Goal: Answer question/provide support: Share knowledge or assist other users

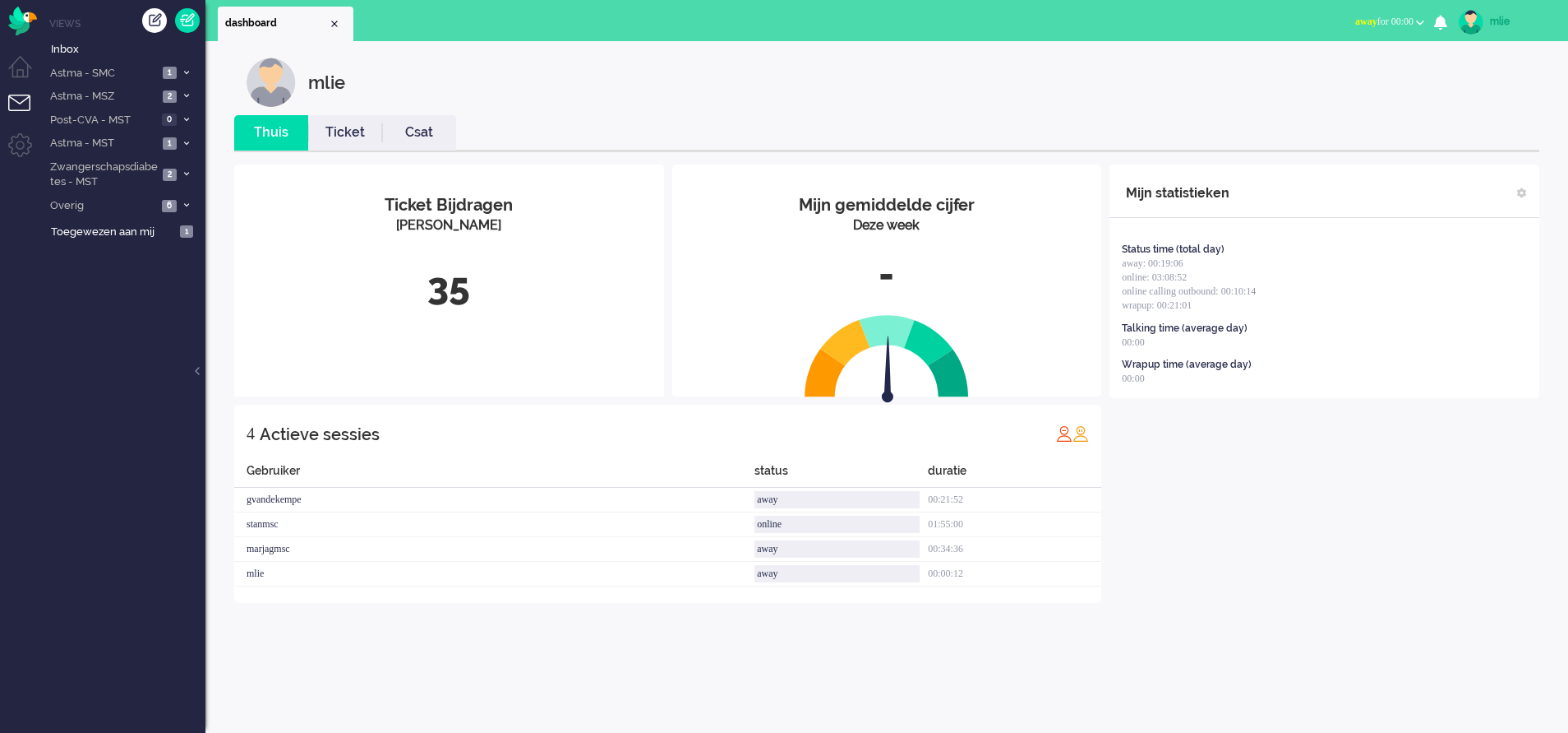
click at [1032, 21] on span "away for 00:00" at bounding box center [1384, 21] width 59 height 12
click at [1032, 73] on label "Online" at bounding box center [1356, 73] width 130 height 14
click at [339, 129] on link "Ticket" at bounding box center [345, 133] width 74 height 19
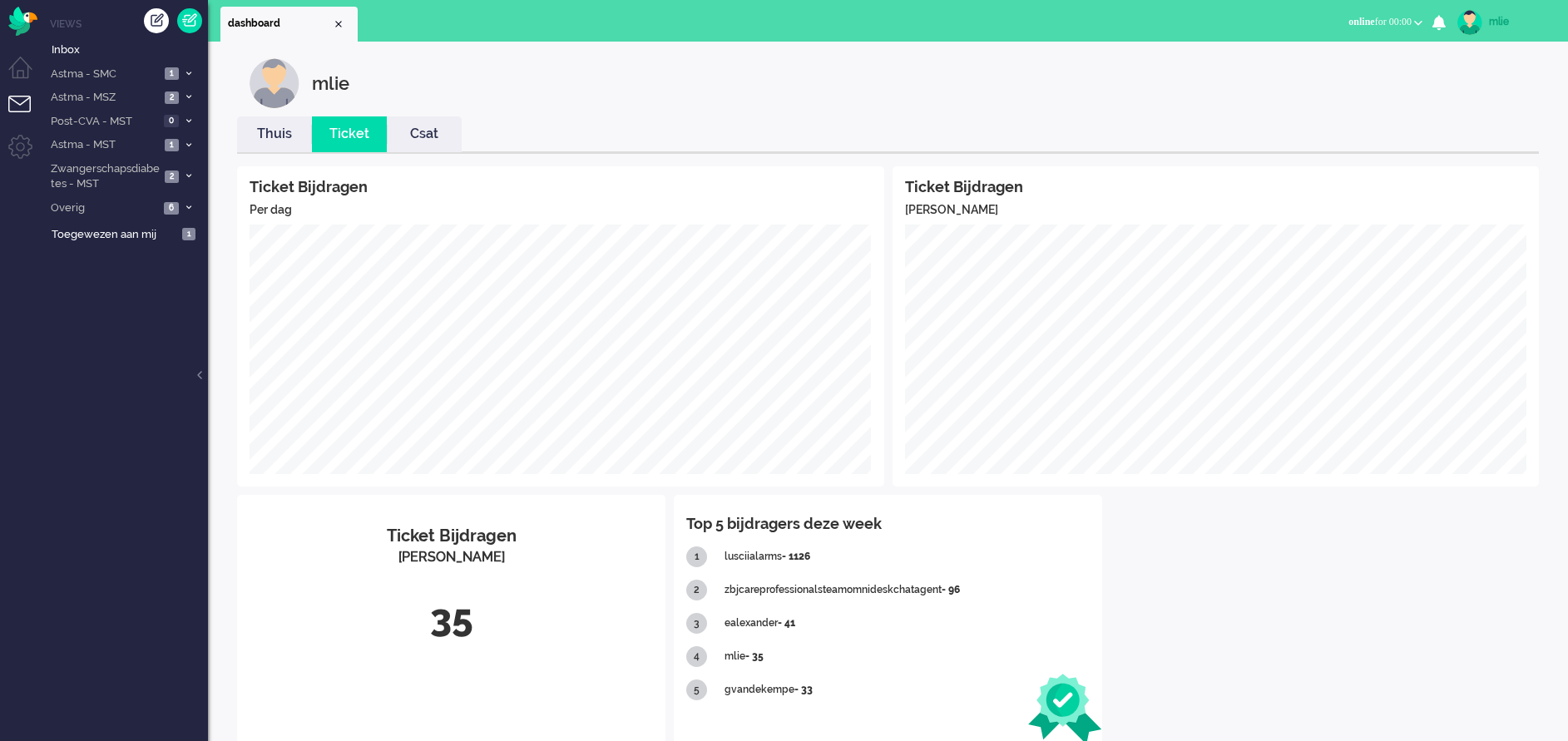
click at [262, 132] on link "Thuis" at bounding box center [274, 134] width 75 height 19
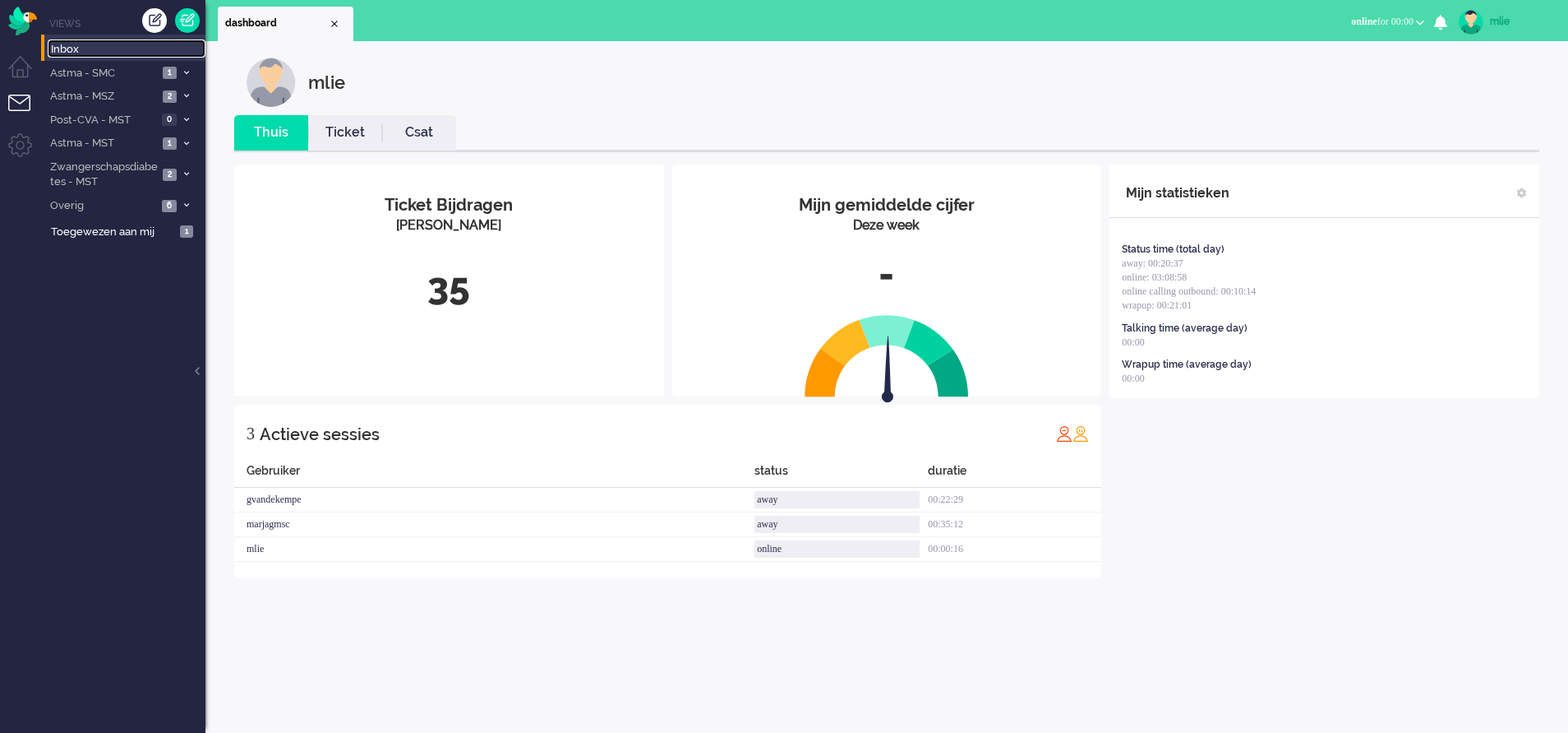
click at [80, 49] on span "Inbox" at bounding box center [129, 49] width 155 height 16
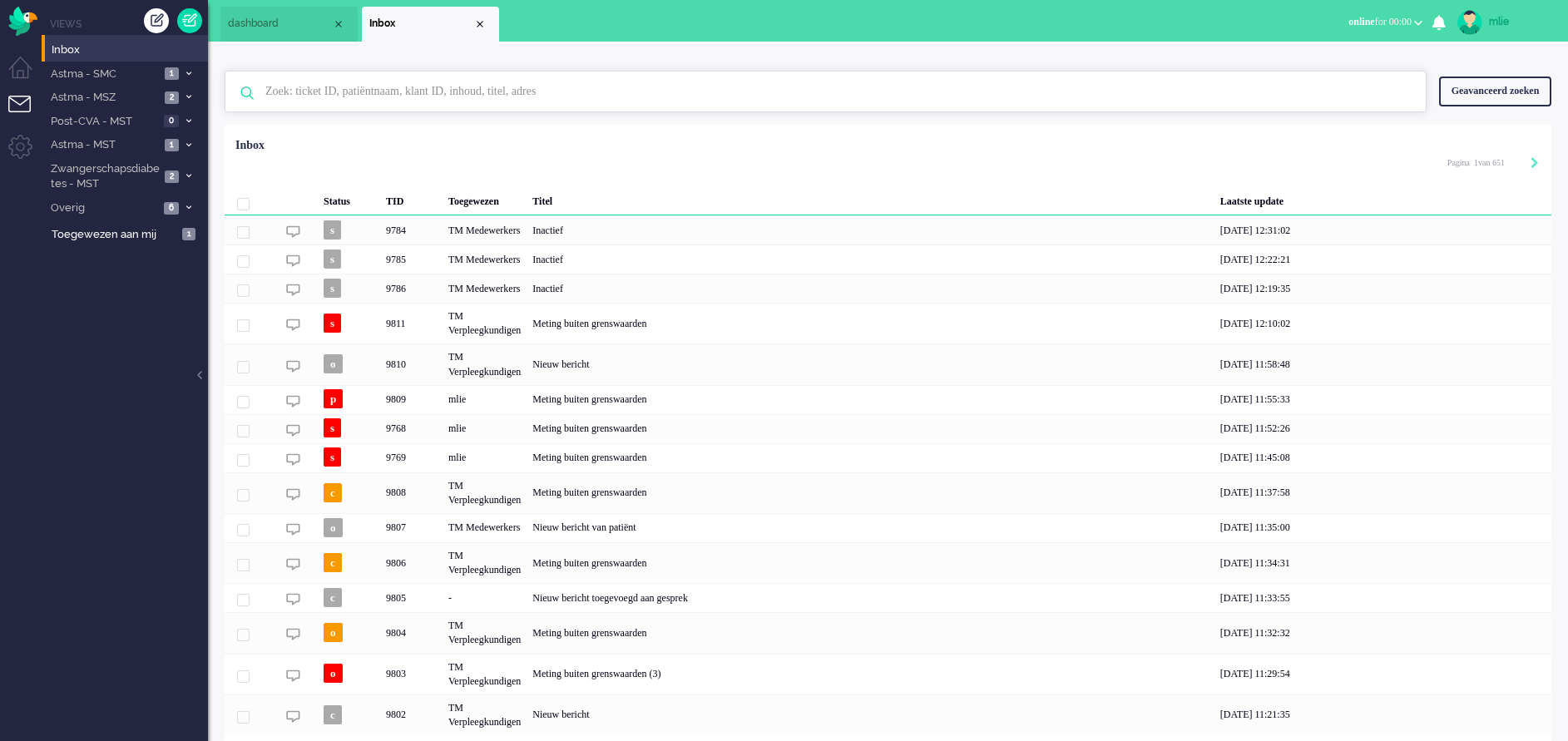
click at [327, 89] on input "text" at bounding box center [828, 92] width 1151 height 40
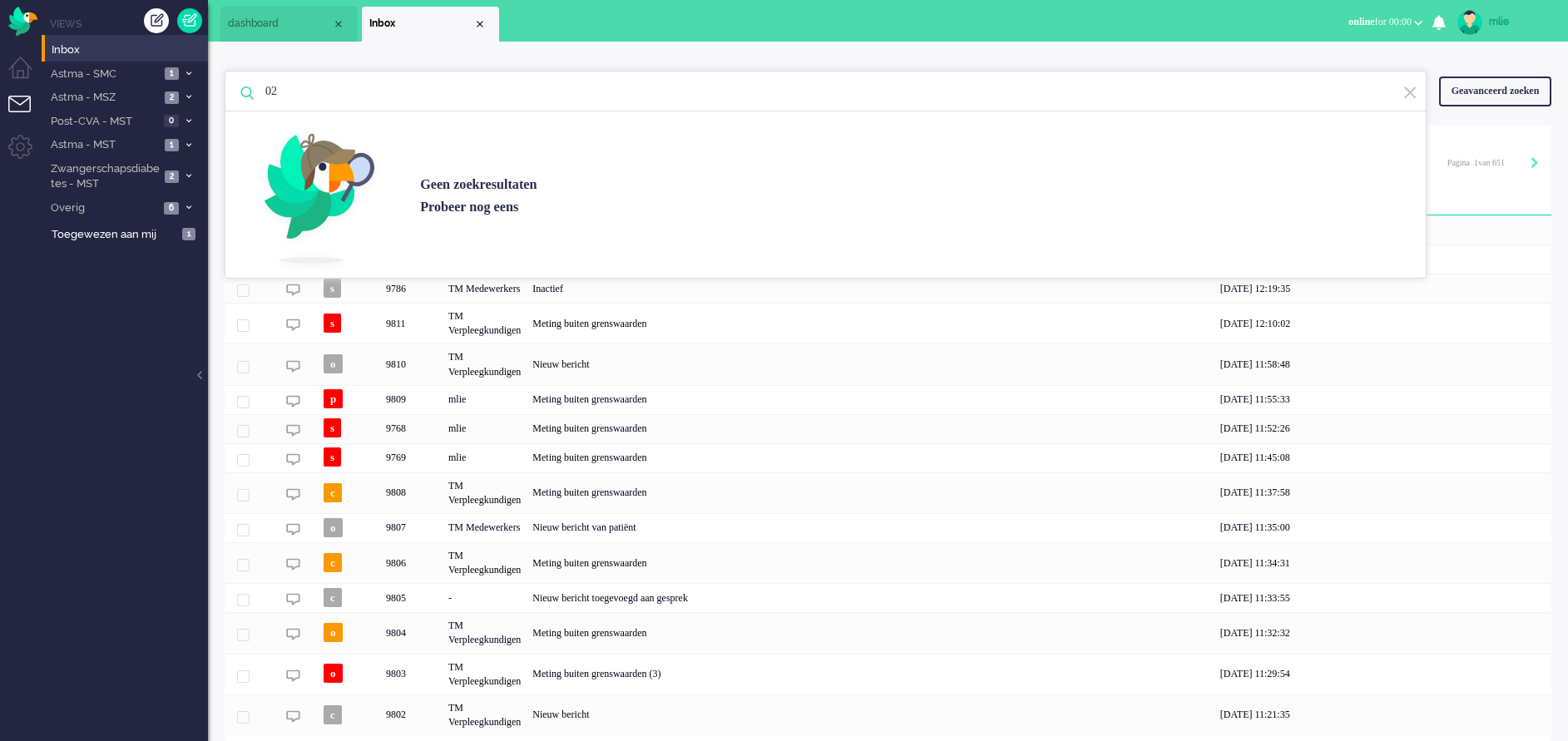
type input "0"
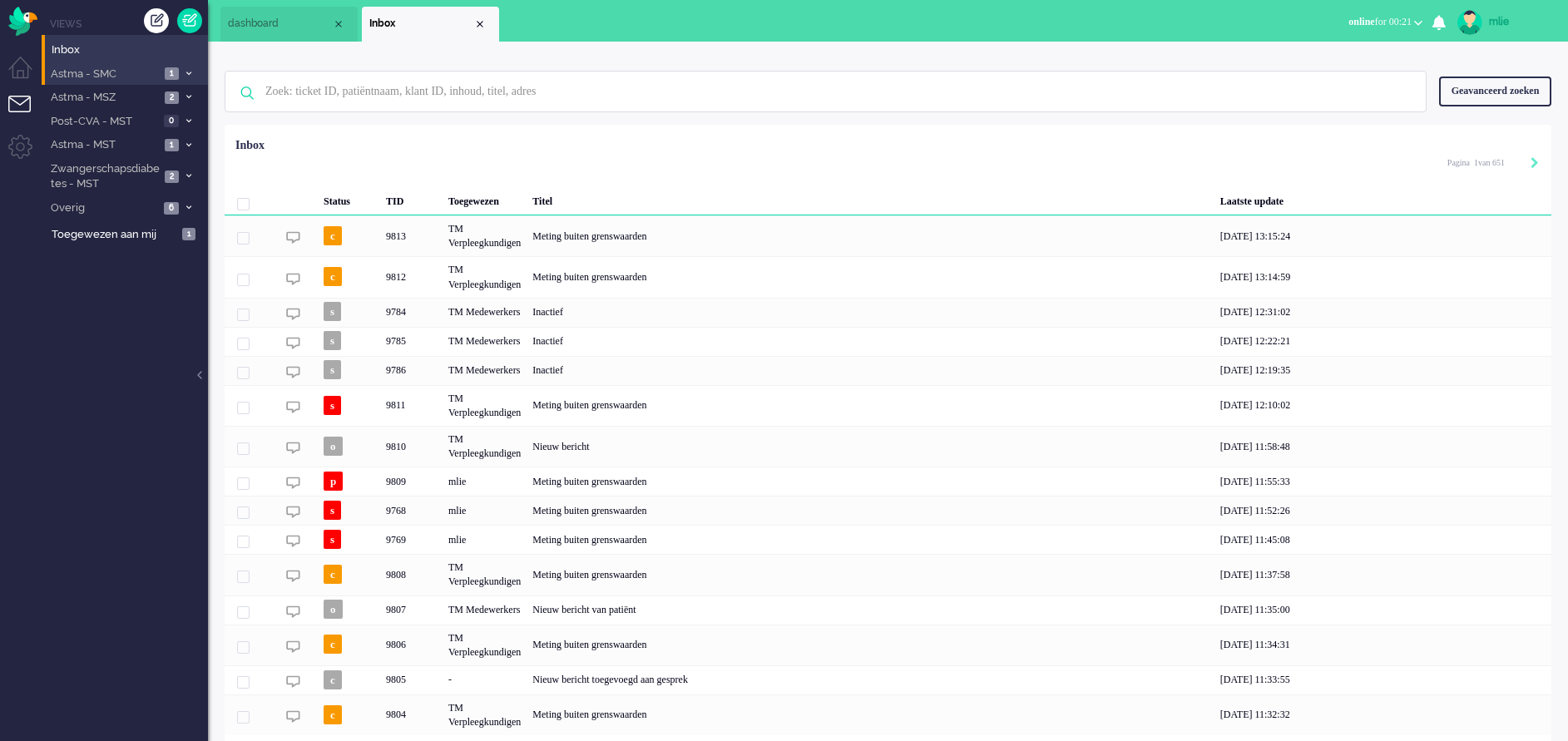
click at [187, 65] on li "Astma - SMC 1" at bounding box center [125, 73] width 167 height 24
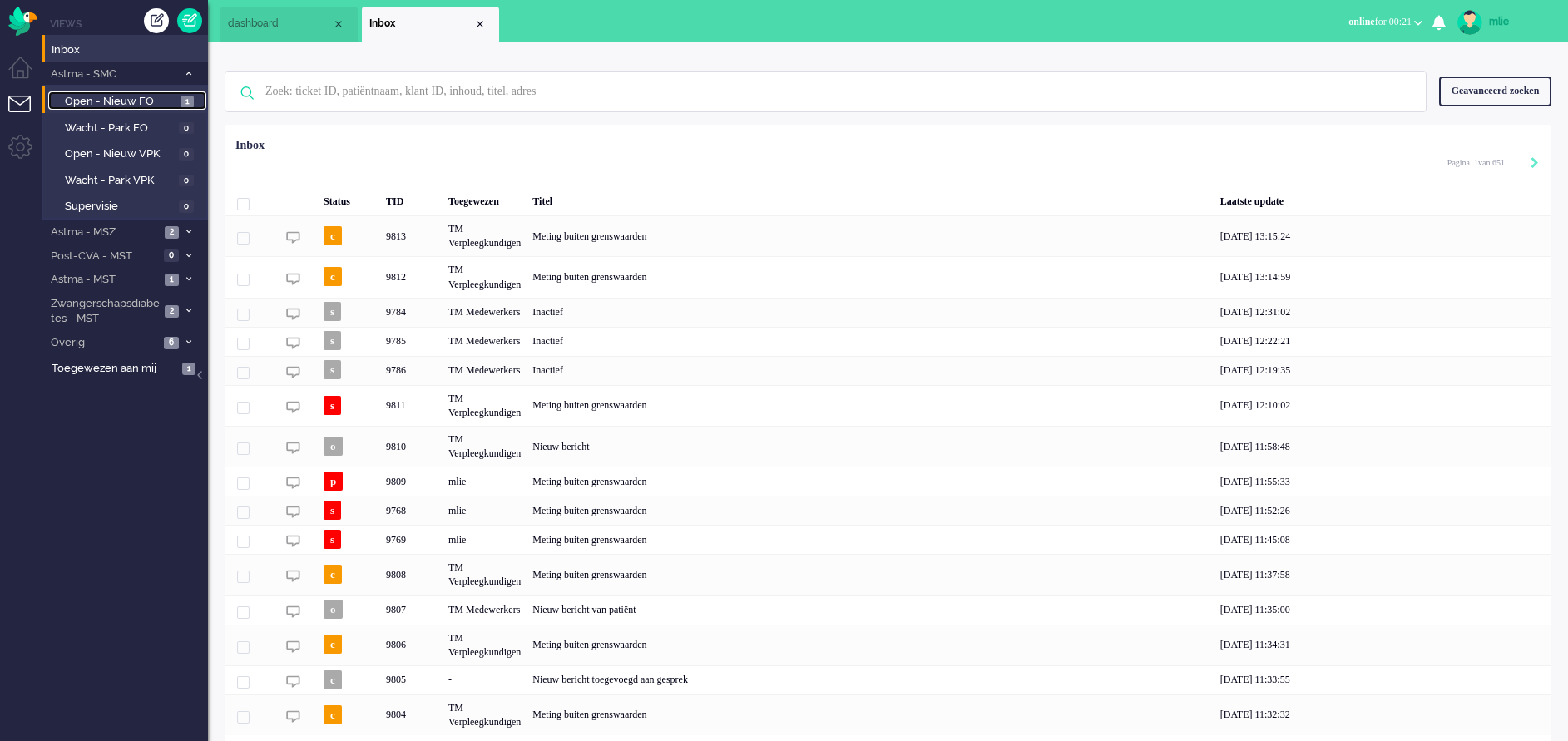
click at [124, 98] on span "Open - Nieuw FO" at bounding box center [121, 102] width 112 height 16
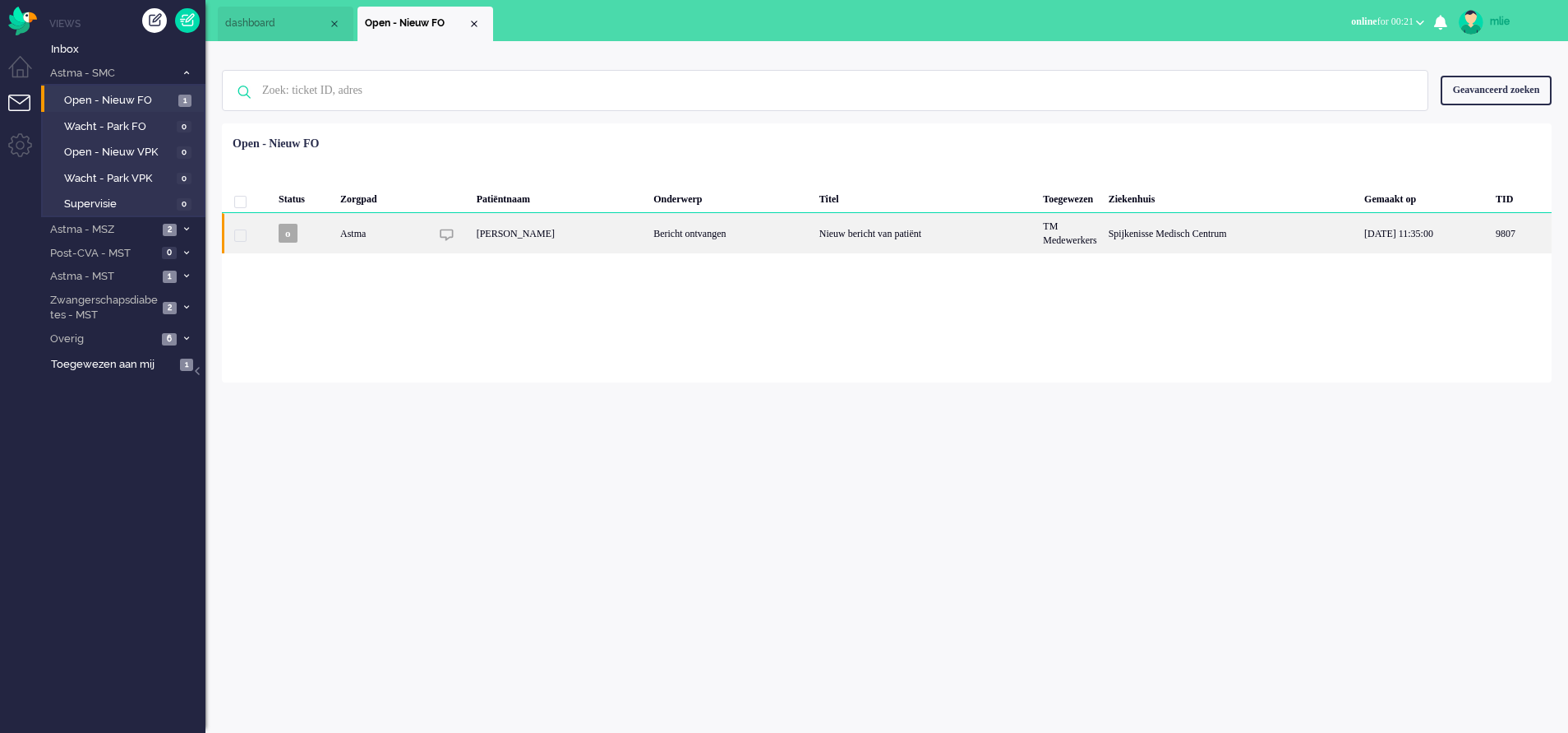
click at [780, 234] on div "Bericht ontvangen" at bounding box center [731, 233] width 166 height 40
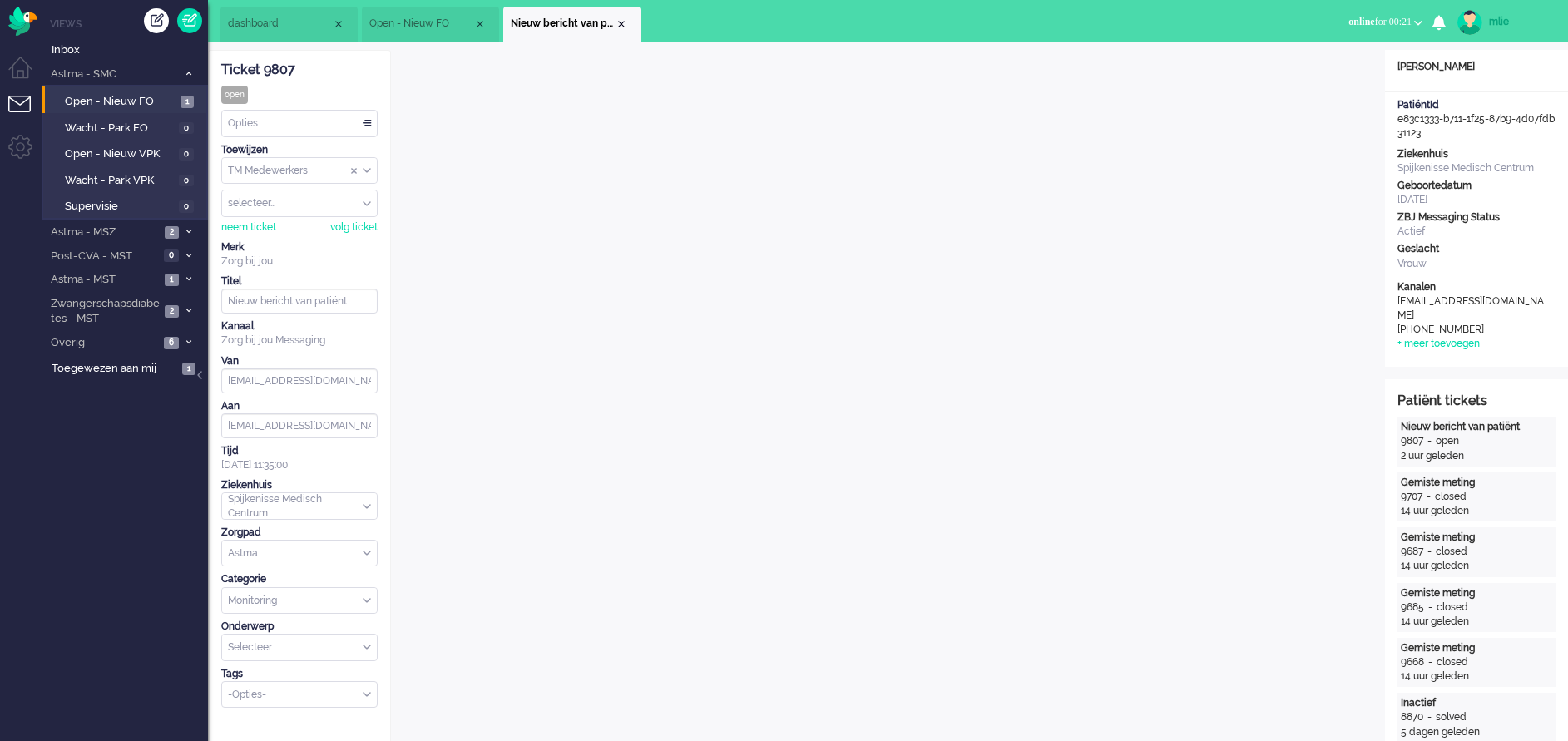
click at [620, 17] on li "Nieuw bericht van patiënt" at bounding box center [572, 24] width 138 height 35
click at [620, 20] on div "Close tab" at bounding box center [621, 24] width 13 height 13
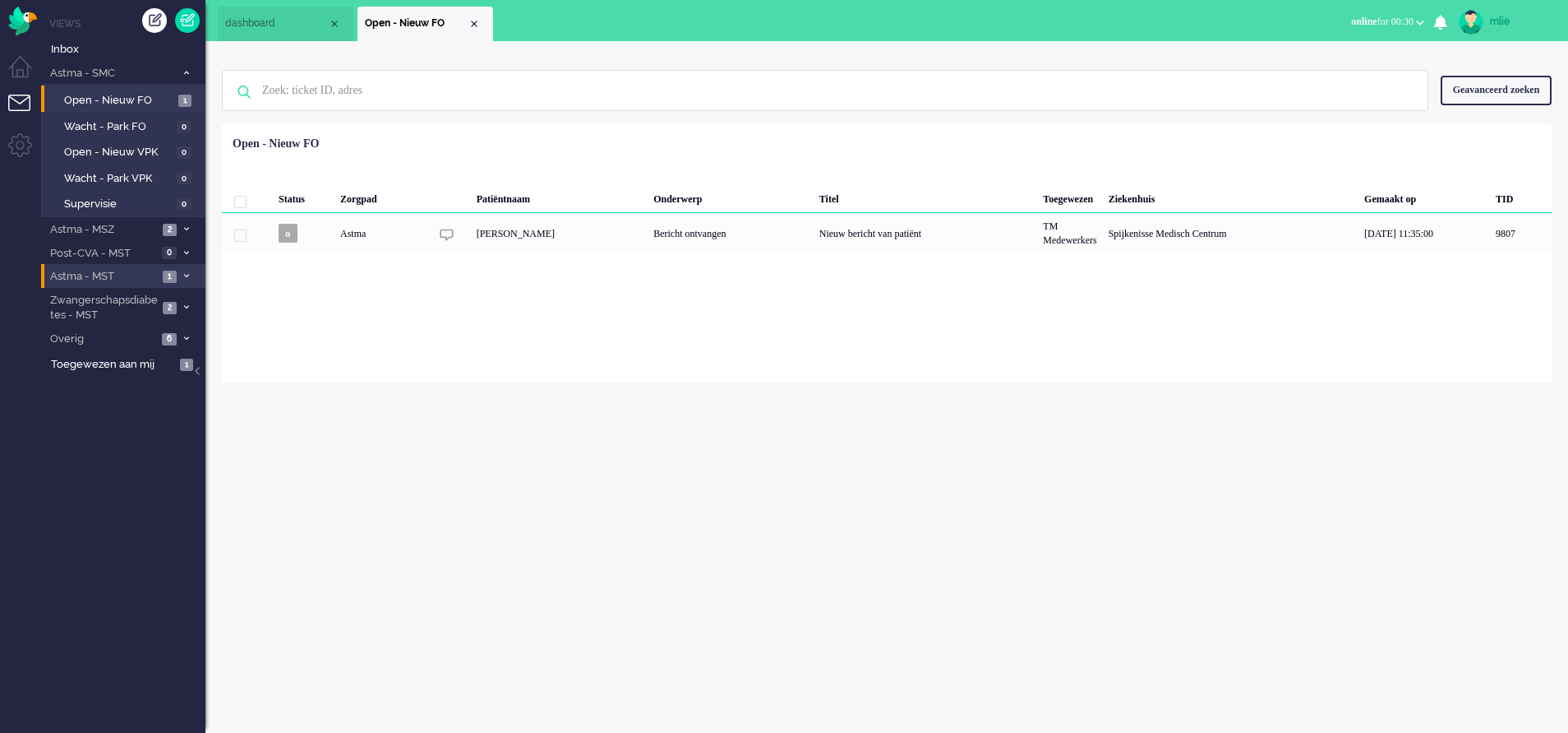
click at [190, 273] on span at bounding box center [185, 276] width 12 height 9
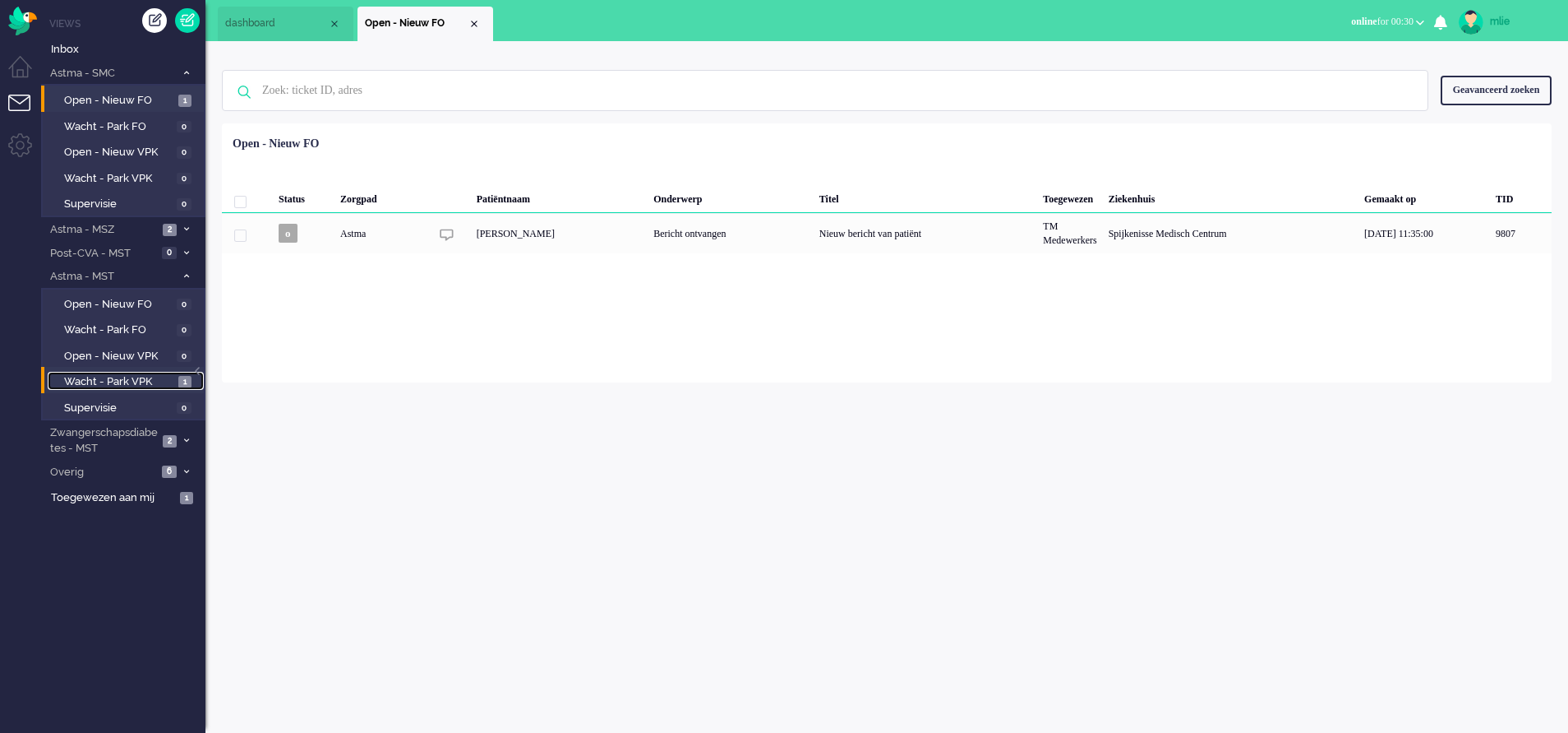
click at [123, 385] on span "Wacht - Park VPK" at bounding box center [119, 382] width 110 height 16
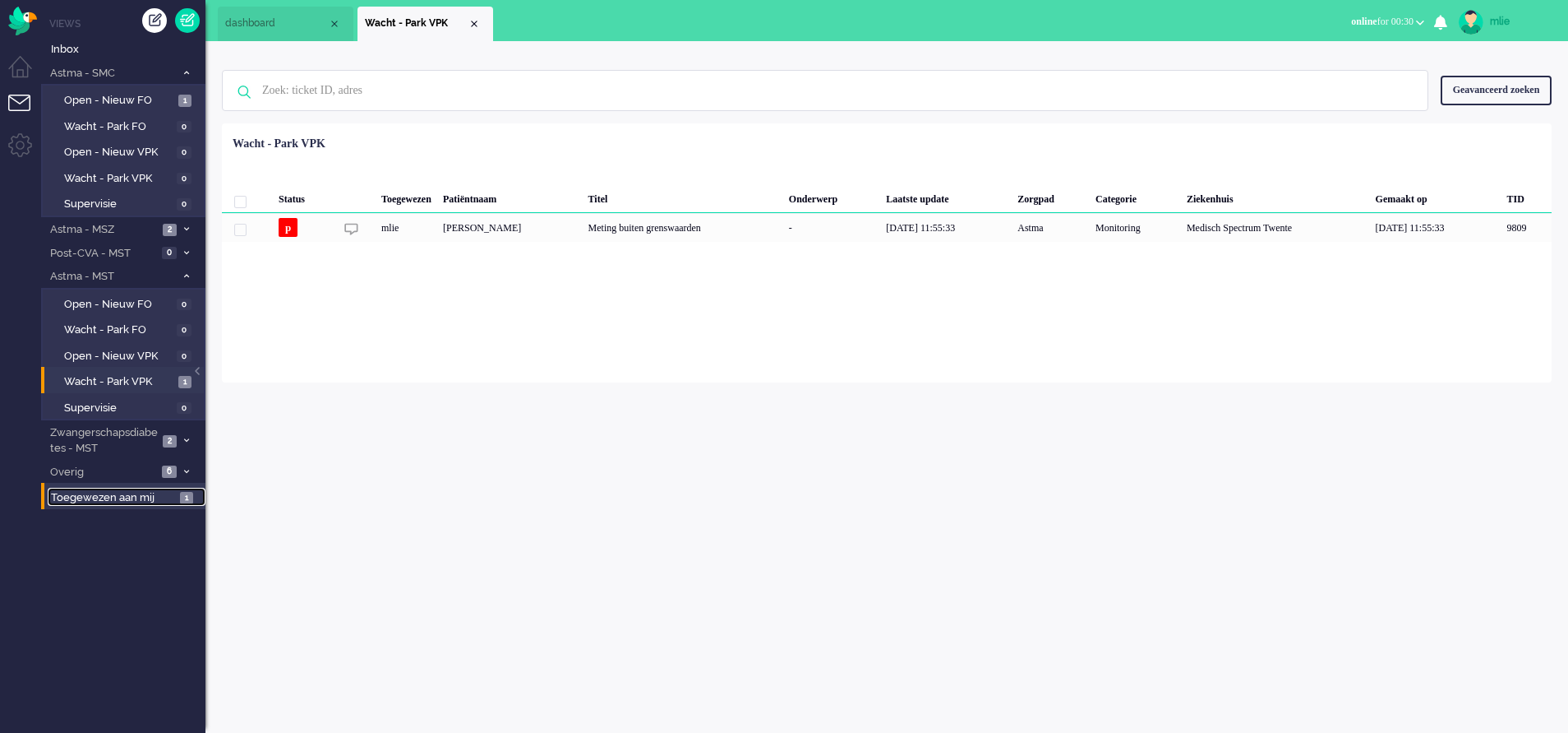
click at [116, 488] on link "Toegewezen aan mij 1" at bounding box center [127, 497] width 158 height 18
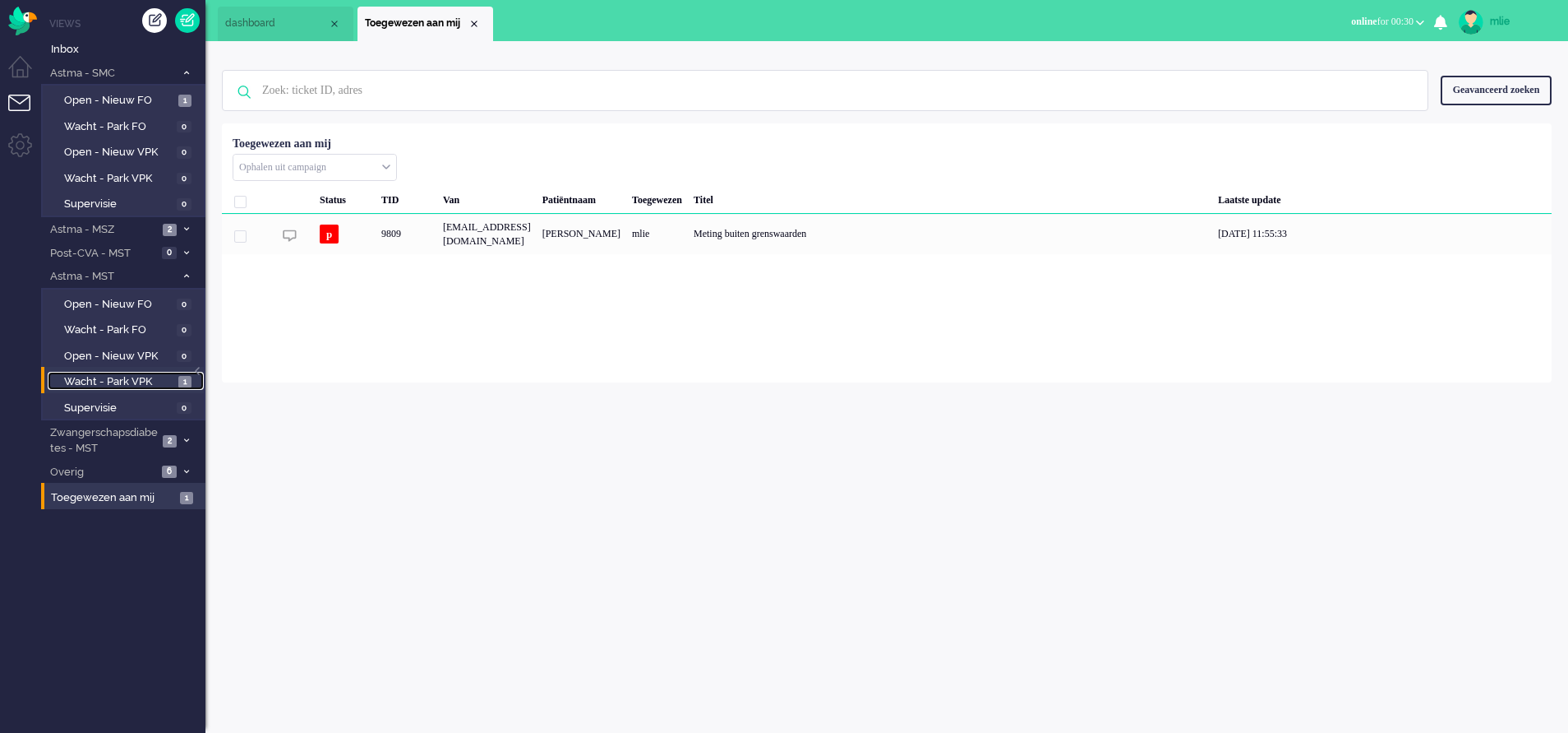
click at [104, 374] on link "Wacht - Park VPK 1" at bounding box center [126, 381] width 157 height 18
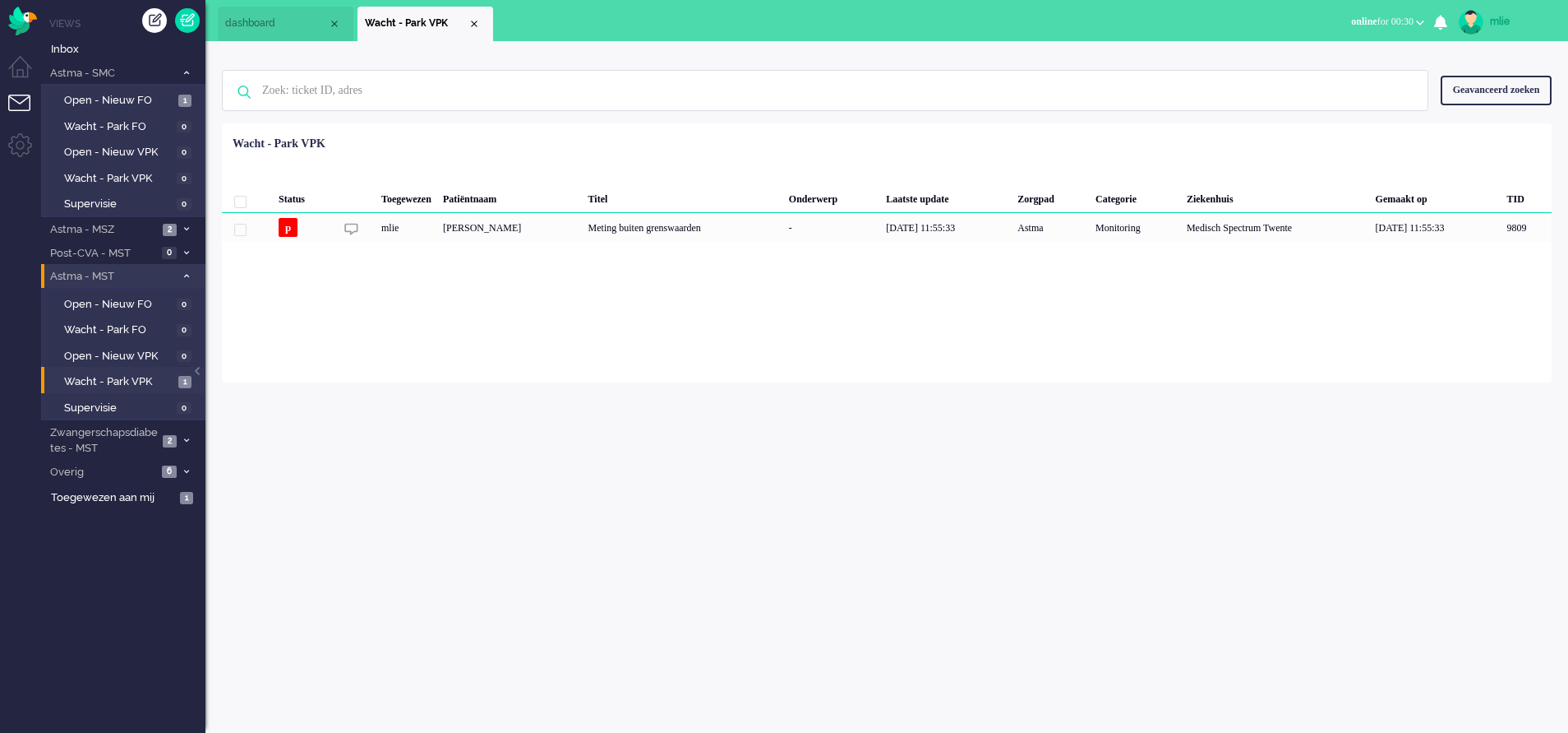
click at [191, 272] on span at bounding box center [185, 276] width 12 height 9
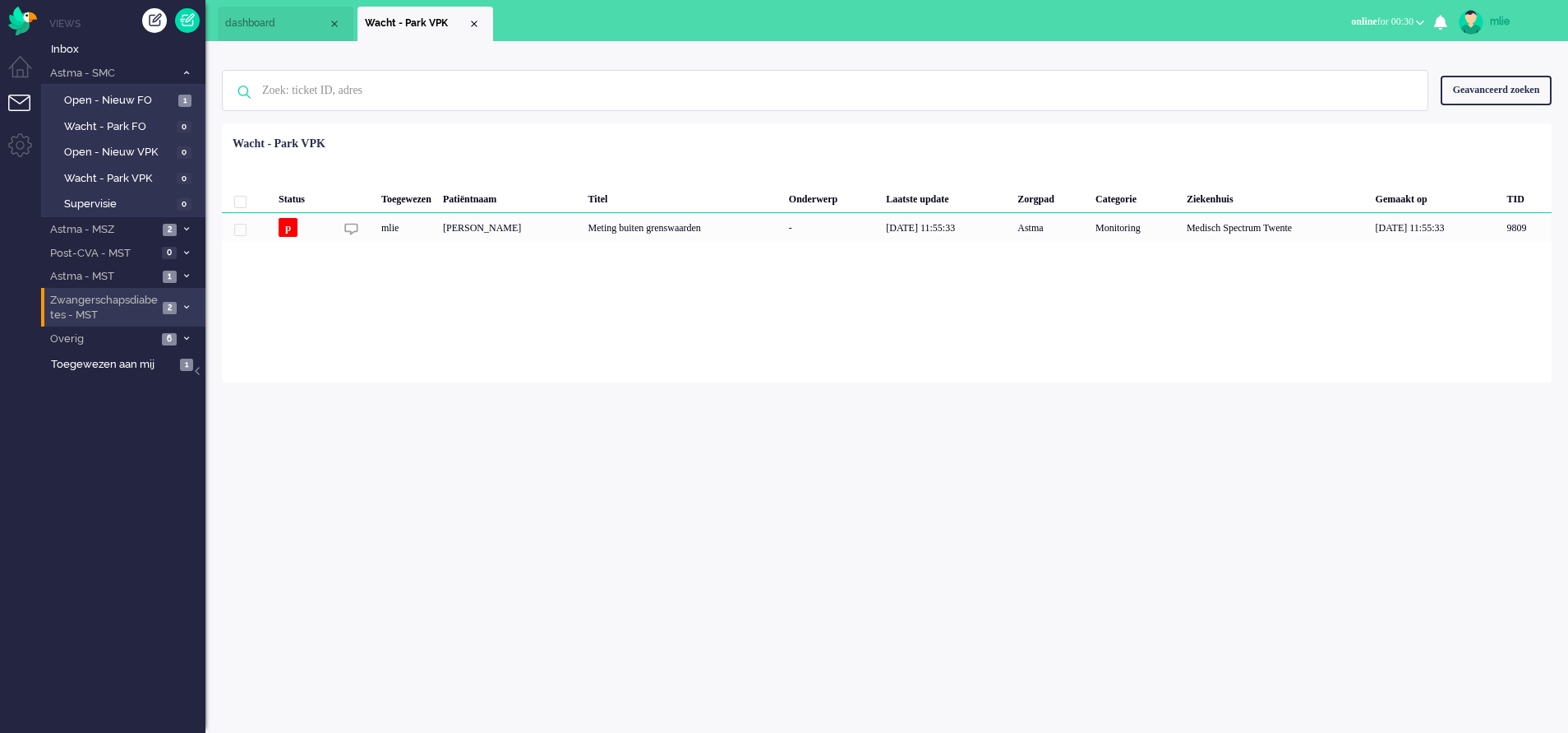
click at [182, 298] on li "Zwangerschapsdiabetes - MST 2" at bounding box center [124, 307] width 165 height 39
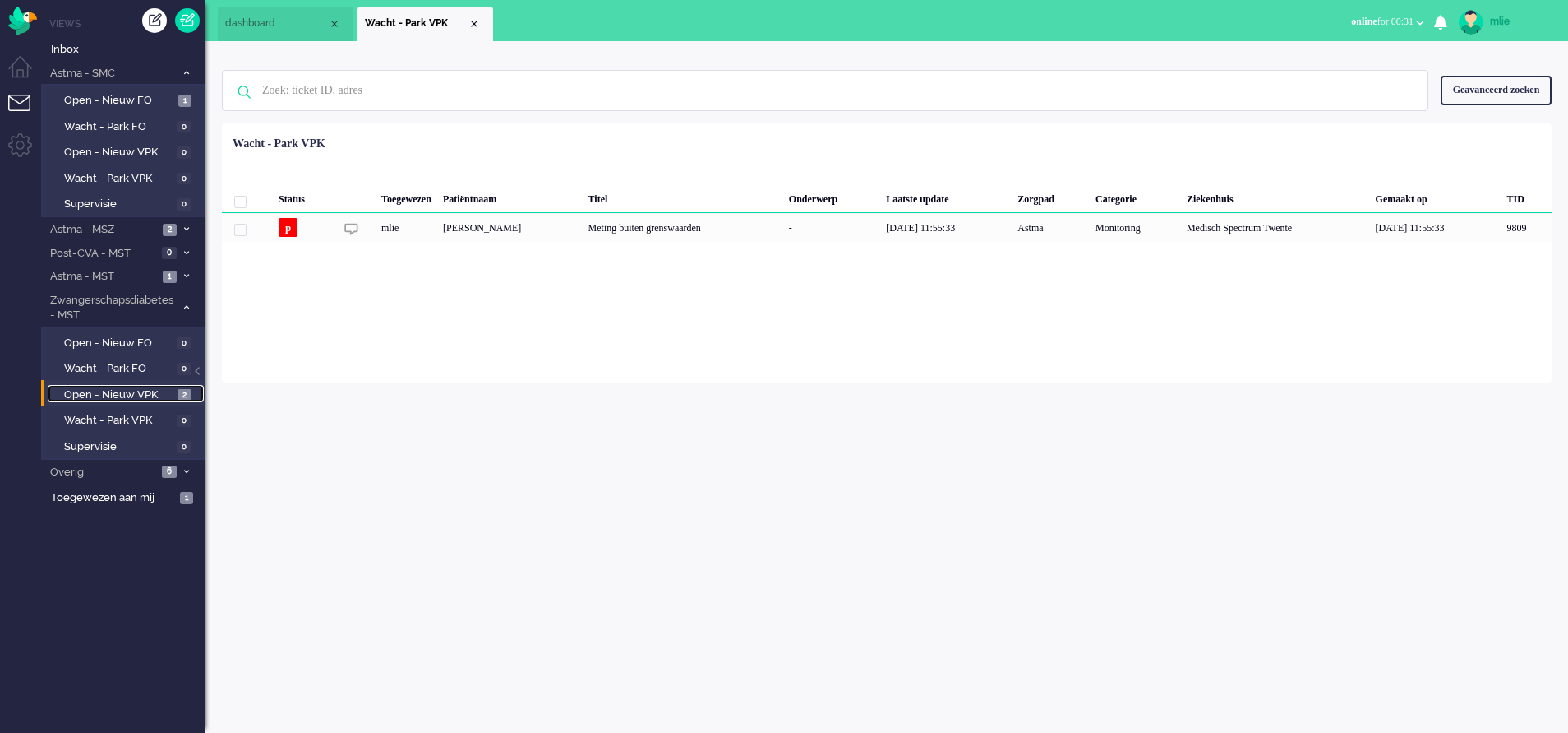
click at [146, 394] on span "Open - Nieuw VPK" at bounding box center [119, 395] width 110 height 16
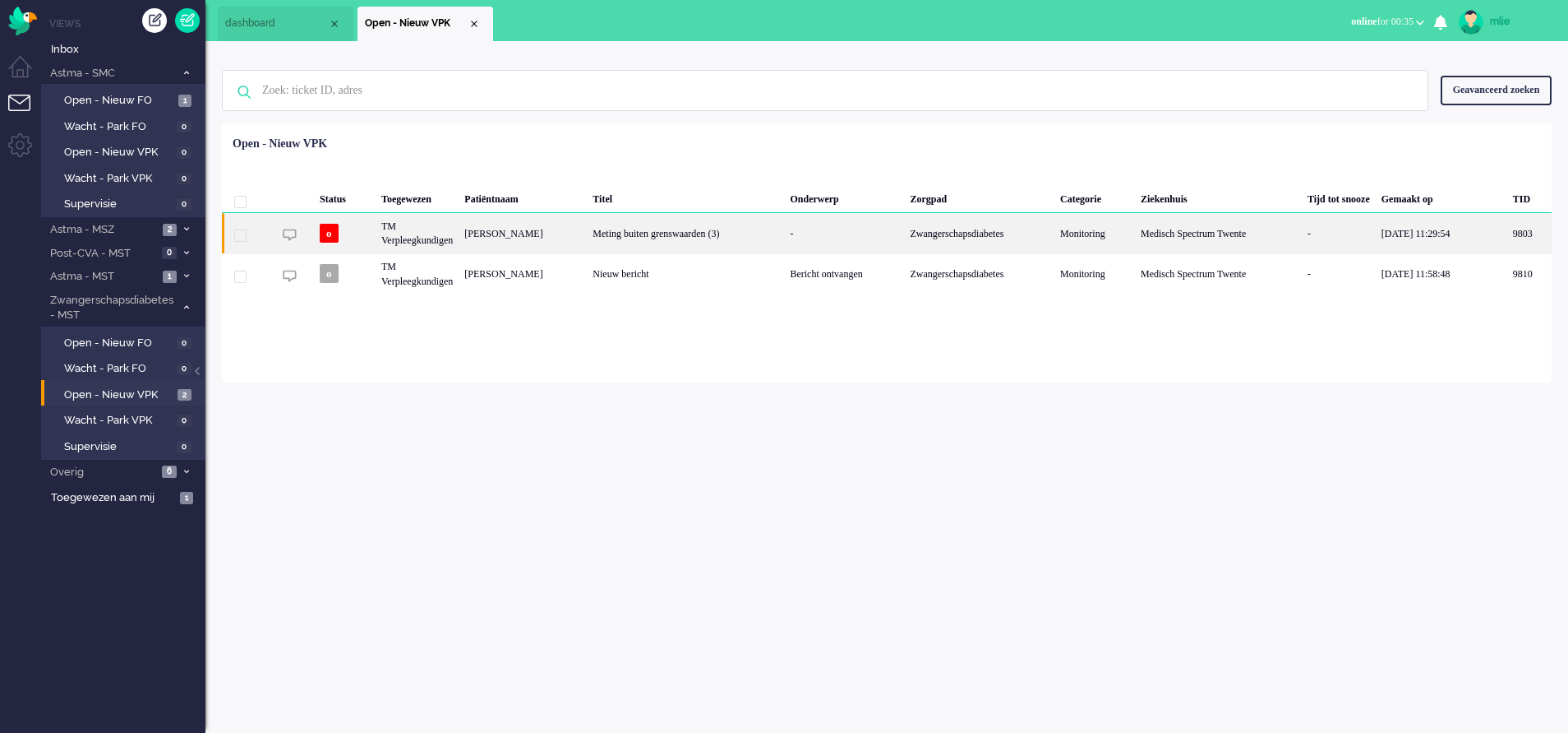
click at [960, 229] on div "Zwangerschapsdiabetes" at bounding box center [979, 233] width 151 height 40
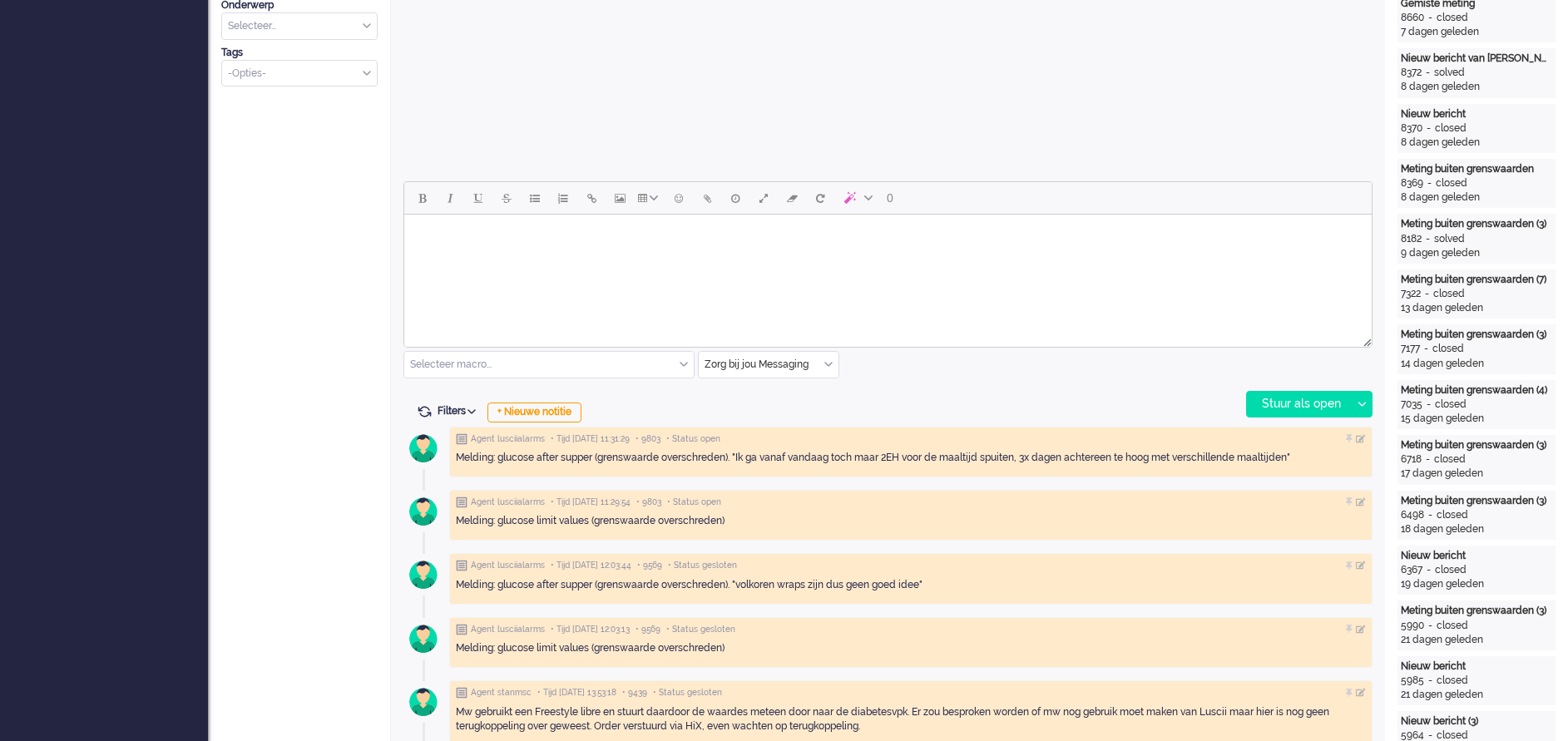
scroll to position [623, 0]
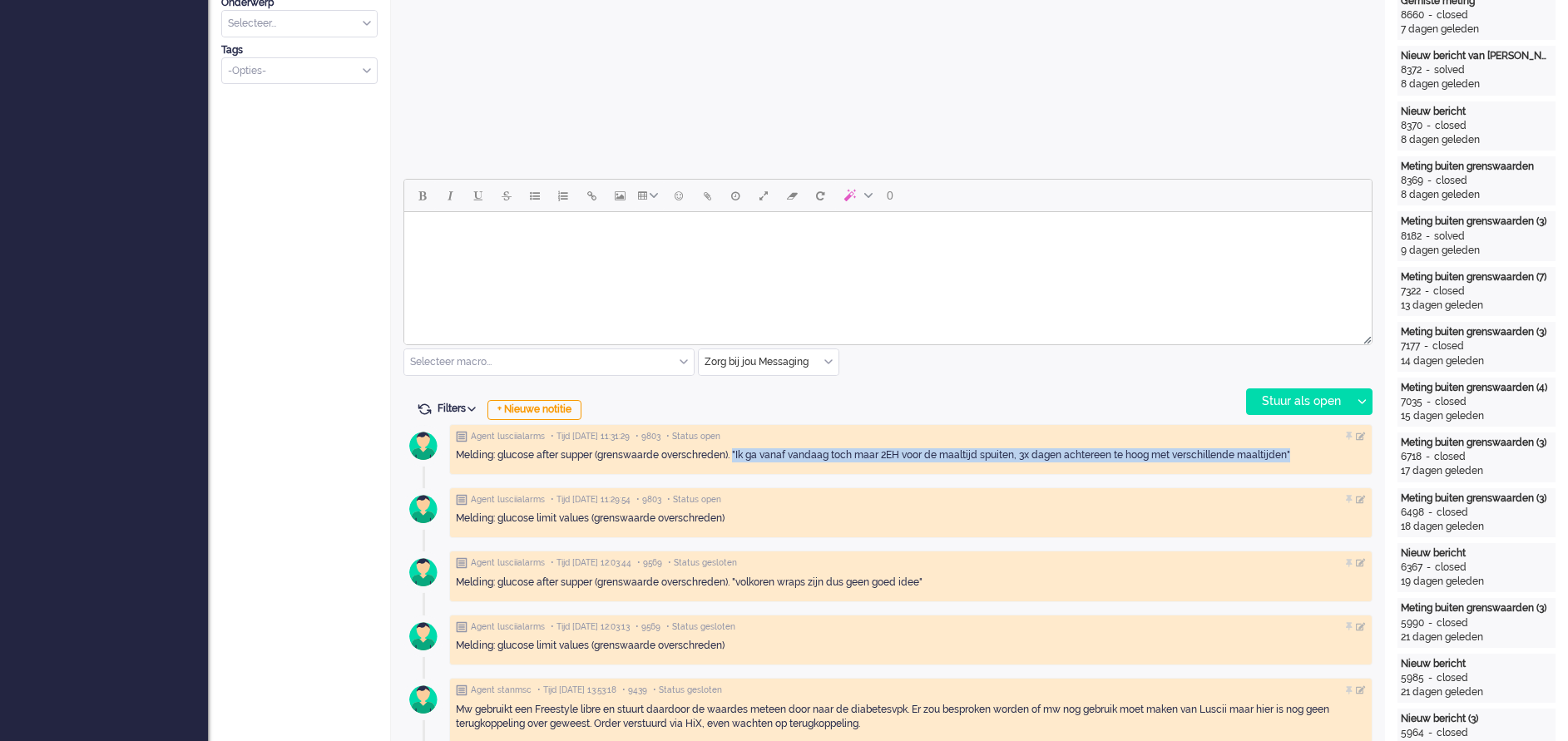
drag, startPoint x: 737, startPoint y: 450, endPoint x: 1315, endPoint y: 460, distance: 578.1
click at [1045, 460] on div "Melding: glucose after supper (grenswaarde overschreden). "Ik ga vanaf vandaag …" at bounding box center [911, 455] width 910 height 14
drag, startPoint x: 1315, startPoint y: 460, endPoint x: 1201, endPoint y: 452, distance: 114.3
copy div ""Ik ga vanaf vandaag toch maar 2EH voor de maaltijd spuiten, 3x dagen achtereen…"
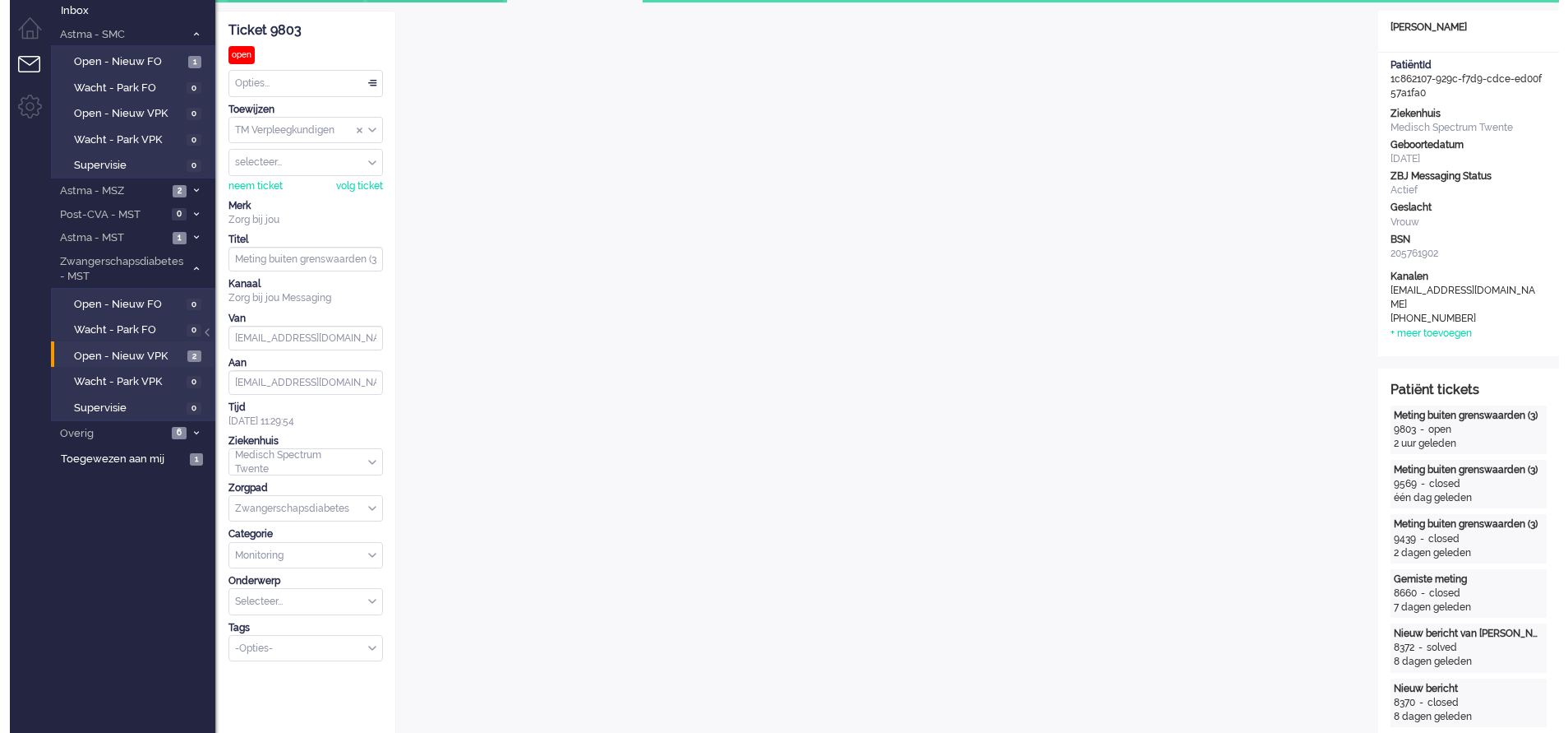
scroll to position [0, 0]
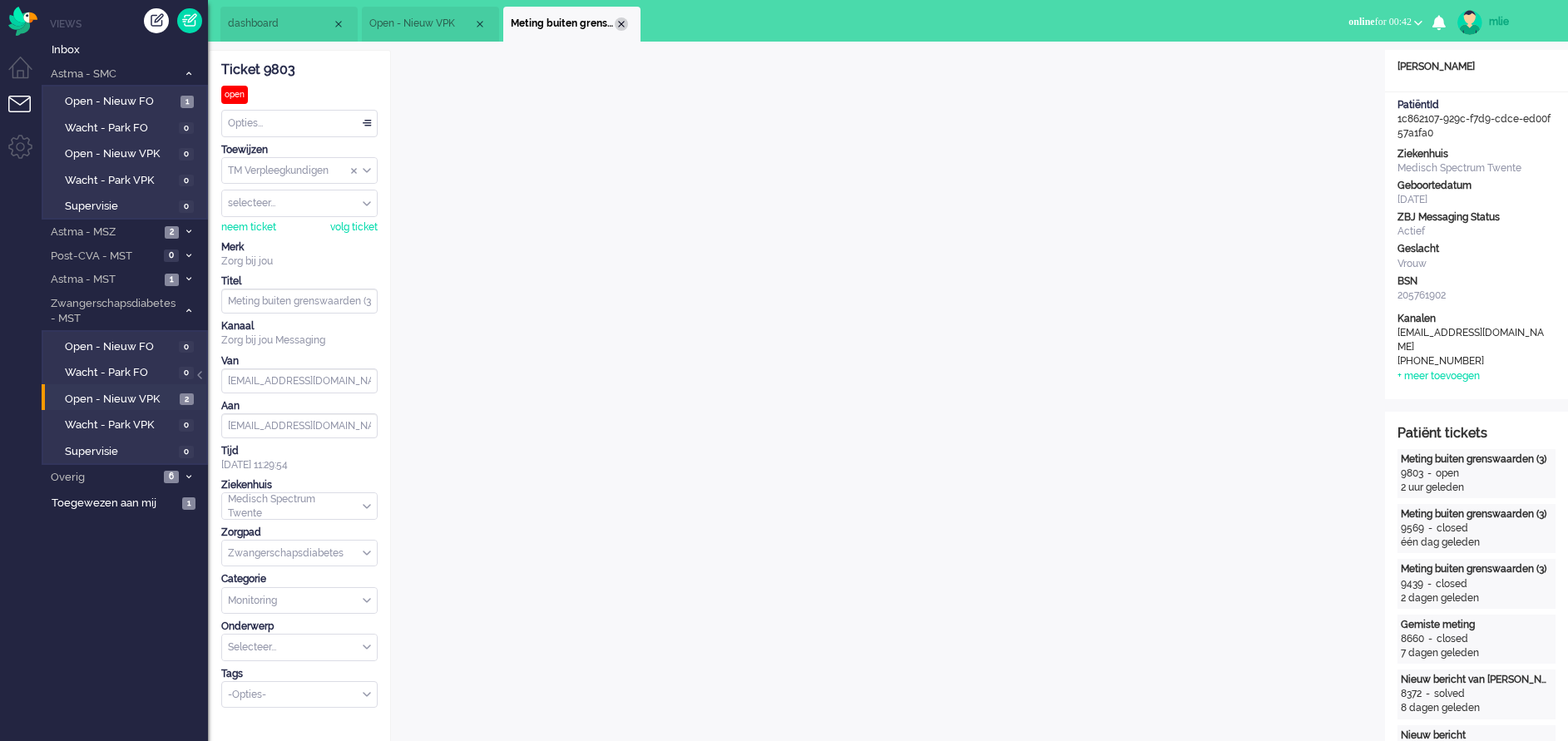
click at [625, 23] on div "Close tab" at bounding box center [621, 24] width 13 height 13
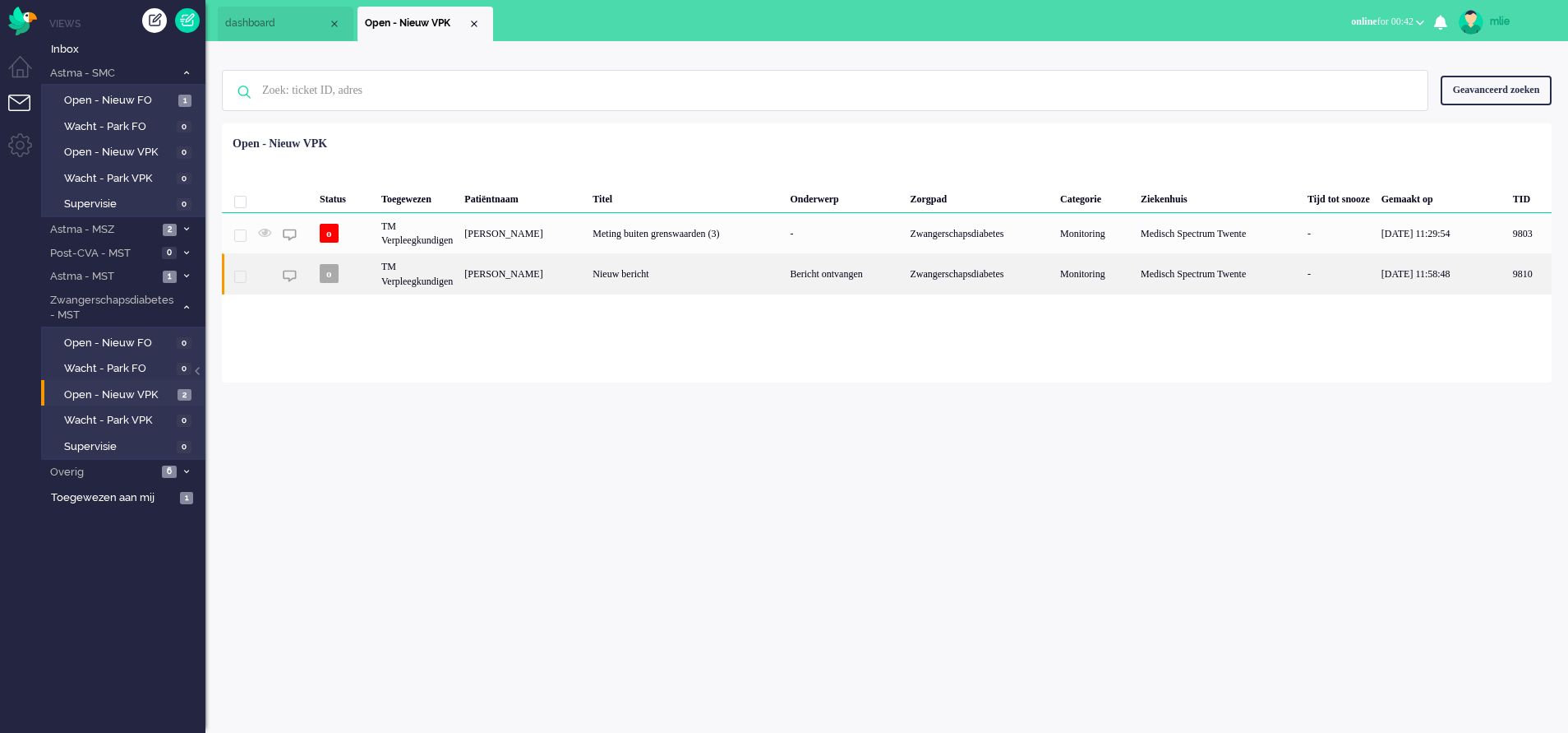
click at [784, 279] on div "Nieuw bericht" at bounding box center [685, 273] width 197 height 40
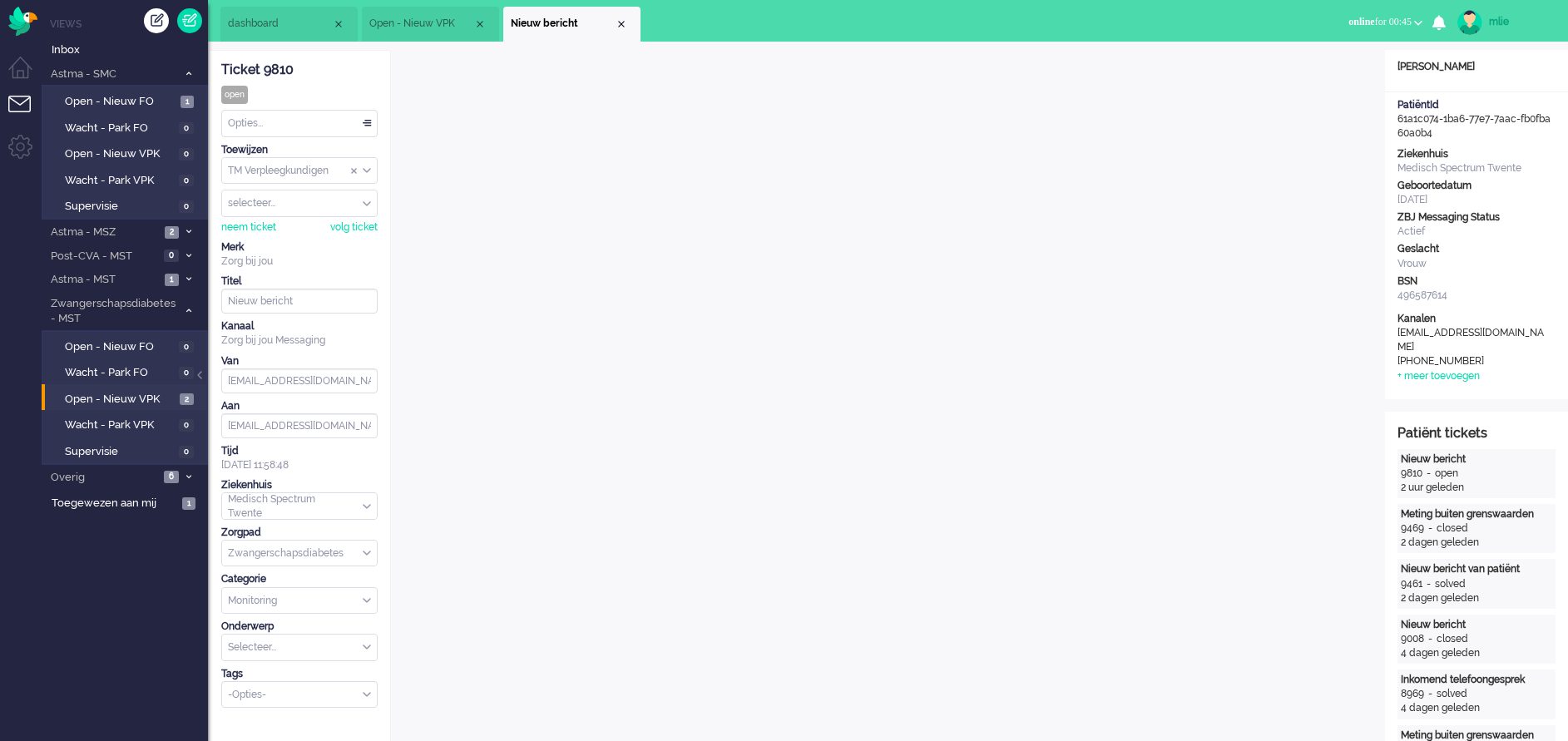
click at [369, 123] on div "Opties..." at bounding box center [299, 123] width 155 height 26
click at [277, 248] on li "Opgelost" at bounding box center [299, 241] width 155 height 24
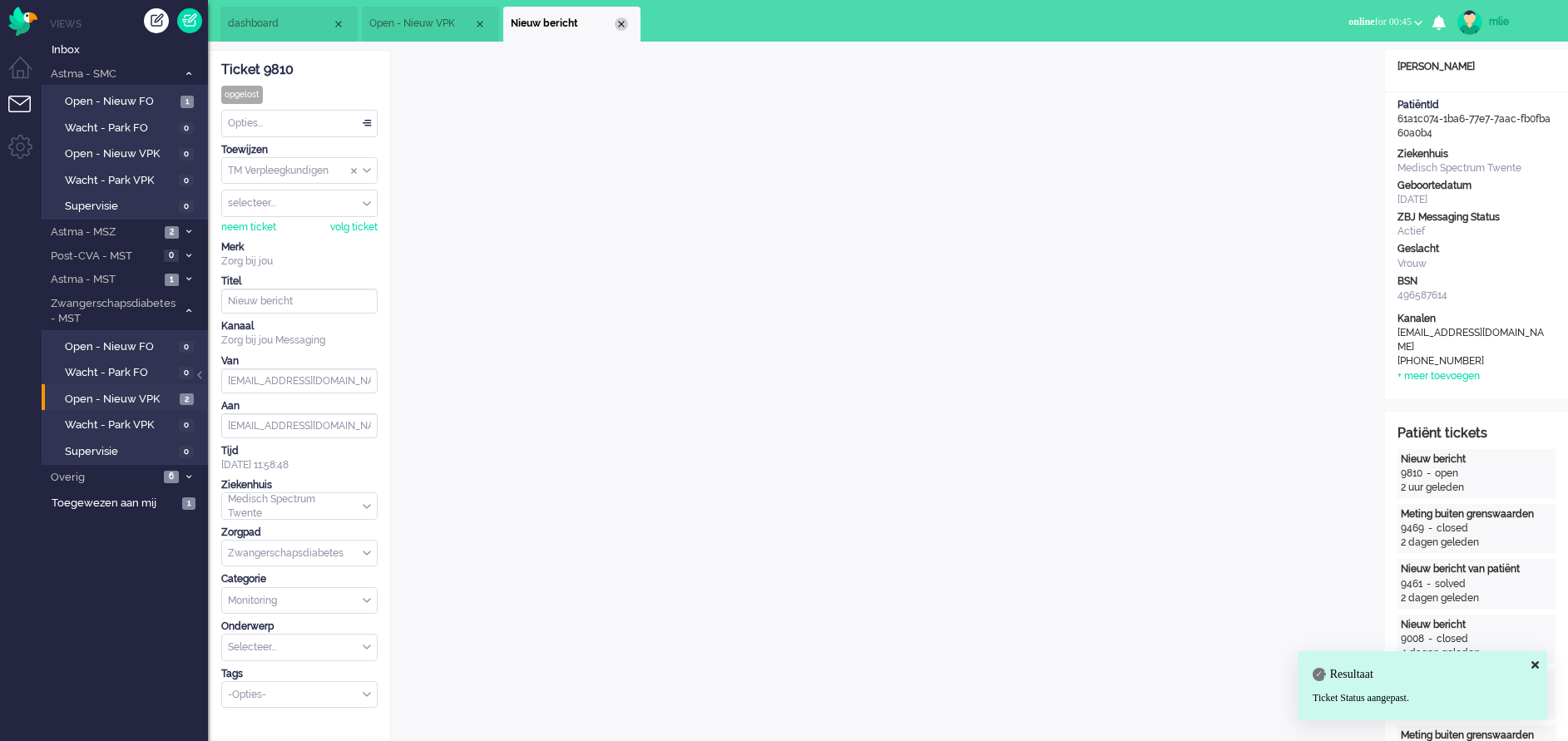
click at [621, 21] on div "Close tab" at bounding box center [621, 24] width 13 height 13
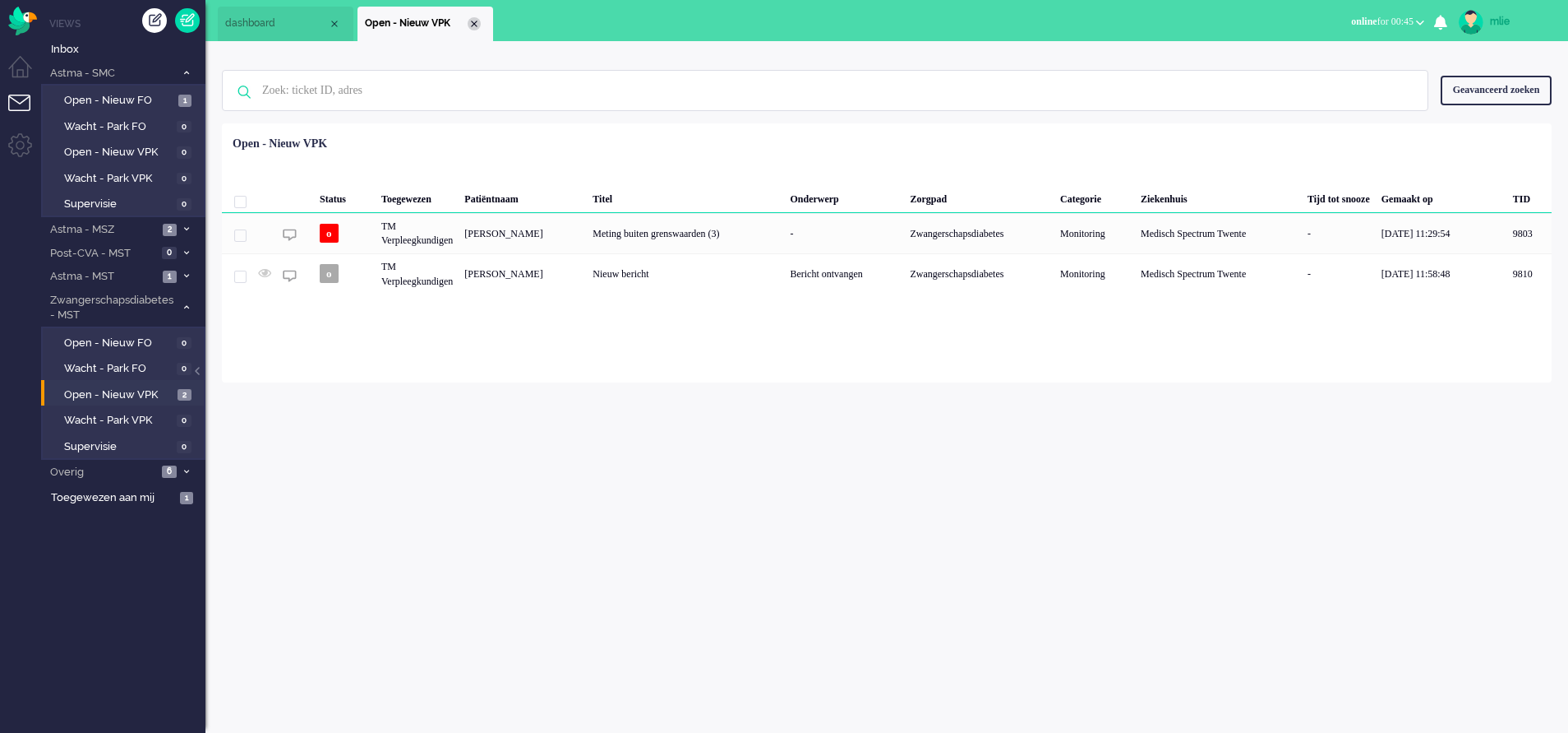
click at [475, 21] on div "Close tab" at bounding box center [475, 24] width 13 height 13
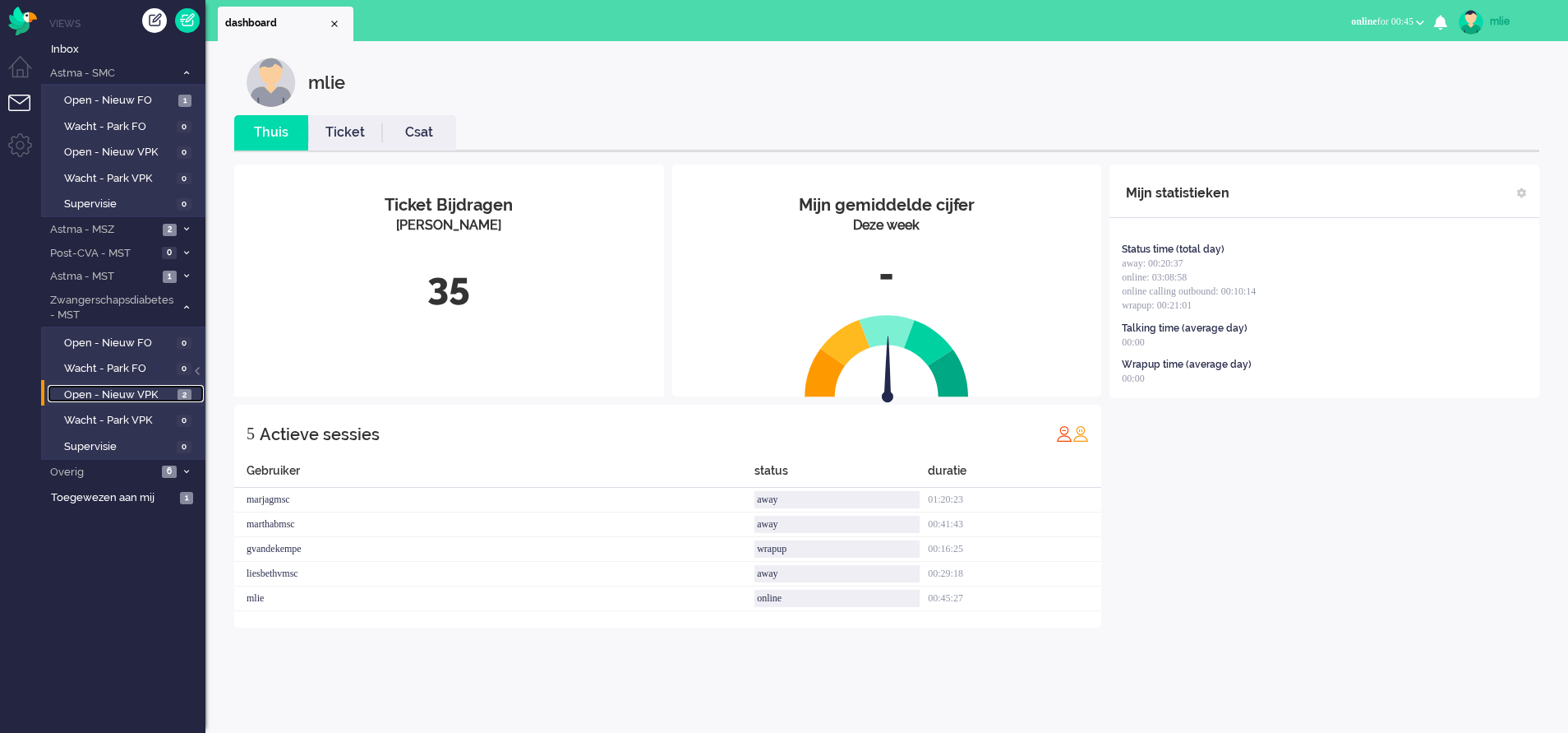
click at [126, 388] on span "Open - Nieuw VPK" at bounding box center [119, 395] width 110 height 16
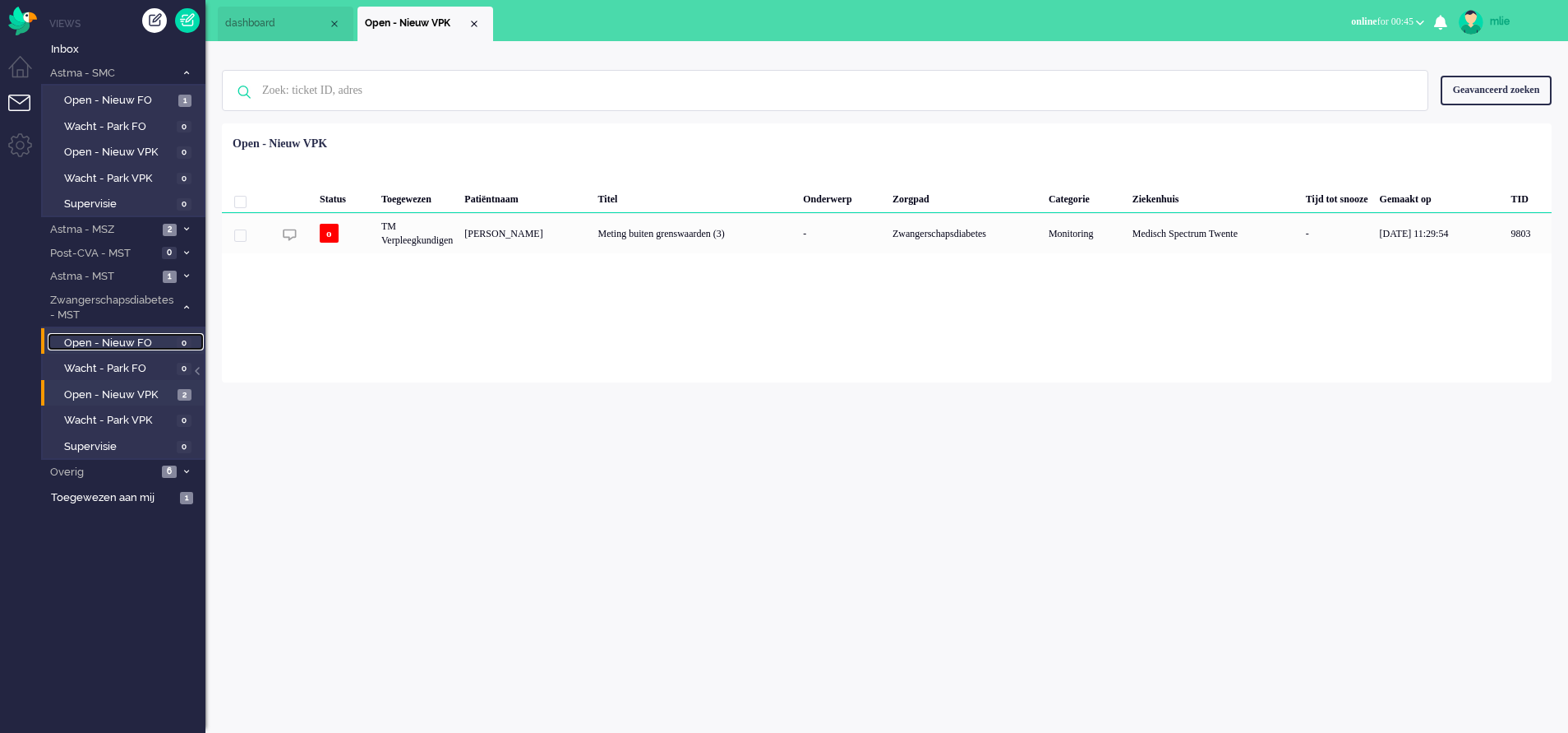
click at [173, 341] on link "Open - Nieuw FO 0" at bounding box center [126, 342] width 157 height 18
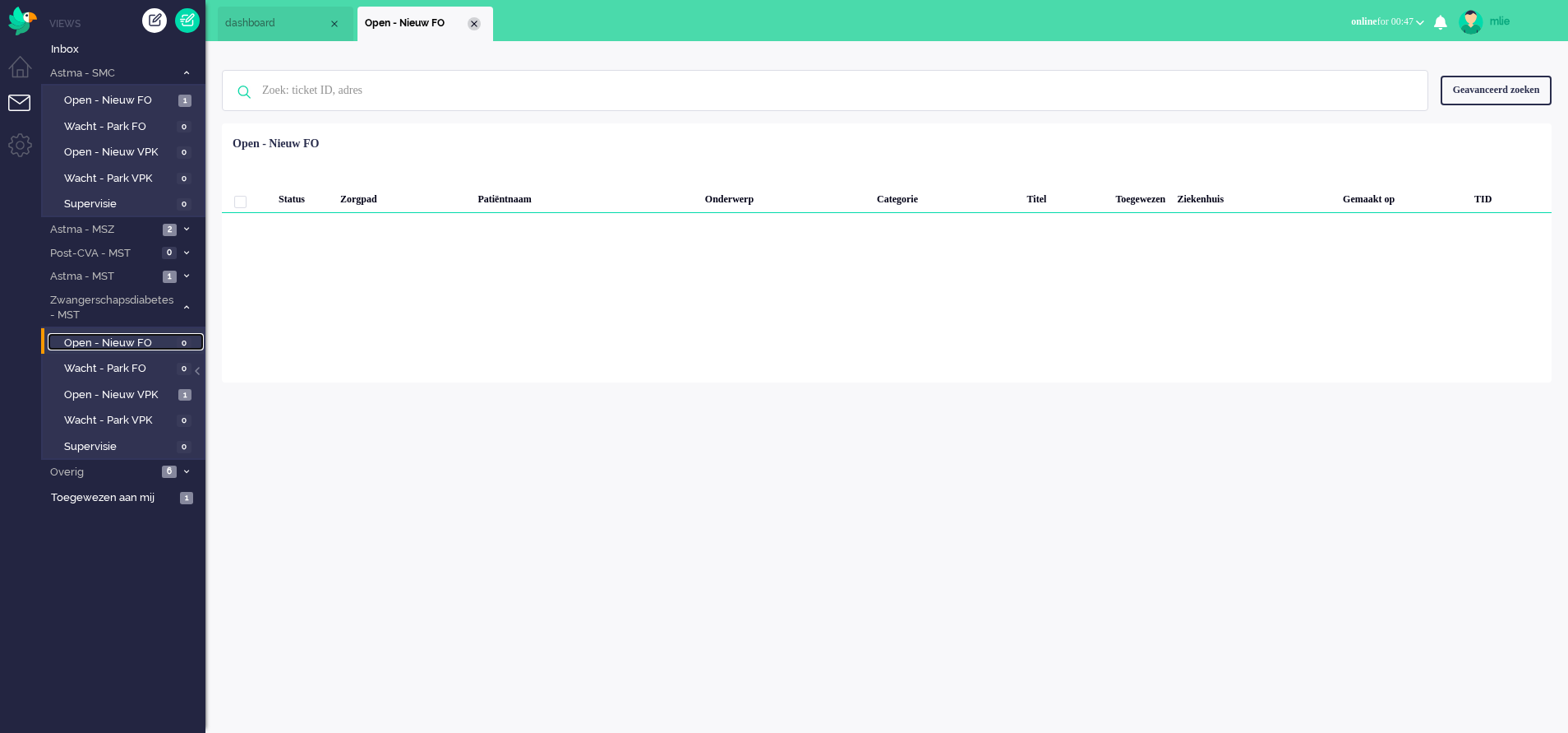
click at [476, 18] on div "Close tab" at bounding box center [475, 24] width 13 height 13
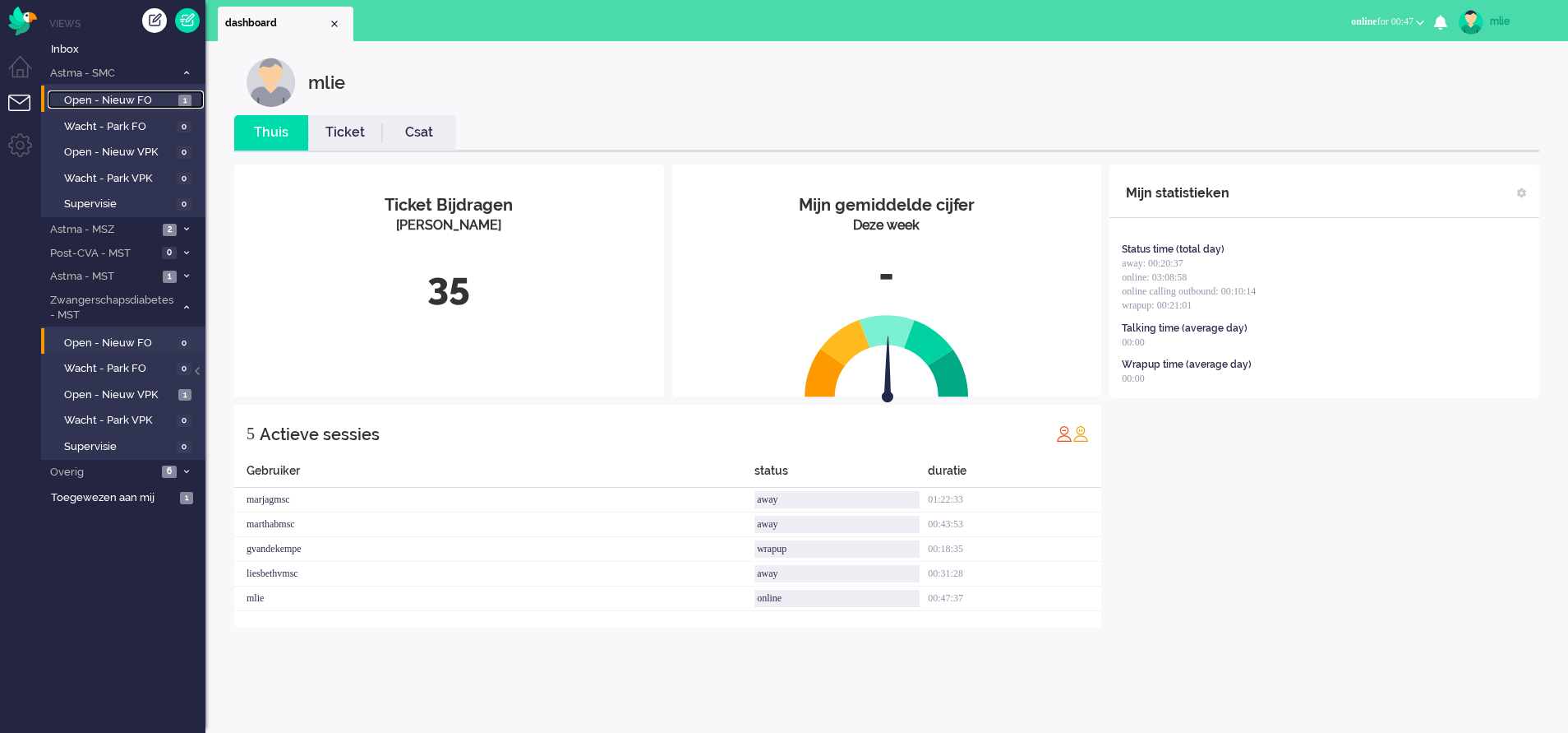
click at [159, 92] on link "Open - Nieuw FO 1" at bounding box center [126, 100] width 157 height 18
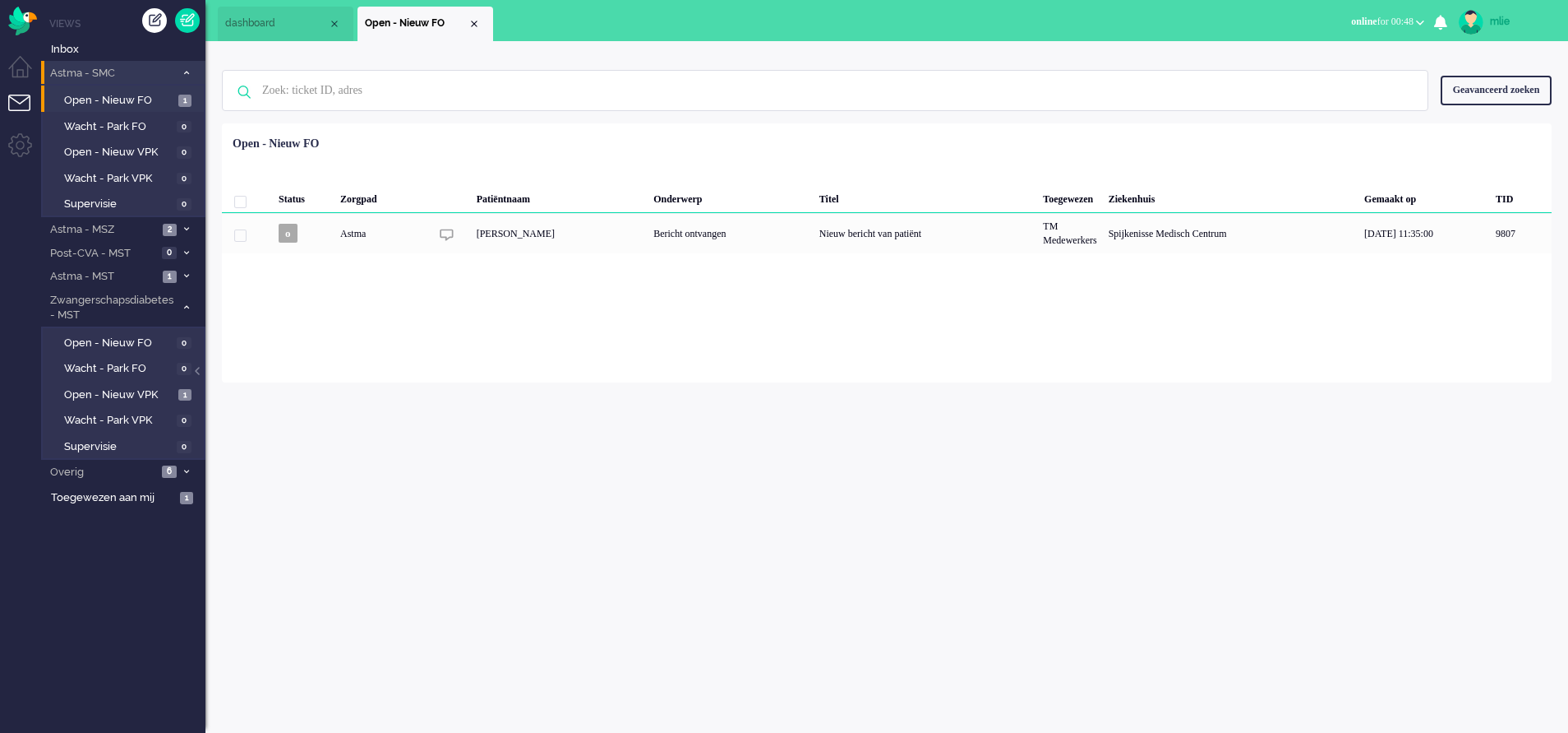
click at [185, 68] on span at bounding box center [185, 73] width 12 height 9
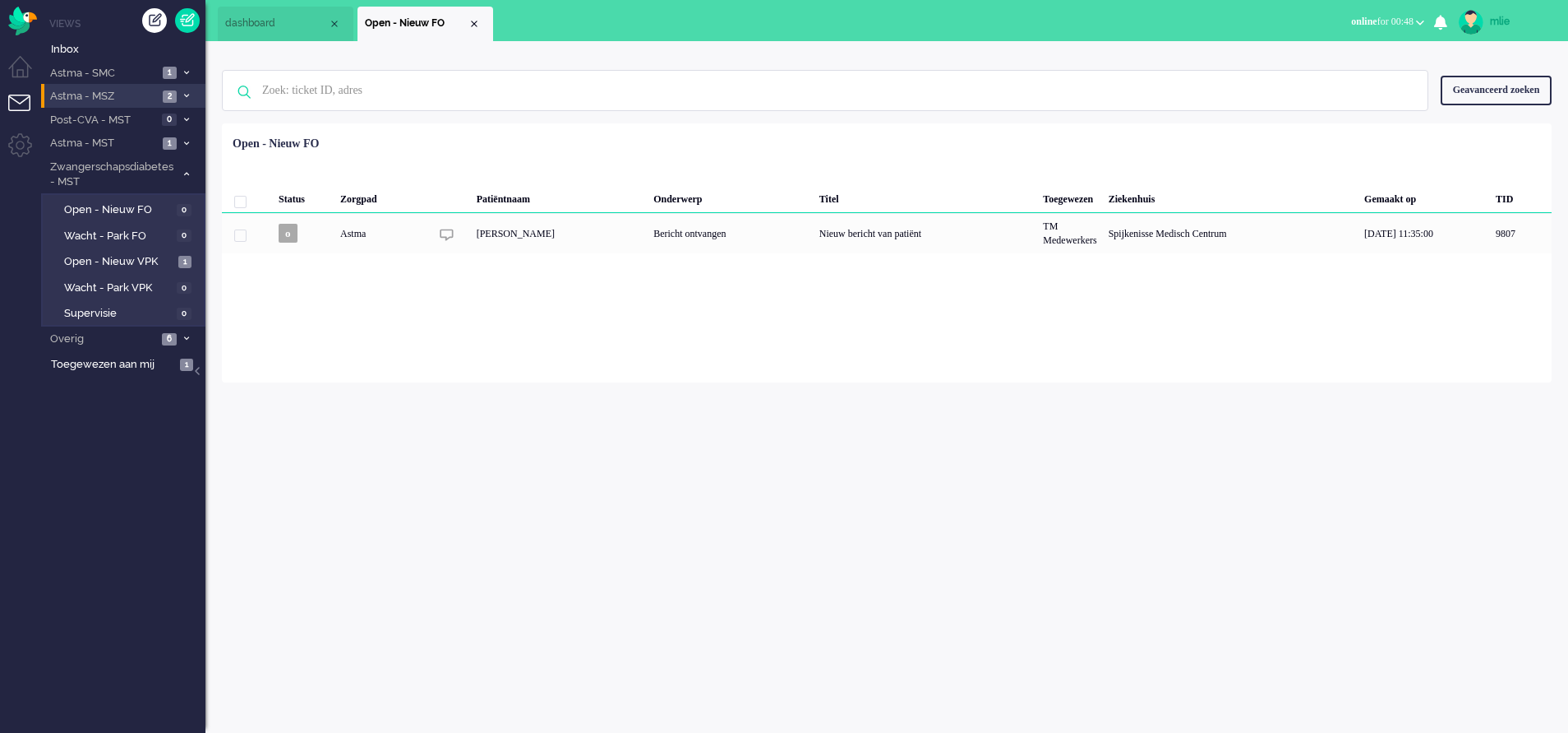
click at [169, 91] on span "2" at bounding box center [170, 96] width 14 height 12
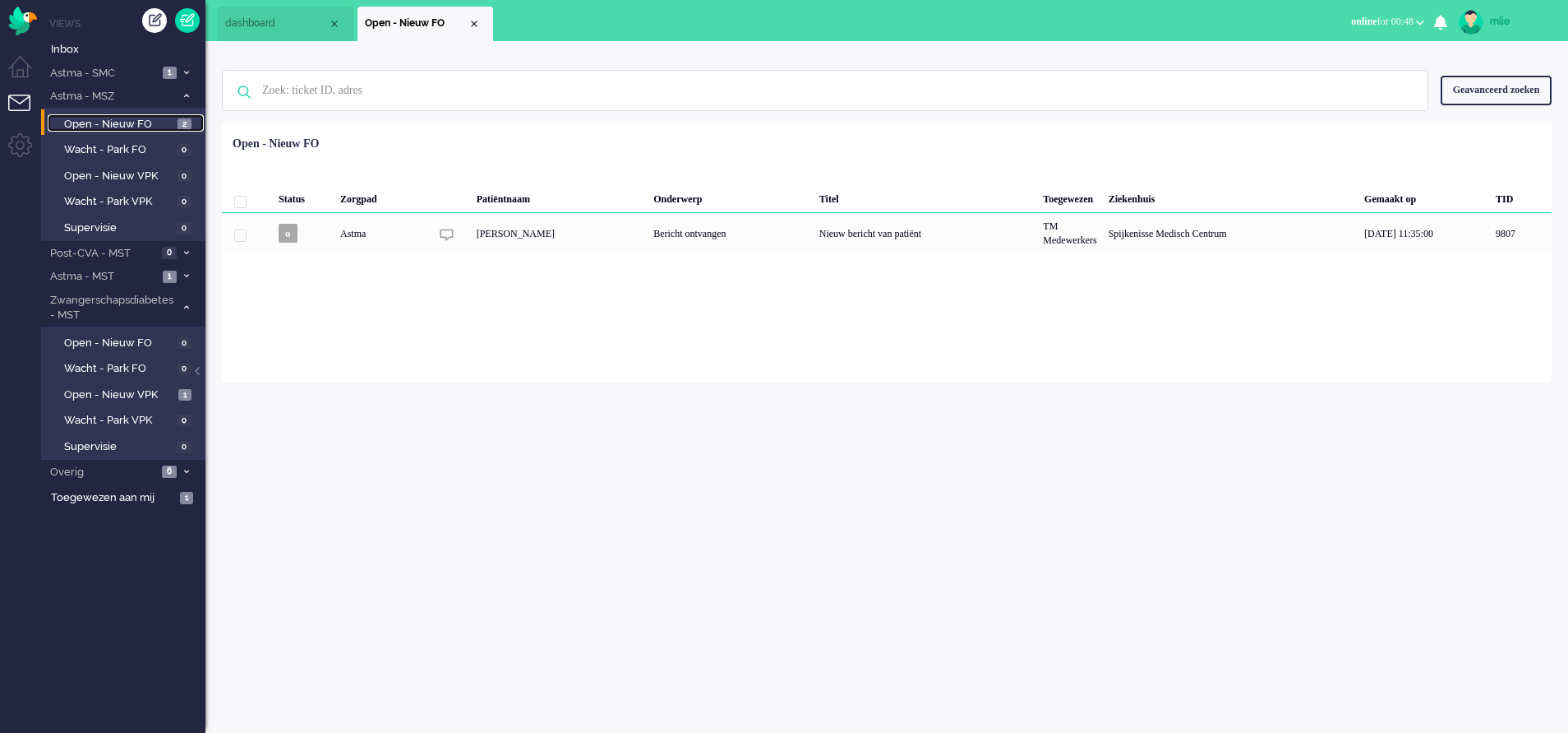
click at [176, 121] on link "Open - Nieuw FO 2" at bounding box center [126, 124] width 157 height 18
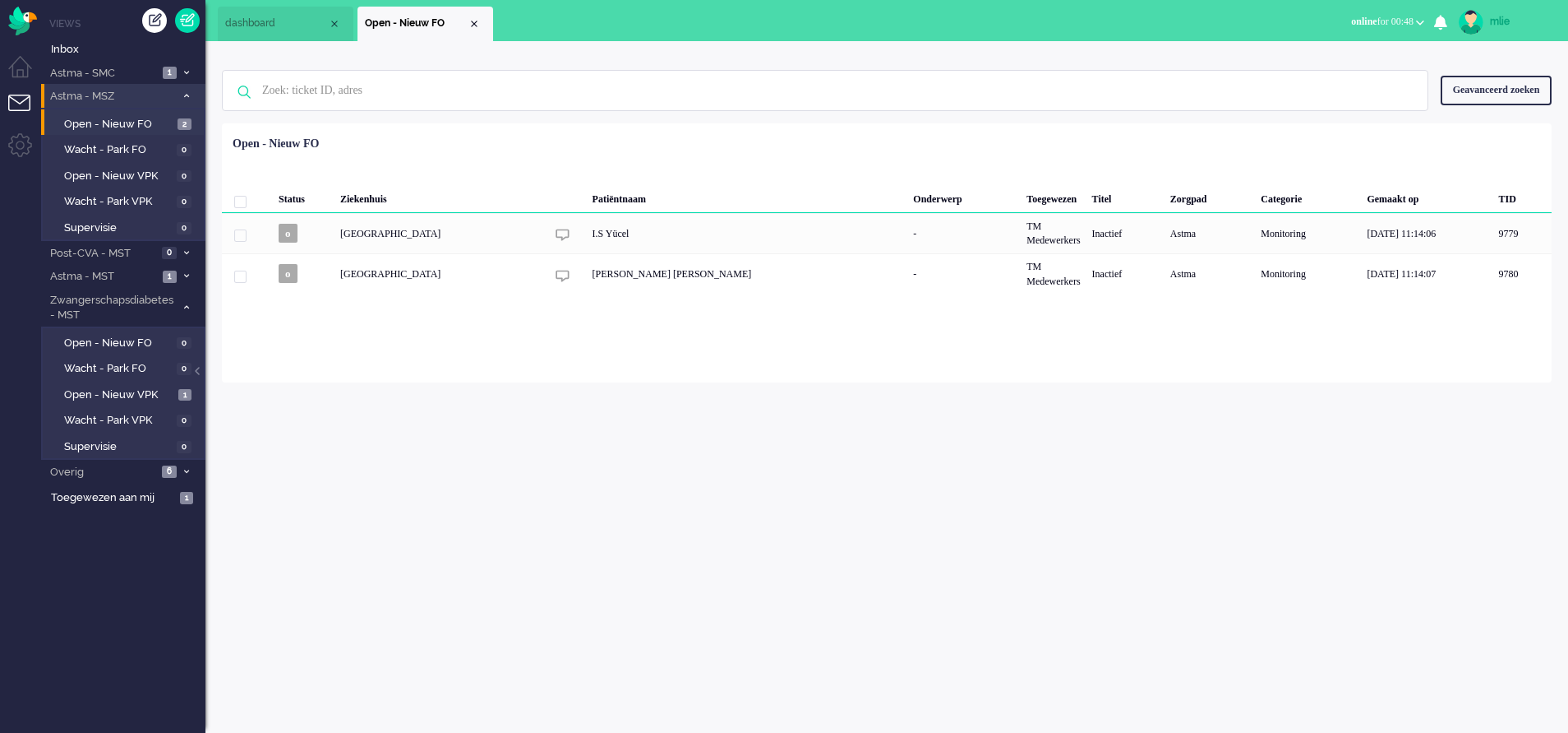
click at [185, 101] on span at bounding box center [185, 96] width 12 height 9
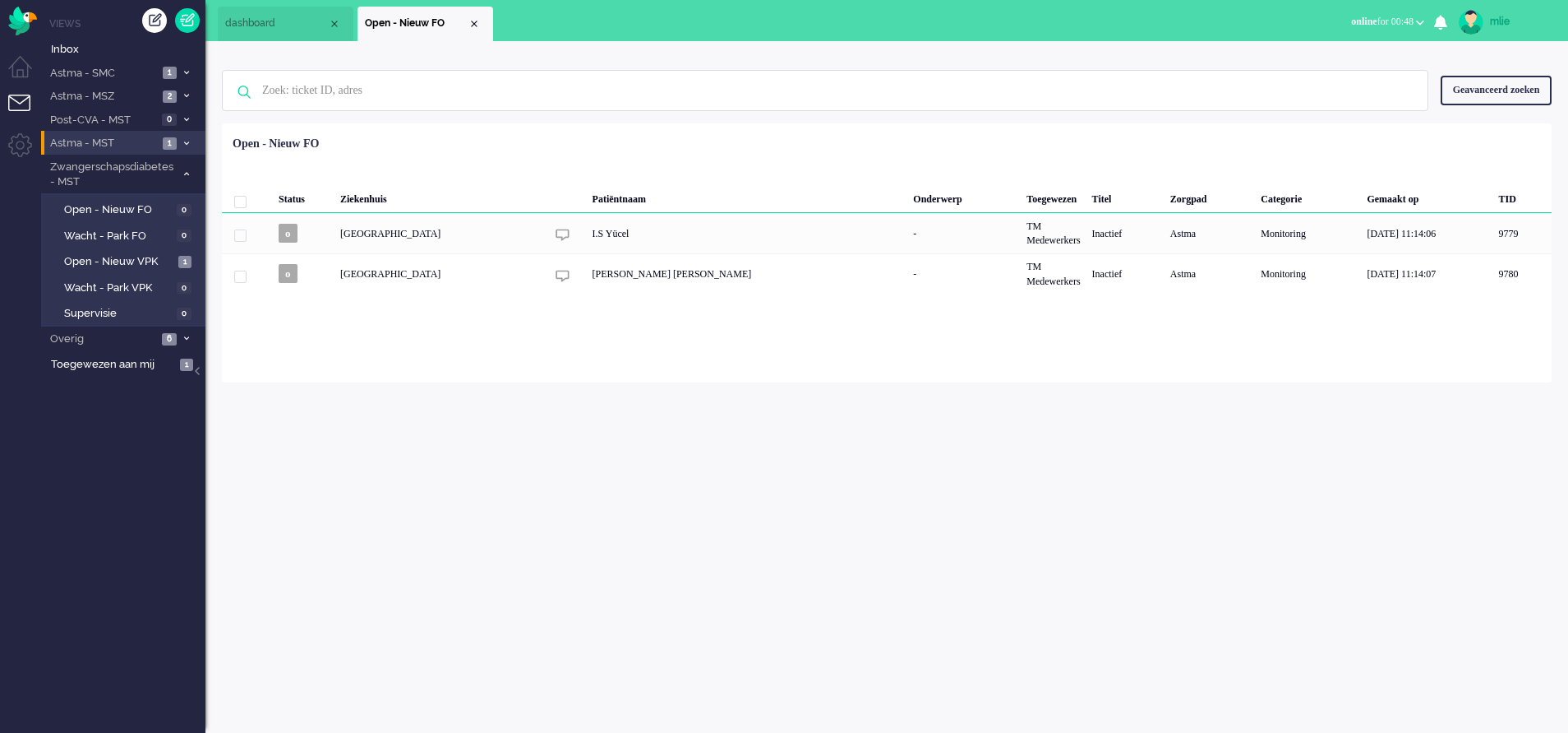
click at [180, 143] on span at bounding box center [185, 143] width 12 height 9
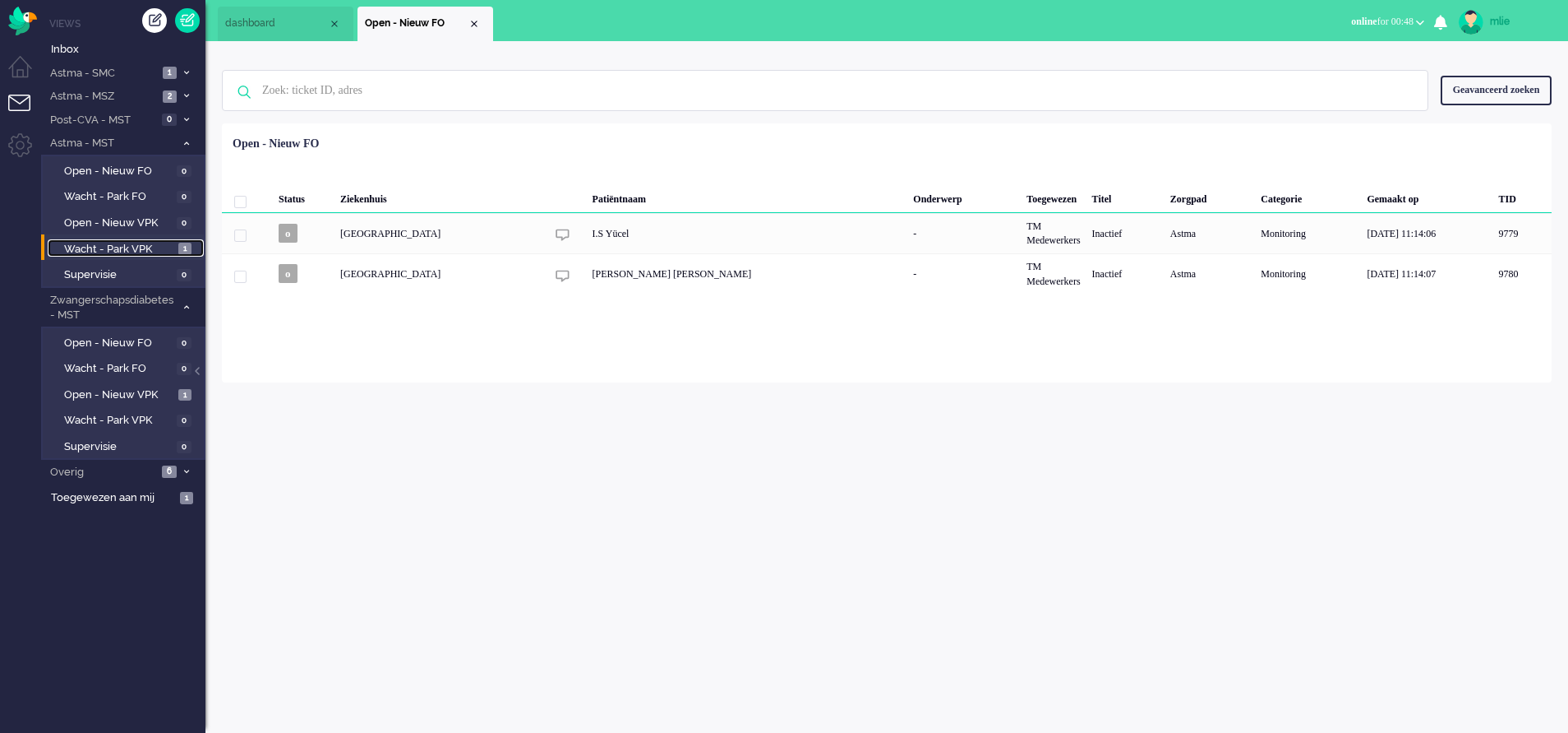
click at [110, 247] on span "Wacht - Park VPK" at bounding box center [119, 249] width 110 height 16
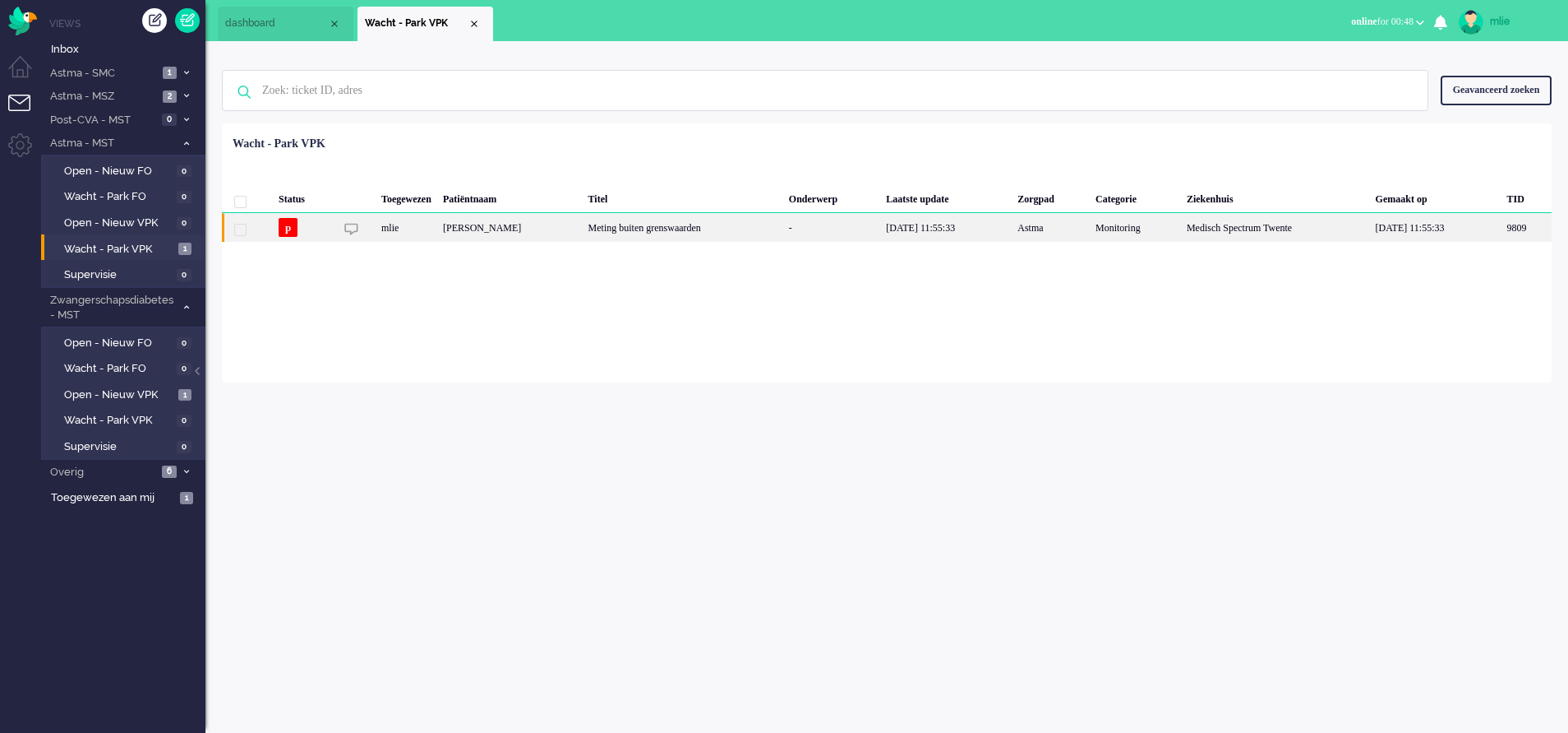
click at [714, 225] on div "Meting buiten grenswaarden" at bounding box center [682, 227] width 200 height 29
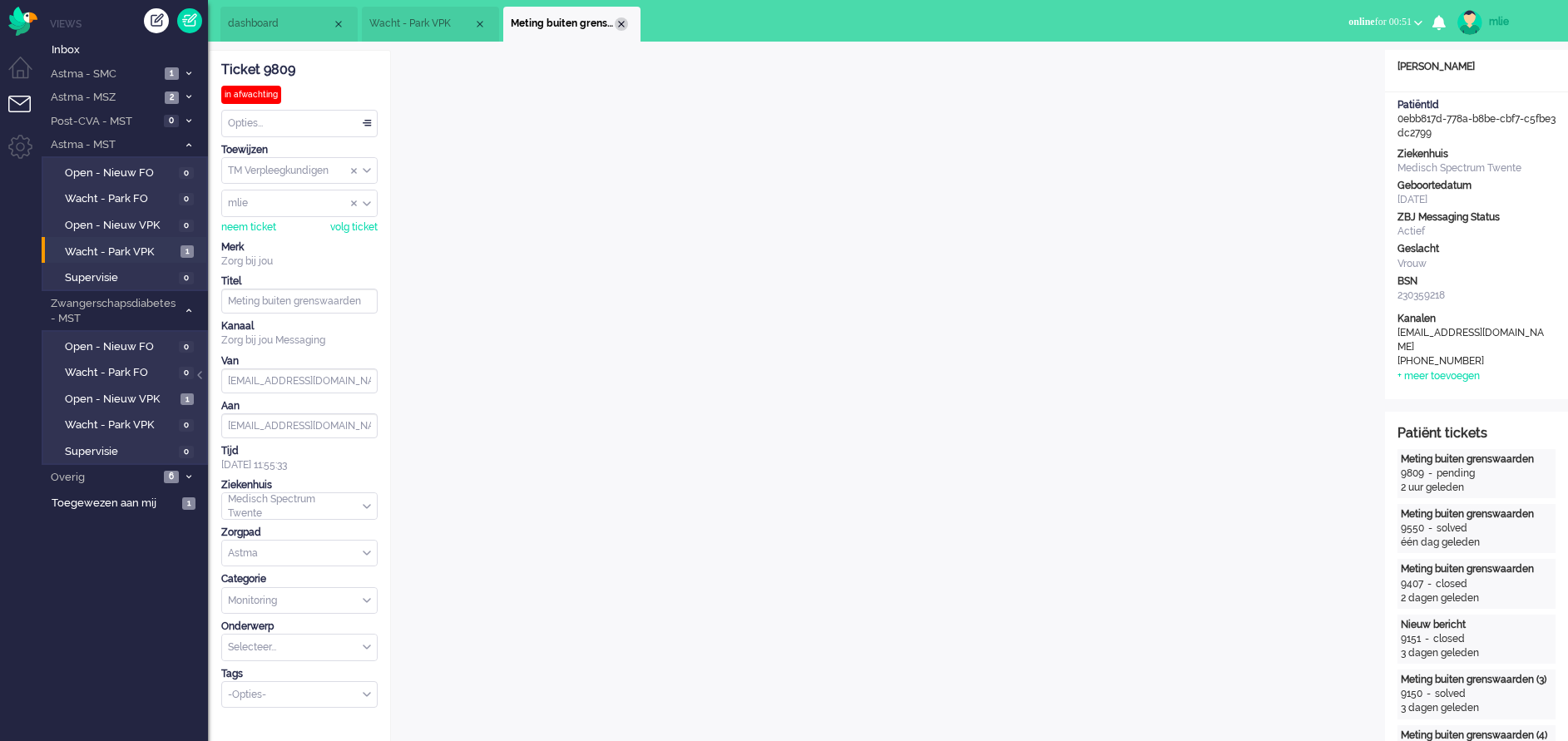
click at [626, 23] on div "Close tab" at bounding box center [621, 24] width 13 height 13
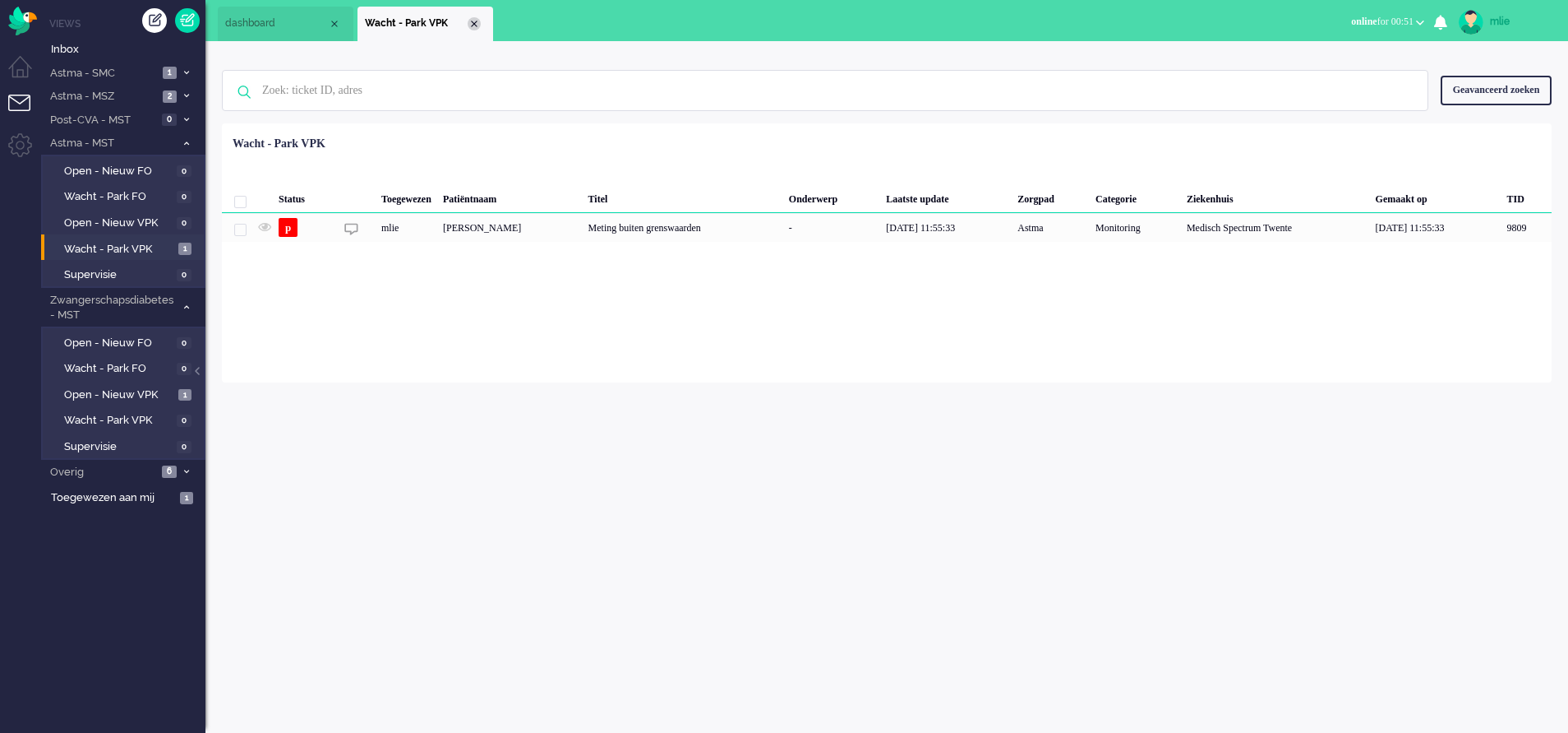
click at [477, 19] on div "Close tab" at bounding box center [475, 24] width 13 height 13
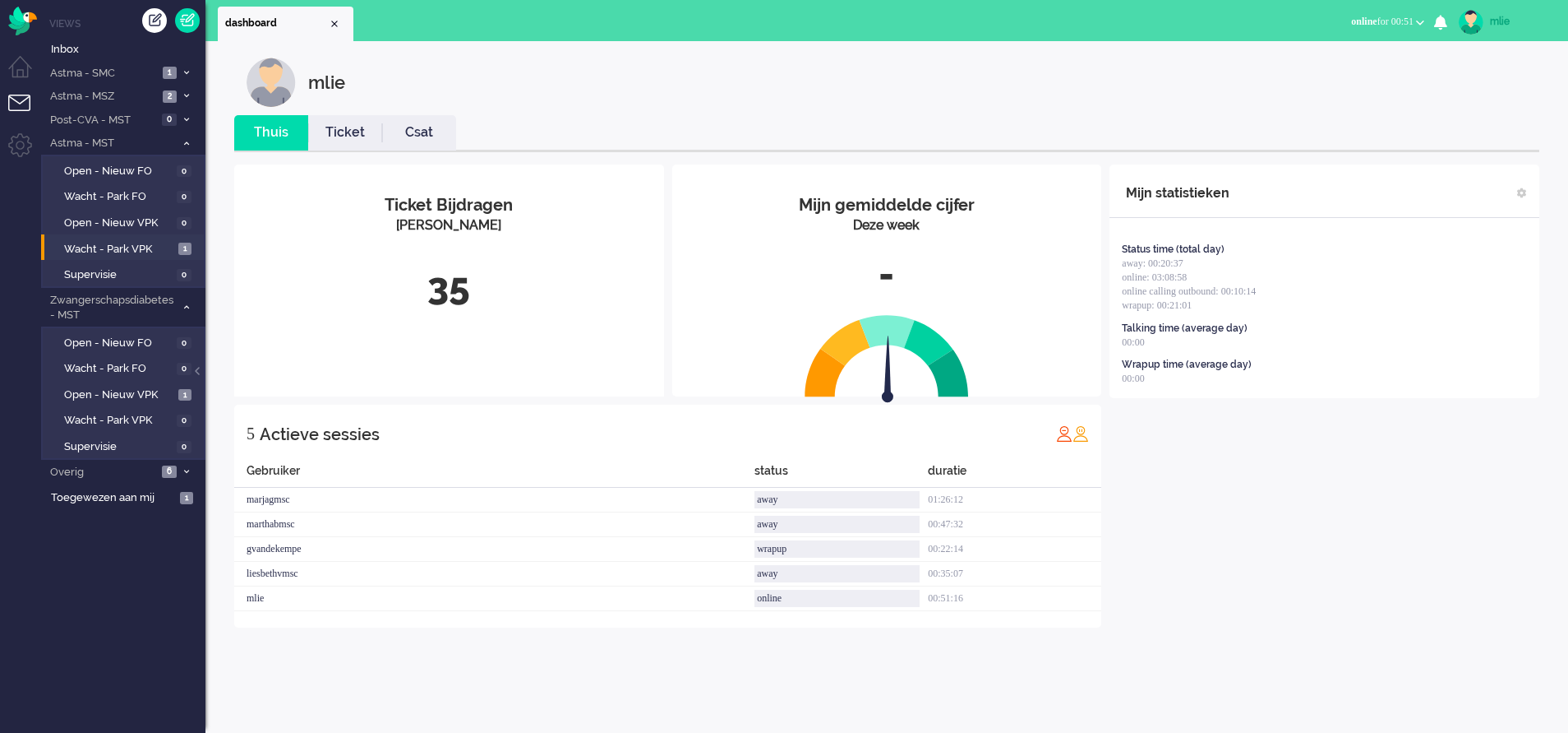
click at [337, 130] on link "Ticket" at bounding box center [345, 133] width 74 height 19
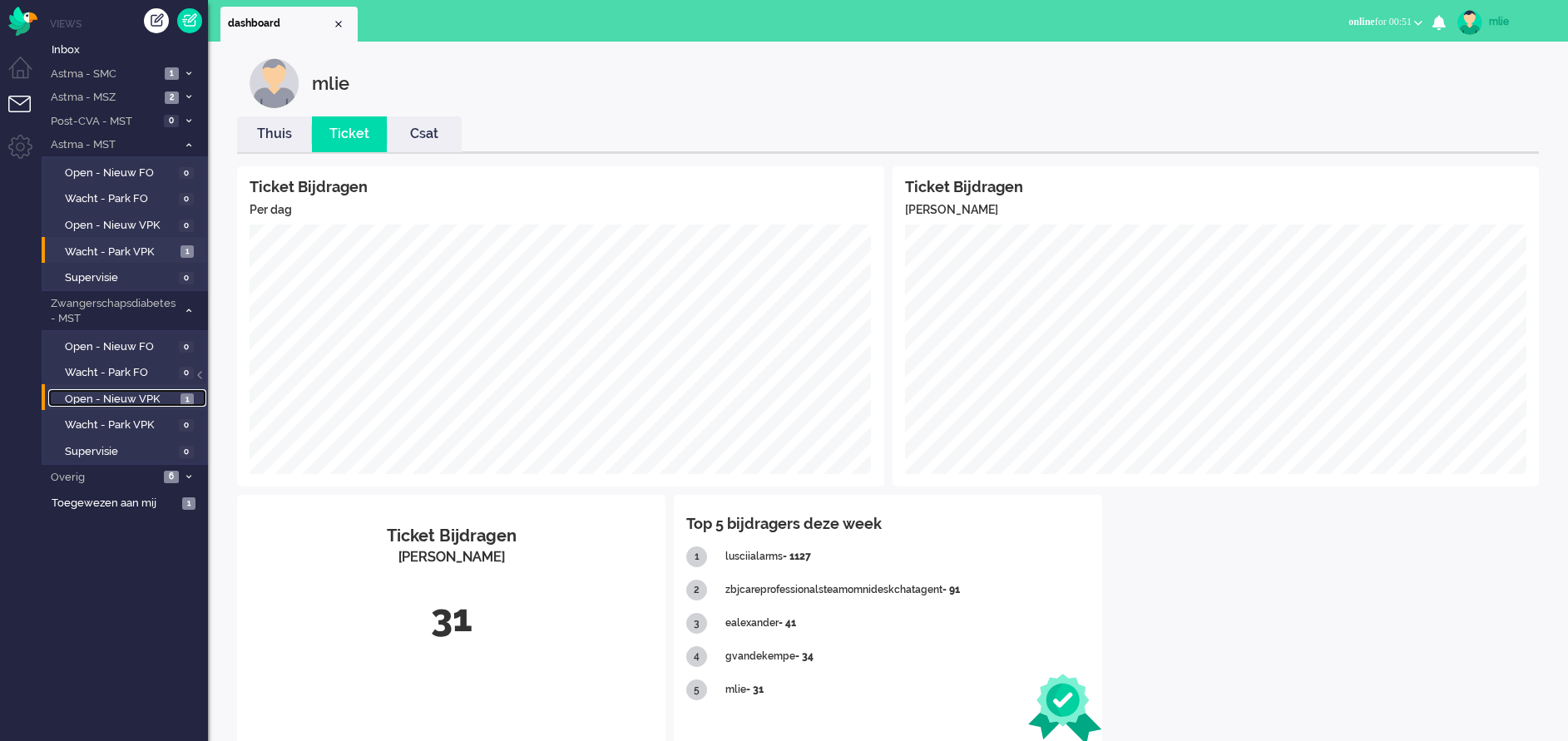
click at [100, 393] on span "Open - Nieuw VPK" at bounding box center [121, 399] width 112 height 16
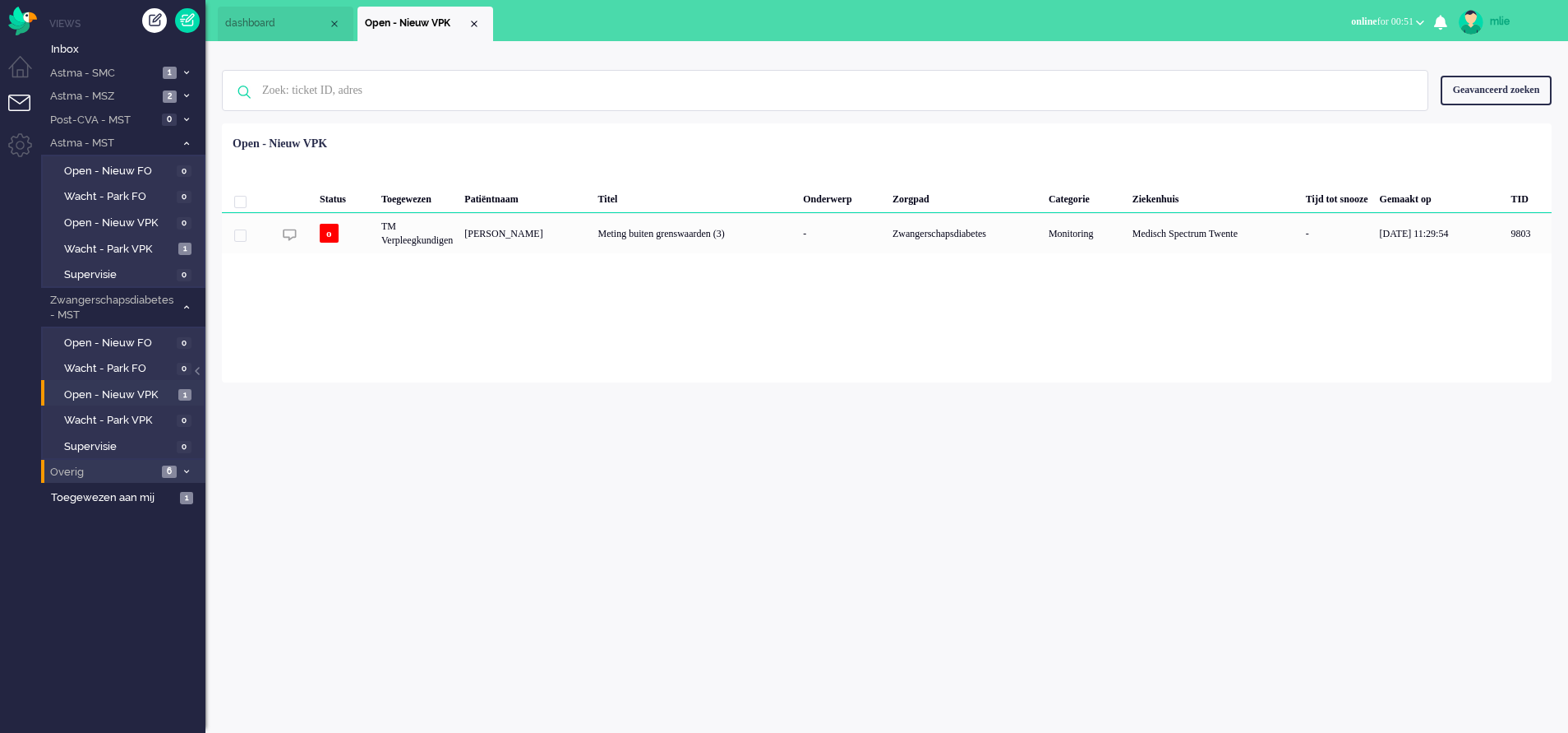
click at [171, 467] on span "6" at bounding box center [170, 472] width 15 height 12
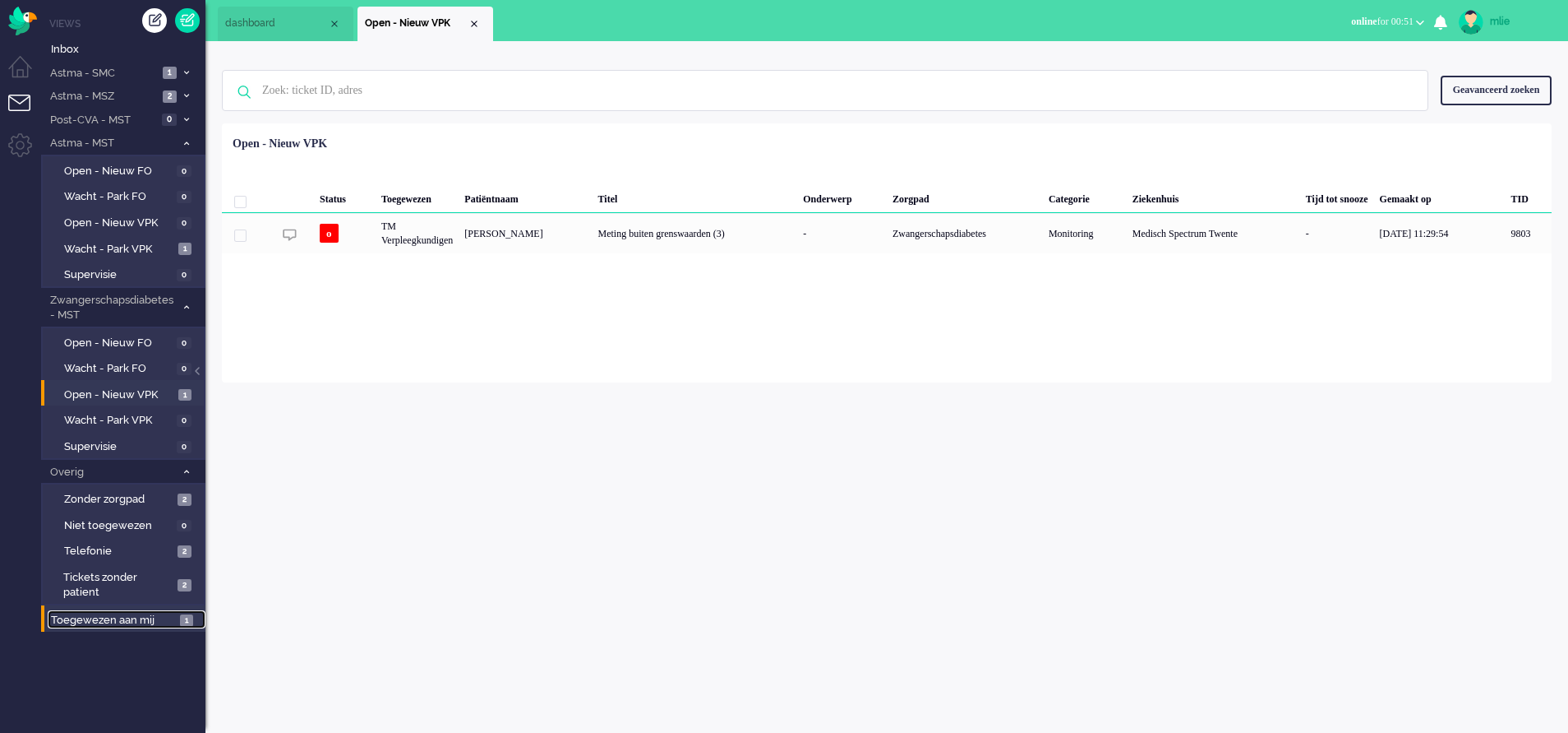
click at [126, 488] on span "Toegewezen aan mij" at bounding box center [113, 620] width 124 height 16
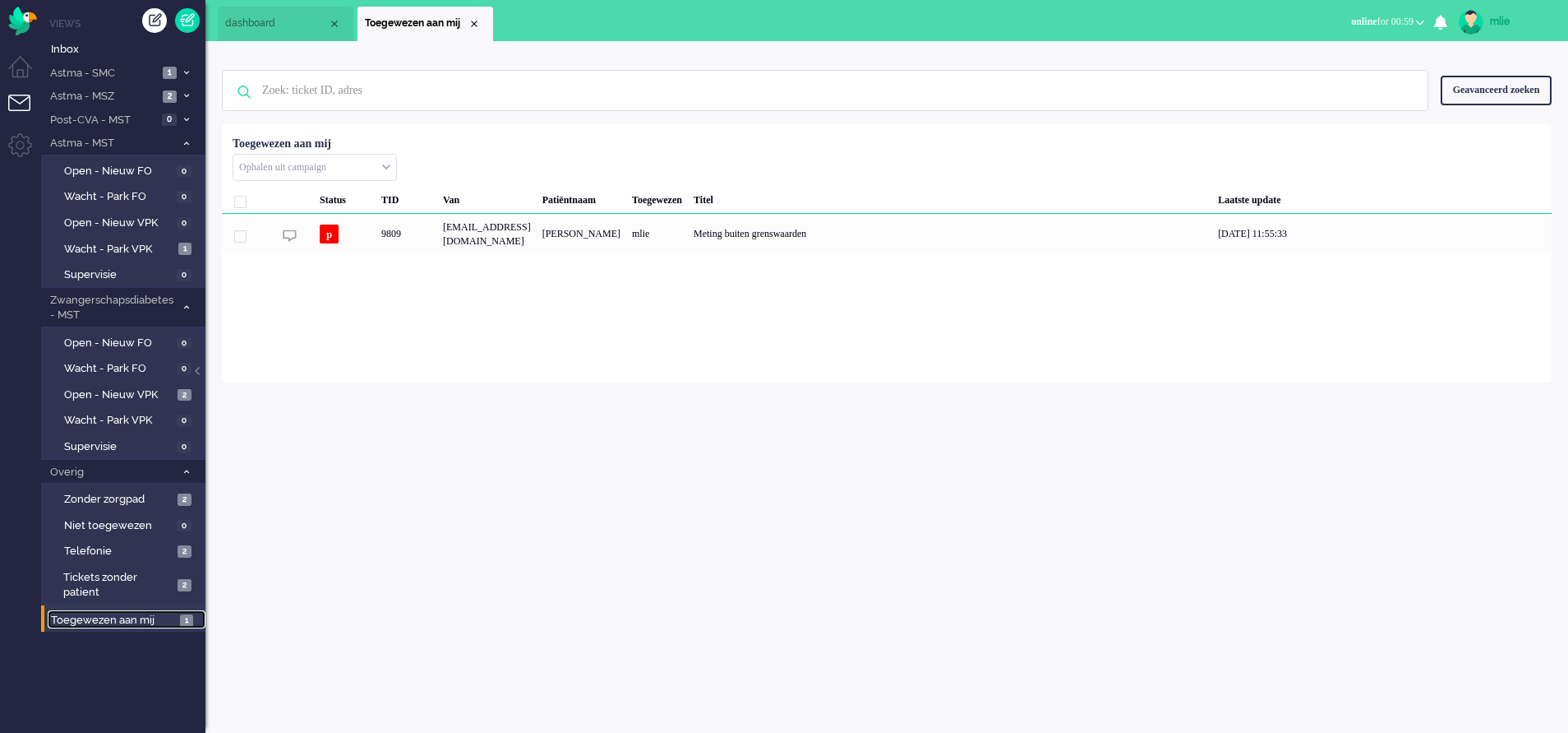
click at [482, 26] on li "Toegewezen aan mij" at bounding box center [425, 24] width 136 height 35
click at [85, 49] on span "Inbox" at bounding box center [129, 49] width 155 height 16
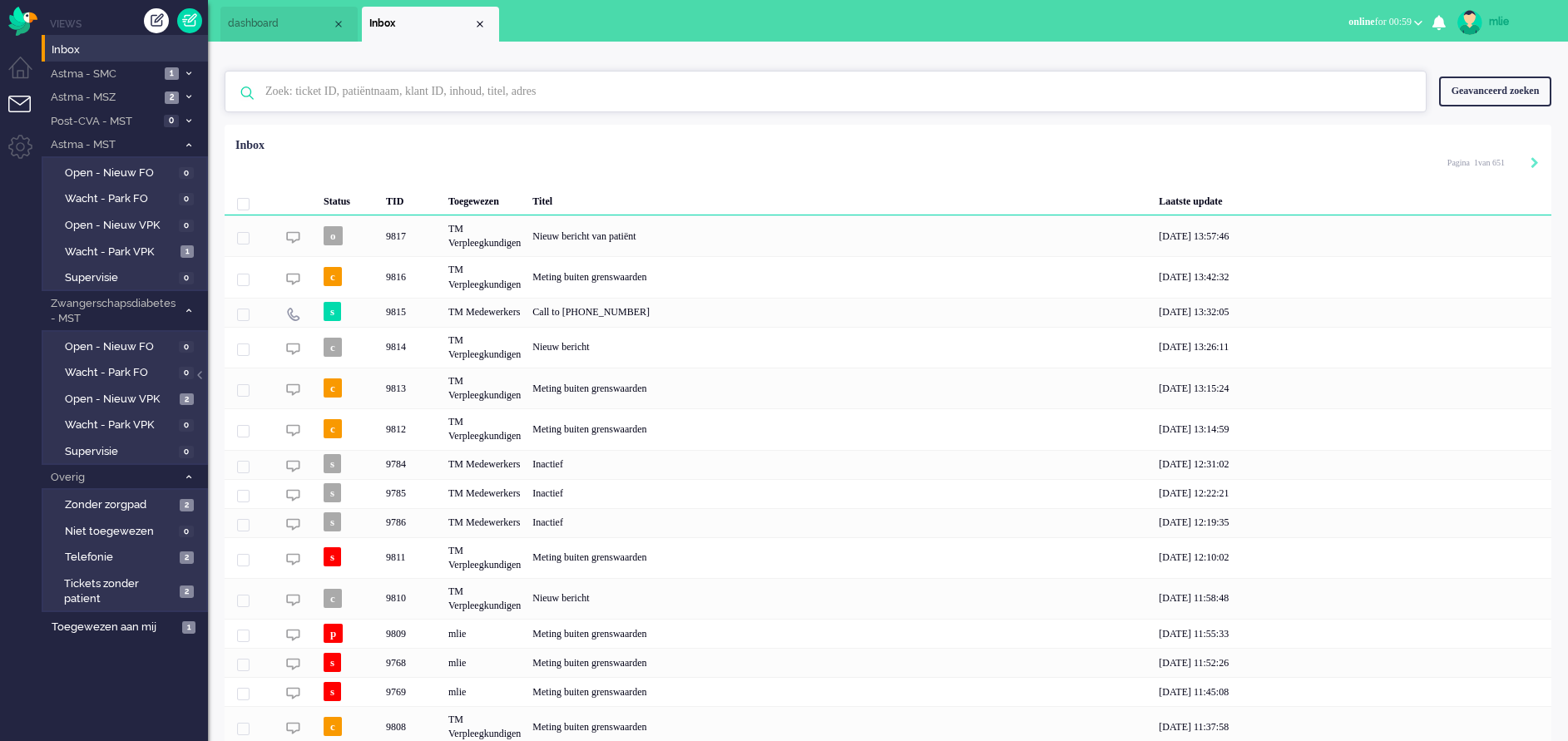
click at [394, 88] on input "text" at bounding box center [828, 92] width 1151 height 40
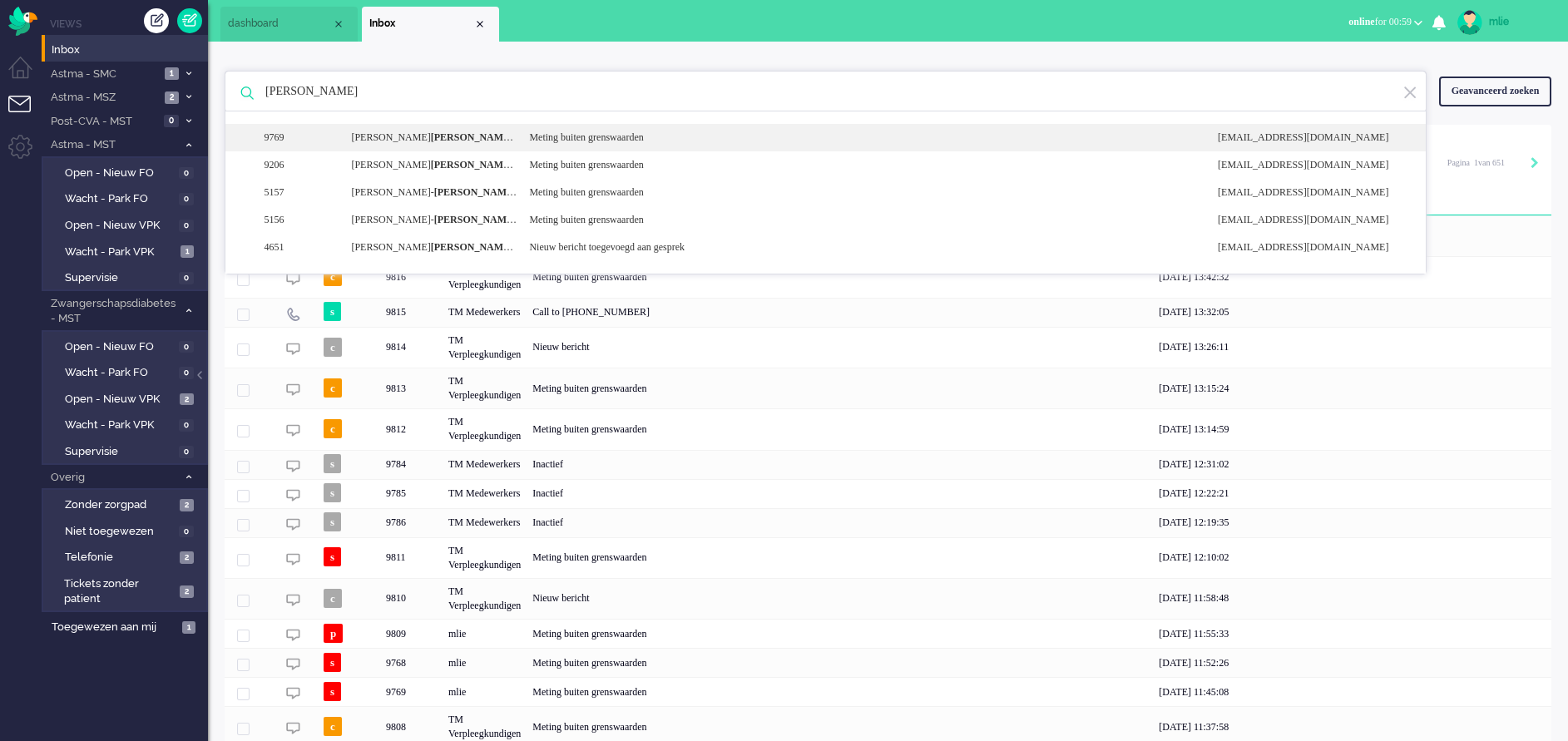
type input "[PERSON_NAME]"
click at [565, 148] on div "9769 [PERSON_NAME] ink Meting buiten grenswaarden [EMAIL_ADDRESS][DOMAIN_NAME]" at bounding box center [826, 138] width 1201 height 28
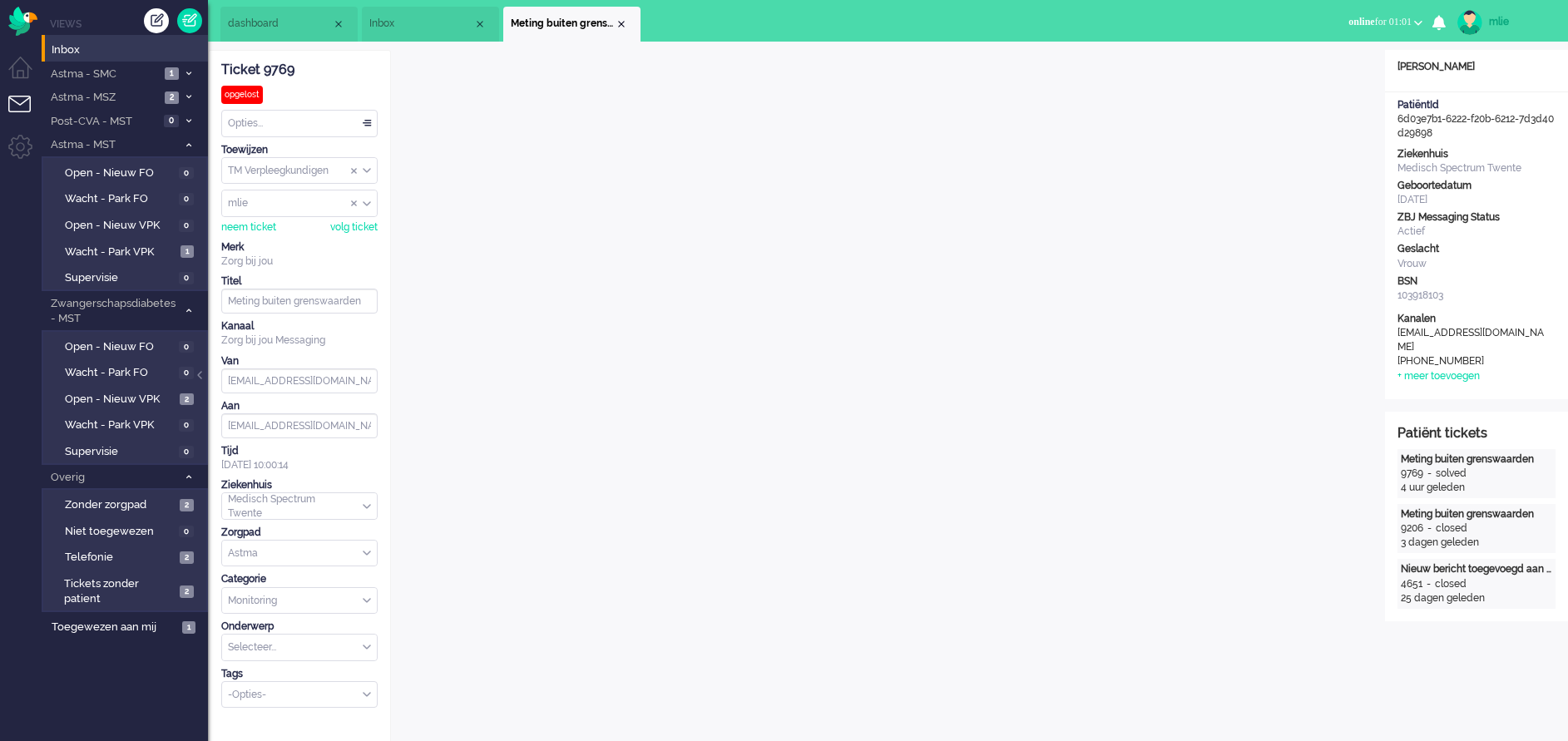
click at [628, 23] on li "Meting buiten grenswaarden" at bounding box center [572, 24] width 138 height 35
click at [623, 22] on div "Close tab" at bounding box center [621, 24] width 13 height 13
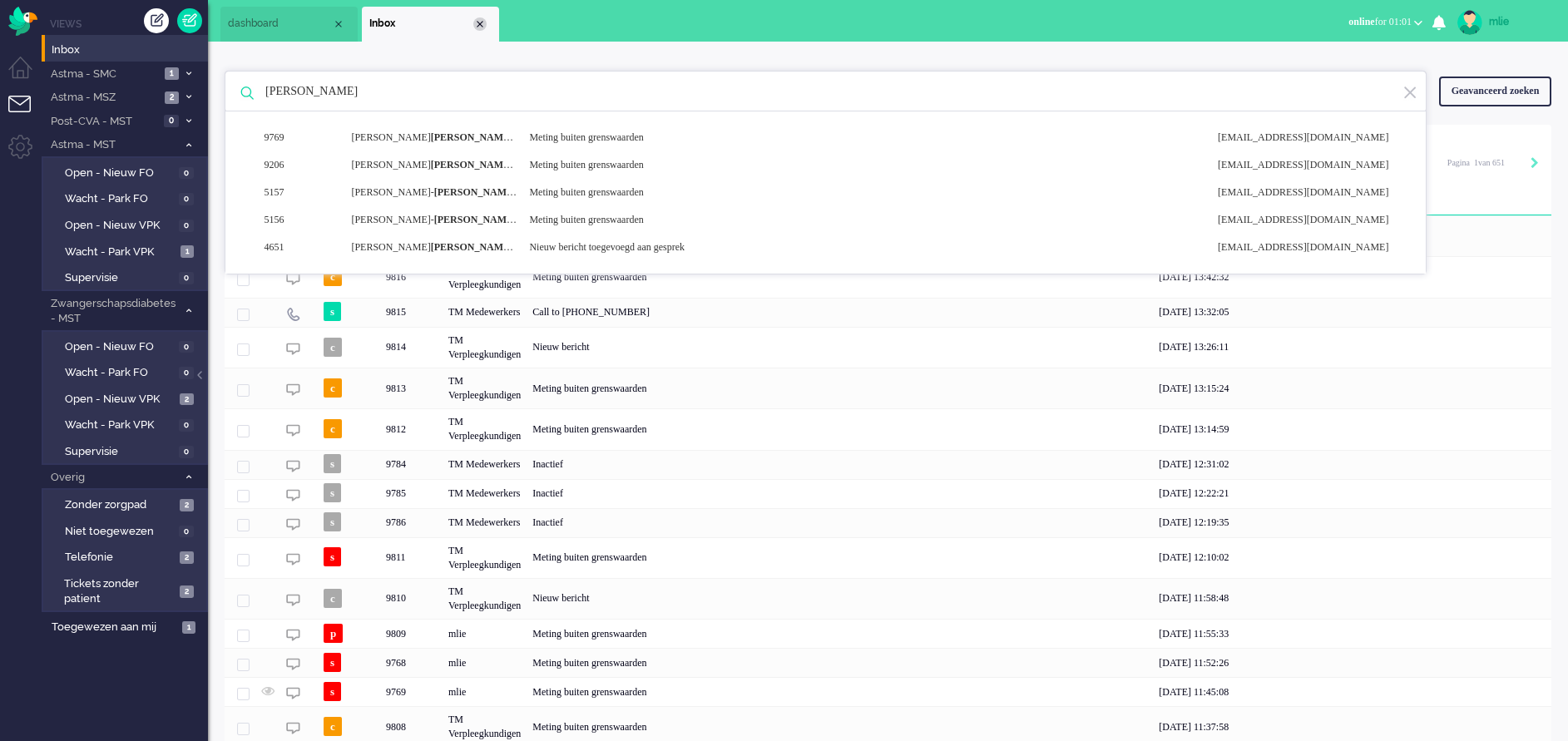
click at [480, 23] on div "Close tab" at bounding box center [480, 24] width 13 height 13
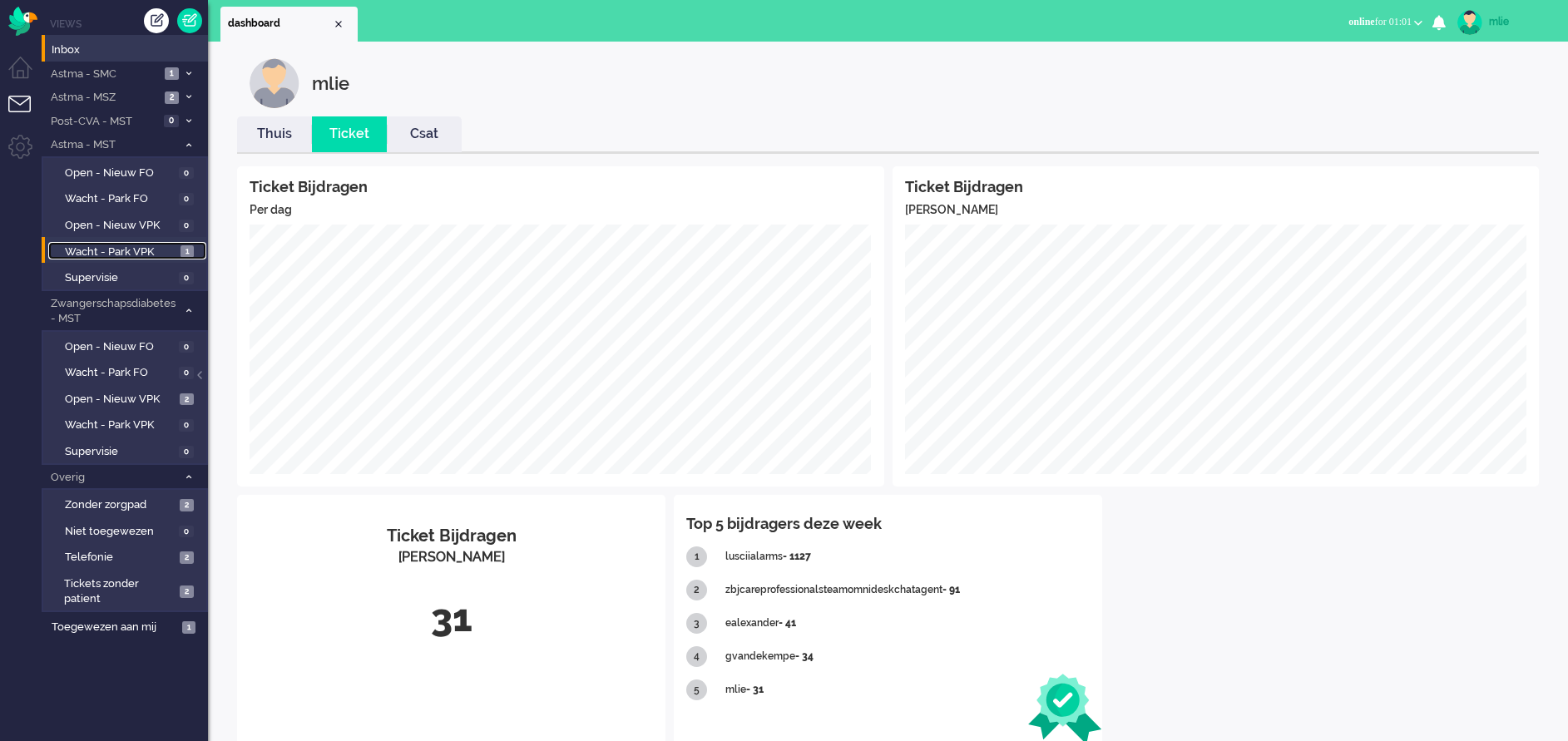
click at [93, 247] on span "Wacht - Park VPK" at bounding box center [121, 252] width 112 height 16
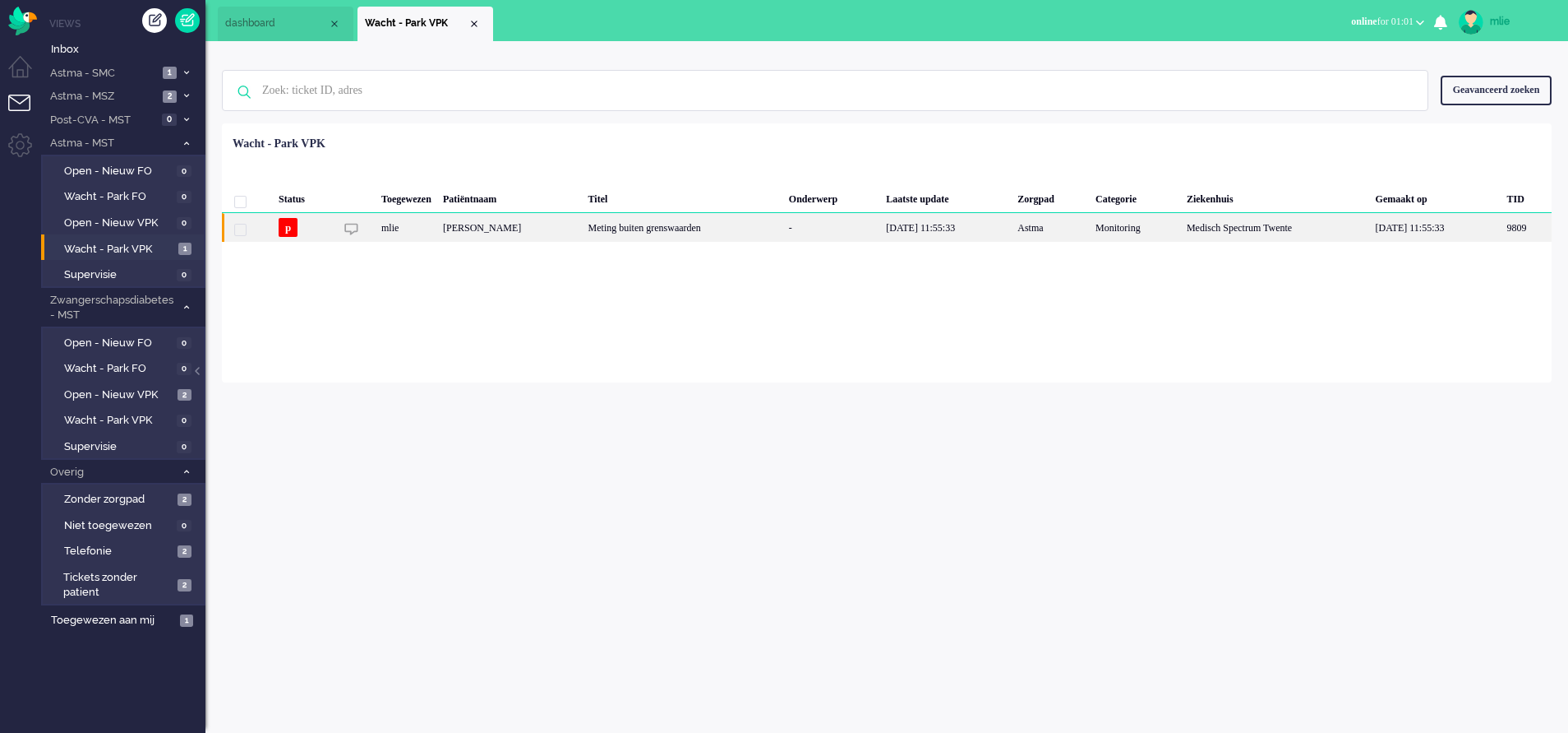
click at [704, 223] on div "Meting buiten grenswaarden" at bounding box center [682, 227] width 200 height 29
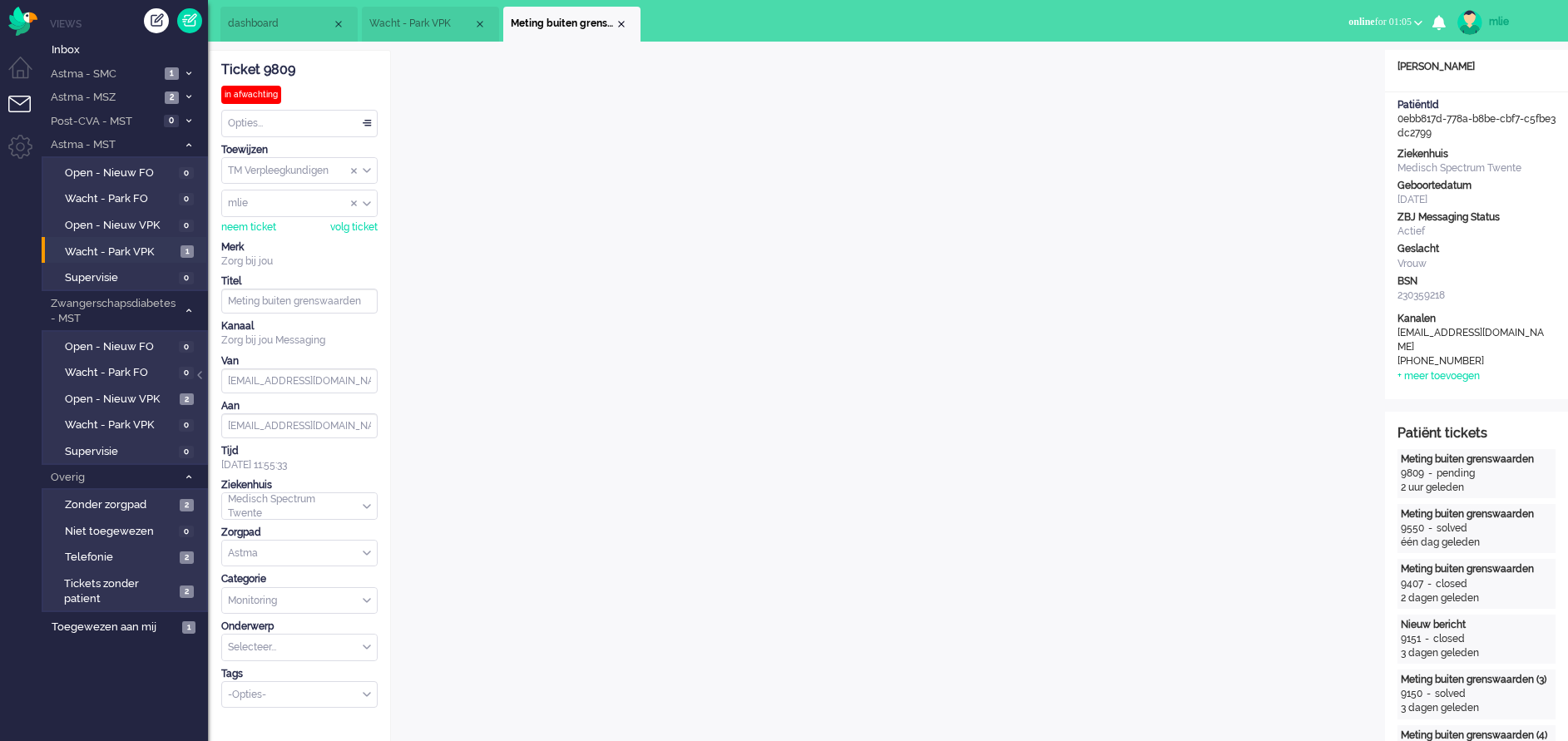
drag, startPoint x: 630, startPoint y: 24, endPoint x: 382, endPoint y: 35, distance: 248.2
click at [626, 25] on li "Meting buiten grenswaarden" at bounding box center [572, 24] width 138 height 35
click at [115, 48] on span "Inbox" at bounding box center [130, 50] width 157 height 16
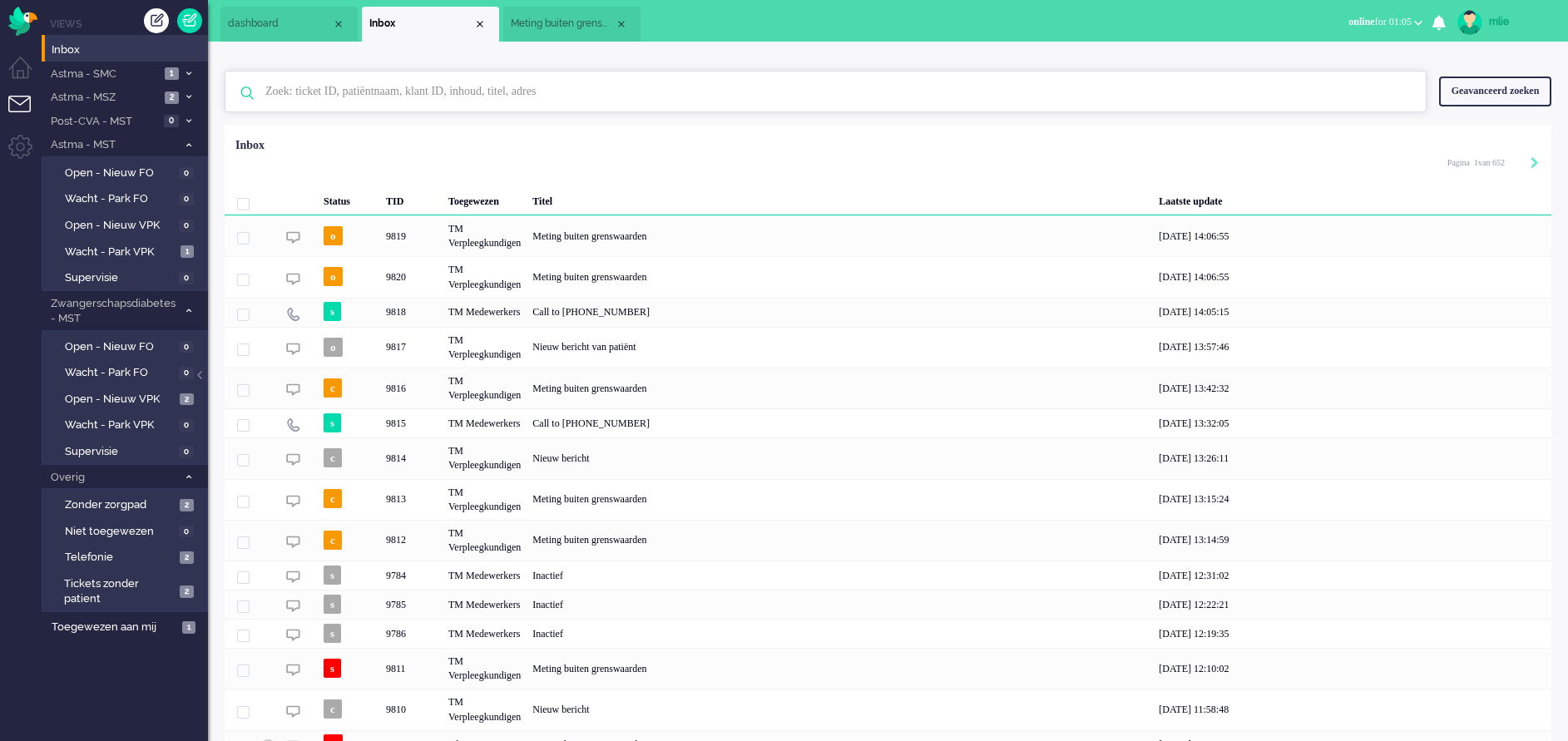
click at [361, 97] on input "text" at bounding box center [828, 92] width 1151 height 40
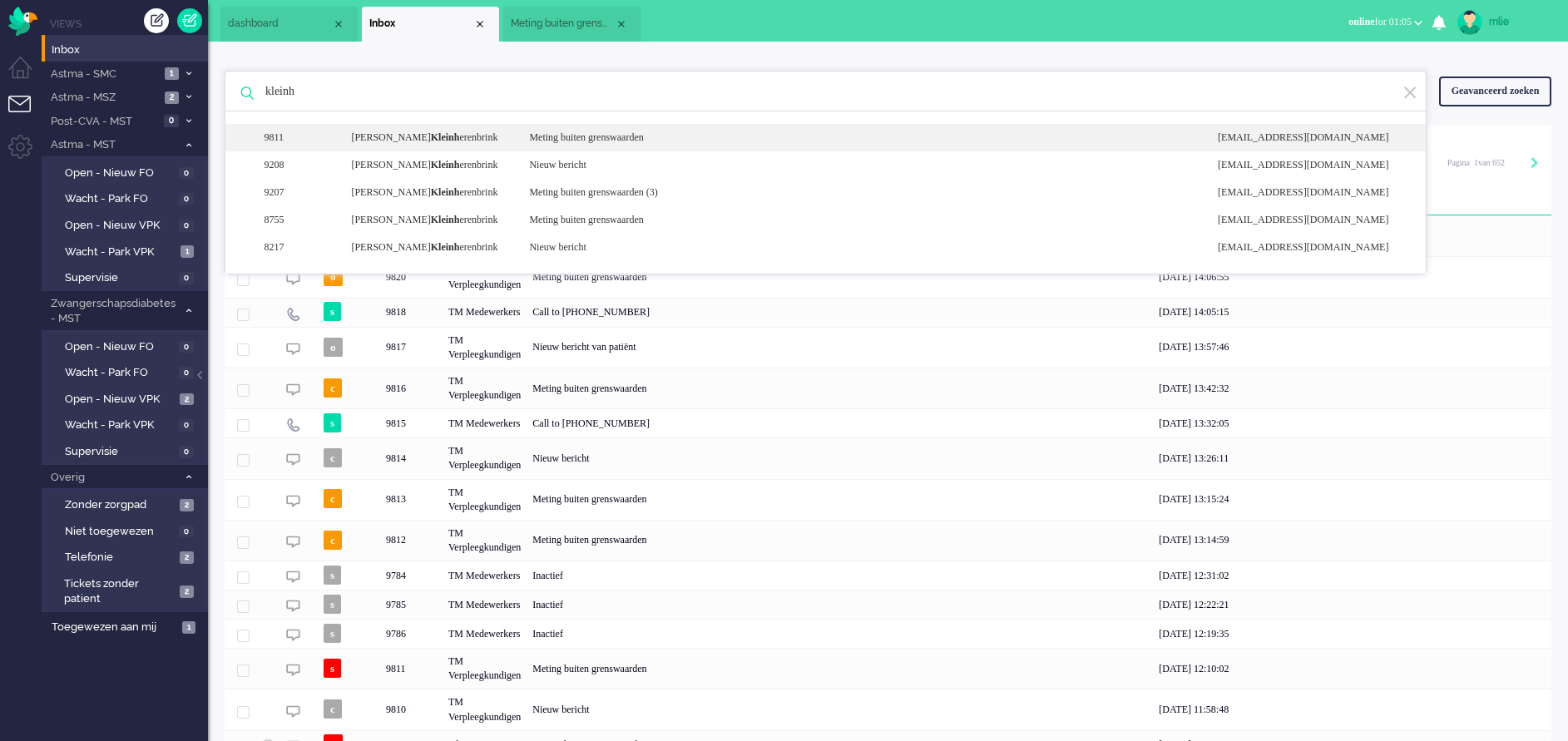
type input "kleinh"
click at [572, 133] on div "Meting buiten grenswaarden" at bounding box center [862, 138] width 689 height 14
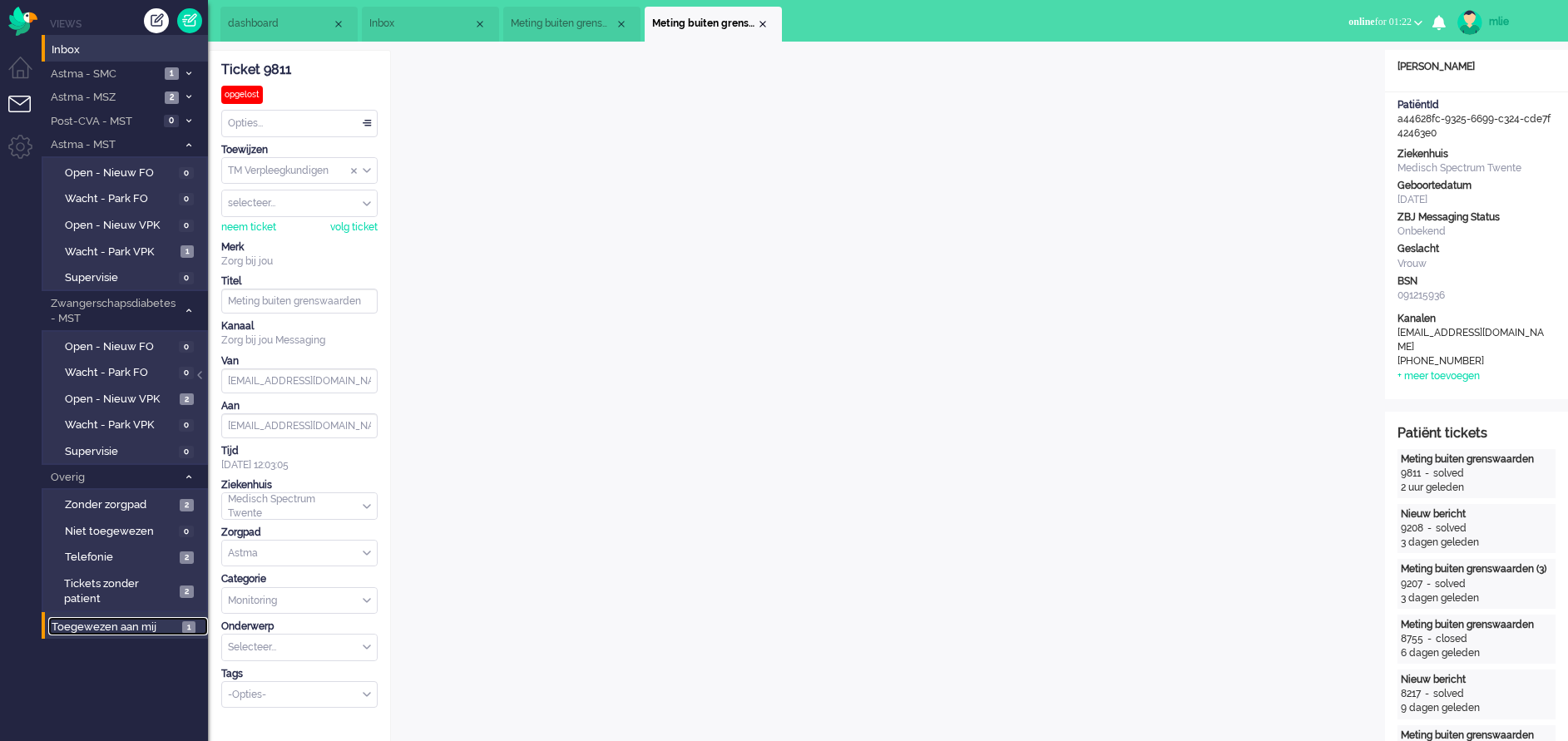
click at [101, 493] on span "Toegewezen aan mij" at bounding box center [114, 627] width 126 height 16
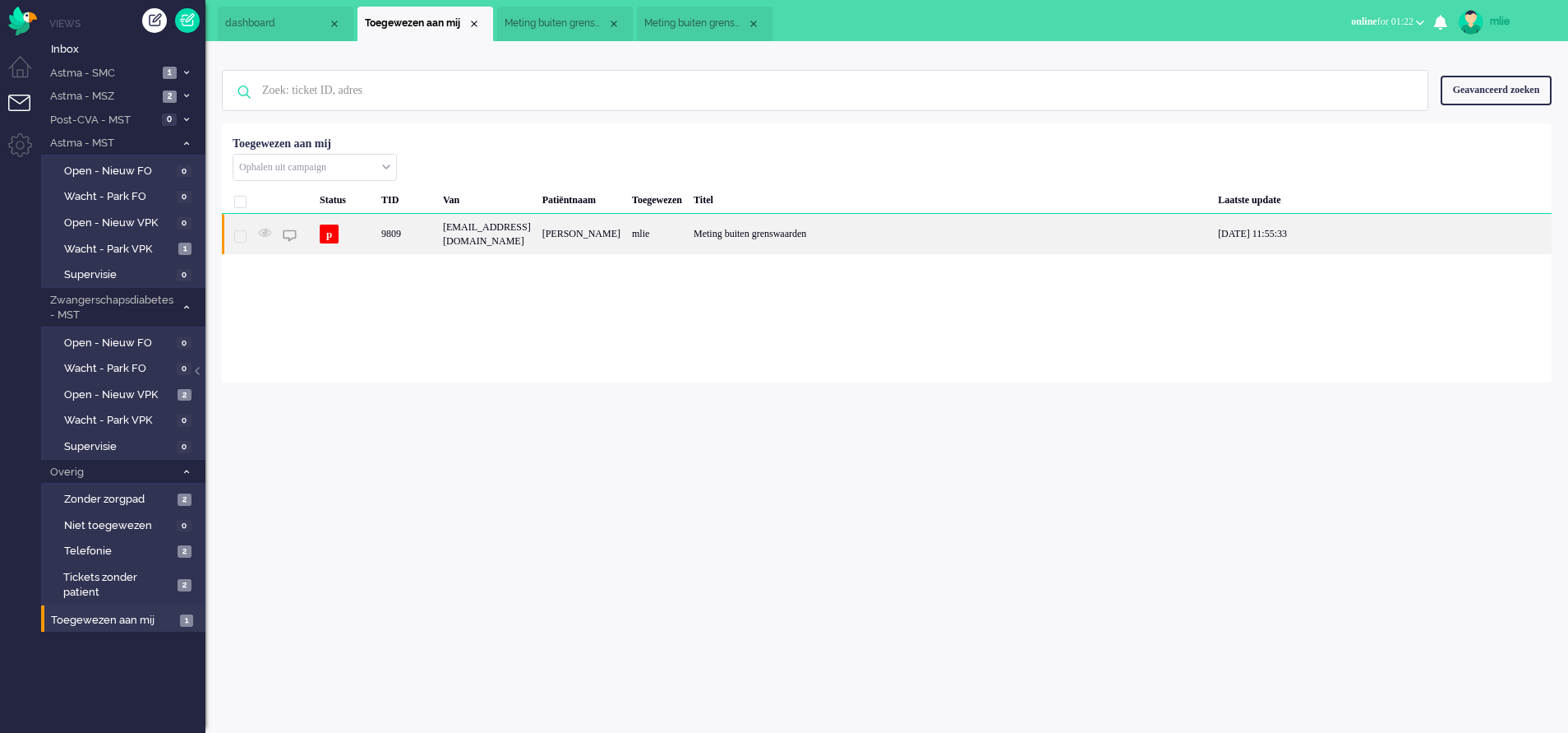
click at [820, 242] on div "Meting buiten grenswaarden" at bounding box center [950, 233] width 524 height 40
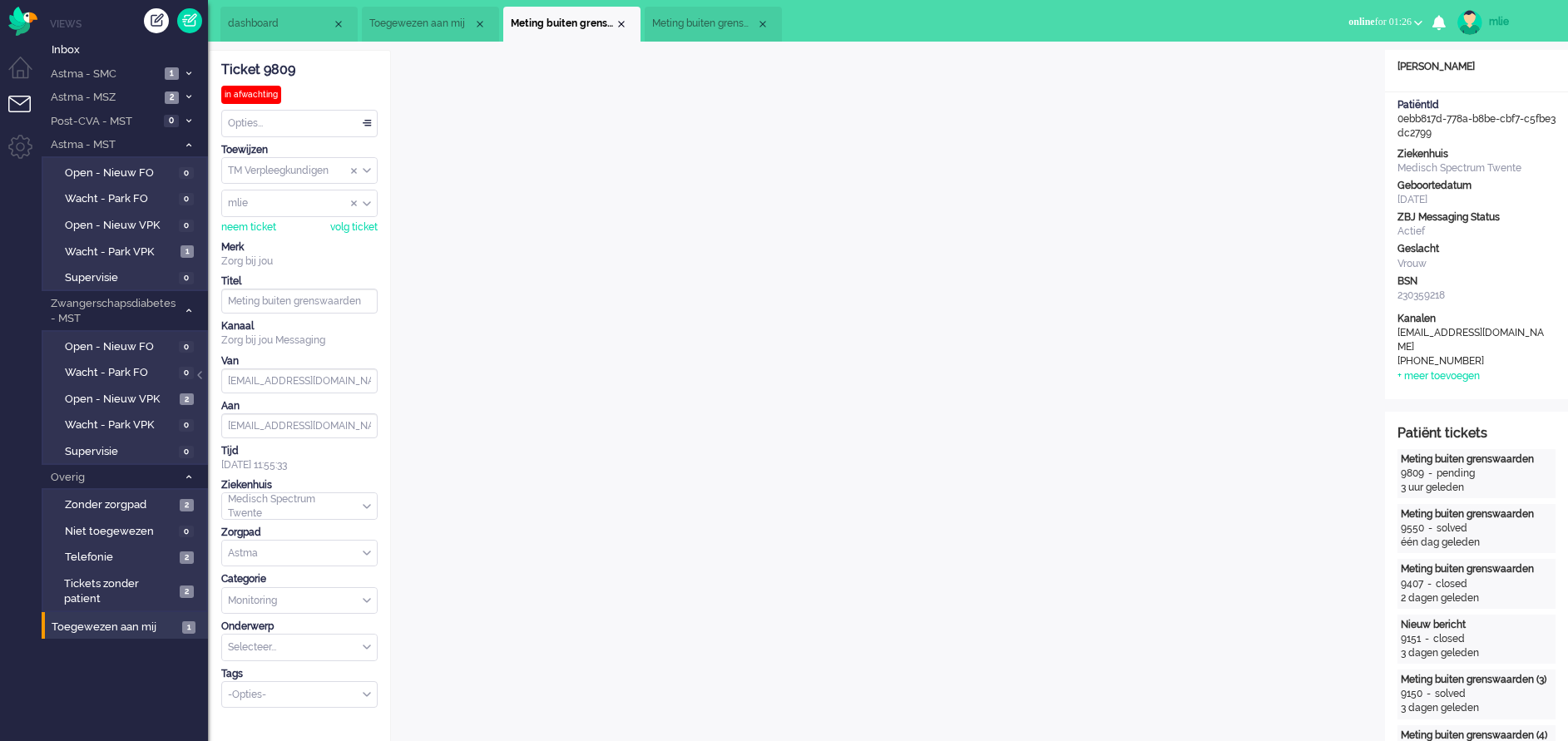
click at [1045, 269] on div "Vrouw" at bounding box center [1477, 263] width 158 height 14
click at [371, 121] on div "Opties..." at bounding box center [299, 123] width 155 height 26
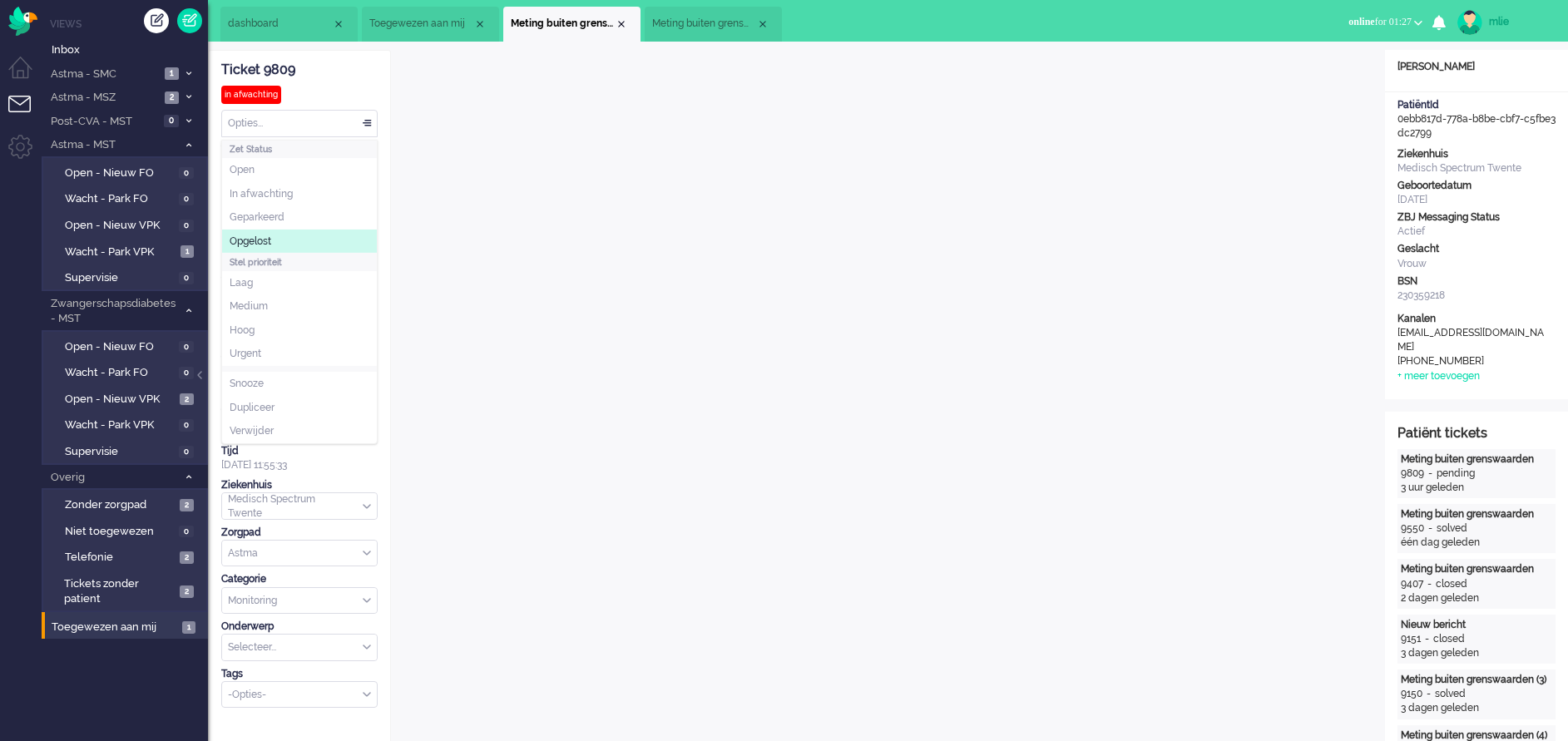
click at [281, 243] on li "Opgelost" at bounding box center [299, 241] width 155 height 24
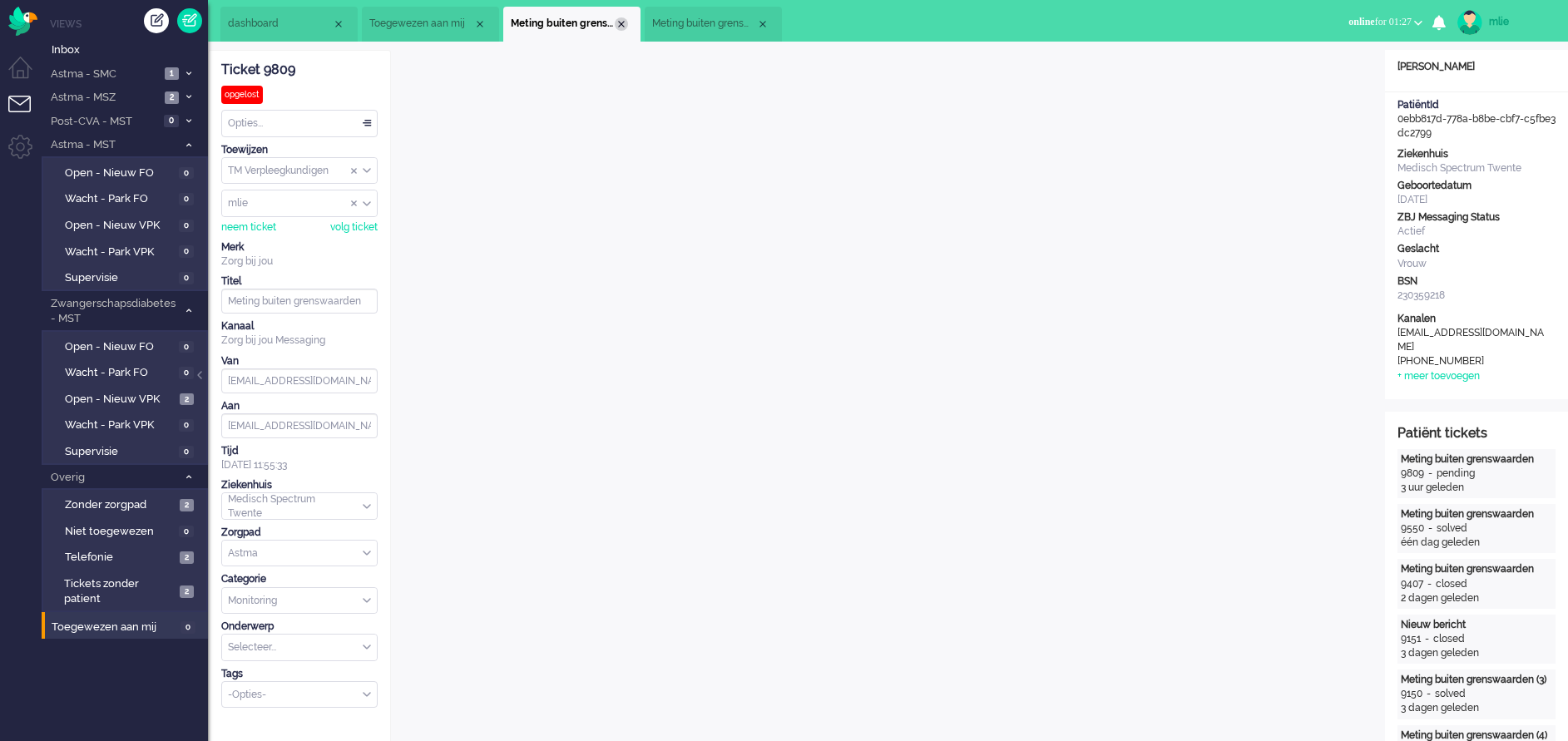
click at [625, 19] on div "Close tab" at bounding box center [621, 24] width 13 height 13
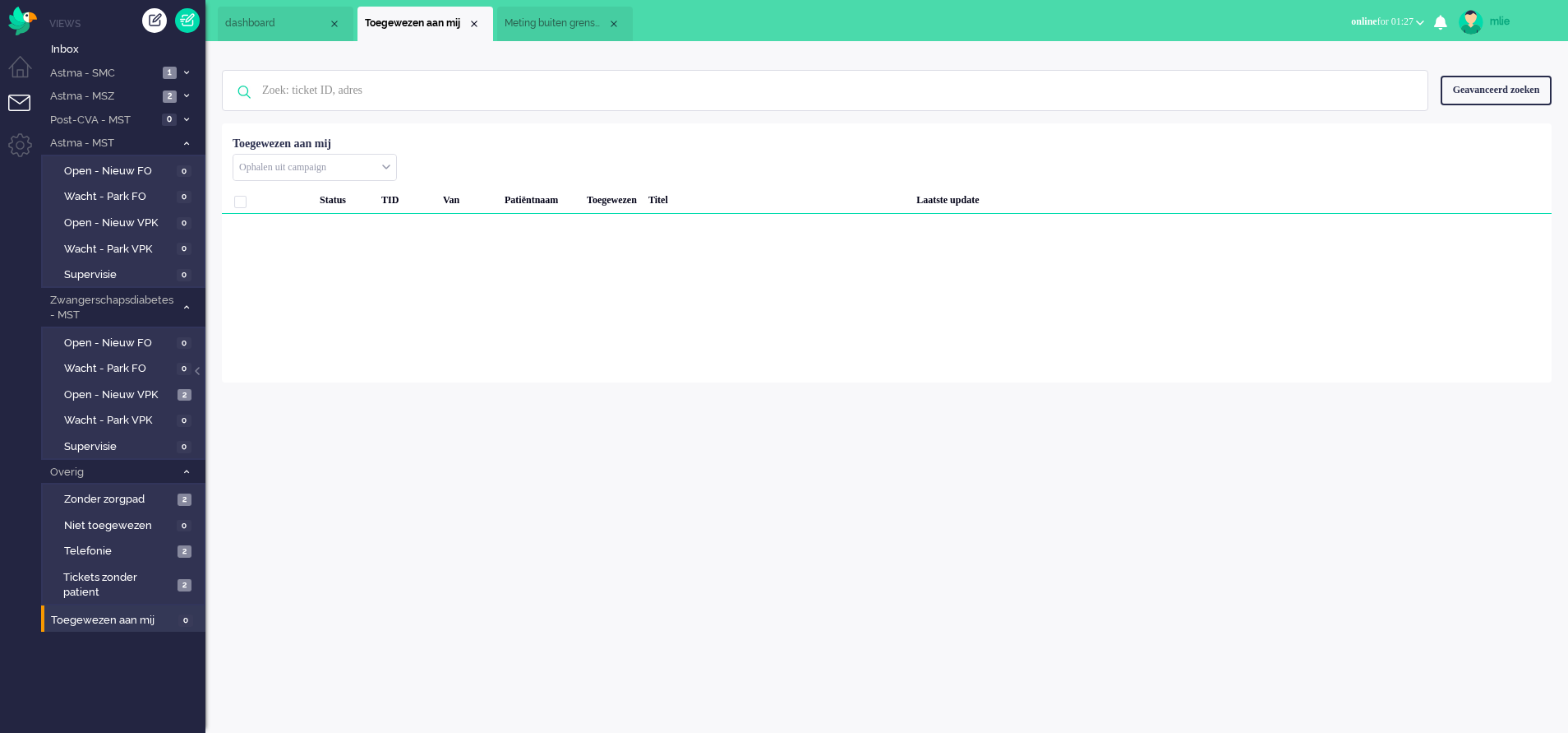
click at [562, 22] on span "Meting buiten grenswaarden" at bounding box center [556, 23] width 103 height 14
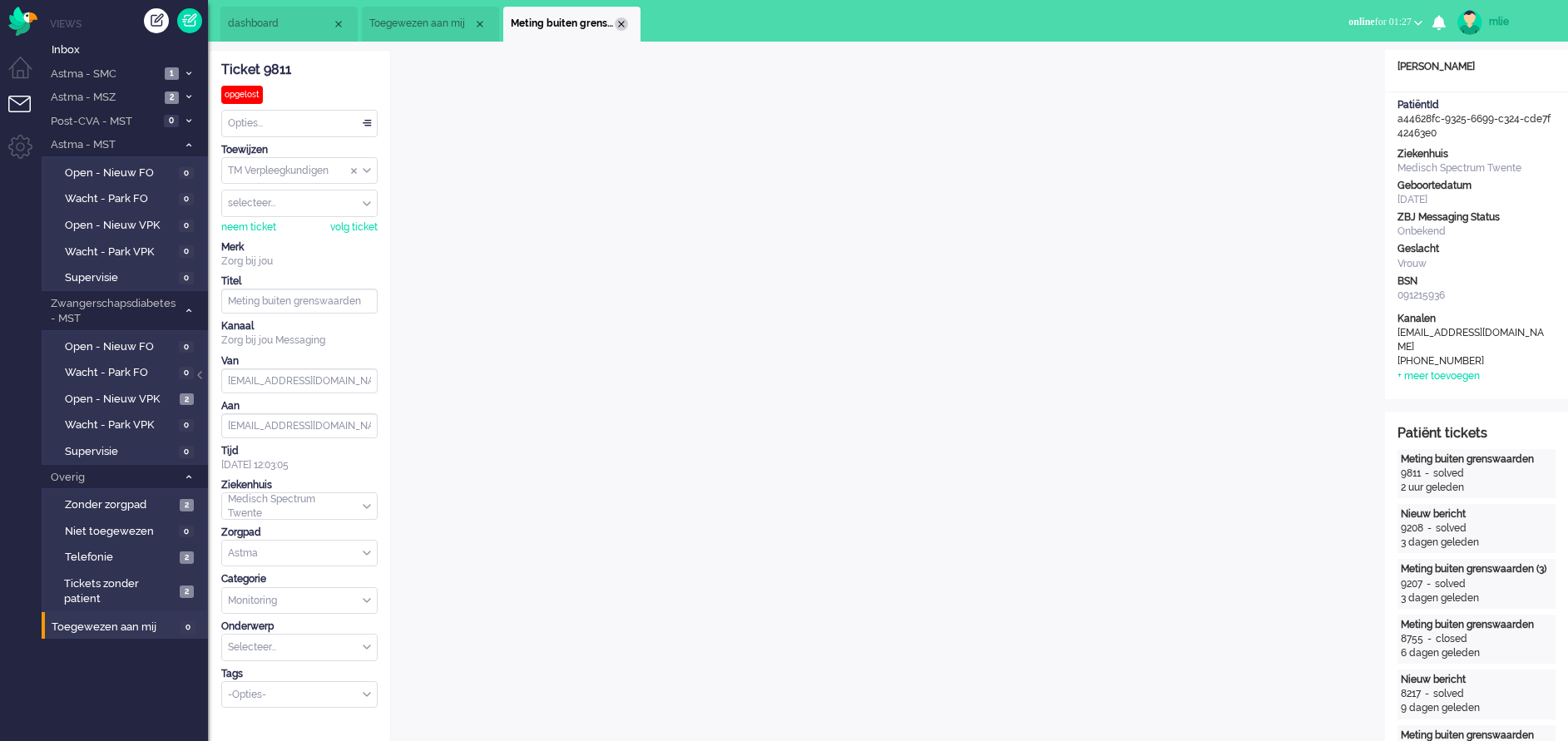
click at [620, 19] on div "Close tab" at bounding box center [621, 24] width 13 height 13
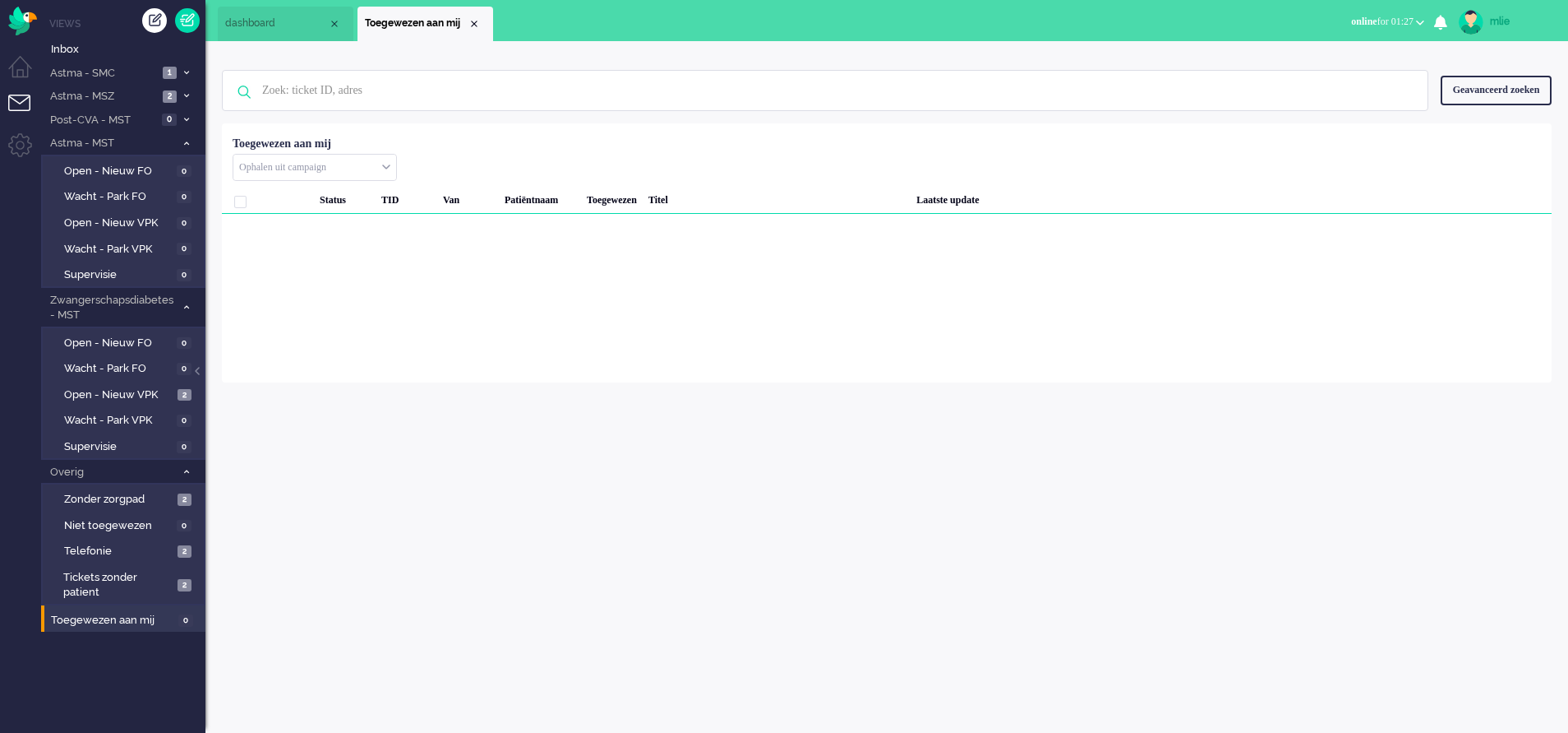
click at [475, 23] on div "Close tab" at bounding box center [475, 24] width 13 height 13
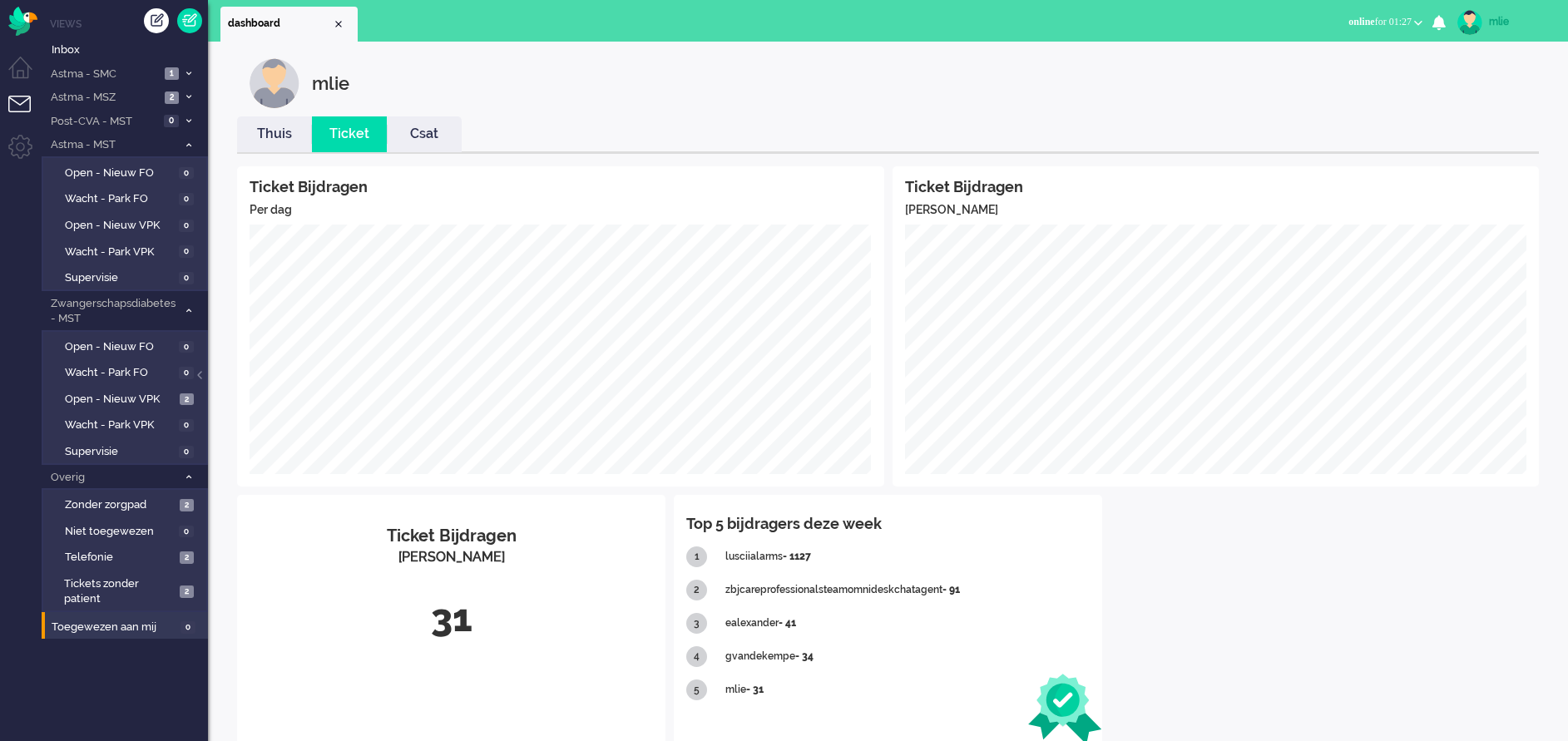
click at [280, 141] on link "Thuis" at bounding box center [274, 134] width 75 height 19
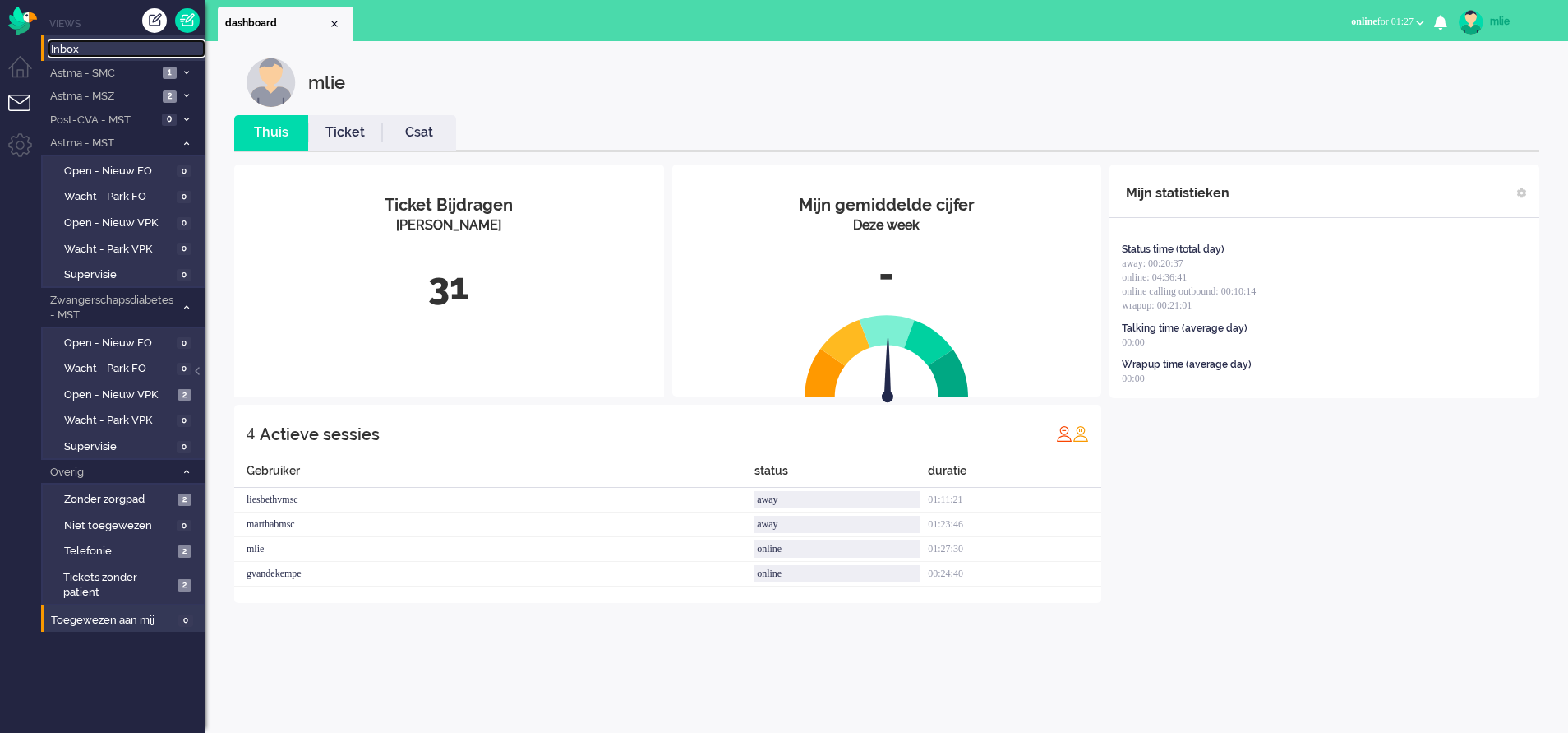
click at [66, 45] on span "Inbox" at bounding box center [129, 49] width 155 height 16
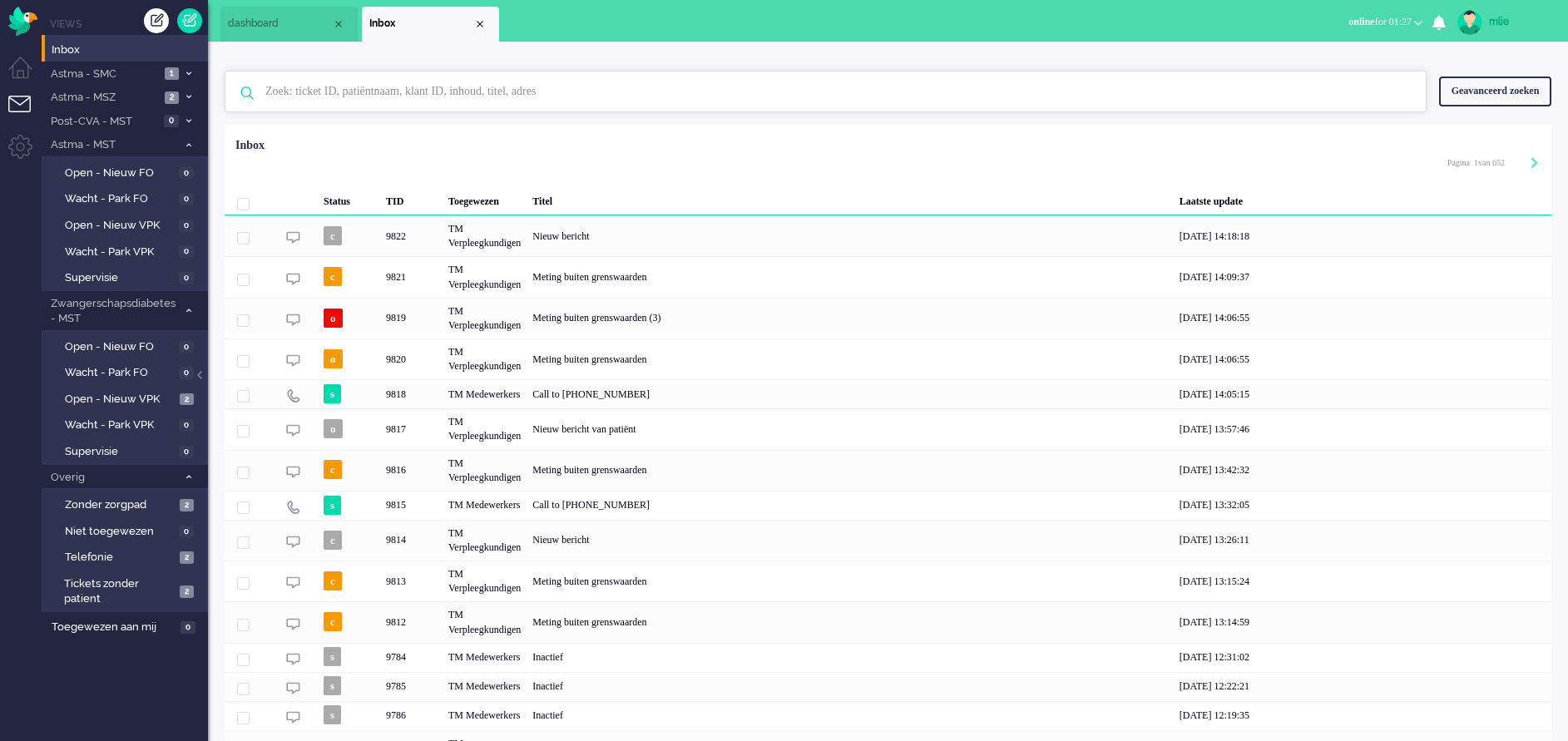
click at [408, 90] on input "text" at bounding box center [828, 92] width 1151 height 40
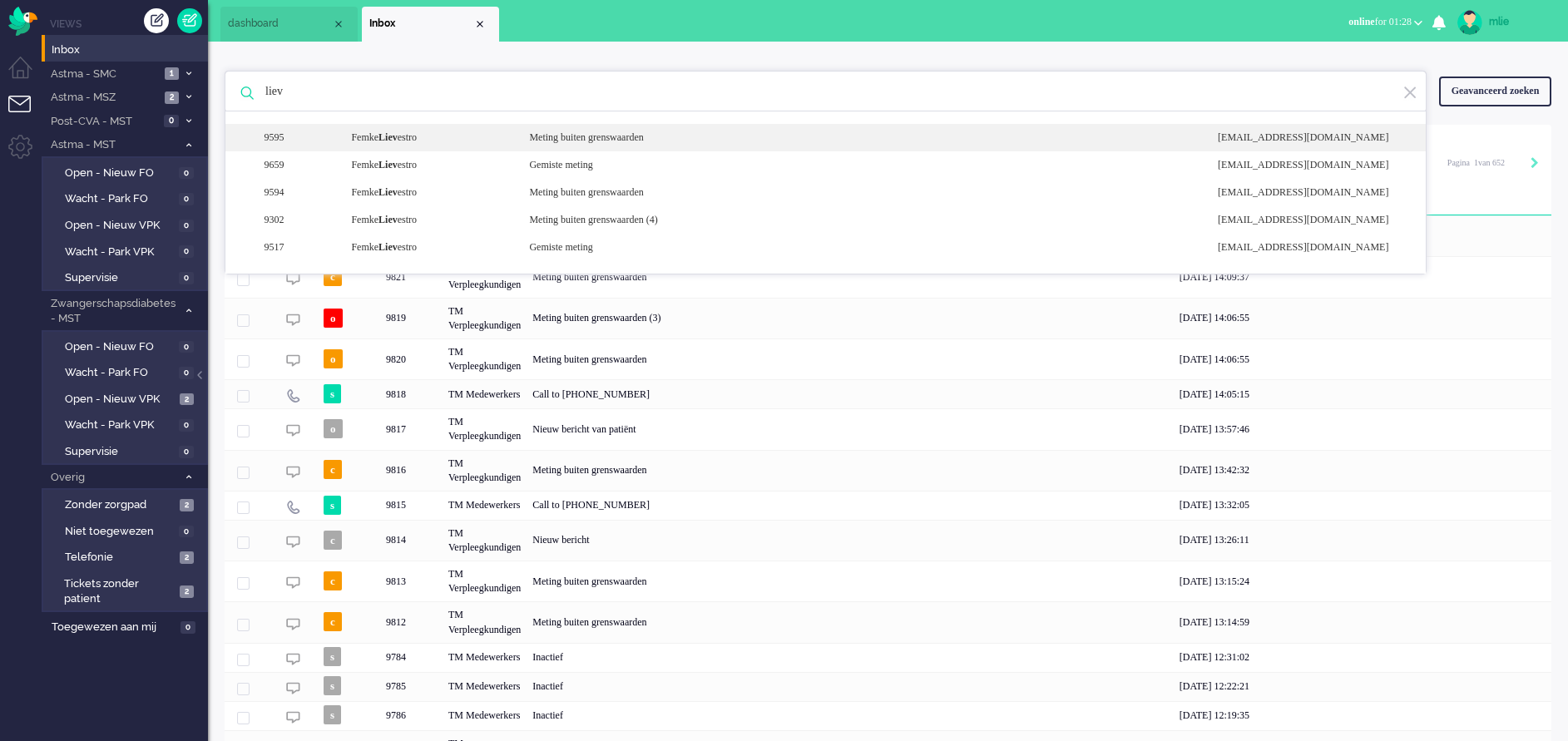
type input "liev"
click at [569, 134] on div "Meting buiten grenswaarden" at bounding box center [862, 138] width 689 height 14
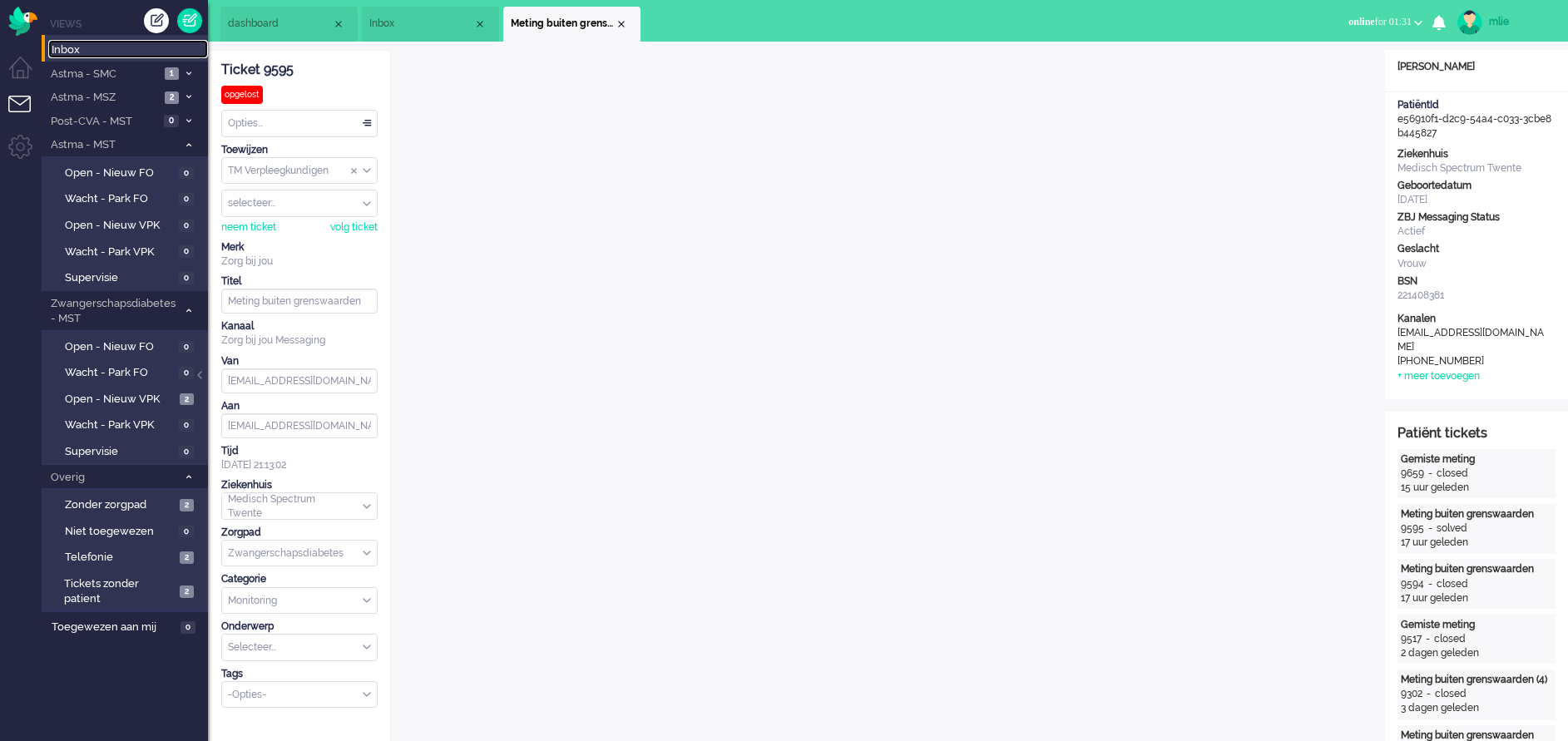
click at [100, 53] on span "Inbox" at bounding box center [130, 50] width 157 height 16
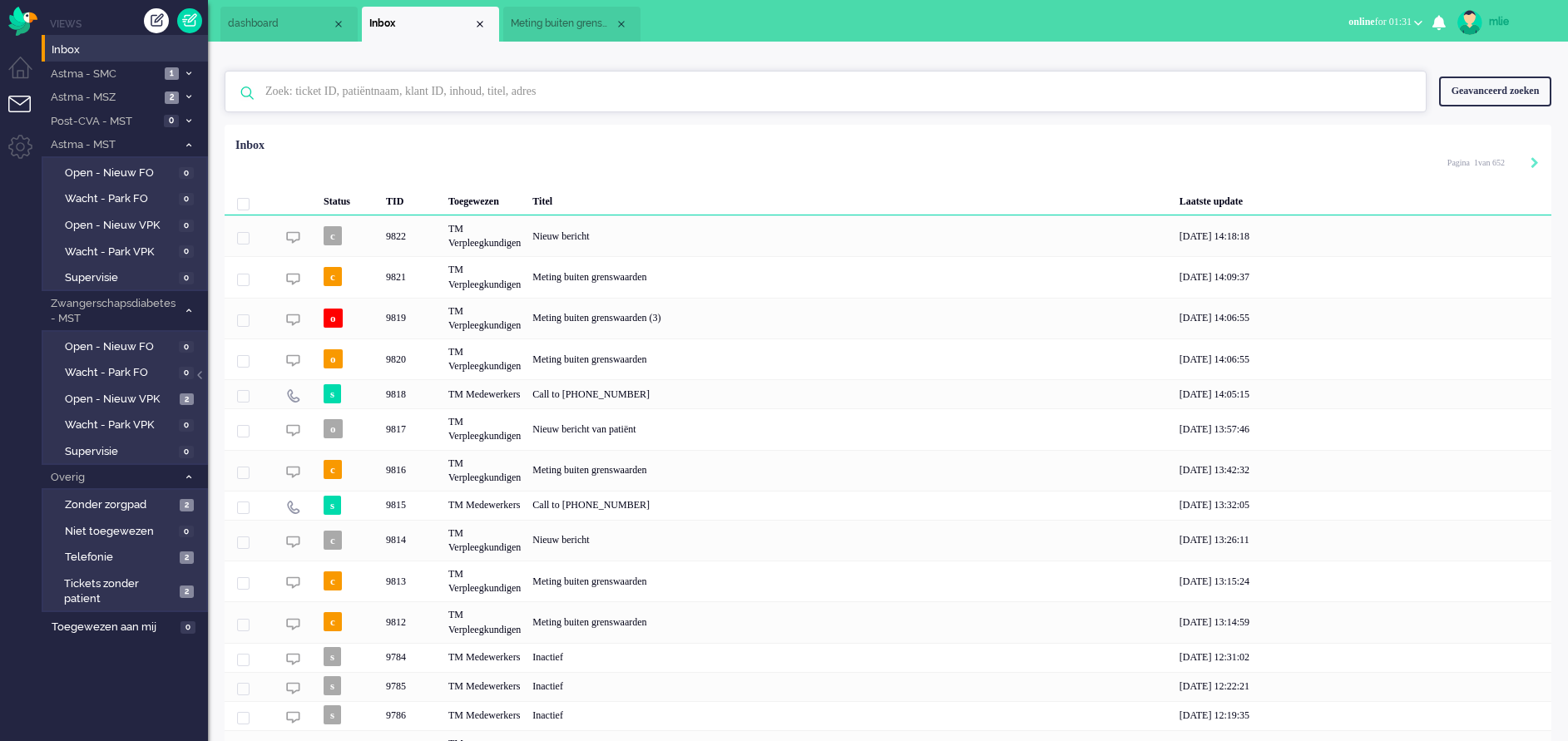
click at [298, 85] on input "text" at bounding box center [828, 92] width 1151 height 40
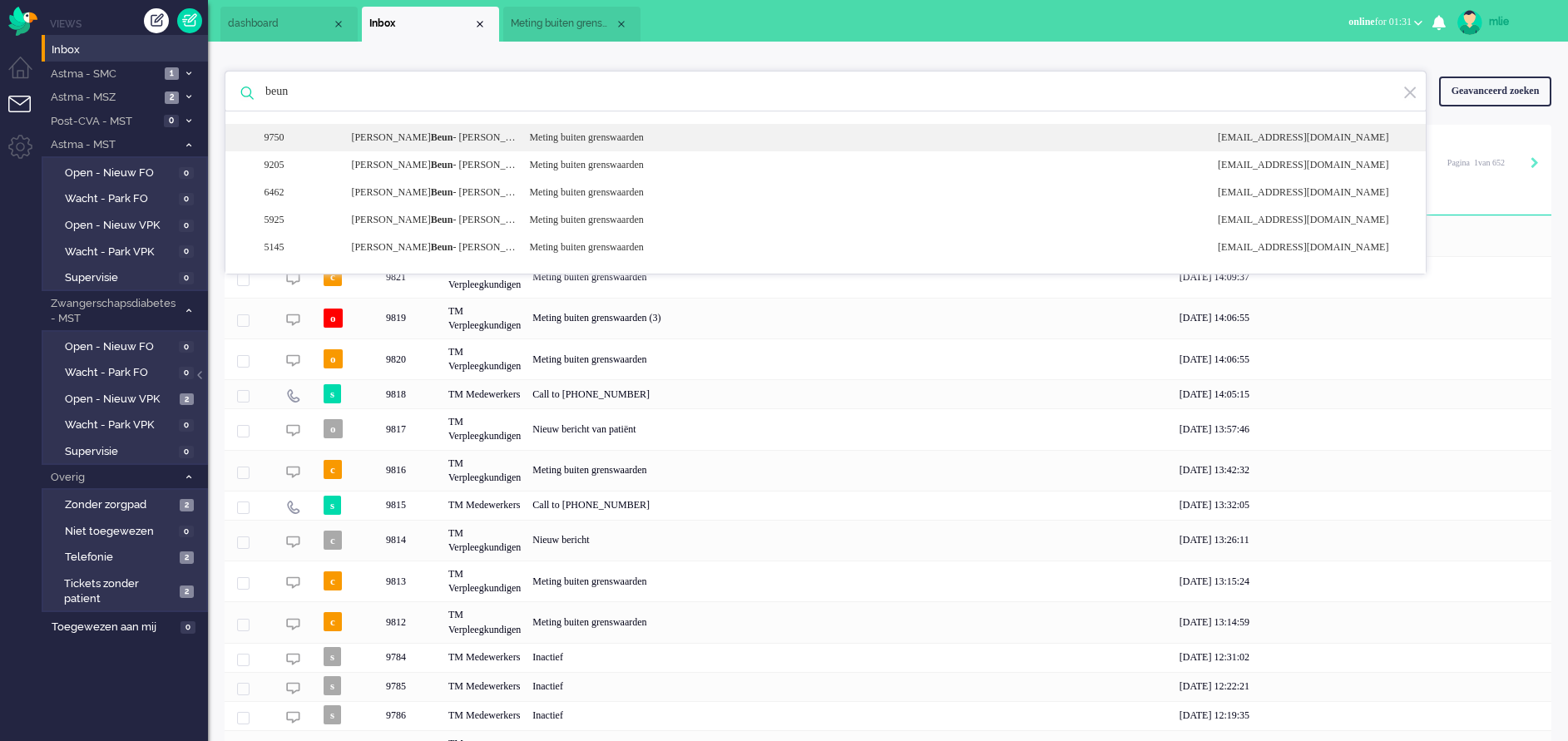
type input "beun"
click at [627, 149] on div "9750 [PERSON_NAME] Meting buiten grenswaarden [EMAIL_ADDRESS][DOMAIN_NAME]" at bounding box center [826, 138] width 1201 height 28
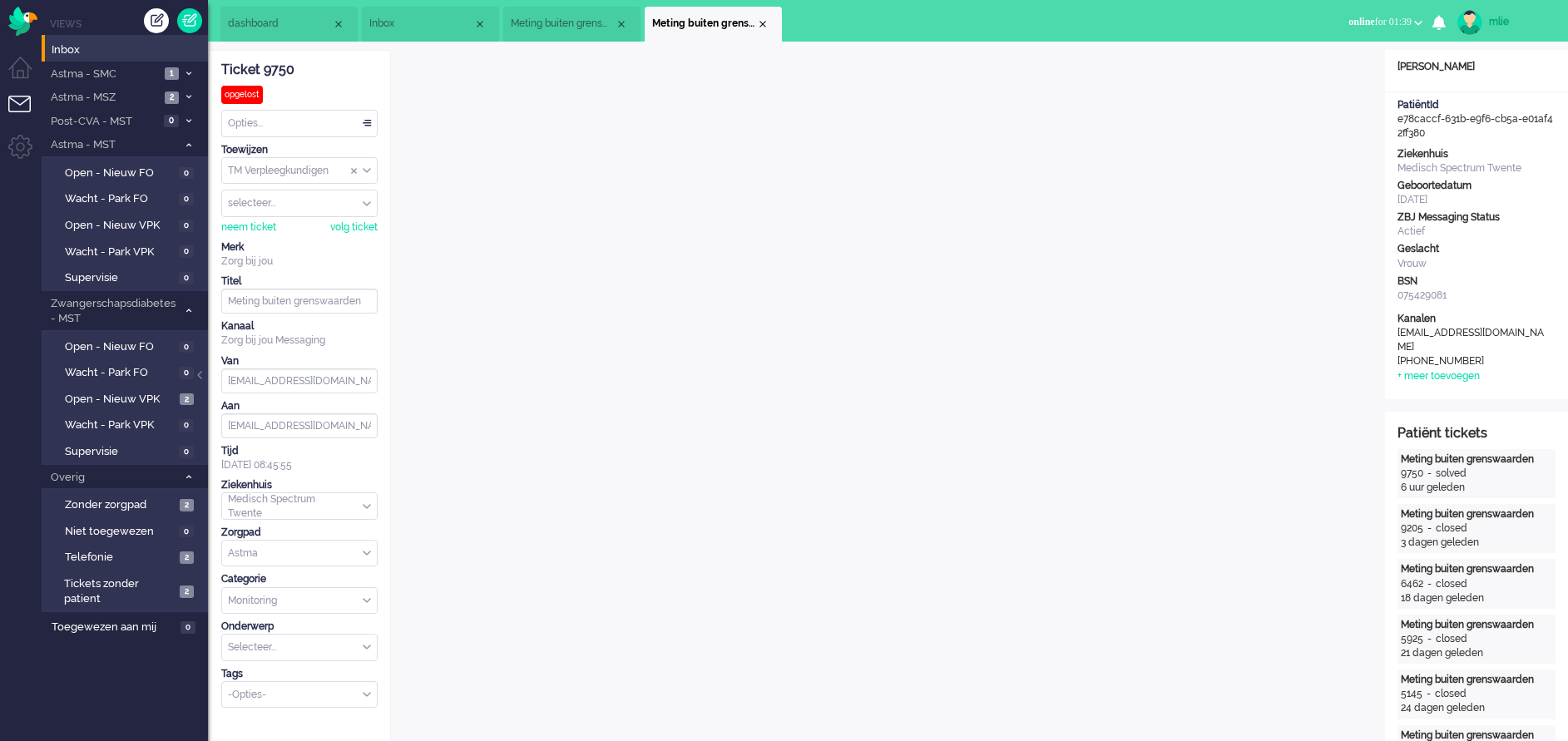
click at [766, 17] on li "Meting buiten grenswaarden" at bounding box center [713, 24] width 138 height 35
click at [758, 24] on div "Close tab" at bounding box center [763, 24] width 13 height 13
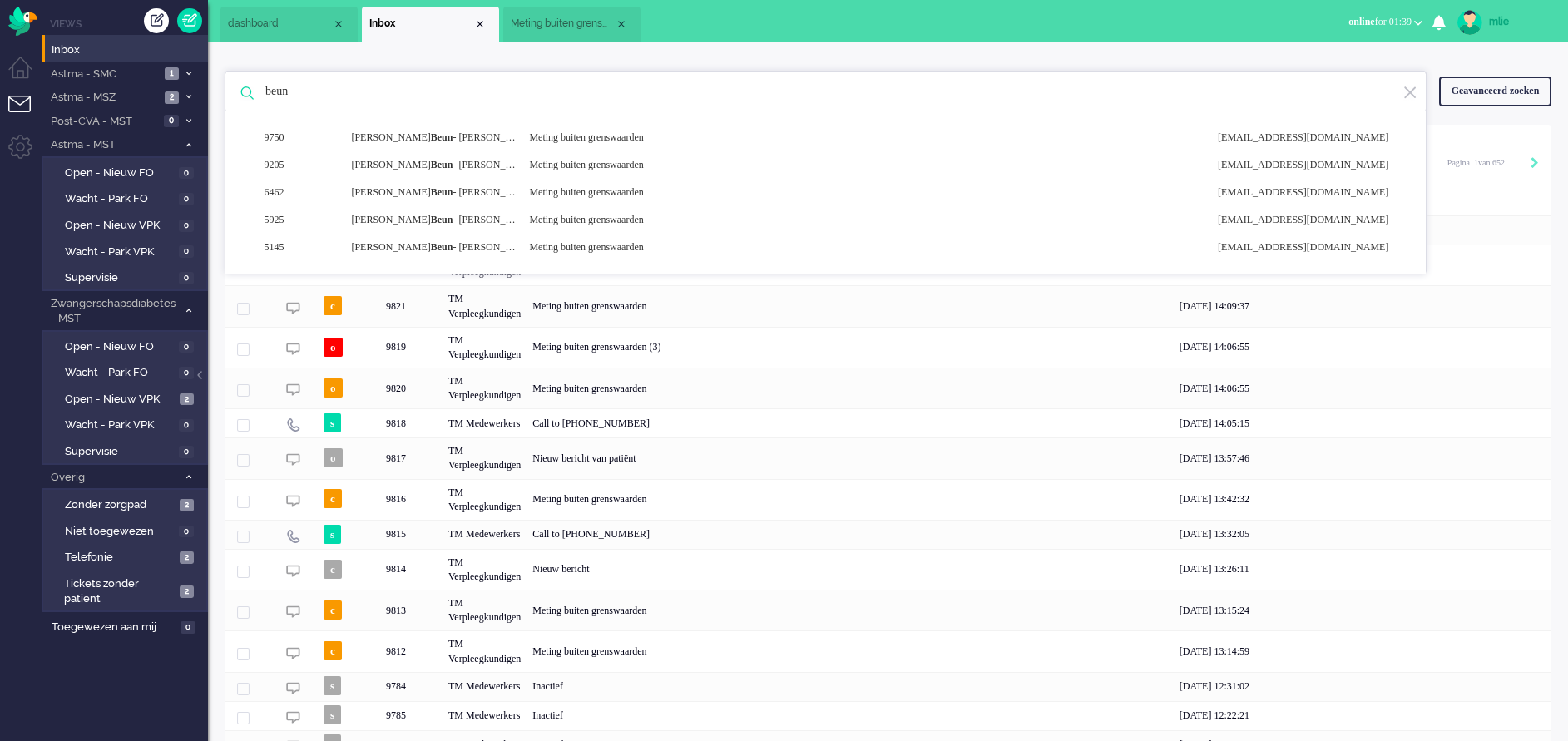
drag, startPoint x: 595, startPoint y: 23, endPoint x: 628, endPoint y: 21, distance: 33.1
click at [595, 22] on span "Meting buiten grenswaarden" at bounding box center [563, 23] width 104 height 14
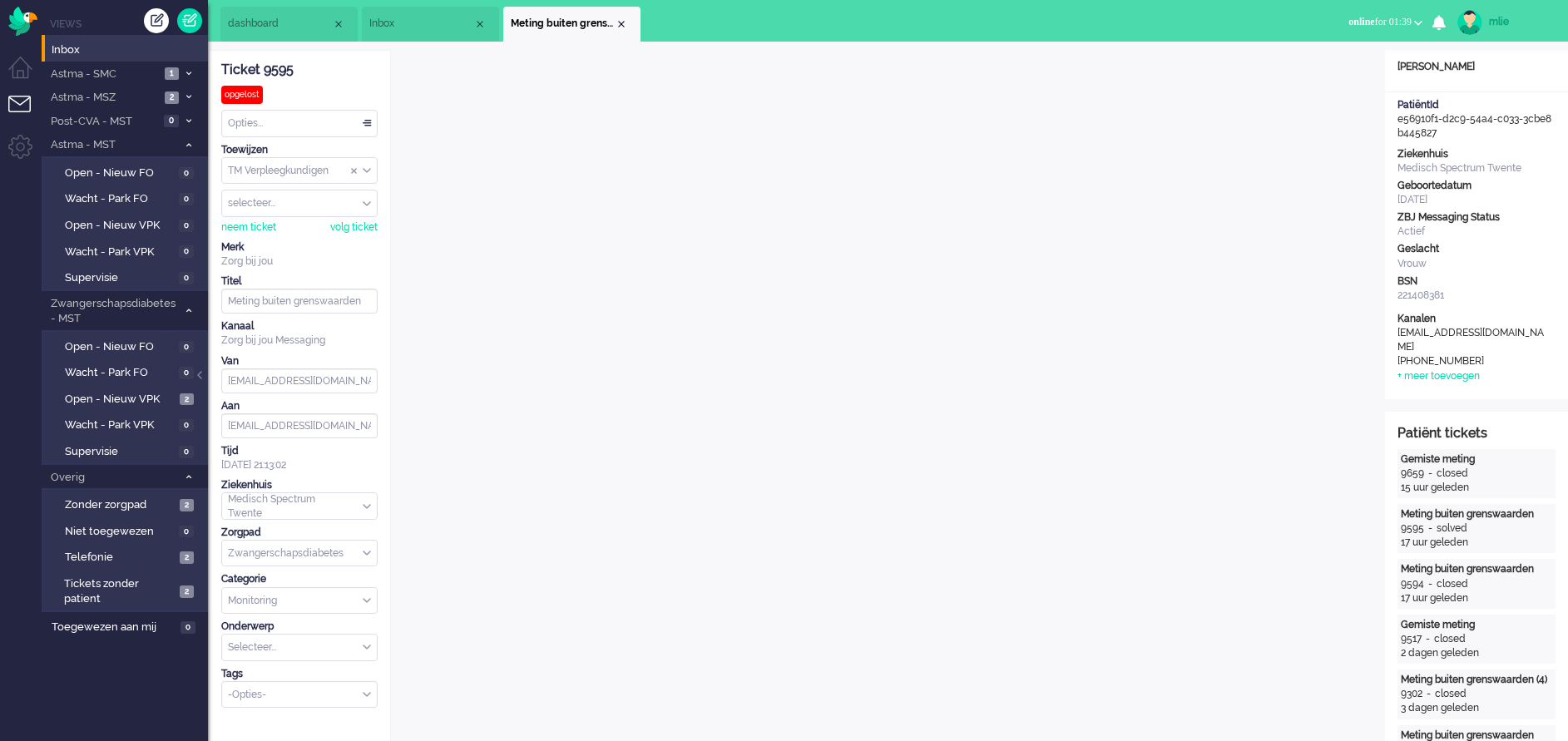
click at [628, 21] on li "Meting buiten grenswaarden" at bounding box center [572, 24] width 138 height 35
click at [619, 23] on div "Close tab" at bounding box center [621, 24] width 13 height 13
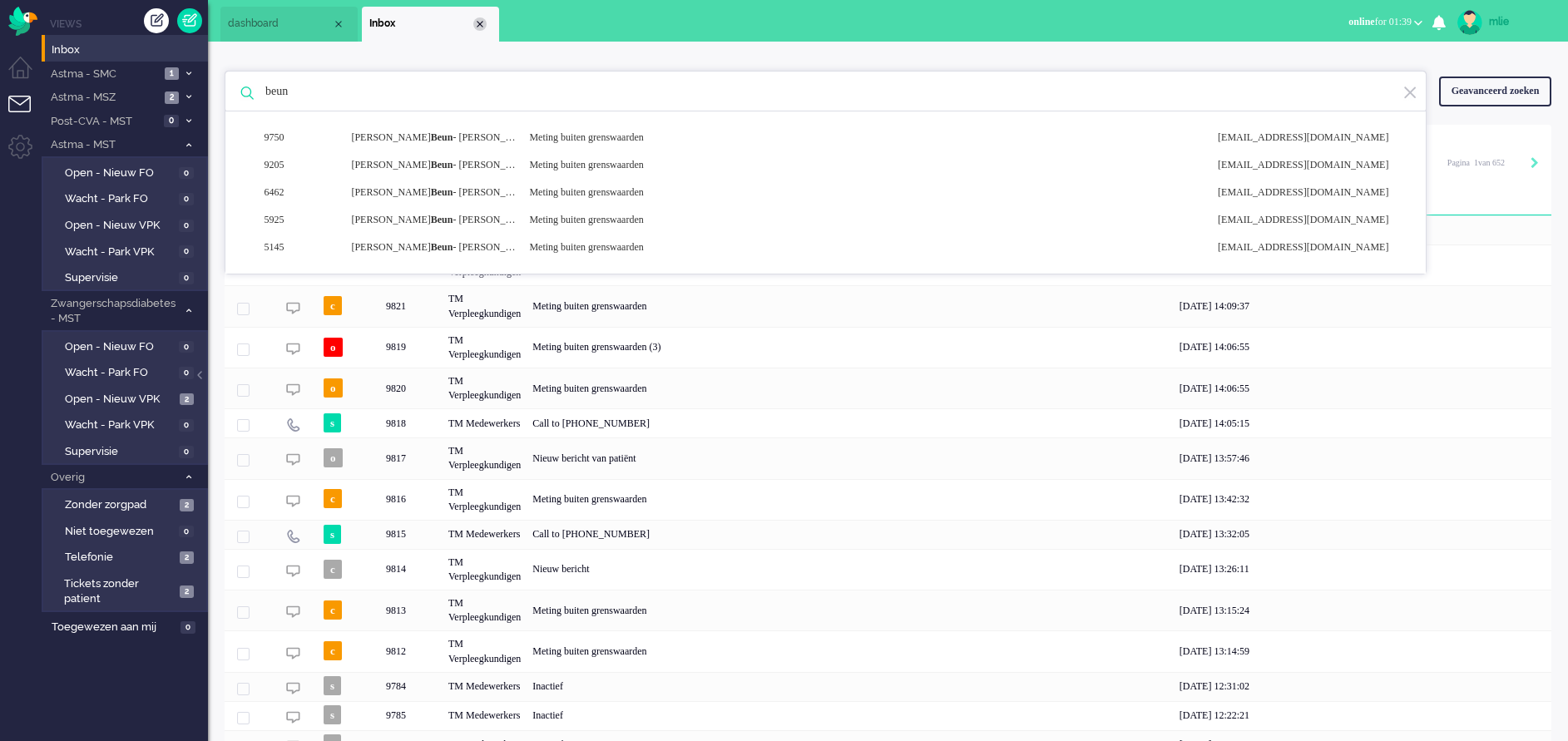
click at [478, 24] on div "Close tab" at bounding box center [480, 24] width 13 height 13
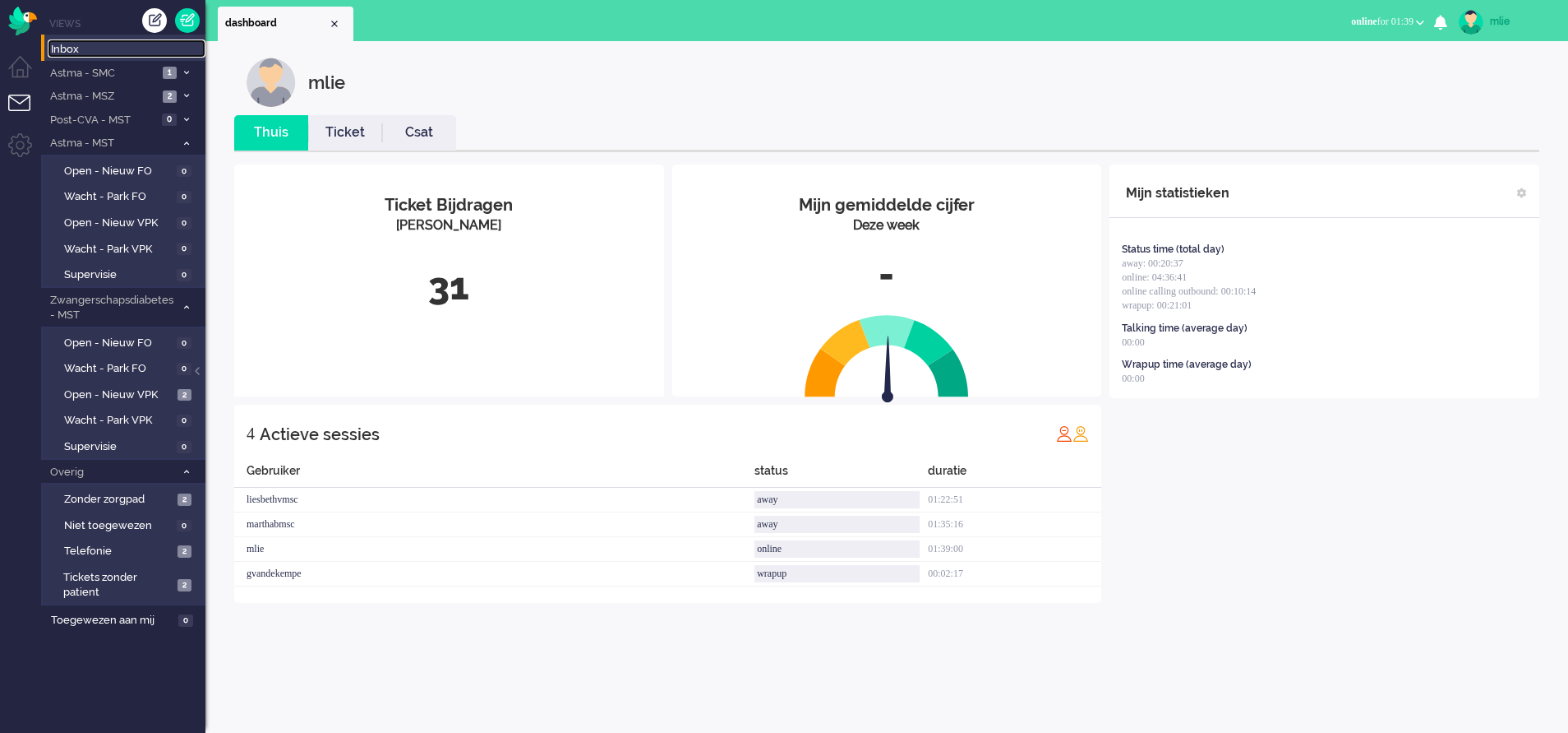
click at [65, 45] on span "Inbox" at bounding box center [129, 49] width 155 height 16
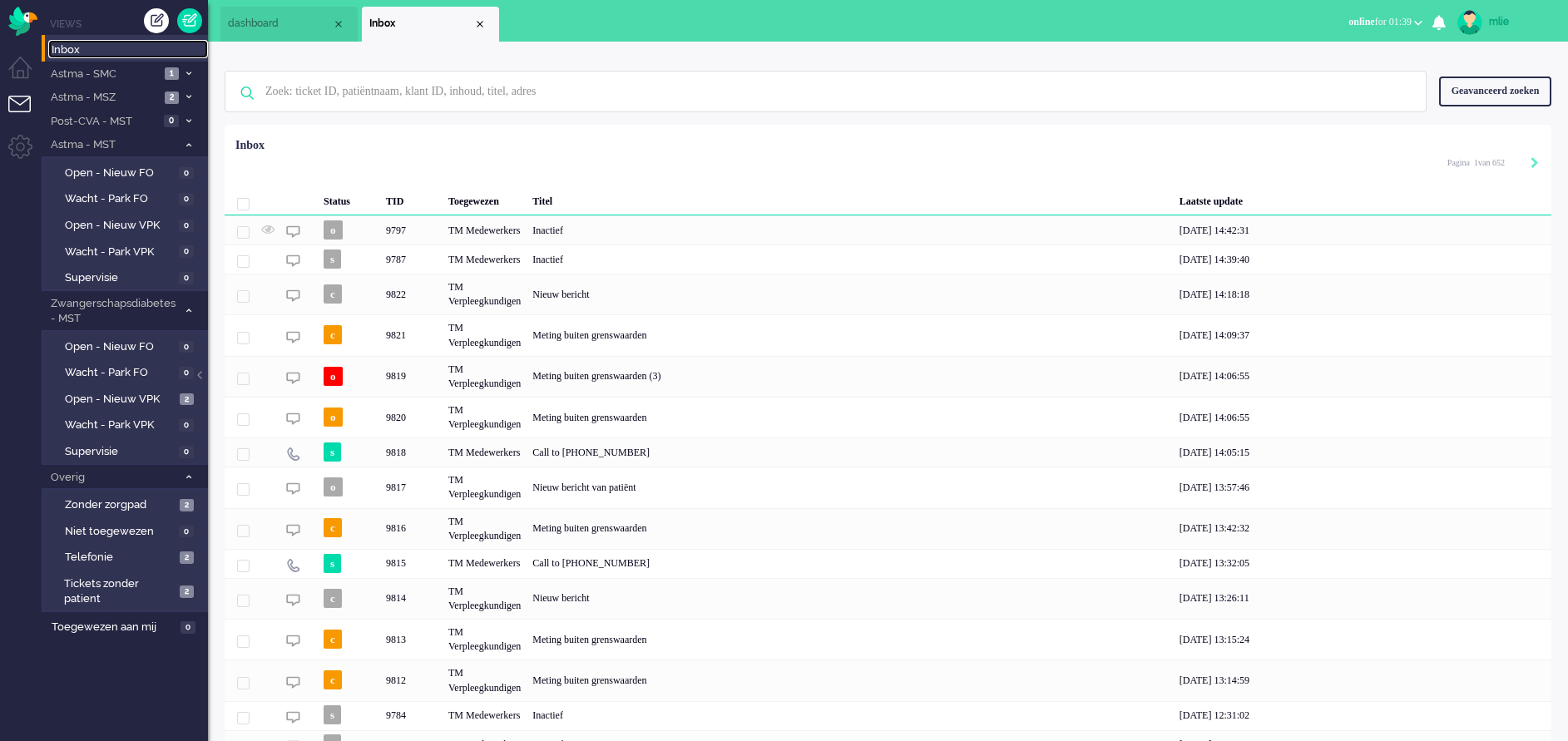
click at [102, 48] on span "Inbox" at bounding box center [130, 50] width 157 height 16
click at [407, 86] on input "text" at bounding box center [828, 92] width 1151 height 40
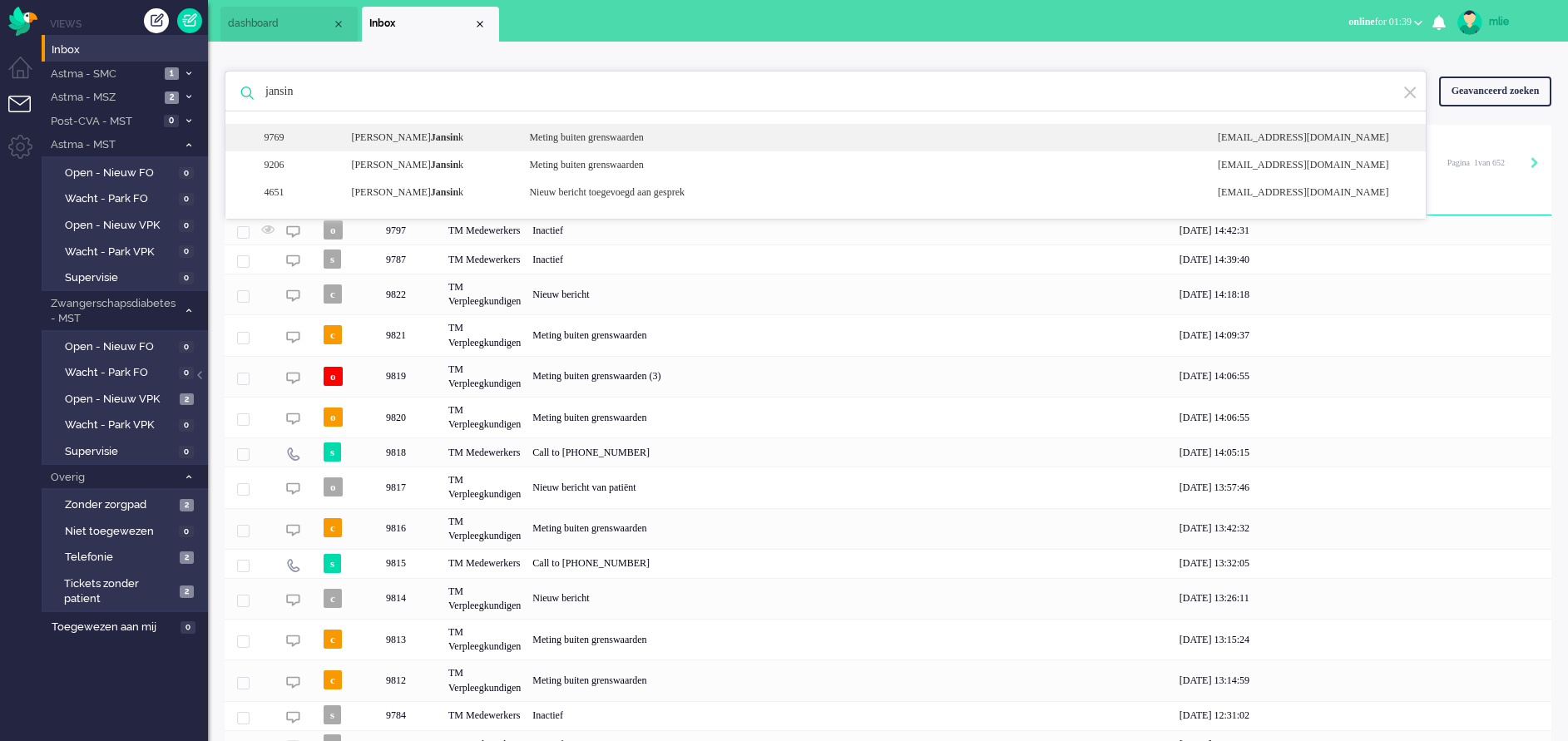
type input "jansin"
click at [612, 139] on div "Meting buiten grenswaarden" at bounding box center [862, 138] width 689 height 14
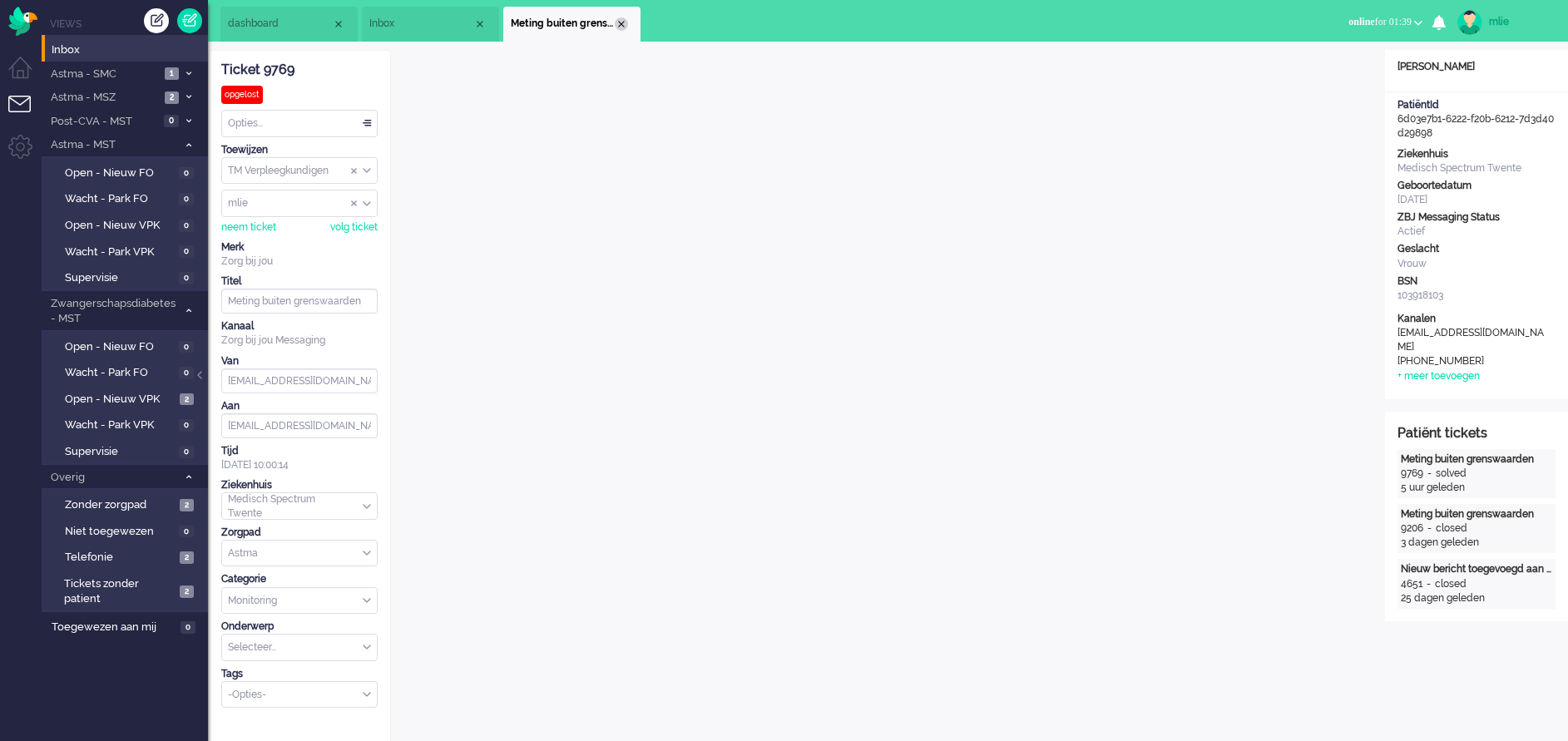
click at [625, 18] on li "Meting buiten grenswaarden" at bounding box center [572, 24] width 138 height 35
click at [625, 23] on div "Close tab" at bounding box center [621, 24] width 13 height 13
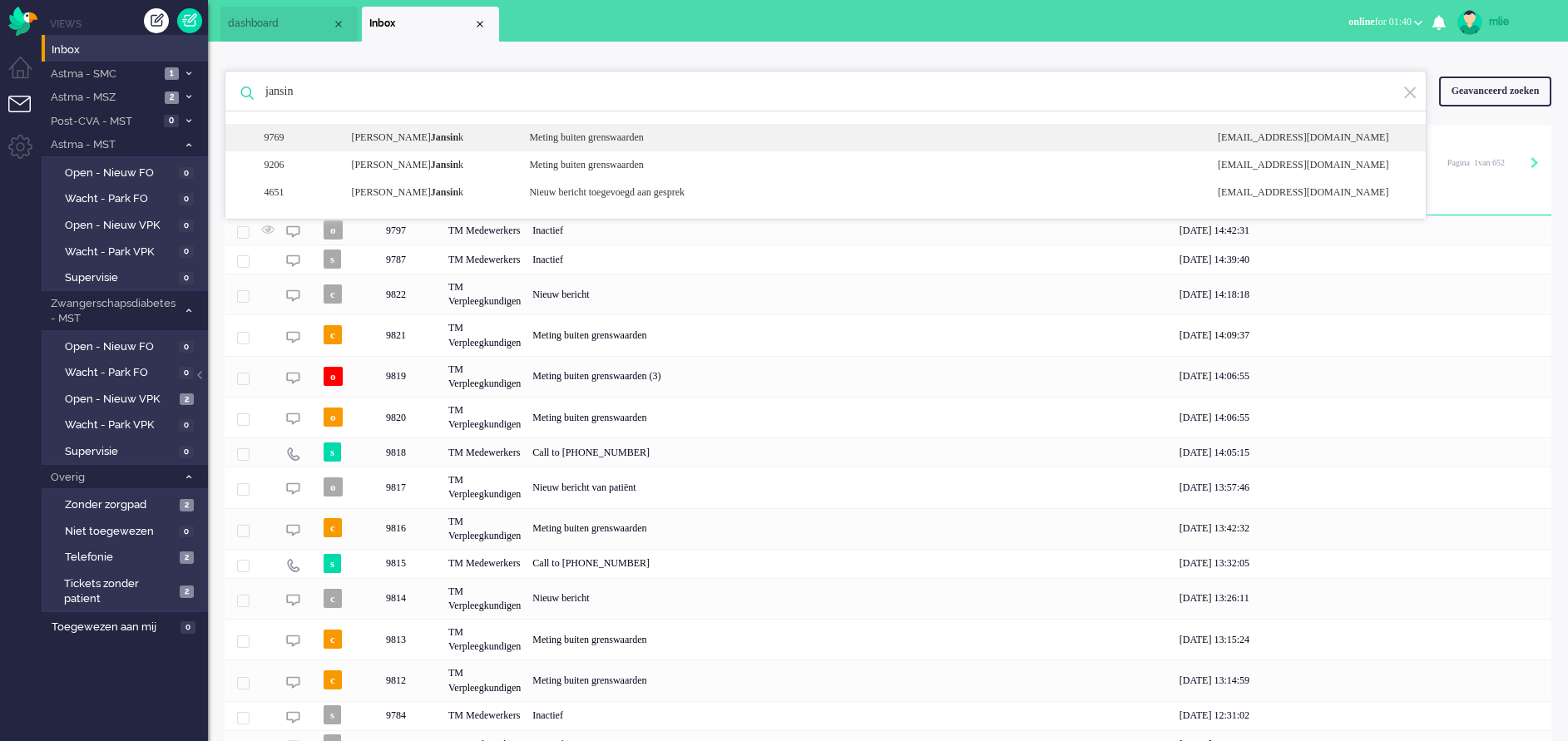
click at [611, 142] on div "Meting buiten grenswaarden" at bounding box center [862, 138] width 689 height 14
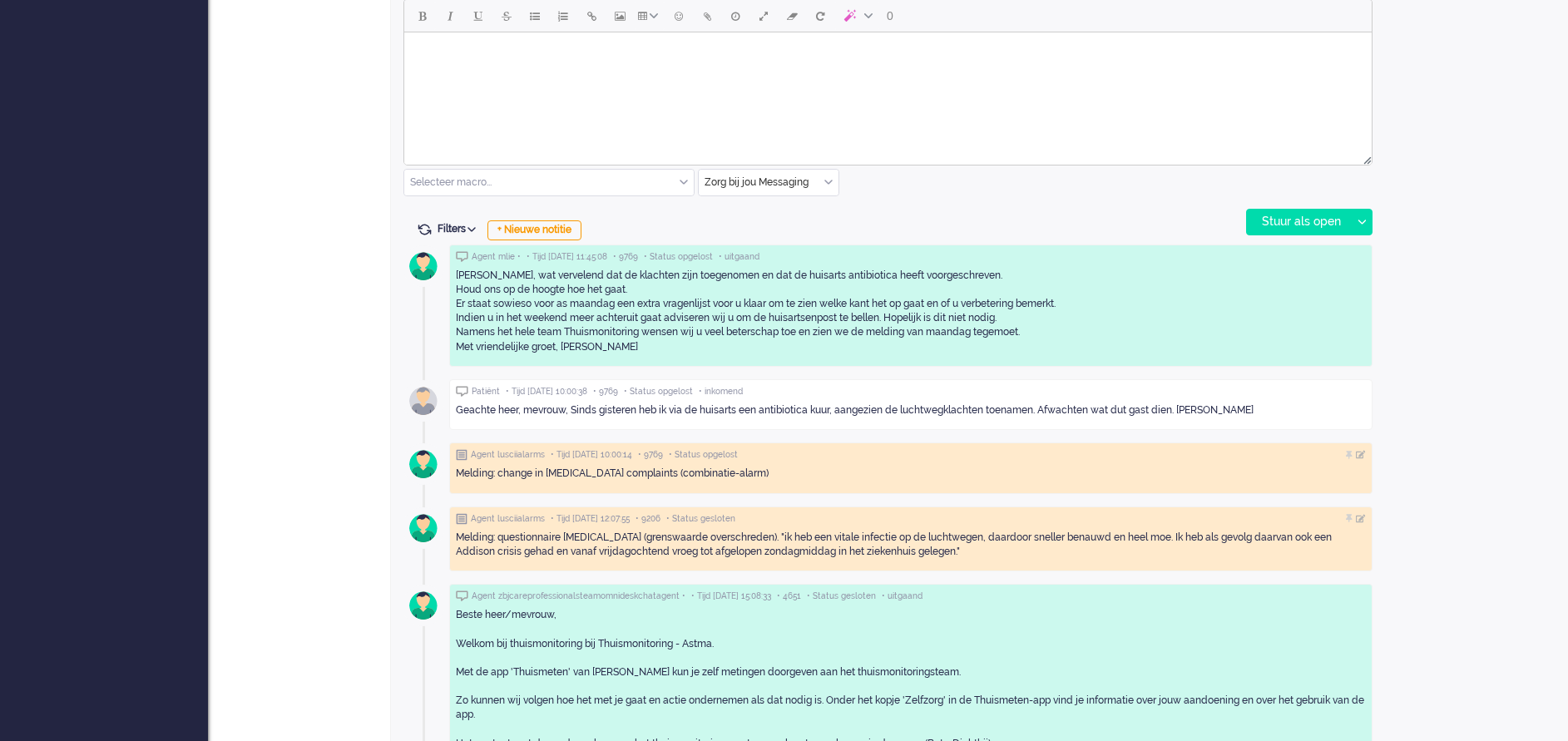
scroll to position [806, 0]
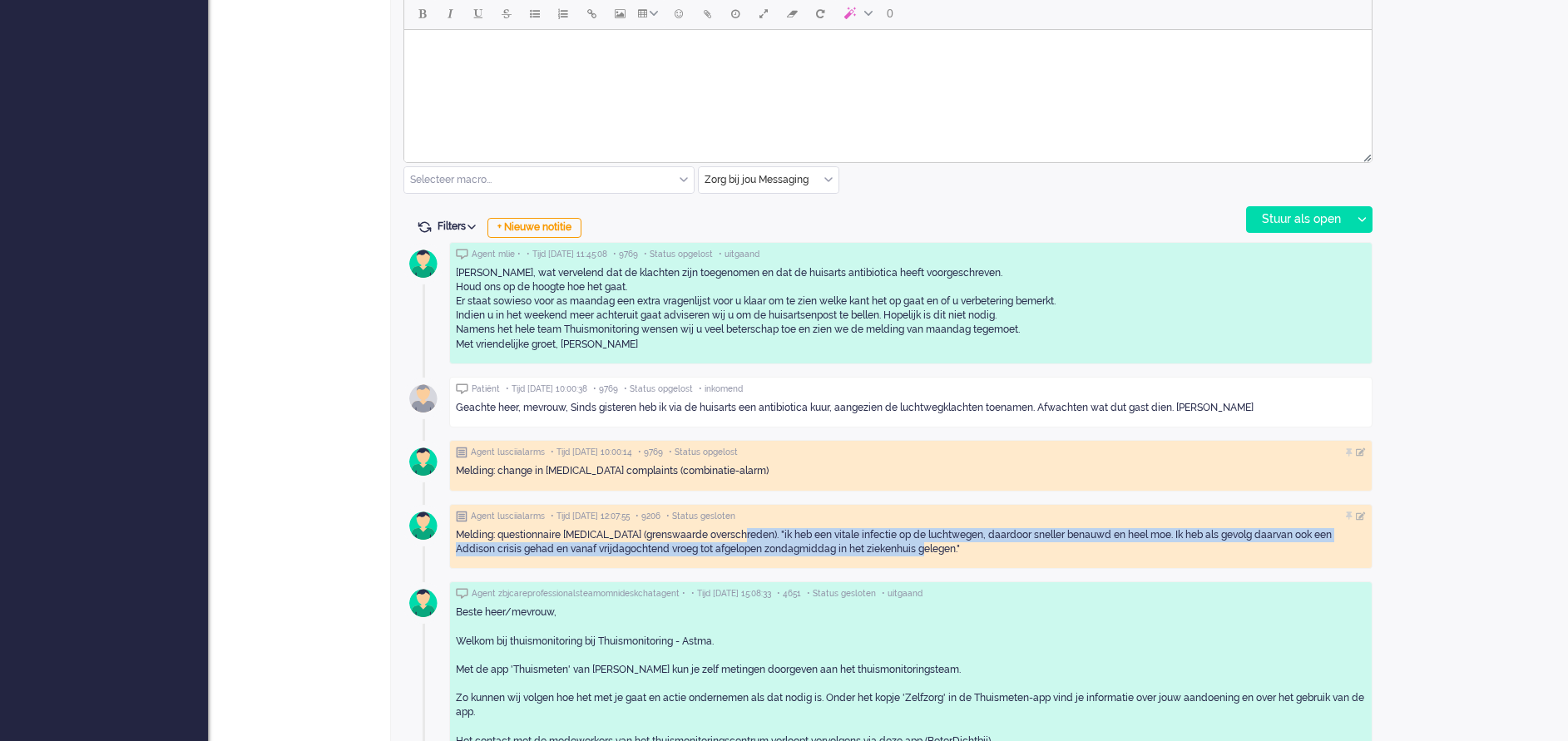
drag, startPoint x: 741, startPoint y: 529, endPoint x: 921, endPoint y: 555, distance: 181.9
click at [921, 493] on div "Melding: questionnaire [MEDICAL_DATA] (grenswaarde overschreden). "ik heb een v…" at bounding box center [911, 542] width 910 height 28
drag, startPoint x: 921, startPoint y: 555, endPoint x: 844, endPoint y: 542, distance: 78.1
copy div ""ik heb een vitale infectie op de luchtwegen, daardoor sneller benauwd en heel …"
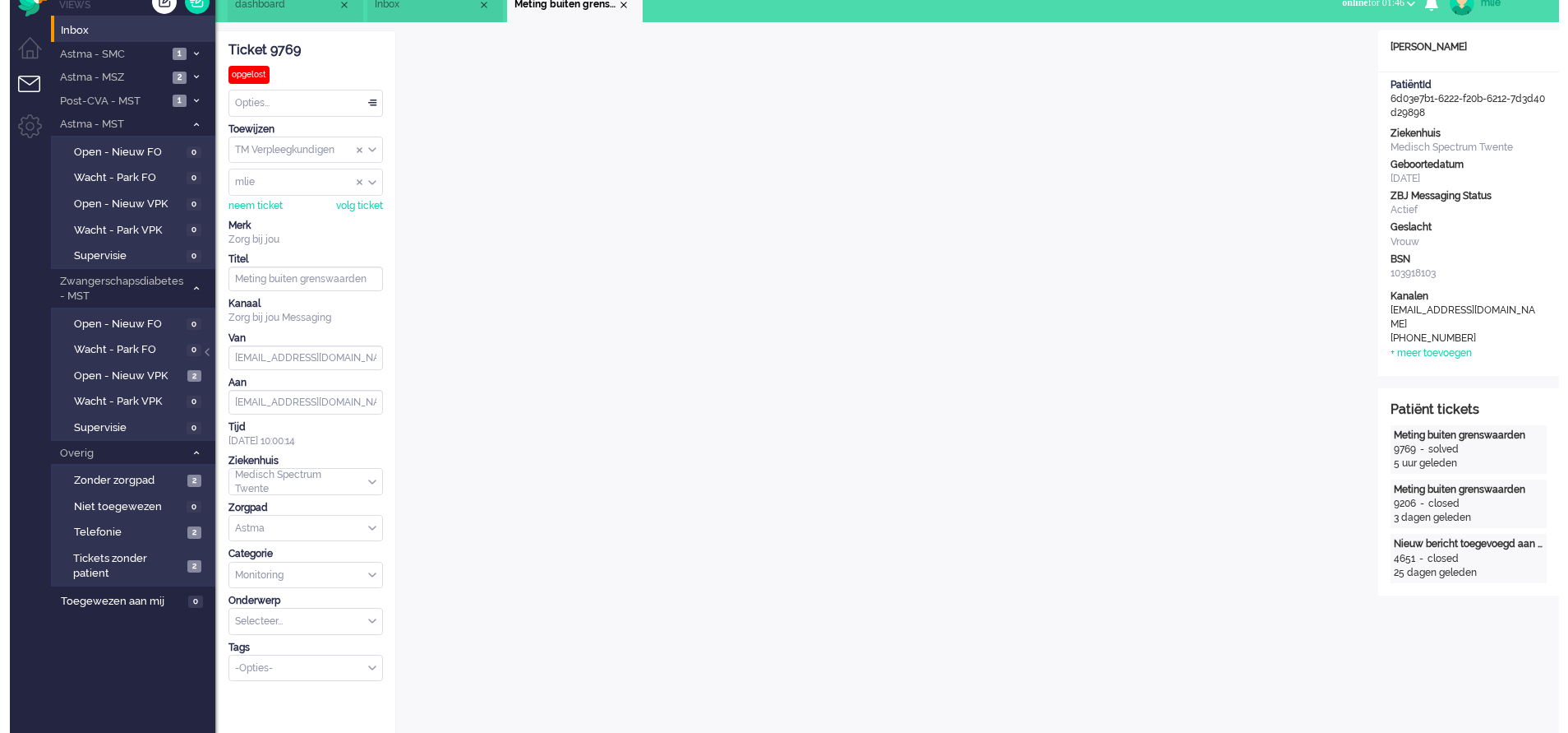
scroll to position [0, 0]
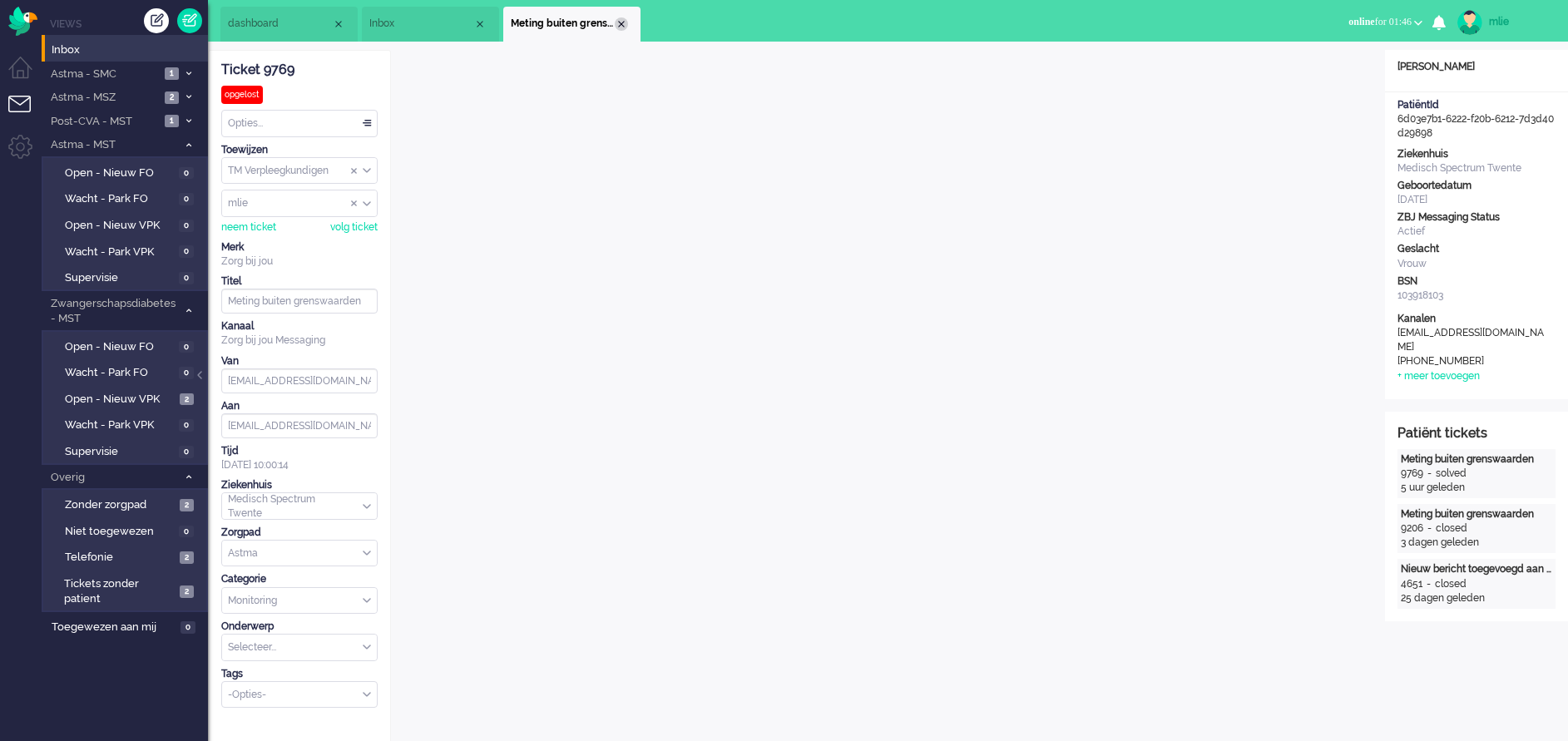
click at [624, 21] on div "Close tab" at bounding box center [621, 24] width 13 height 13
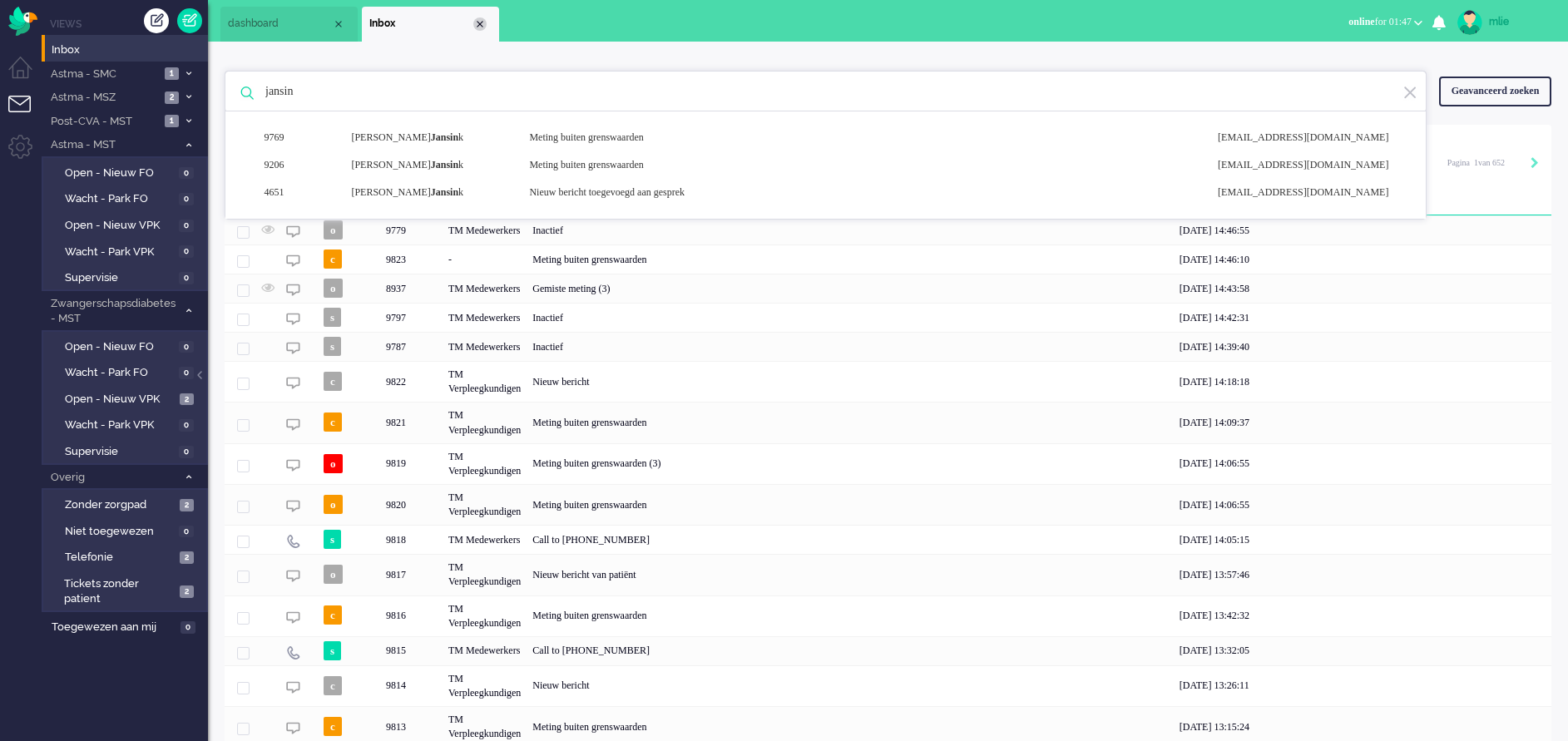
click at [477, 24] on div "Close tab" at bounding box center [480, 24] width 13 height 13
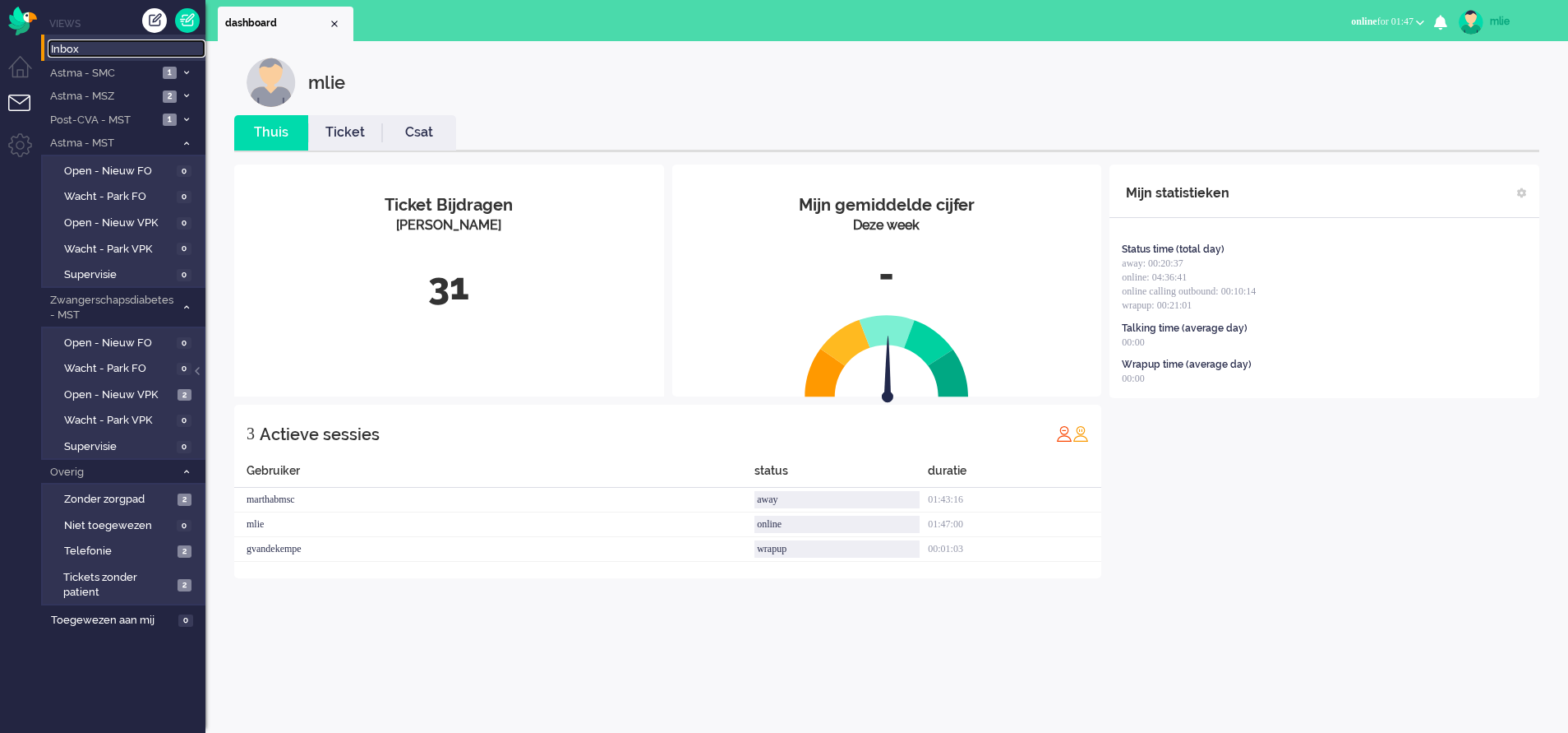
click at [66, 47] on span "Inbox" at bounding box center [129, 49] width 155 height 16
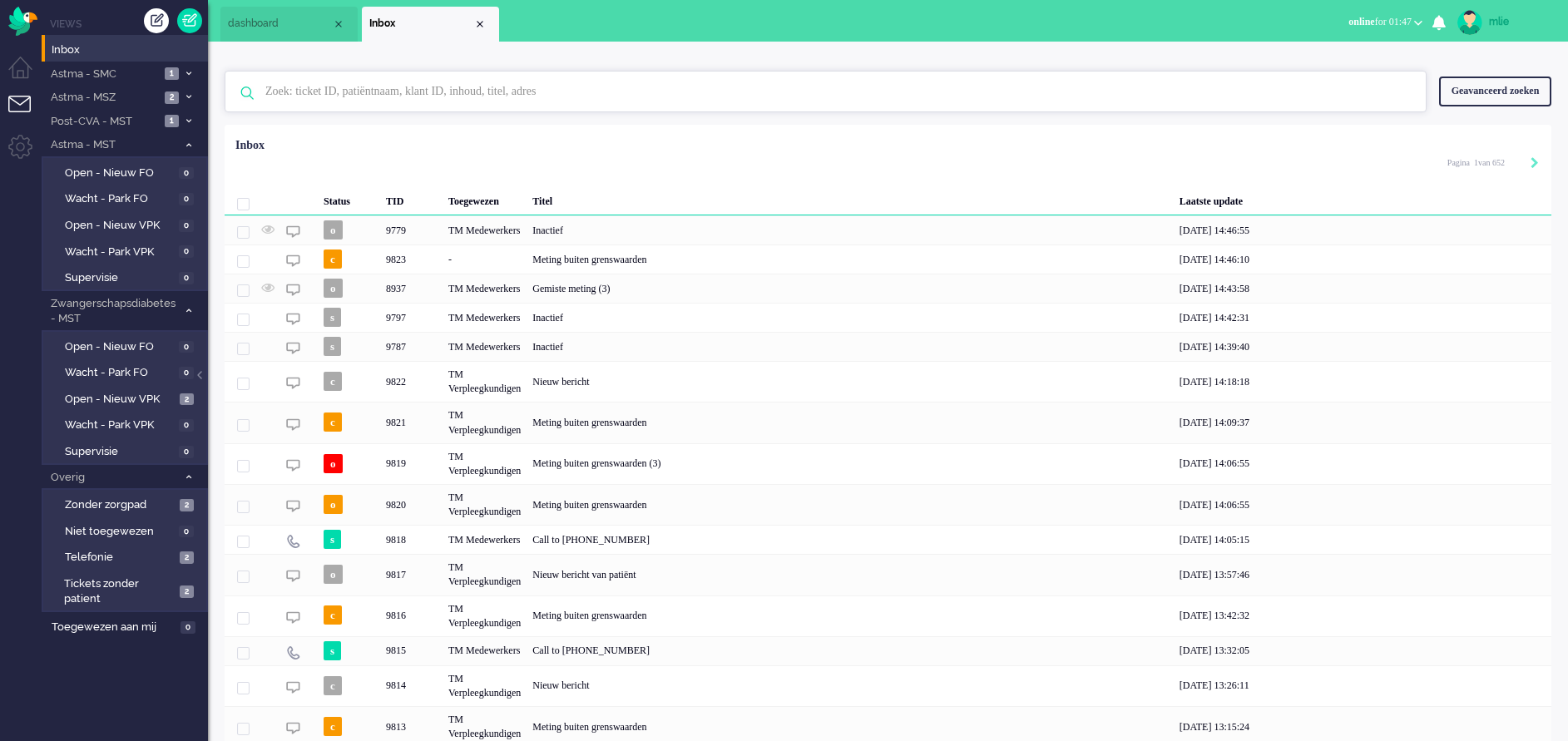
click at [499, 100] on input "text" at bounding box center [828, 92] width 1151 height 40
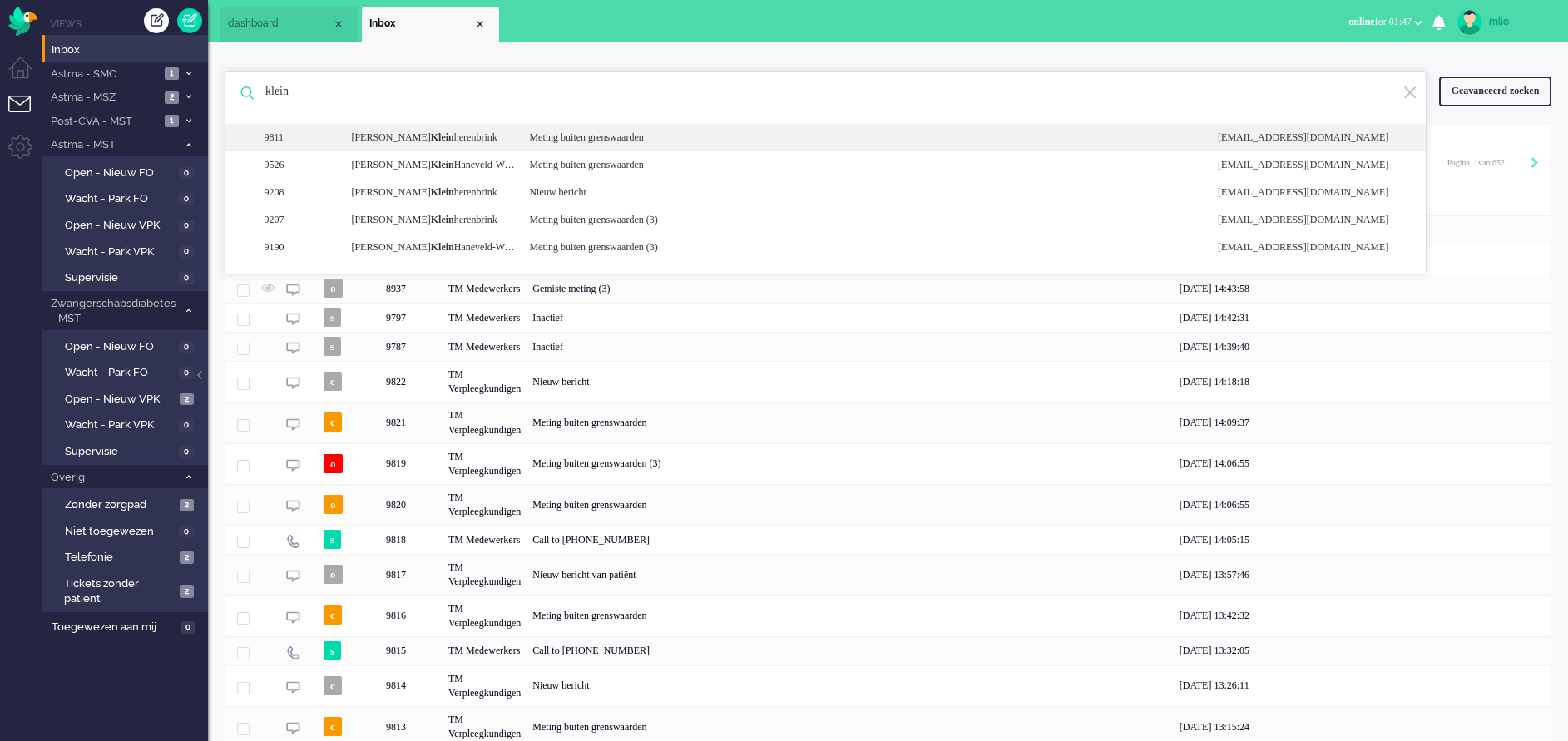
type input "klein"
click at [648, 135] on div "Meting buiten grenswaarden" at bounding box center [862, 138] width 689 height 14
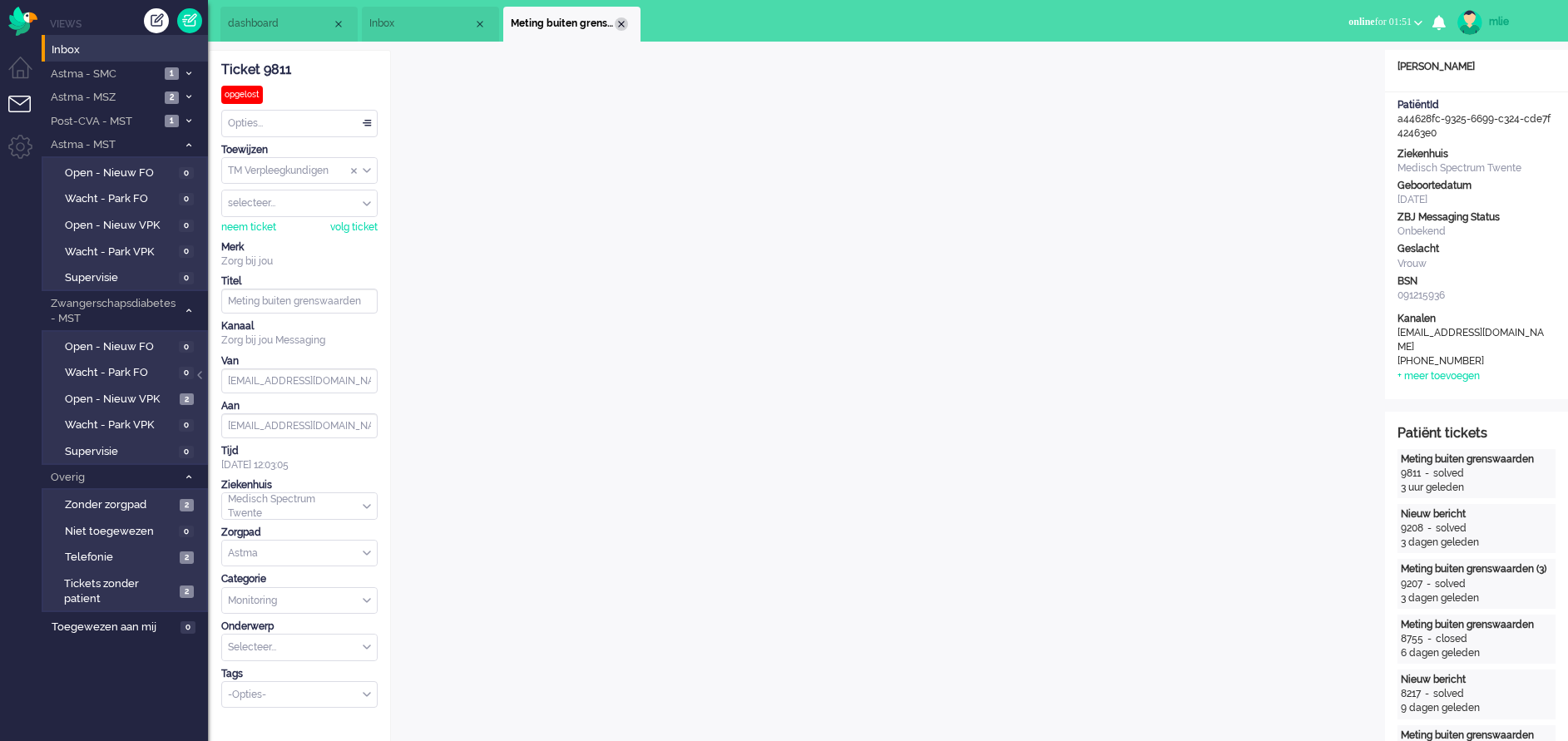
click at [620, 19] on div "Close tab" at bounding box center [621, 24] width 13 height 13
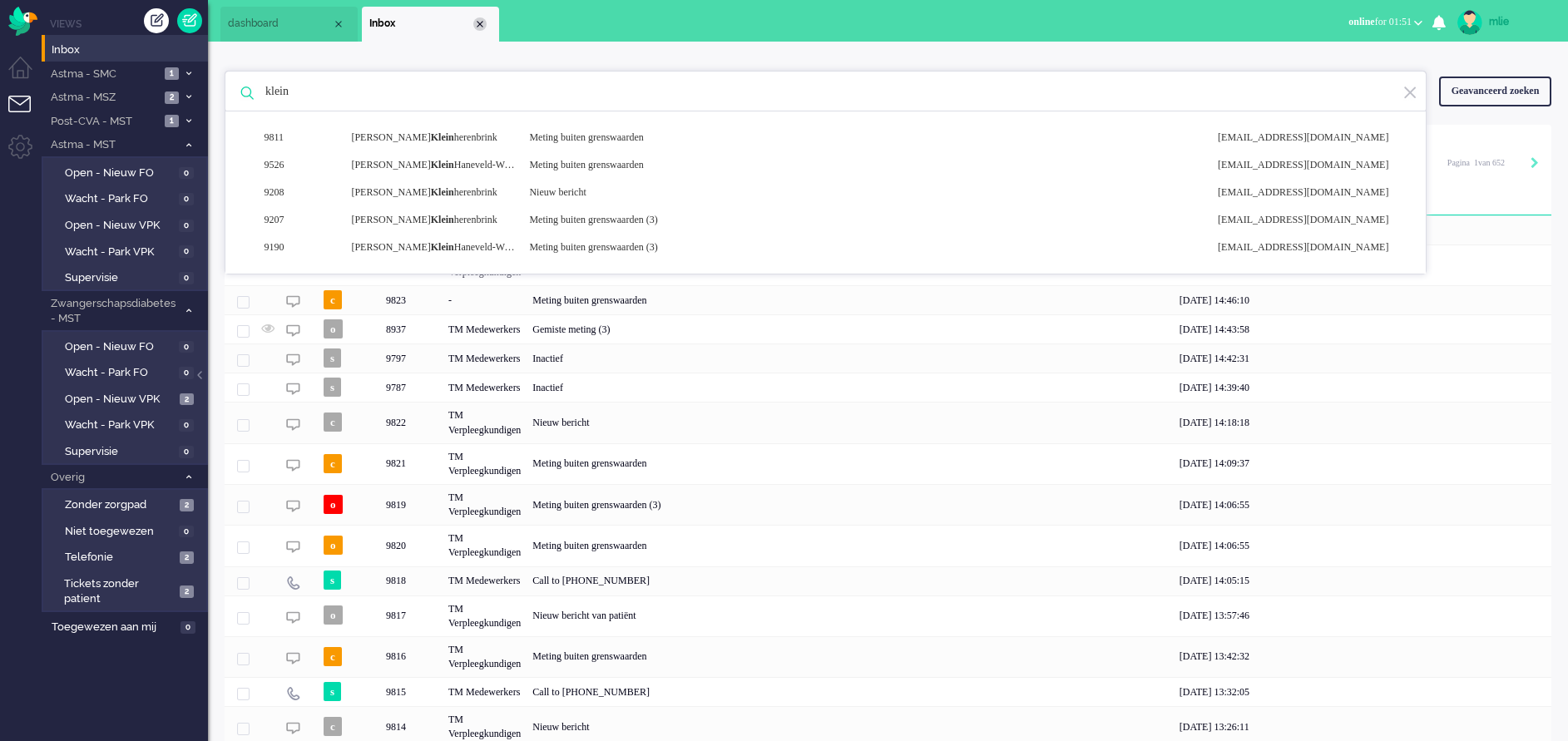
click at [485, 25] on div "Close tab" at bounding box center [480, 24] width 13 height 13
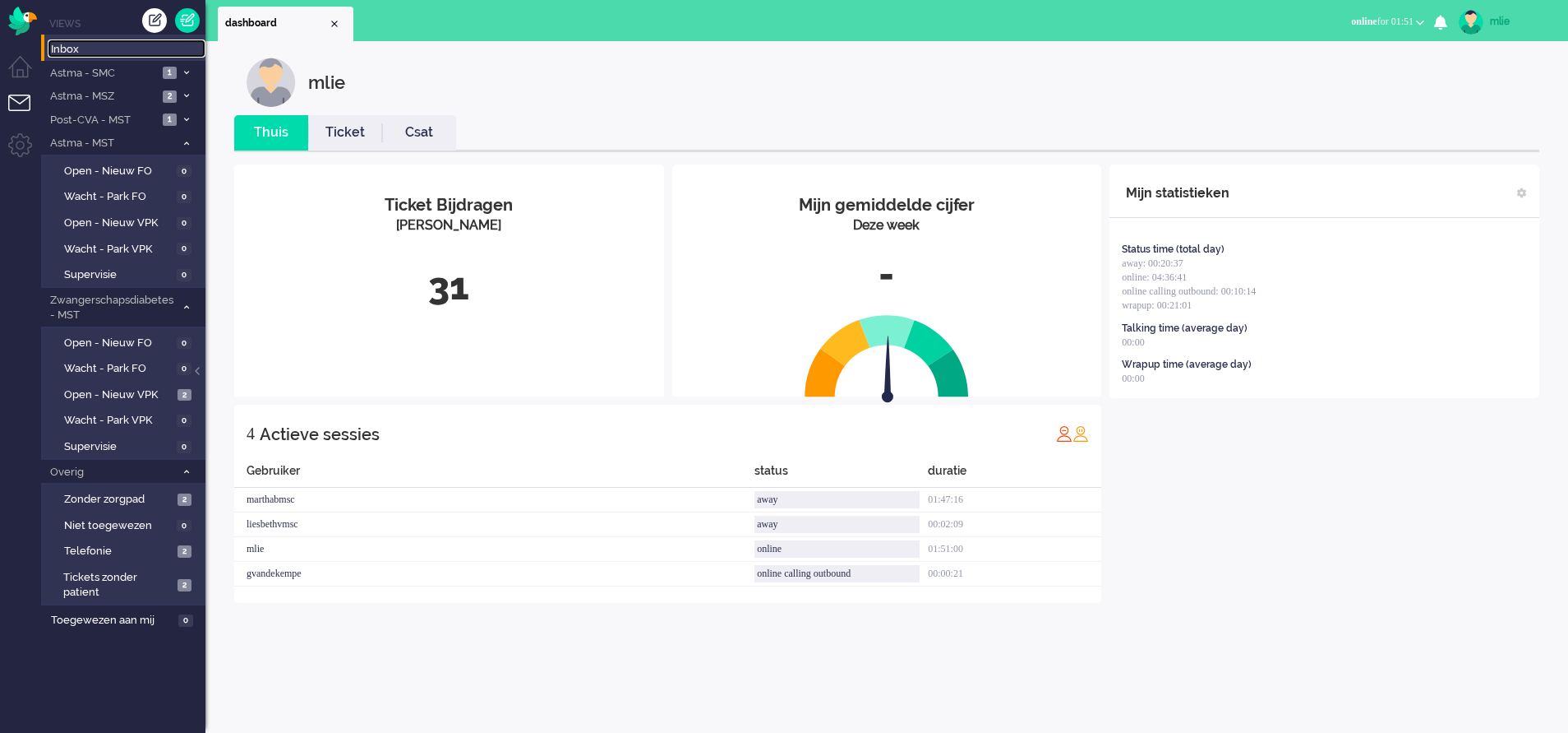
click at [78, 44] on span "Inbox" at bounding box center [129, 49] width 155 height 16
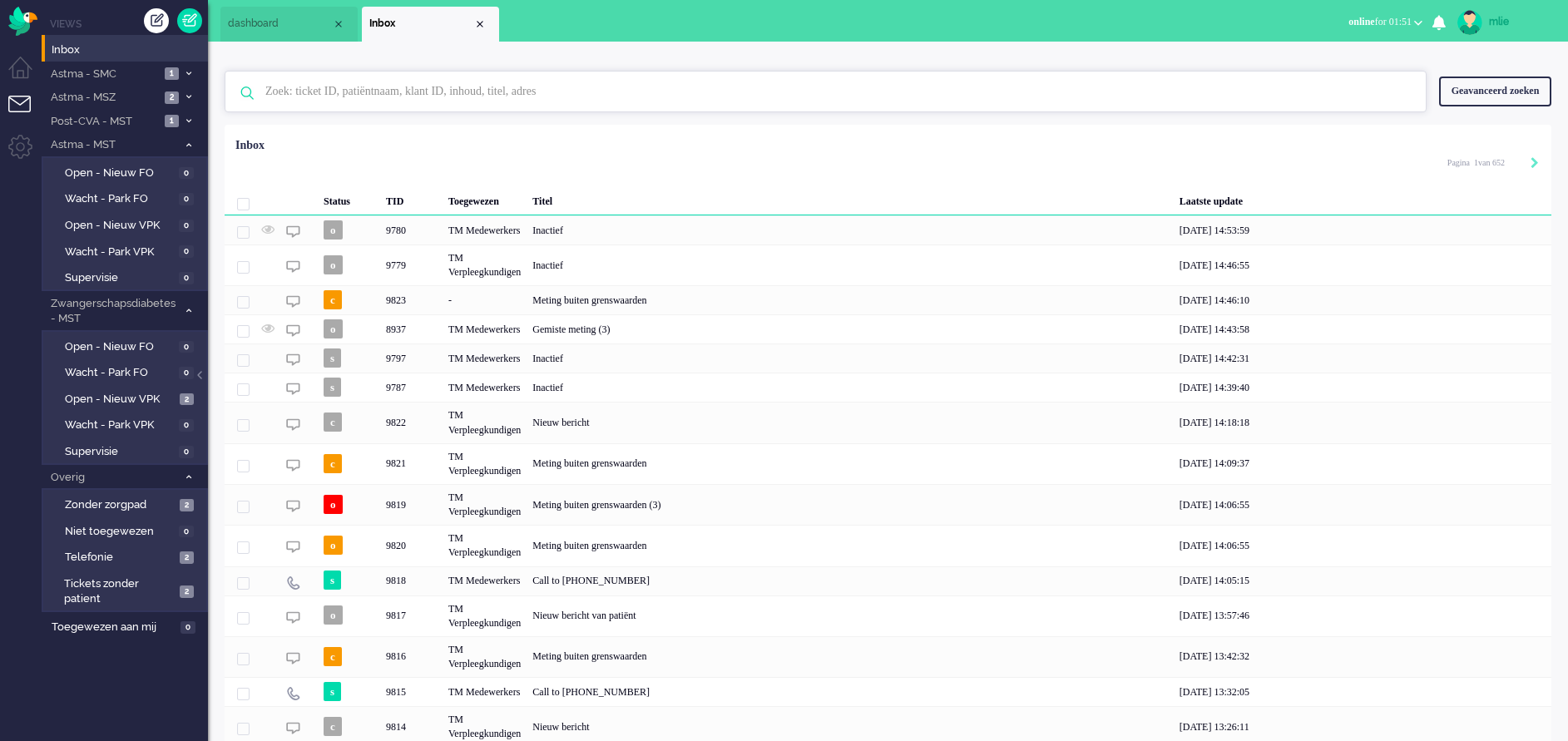
click at [301, 93] on input "text" at bounding box center [828, 92] width 1151 height 40
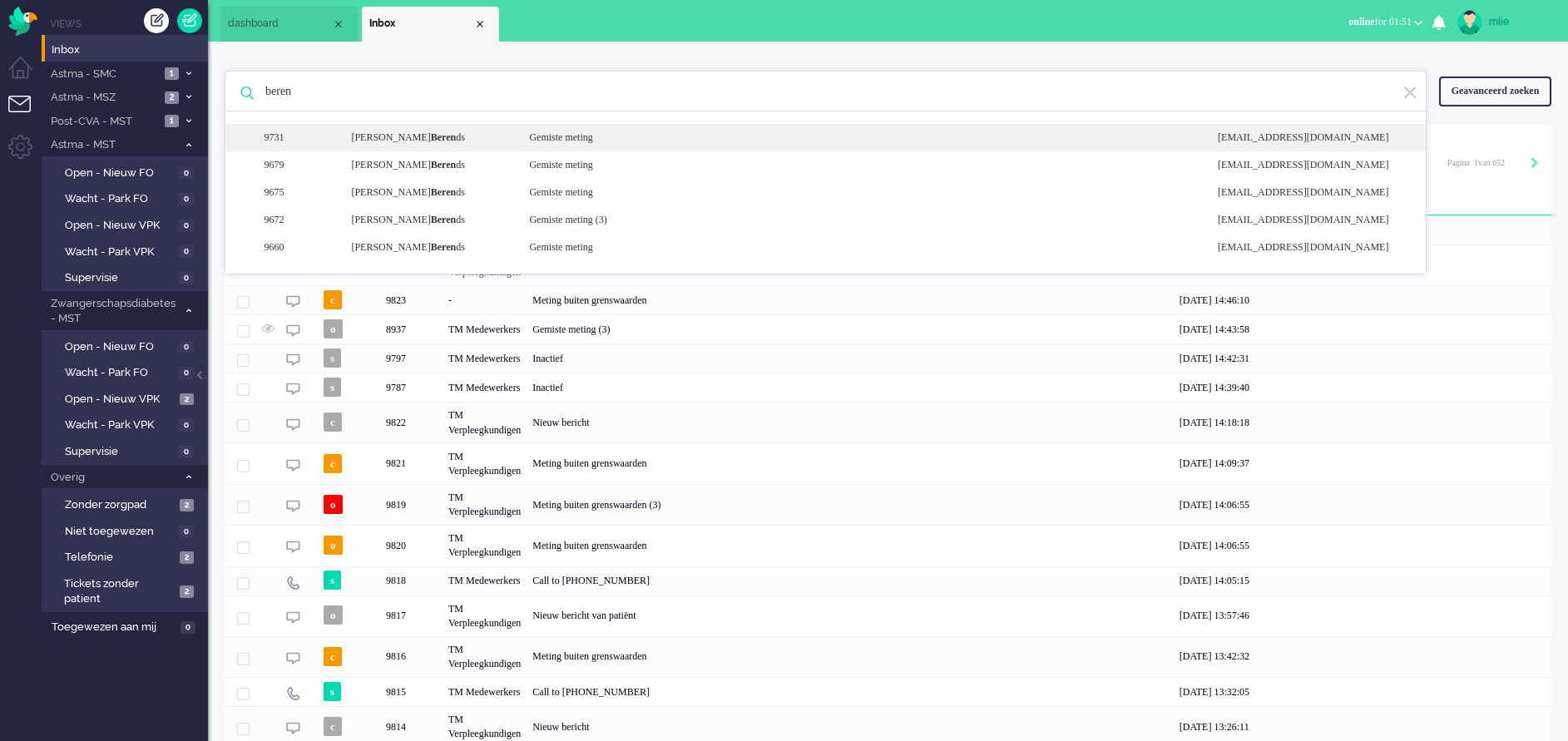
type input "beren"
click at [523, 136] on div "Gemiste meting" at bounding box center [862, 138] width 689 height 14
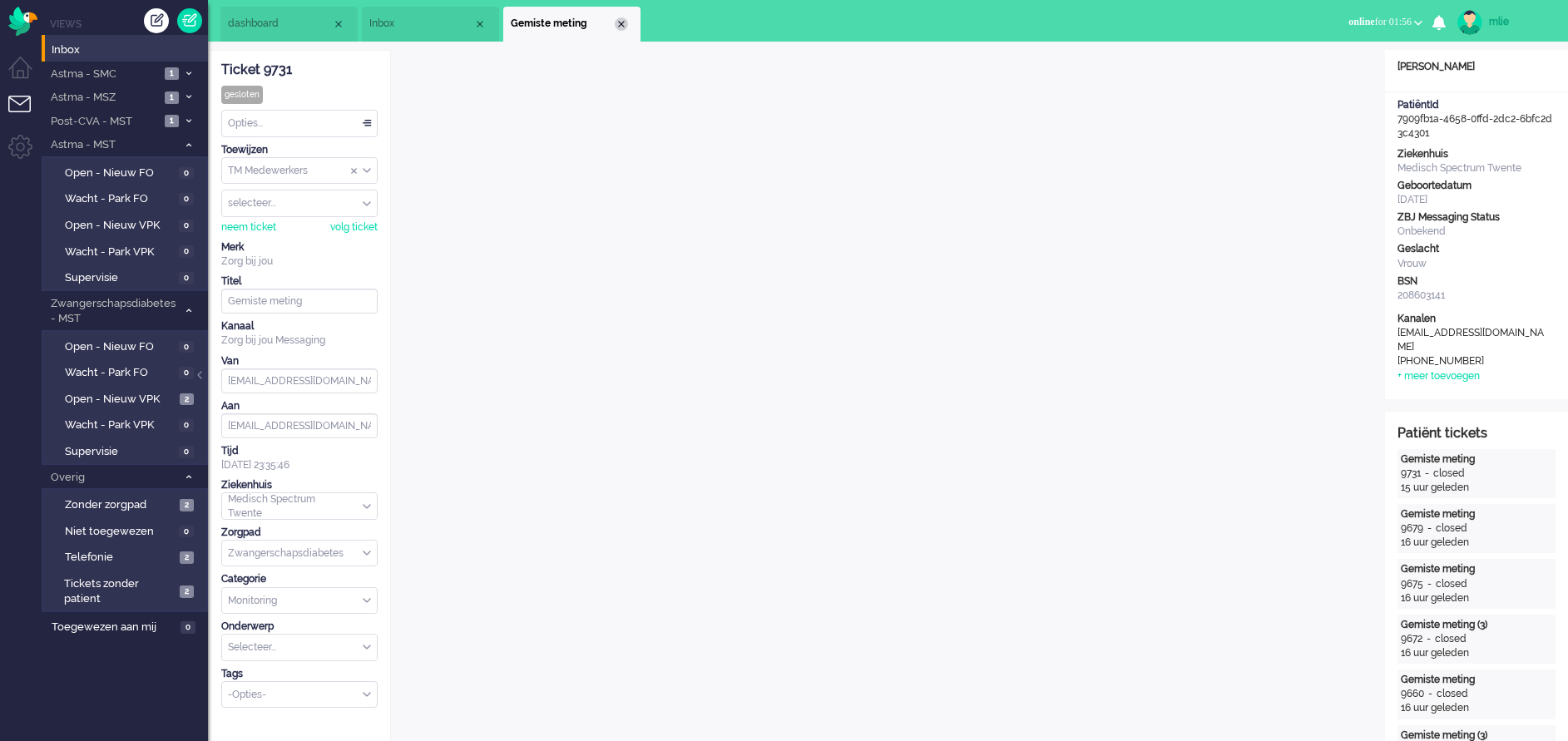
click at [623, 26] on div "Close tab" at bounding box center [621, 24] width 13 height 13
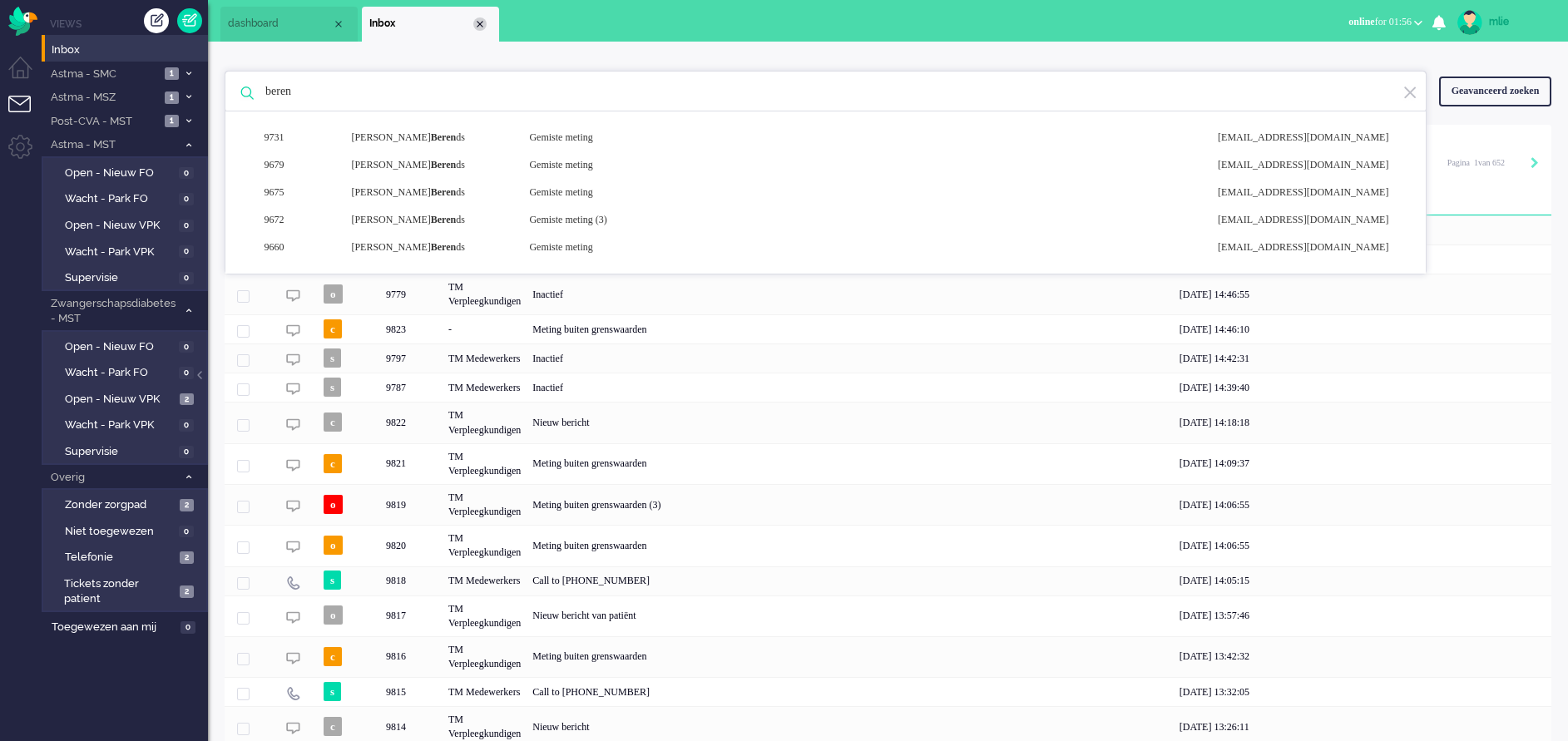
click at [480, 21] on div "Close tab" at bounding box center [480, 24] width 13 height 13
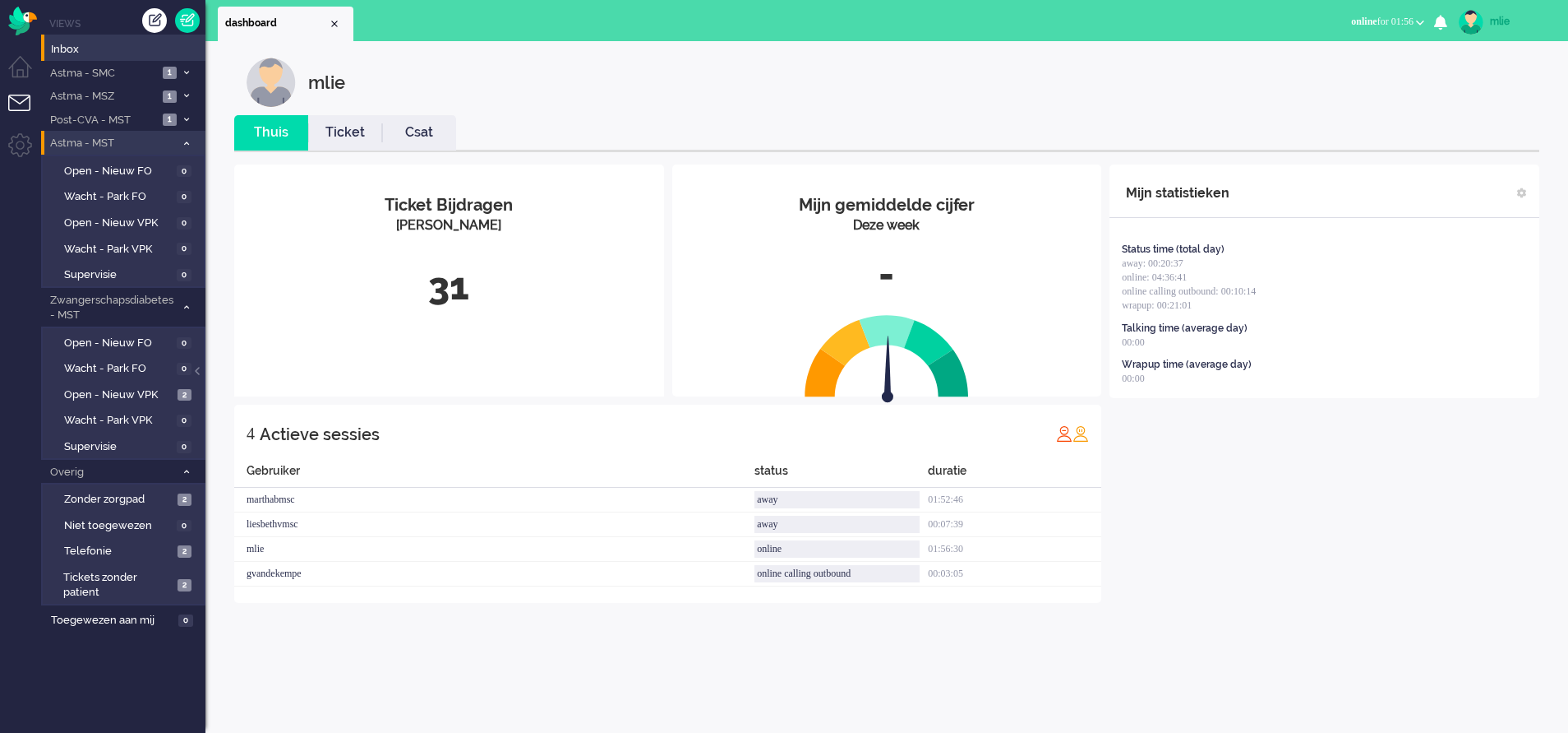
click at [180, 134] on li "Astma - MST 0" at bounding box center [124, 143] width 165 height 24
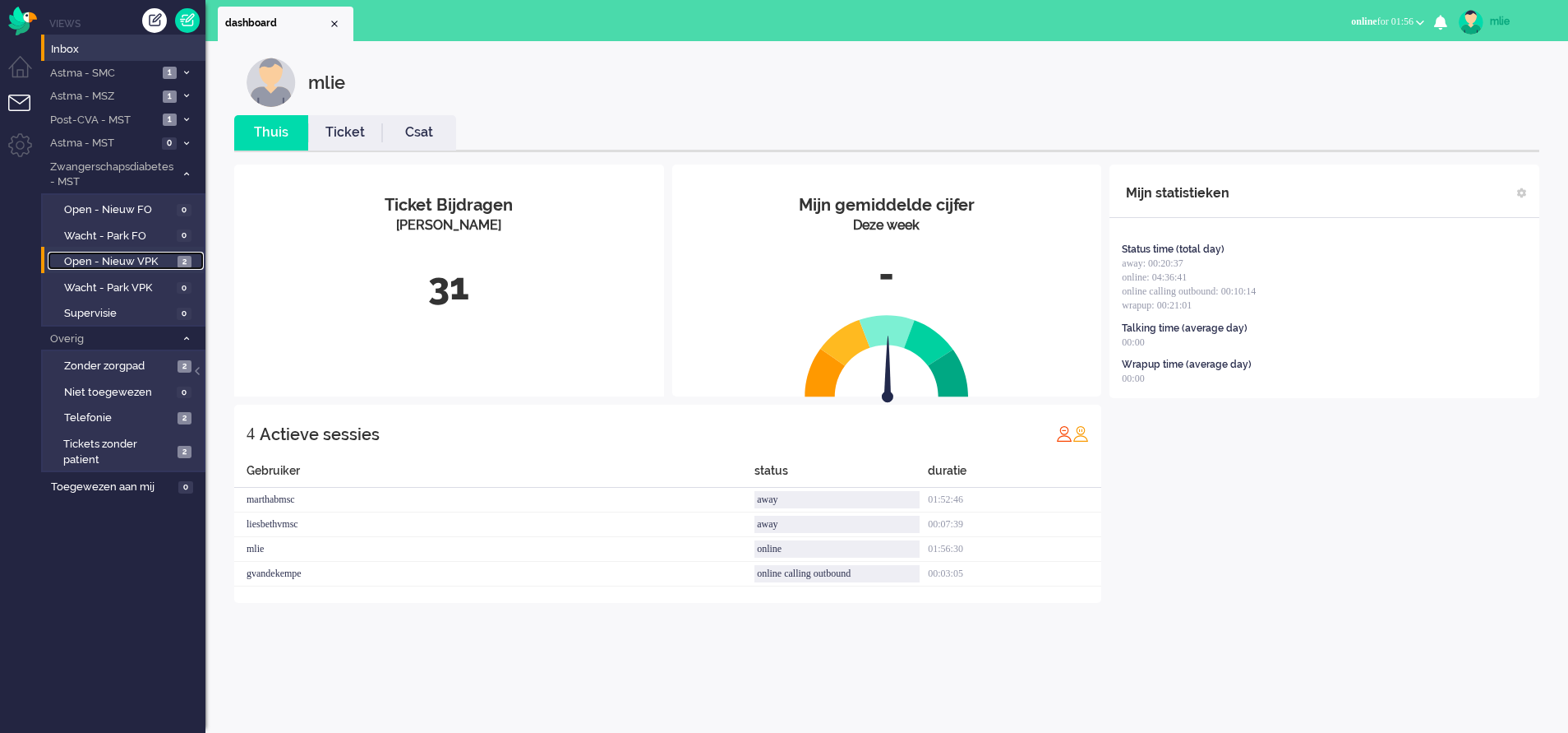
click at [115, 260] on span "Open - Nieuw VPK" at bounding box center [119, 261] width 110 height 16
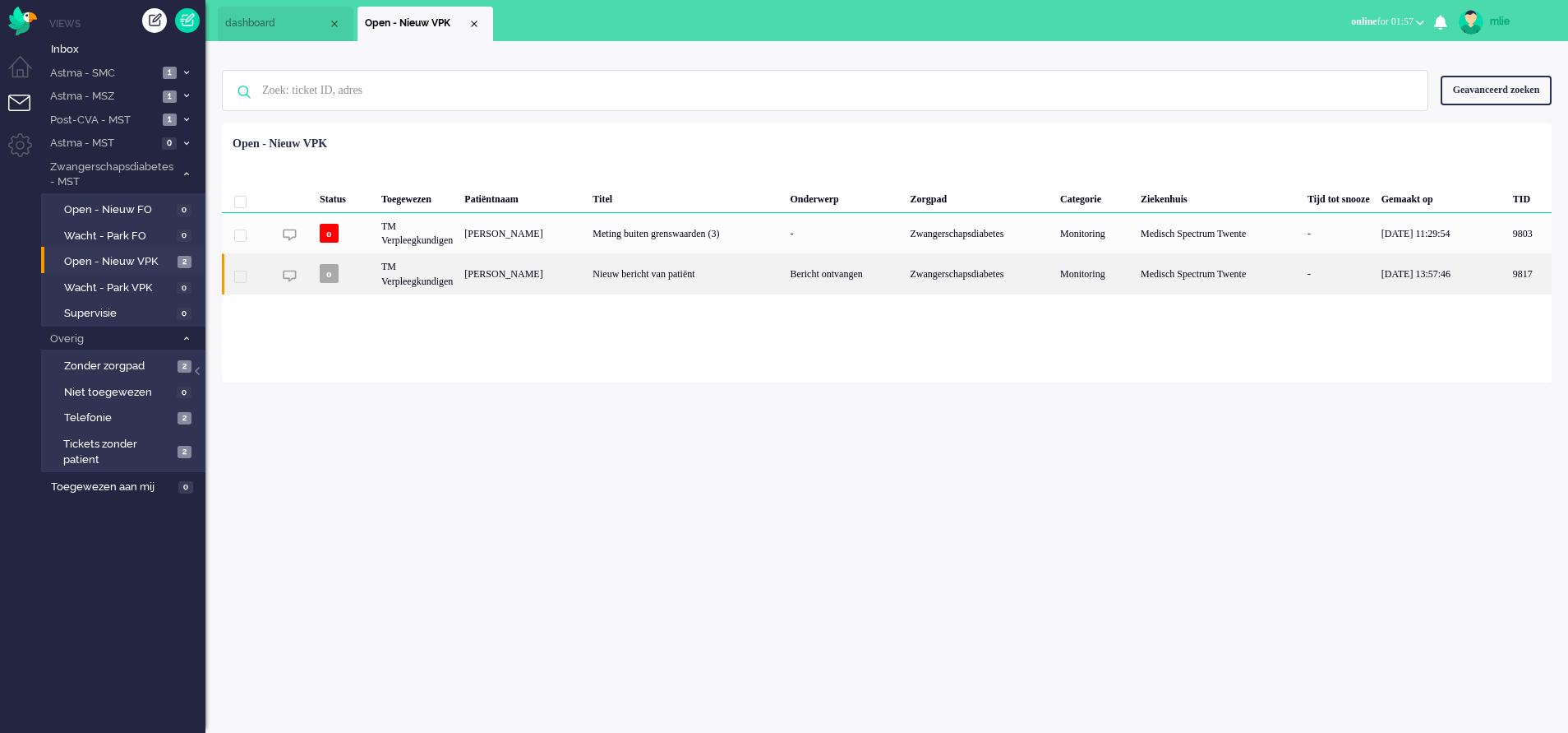
click at [855, 267] on div "Bericht ontvangen" at bounding box center [845, 273] width 120 height 40
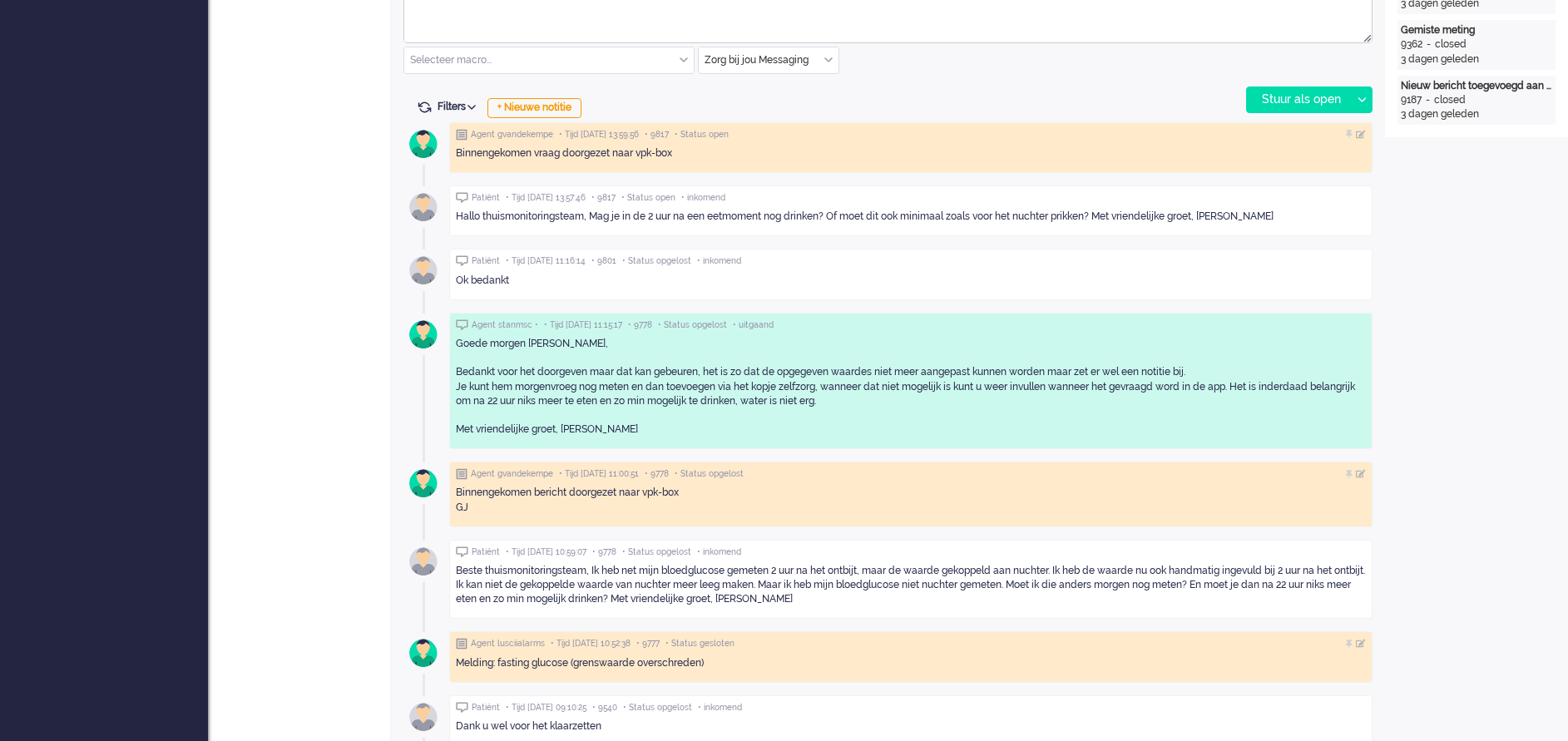
scroll to position [888, 0]
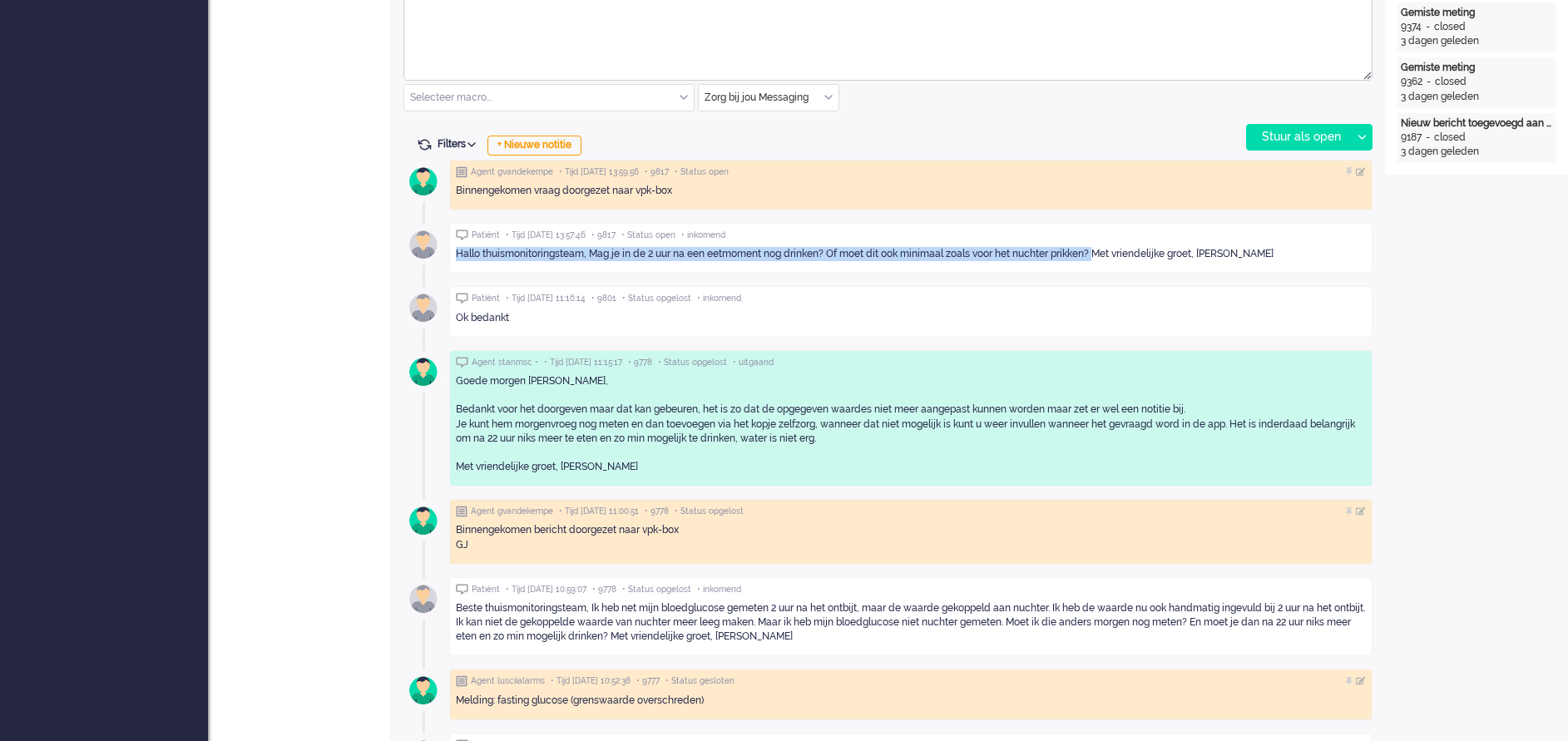
drag, startPoint x: 453, startPoint y: 249, endPoint x: 1098, endPoint y: 262, distance: 645.1
click at [1045, 262] on div "Patiënt • Tijd [DATE] 13:57:46 • 9817 • Status open • inkomend Hallo thuismonit…" at bounding box center [911, 248] width 923 height 51
drag, startPoint x: 1098, startPoint y: 262, endPoint x: 1022, endPoint y: 251, distance: 76.8
copy div "Hallo thuismonitoringsteam, Mag je in de 2 uur na een eetmoment nog drinken? Of…"
click at [1045, 286] on div "Open custom software Patiëntnaam [PERSON_NAME] PatiëntId 0b49ecd3-1580-ac0b-d24…" at bounding box center [1476, 450] width 183 height 2577
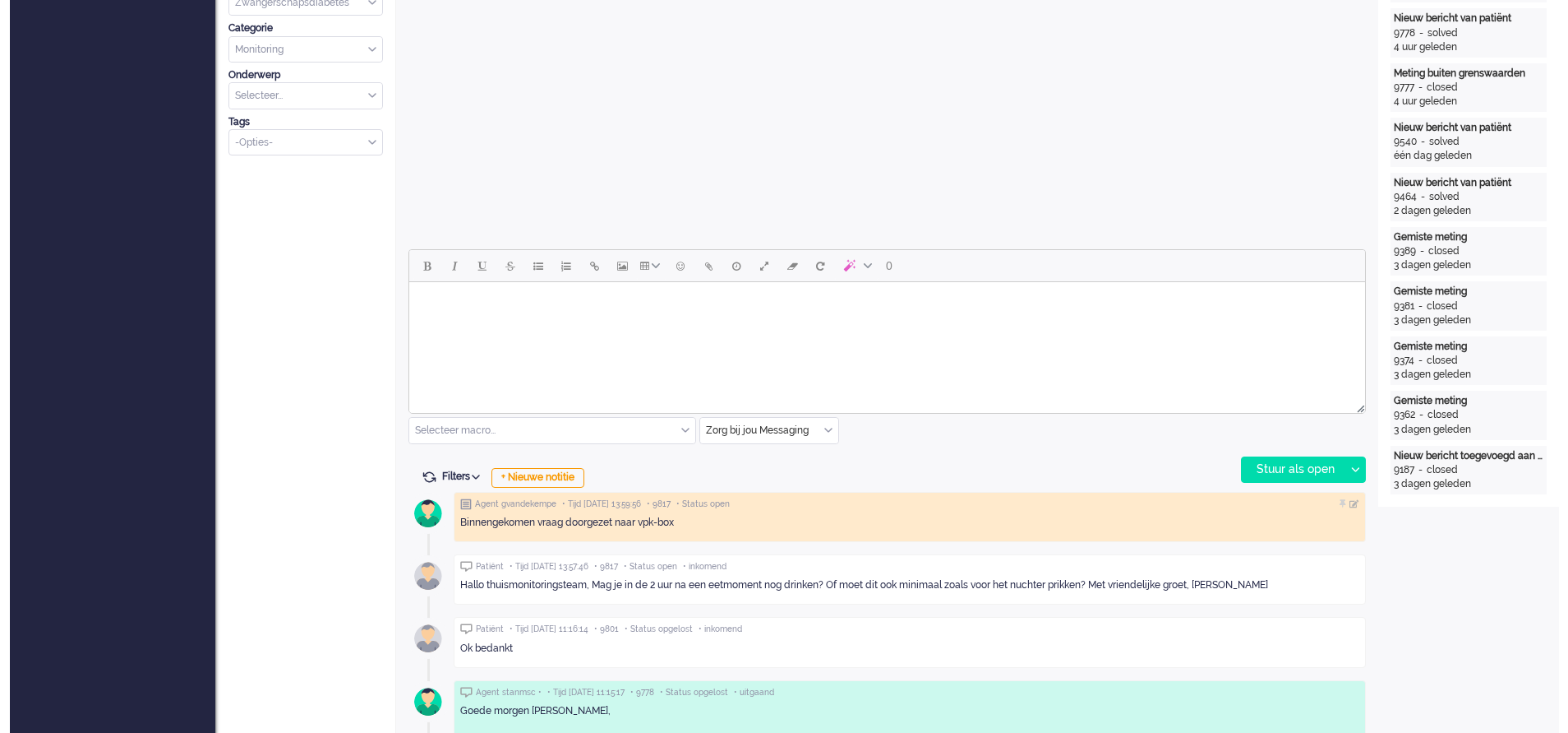
scroll to position [0, 0]
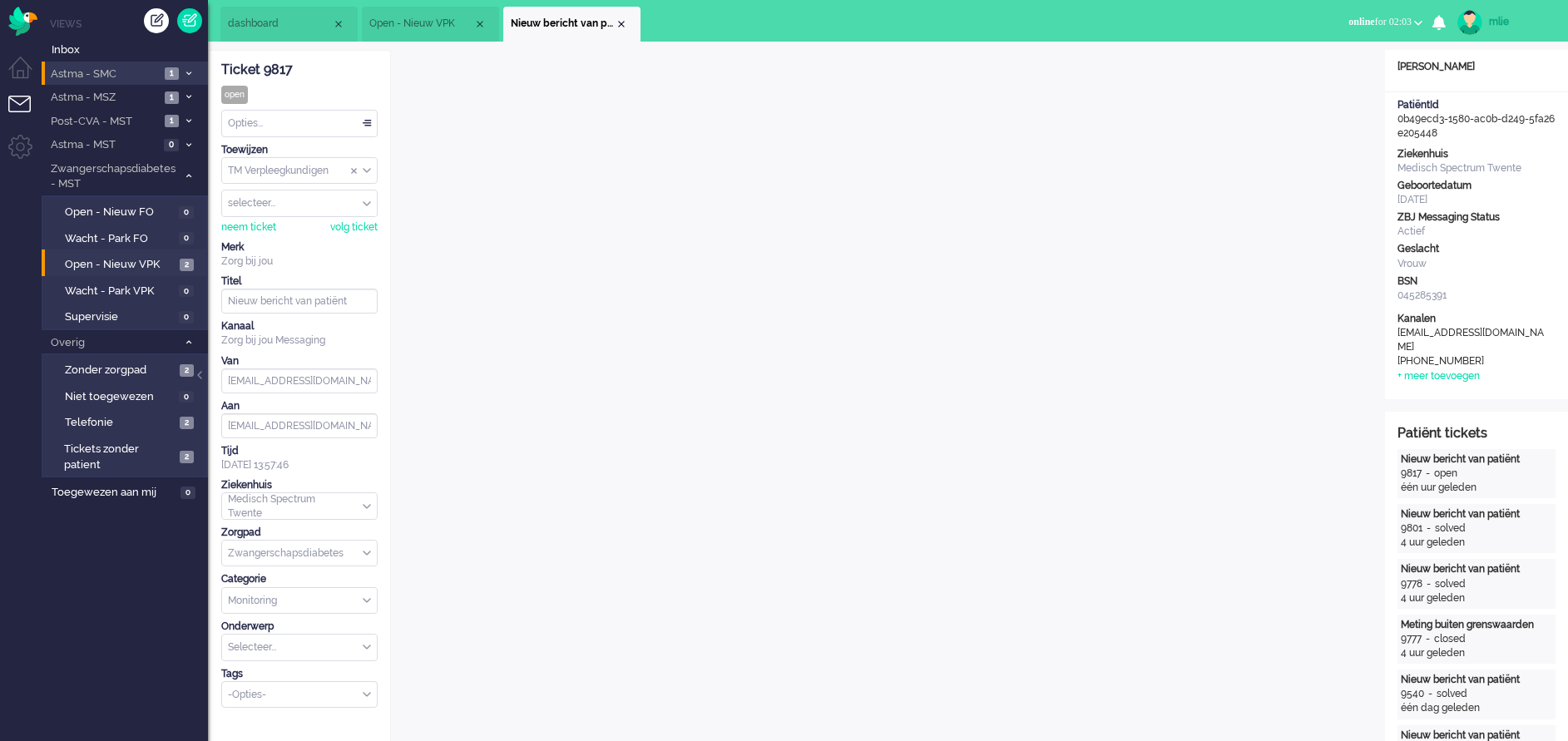
click at [150, 72] on span "Astma - SMC" at bounding box center [104, 74] width 112 height 16
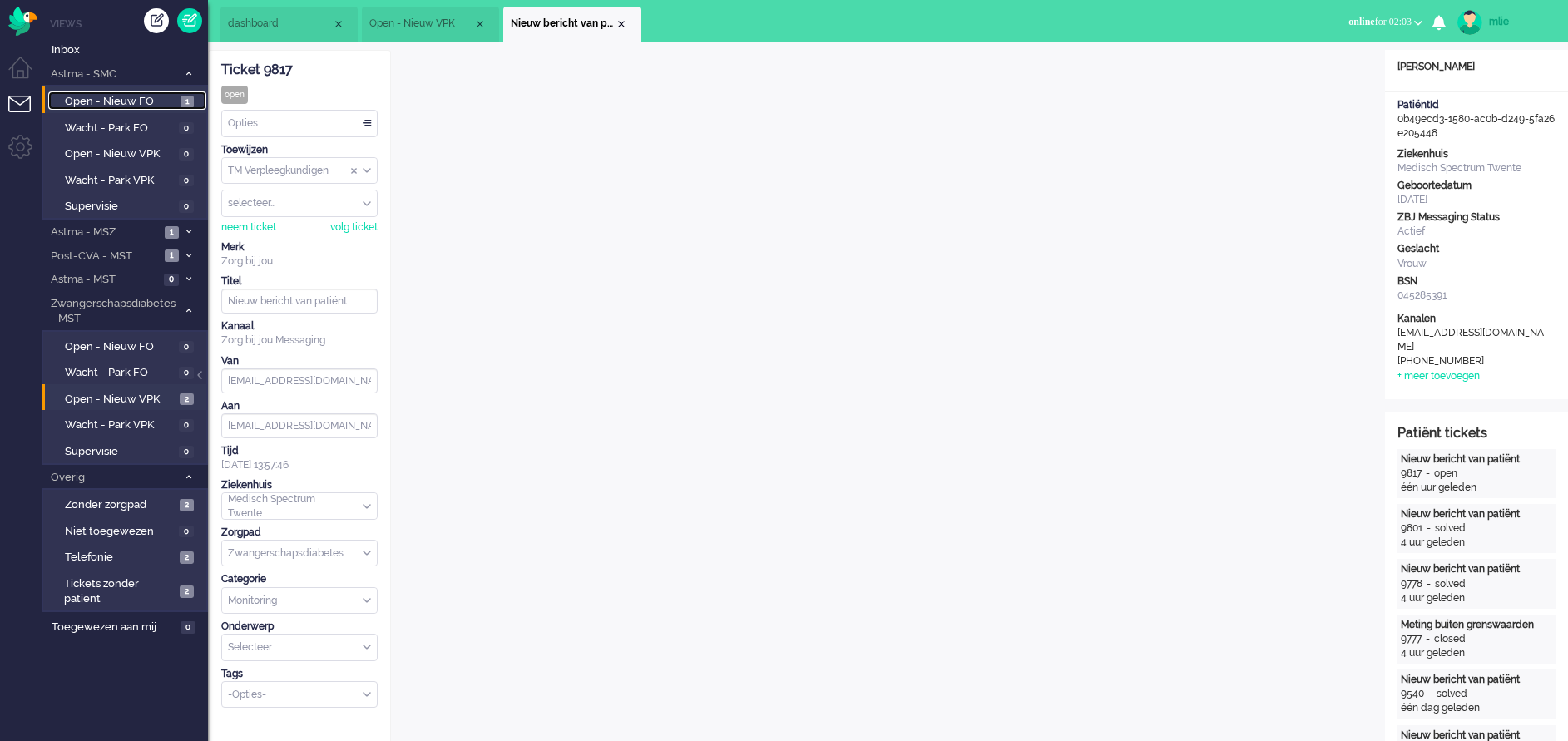
click at [120, 96] on span "Open - Nieuw FO" at bounding box center [121, 102] width 112 height 16
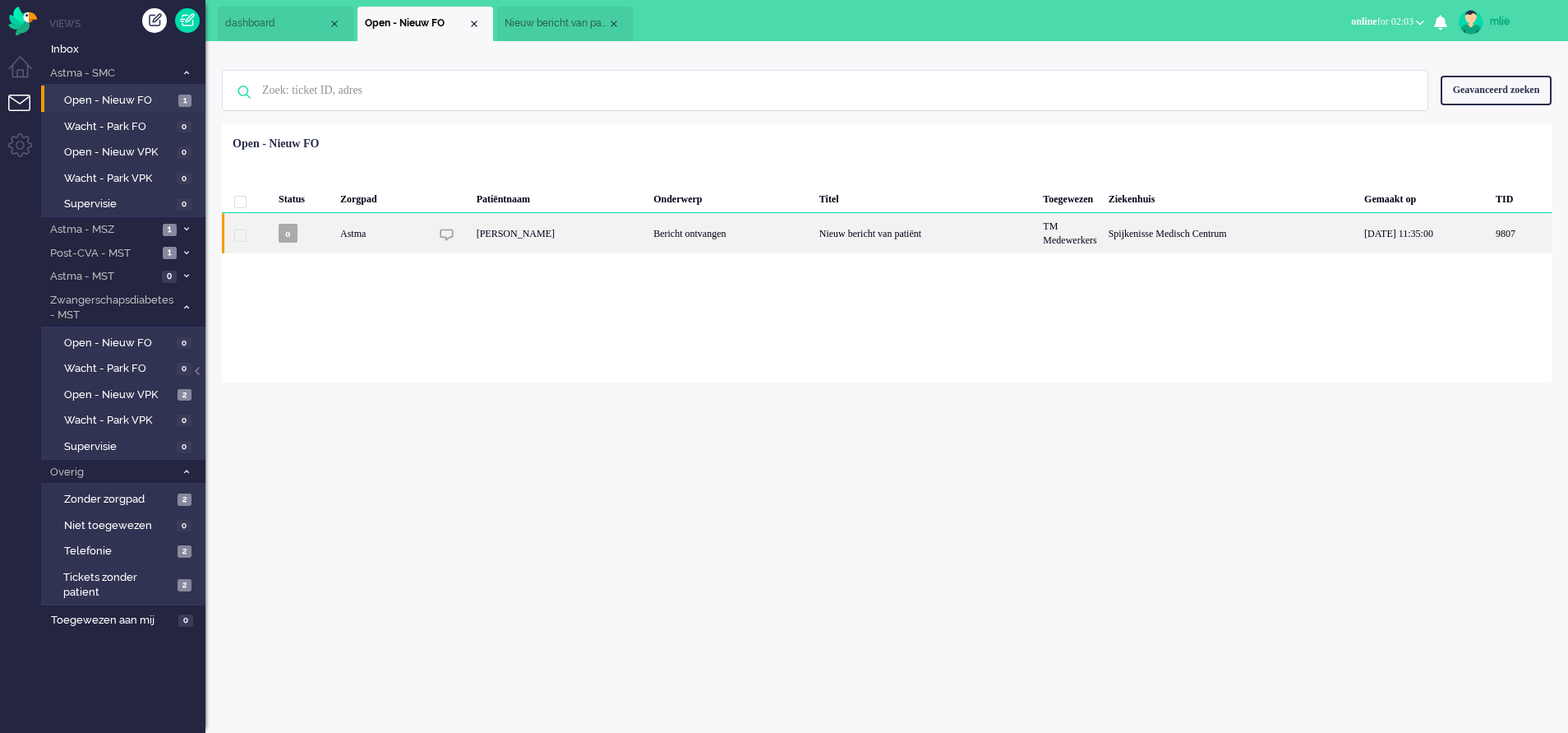
click at [814, 237] on div "Bericht ontvangen" at bounding box center [731, 233] width 166 height 40
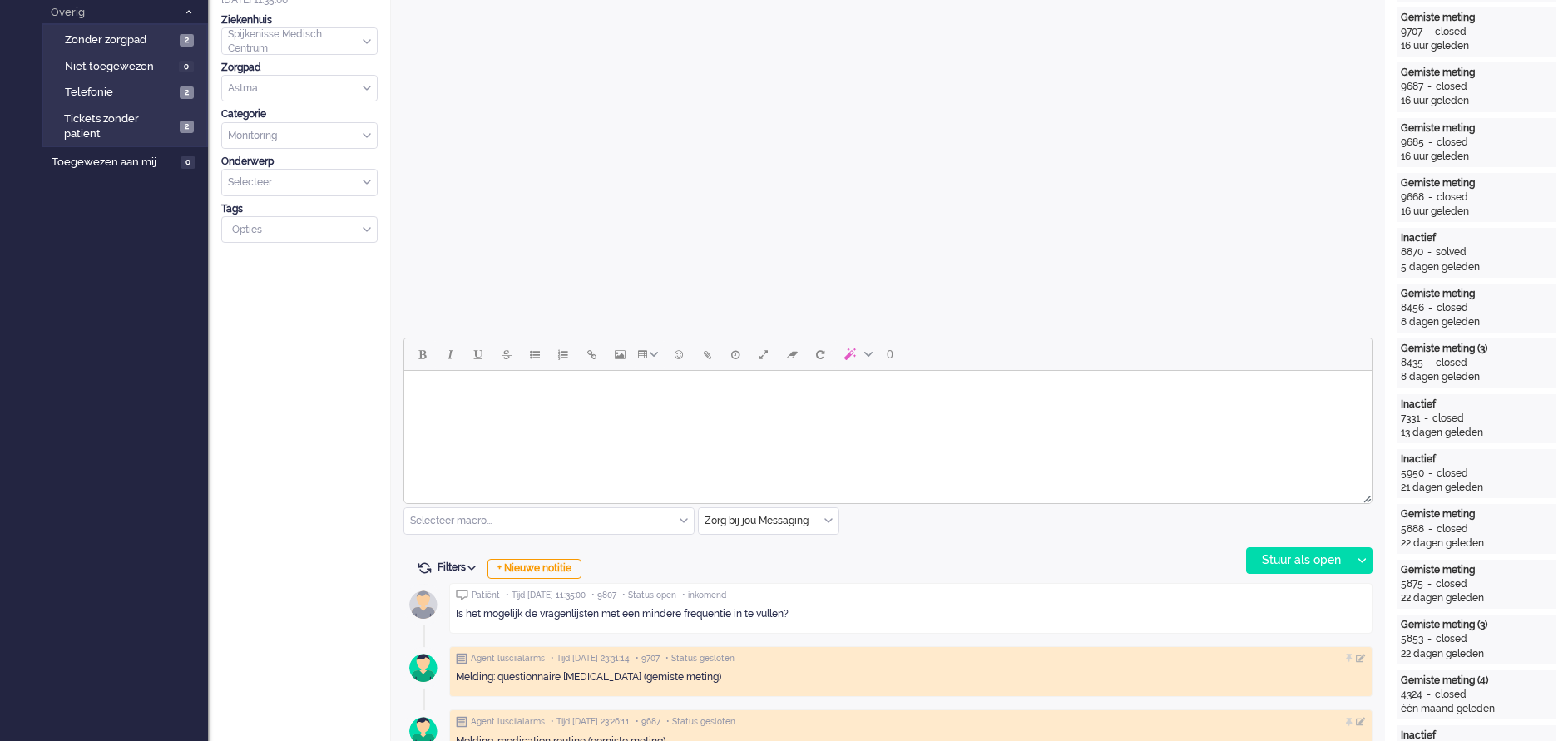
scroll to position [499, 0]
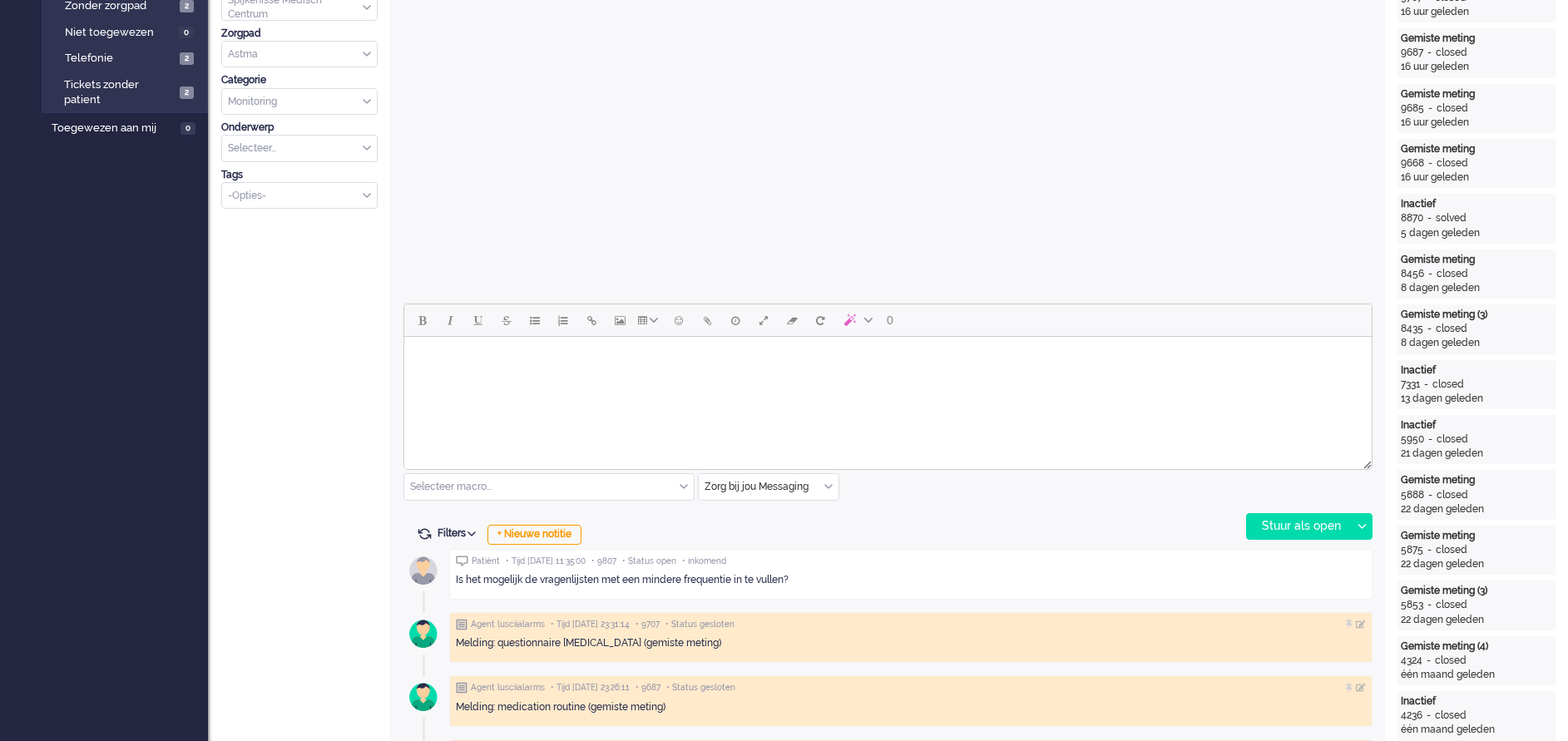
click at [505, 362] on body "Rich Text Area. Press ALT-0 for help." at bounding box center [888, 358] width 954 height 29
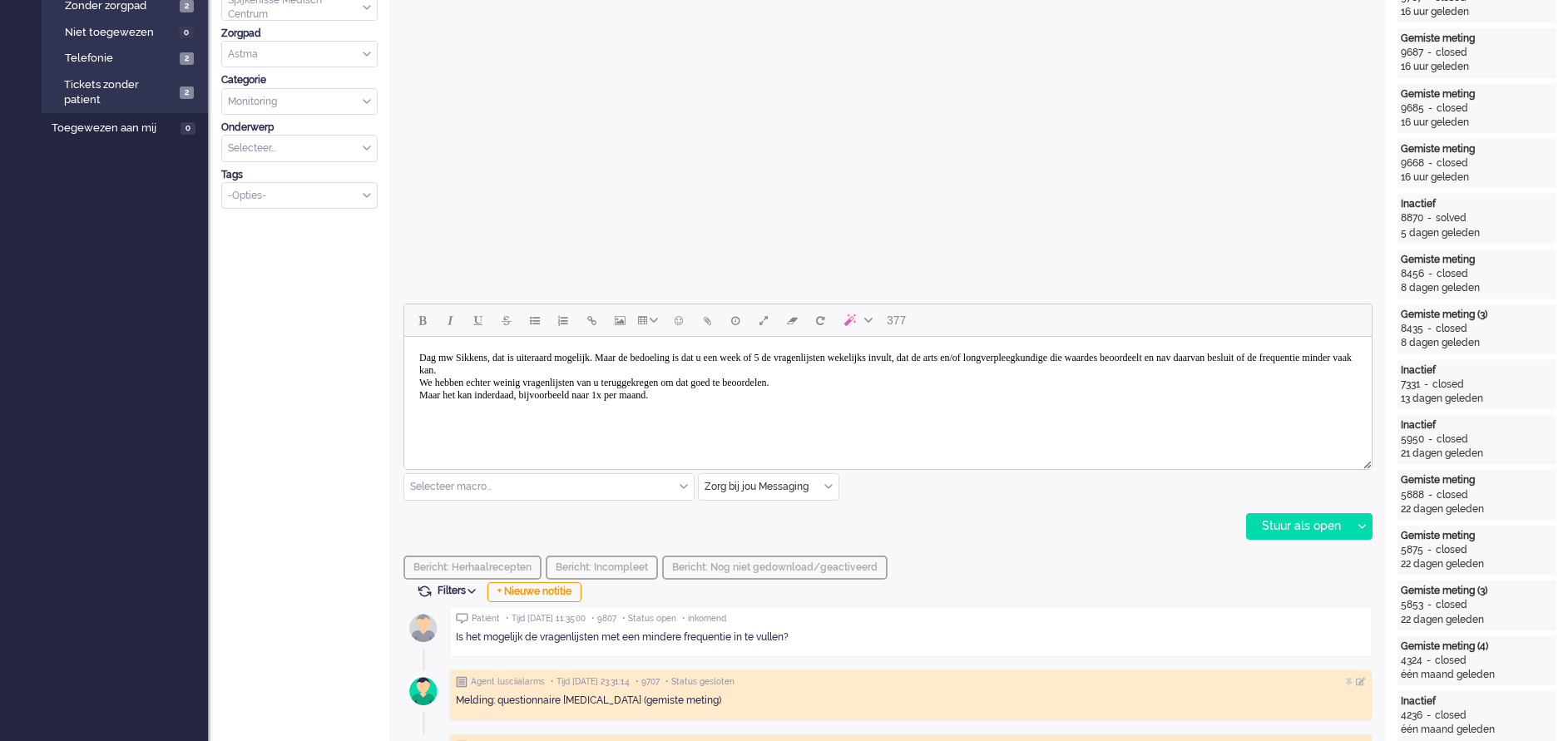
click at [1045, 358] on body "Dag mw Sikkens, dat is uiteraard mogelijk. Maar de bedoeling is dat u een week …" at bounding box center [888, 377] width 954 height 67
click at [722, 388] on body "Dag mw Sikkens, dat is uiteraard mogelijk. Maar de bedoeling is dat u een week …" at bounding box center [888, 377] width 954 height 67
click at [717, 399] on body "Dag mw Sikkens, dat is uiteraard mogelijk. Maar de bedoeling is dat u een week …" at bounding box center [888, 377] width 954 height 67
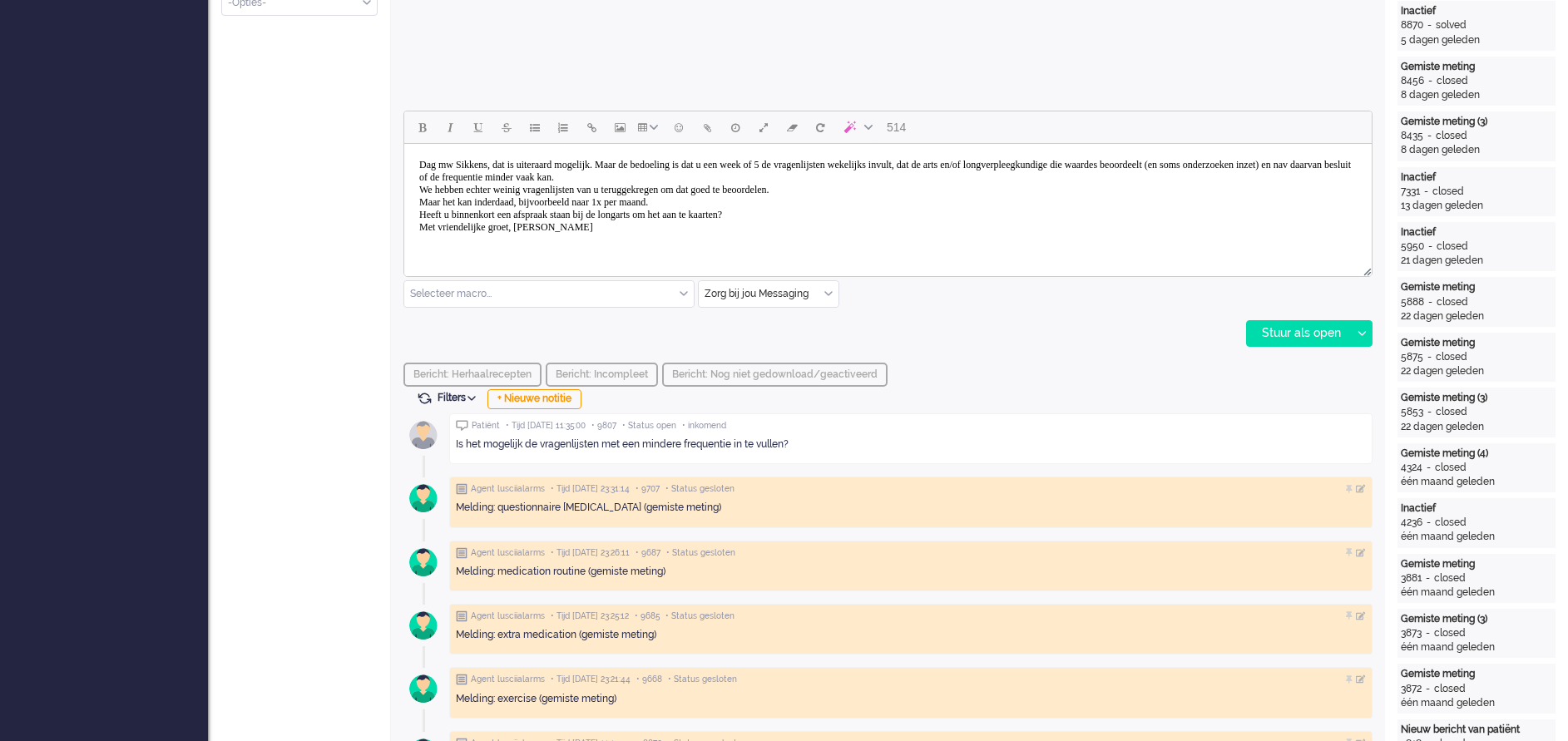
scroll to position [749, 0]
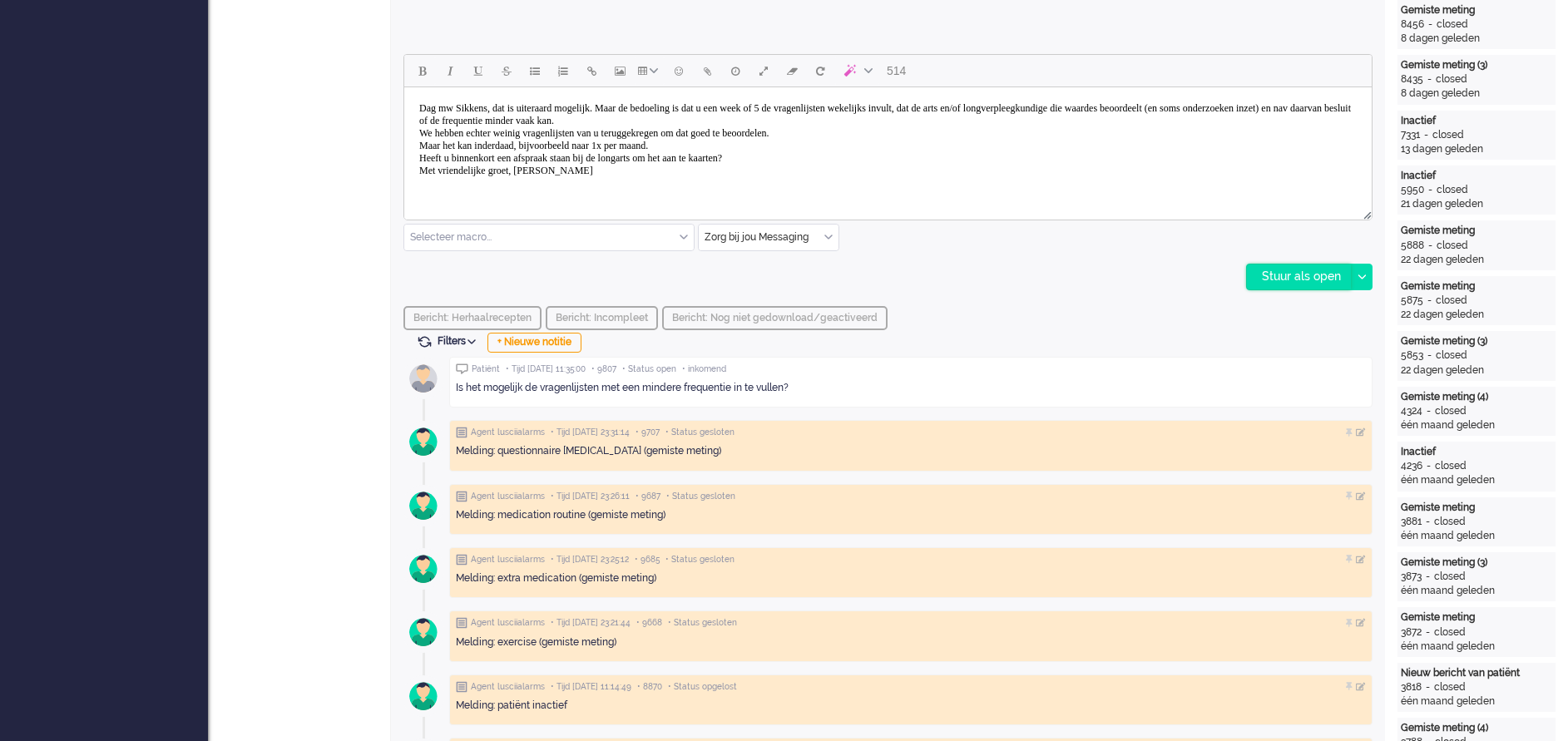
click at [1045, 281] on div "Stuur als open" at bounding box center [1299, 277] width 104 height 25
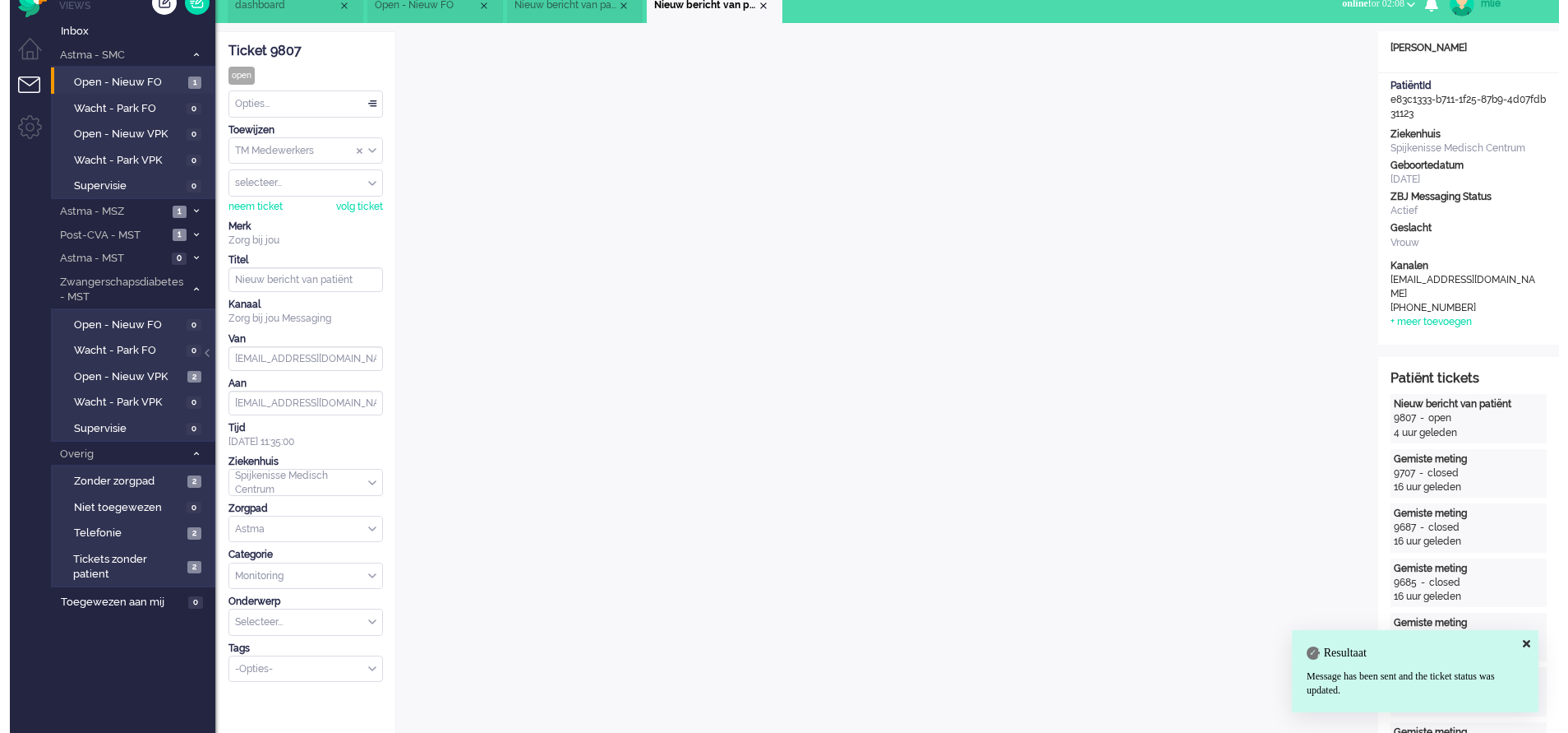
scroll to position [0, 0]
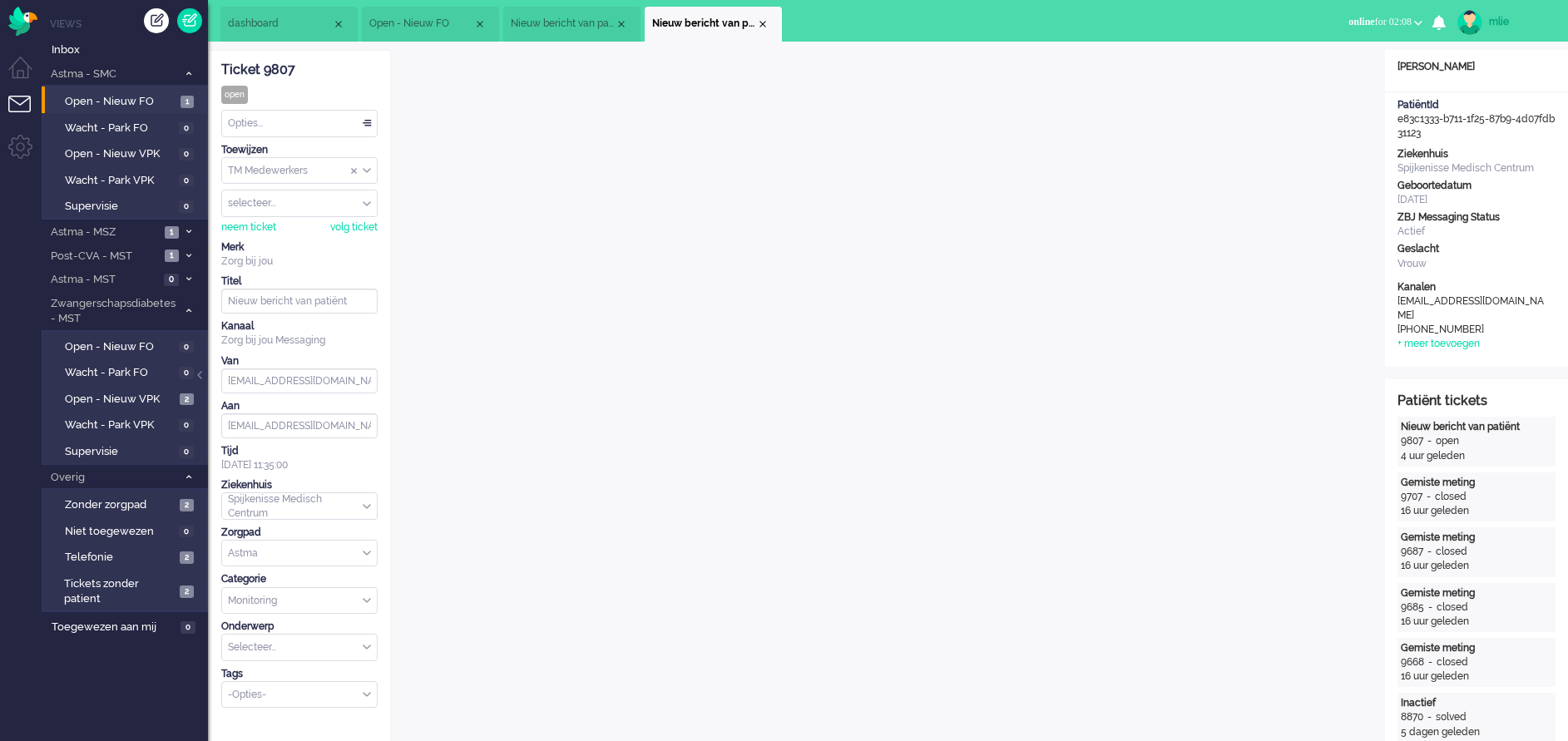
click at [368, 123] on div "Opties..." at bounding box center [299, 123] width 155 height 26
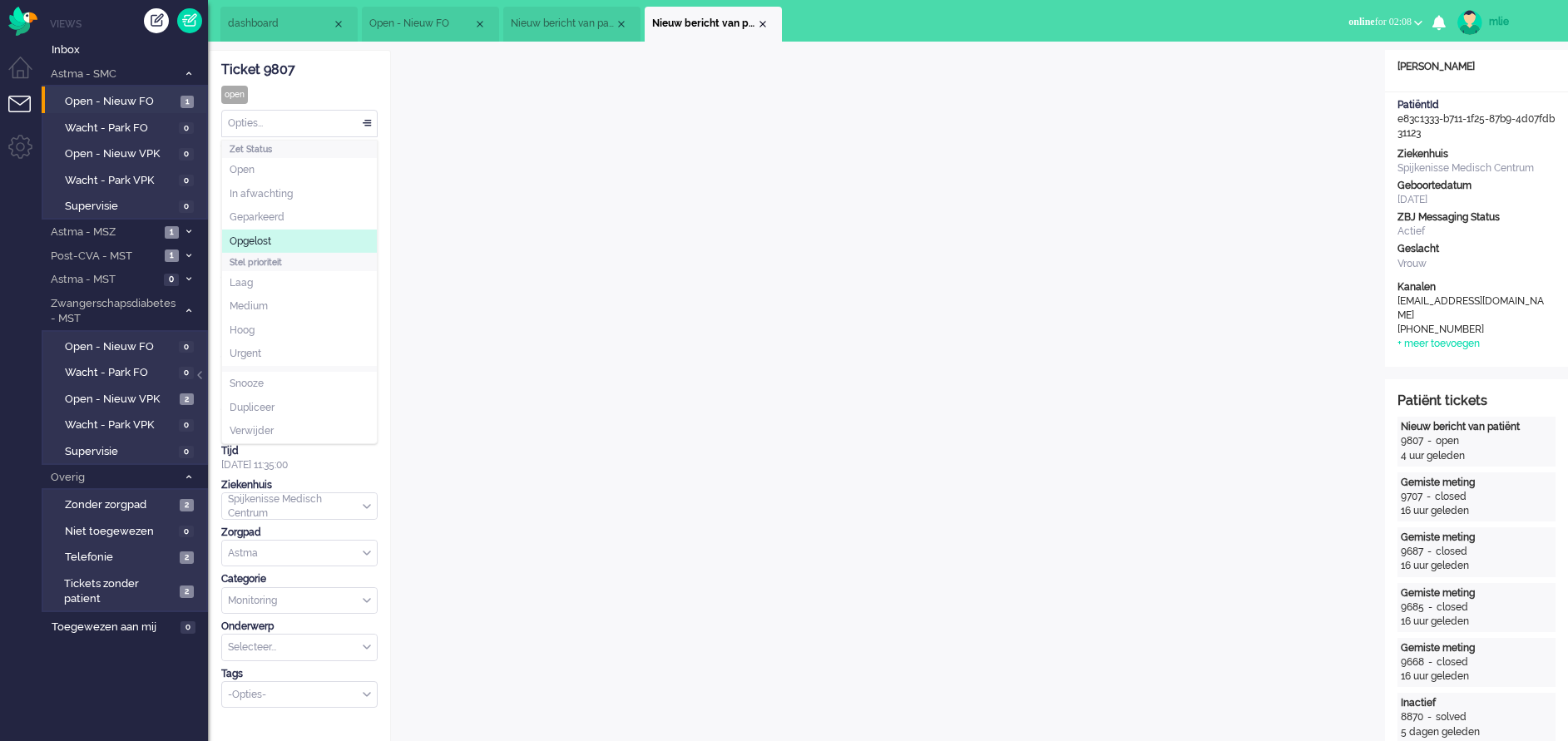
click at [269, 233] on li "Opgelost" at bounding box center [299, 241] width 155 height 24
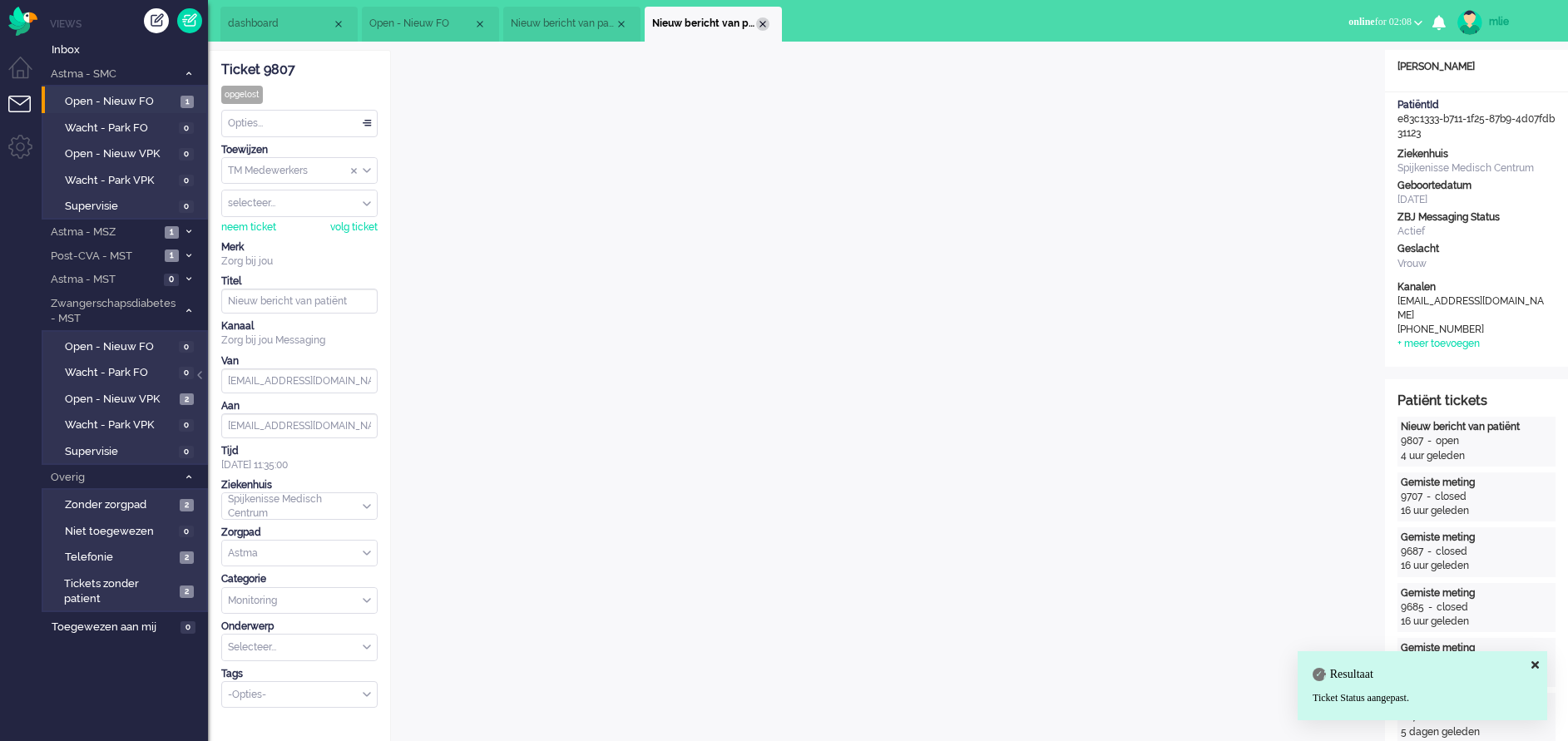
click at [764, 23] on div "Close tab" at bounding box center [763, 24] width 13 height 13
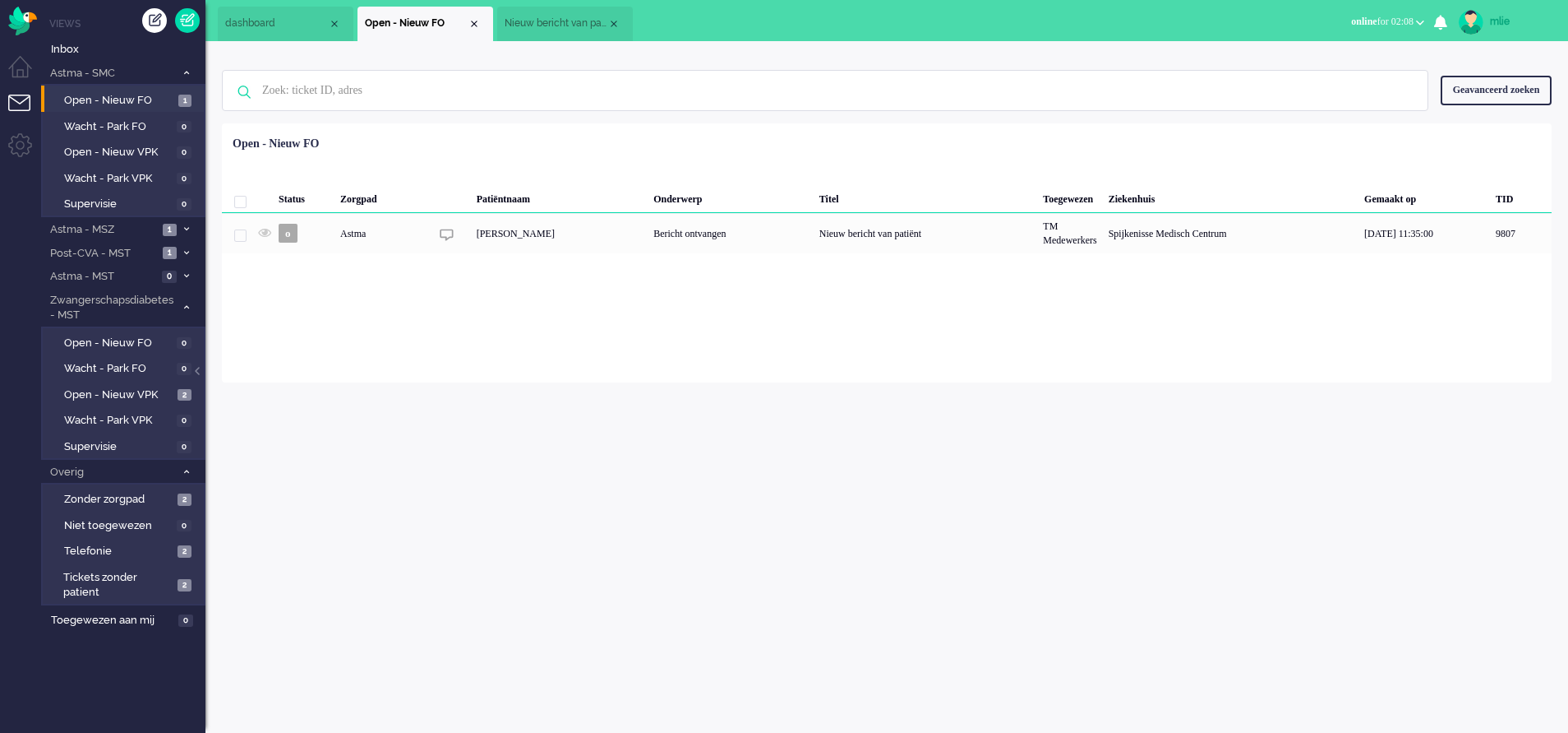
click at [567, 25] on span "Nieuw bericht van patiënt" at bounding box center [556, 23] width 103 height 14
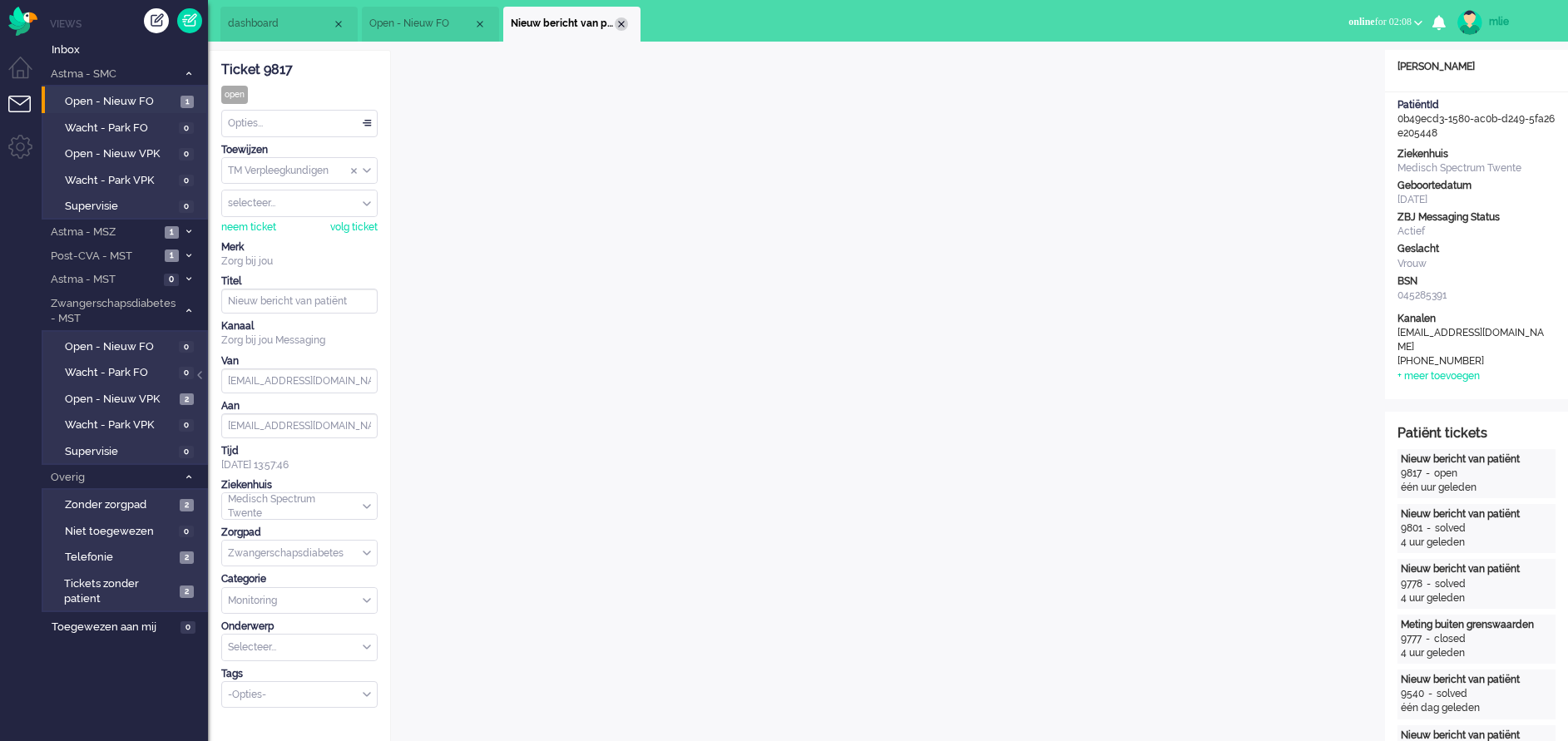
click at [624, 27] on div "Close tab" at bounding box center [621, 24] width 13 height 13
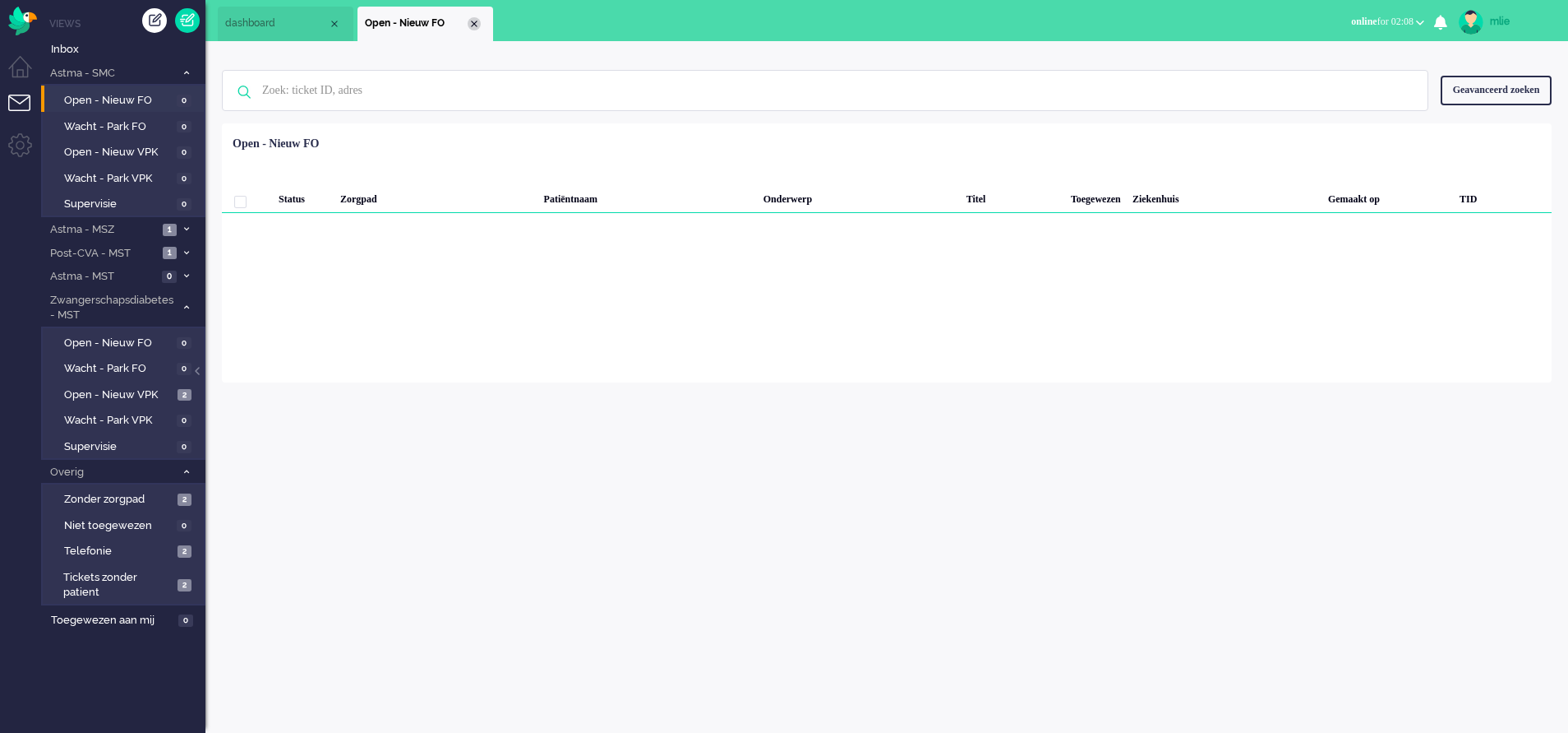
click at [474, 23] on div "Close tab" at bounding box center [475, 24] width 13 height 13
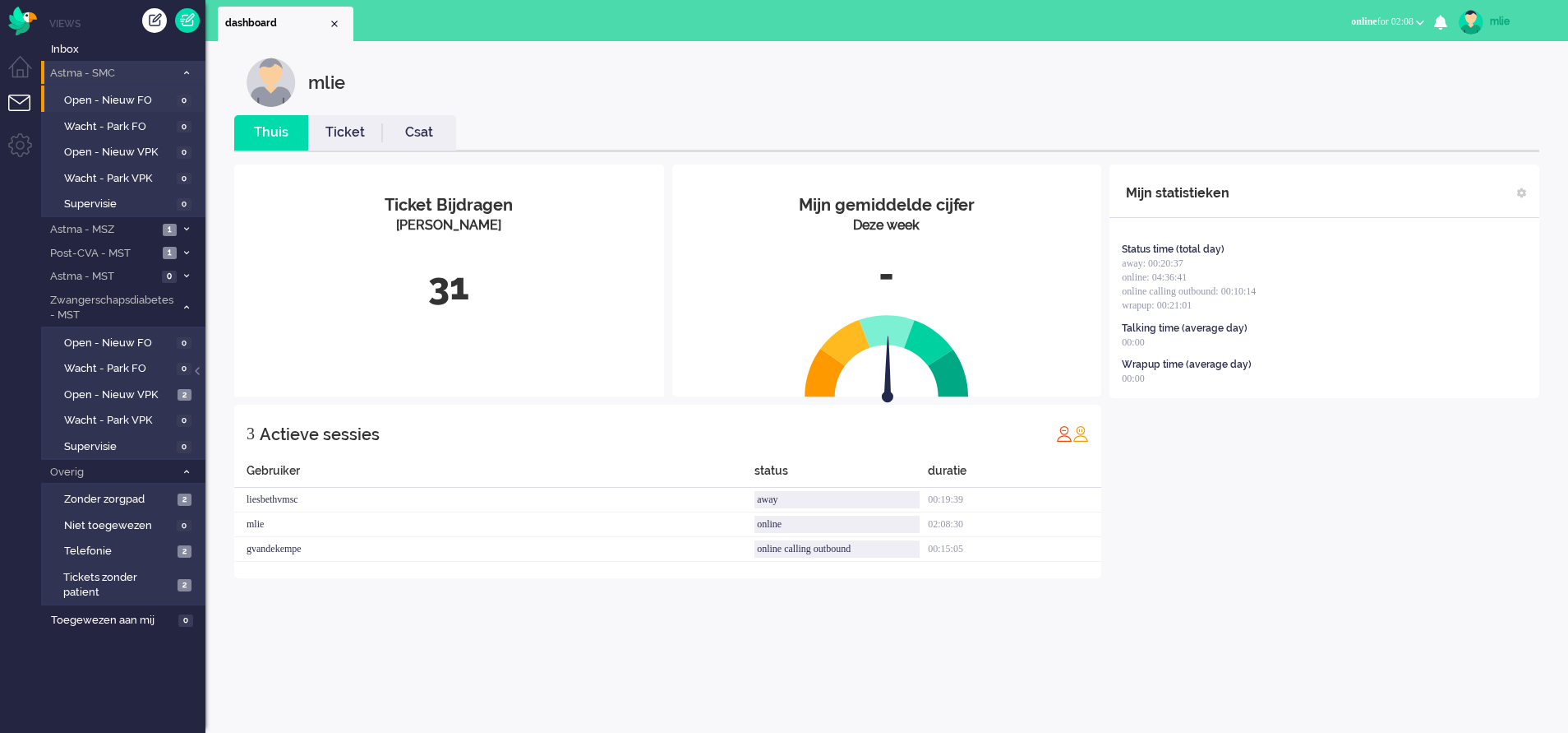
click at [183, 68] on li "Astma - SMC 0" at bounding box center [124, 73] width 165 height 24
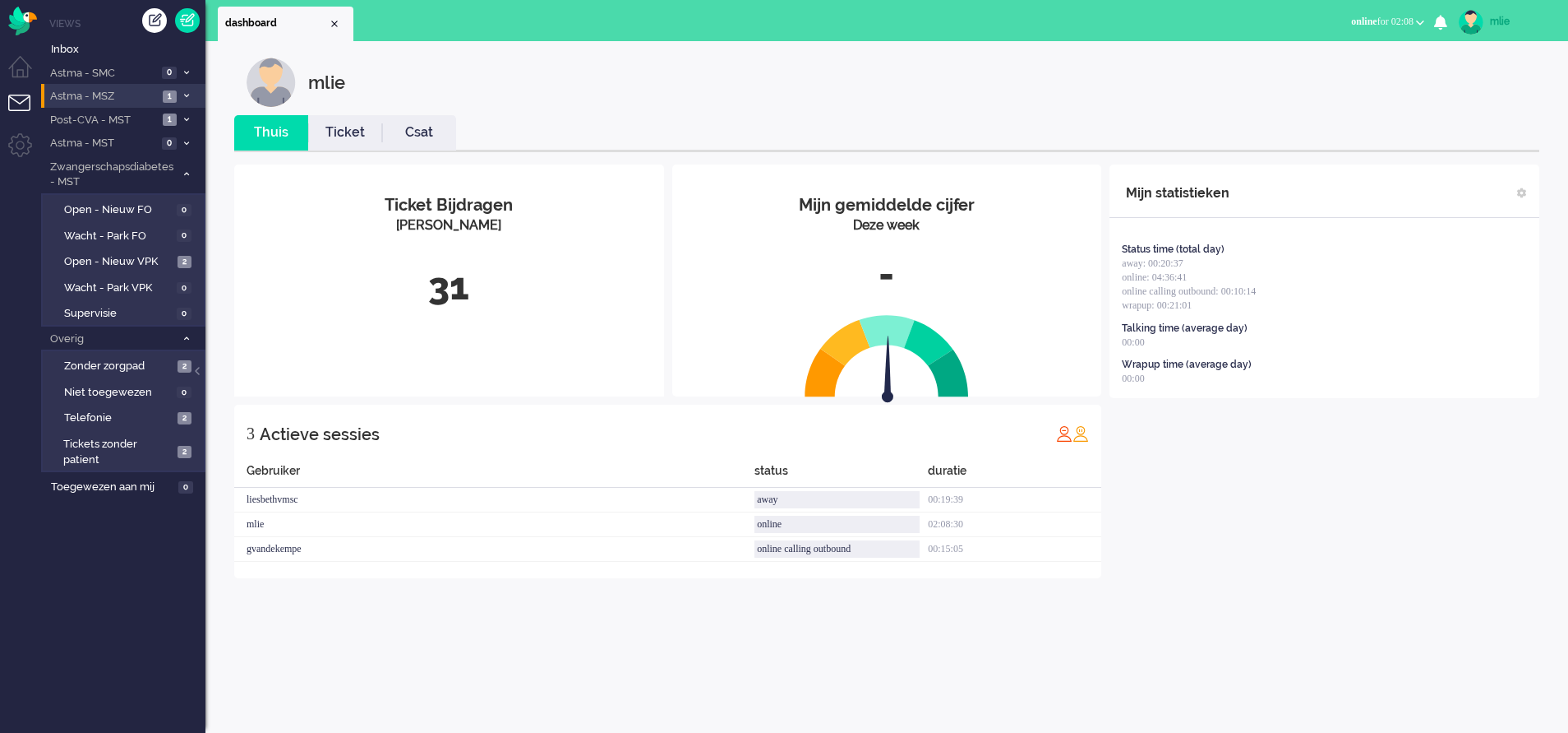
click at [182, 98] on span at bounding box center [185, 96] width 12 height 9
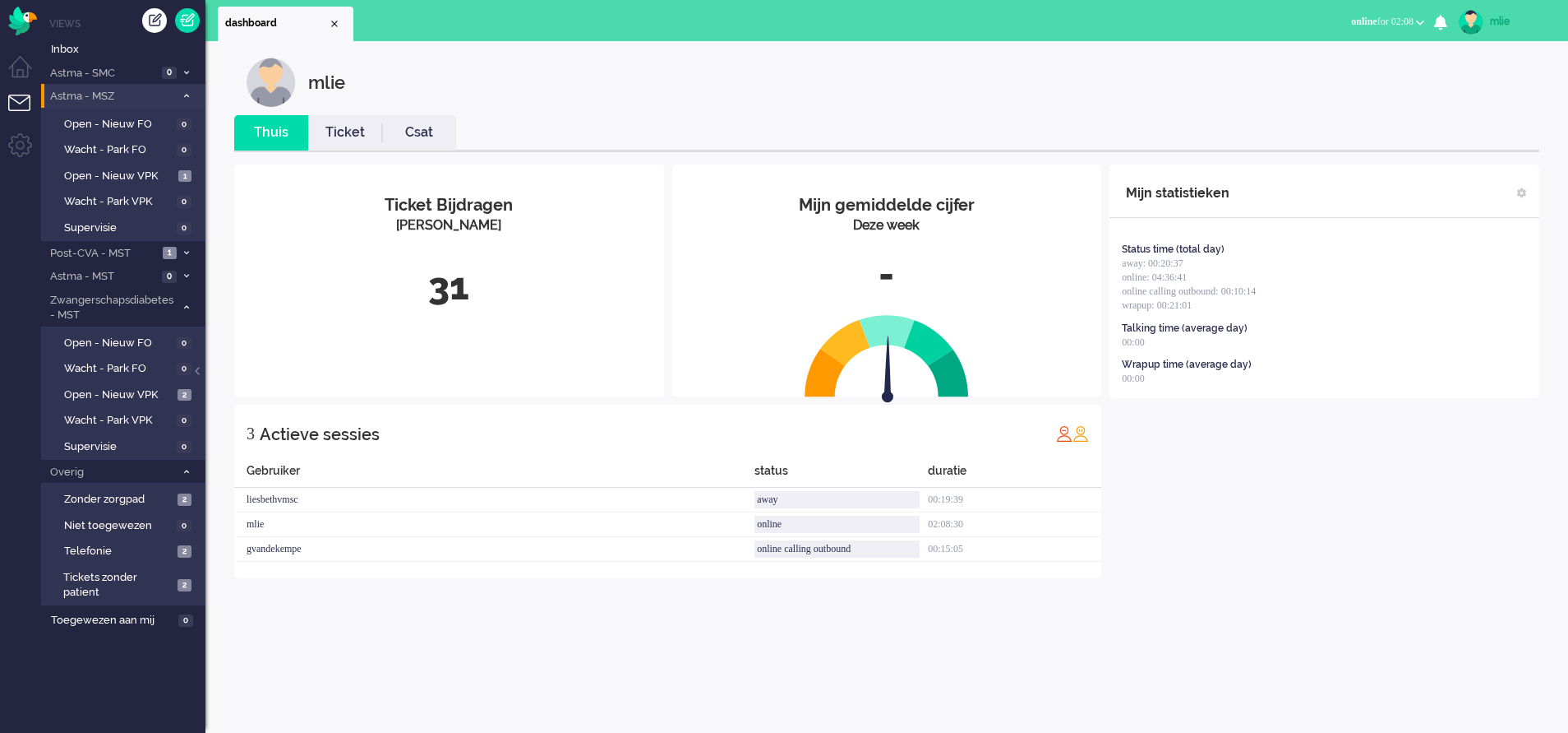
click at [187, 88] on li "Astma - MSZ 1" at bounding box center [124, 96] width 165 height 24
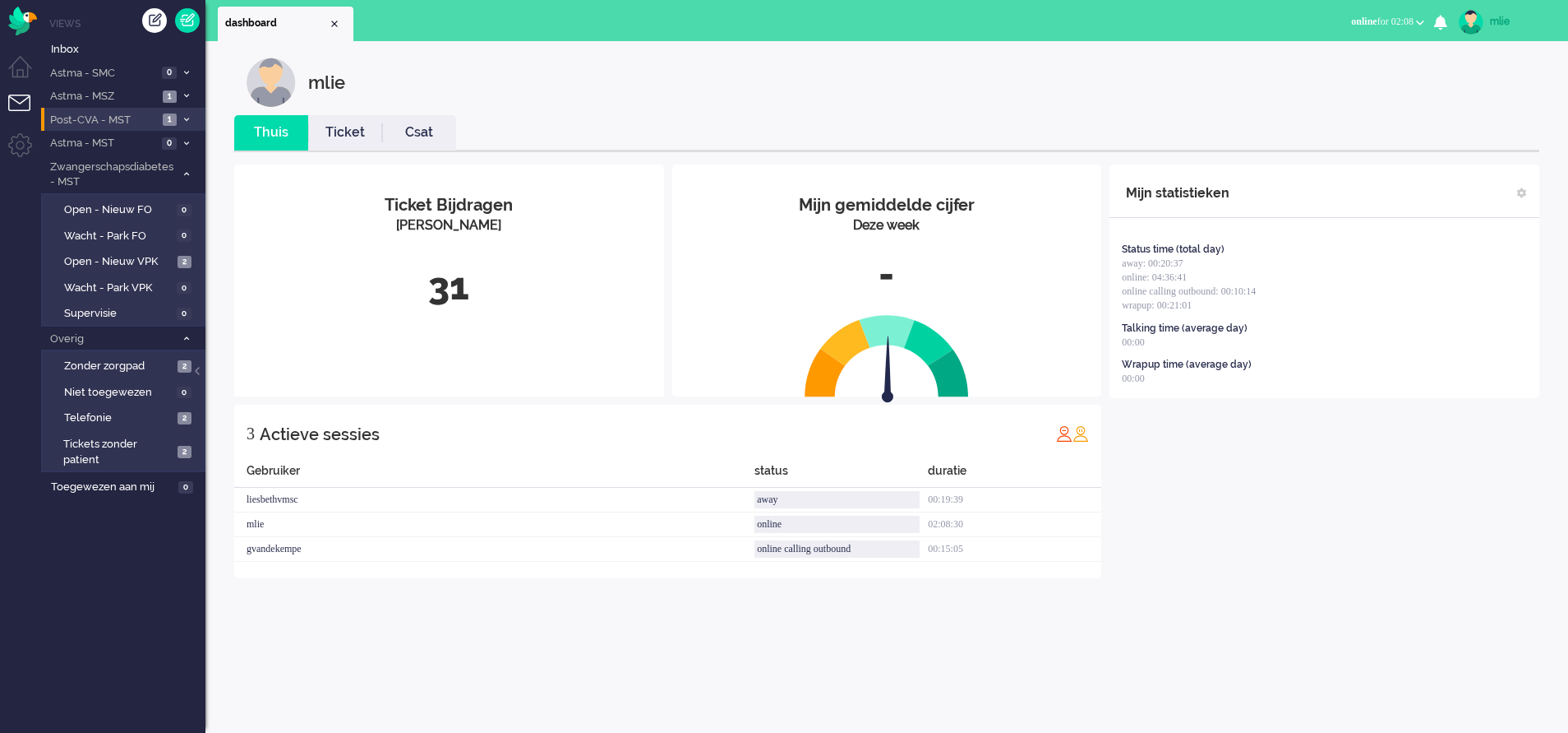
click at [184, 116] on span at bounding box center [185, 120] width 12 height 9
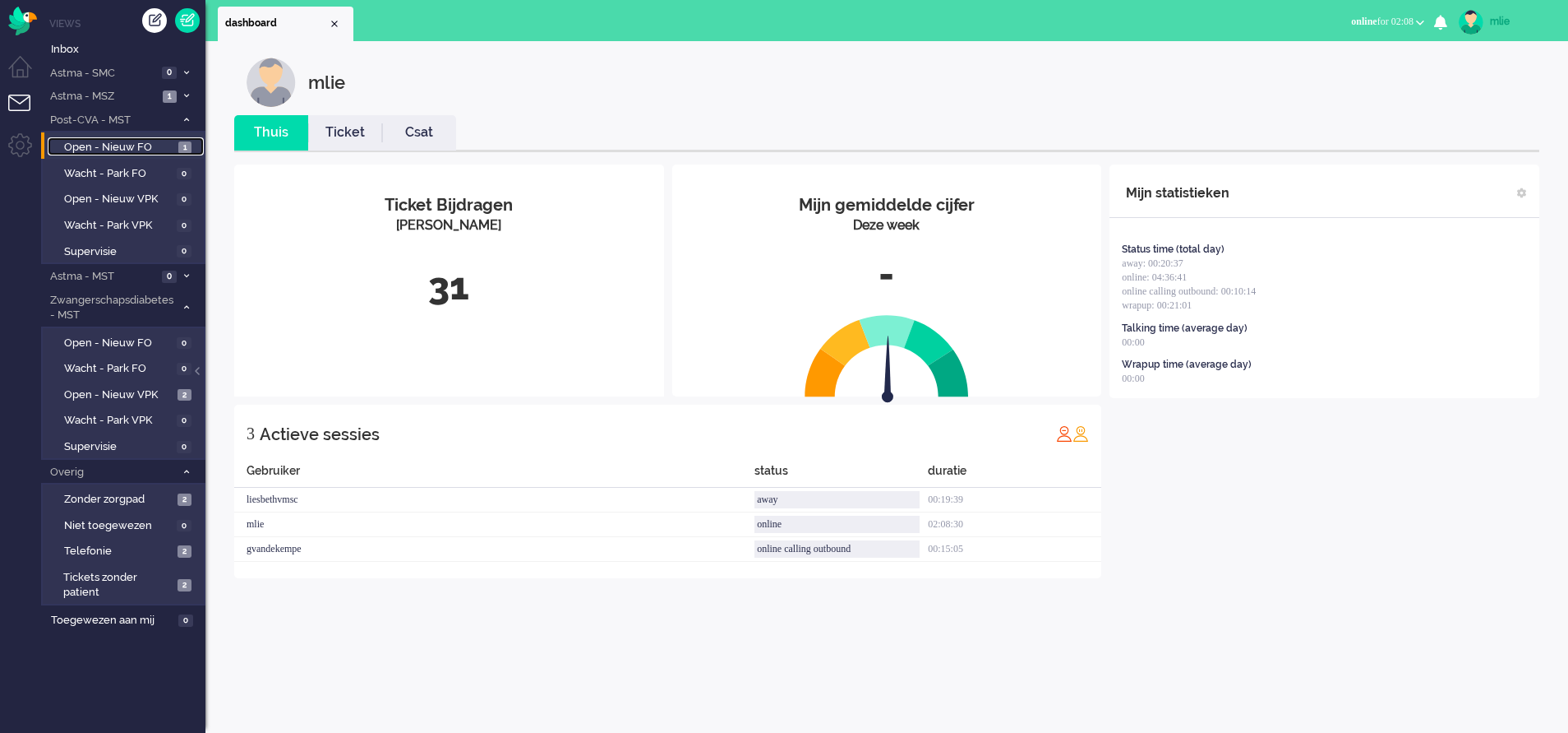
click at [169, 142] on span "Open - Nieuw FO" at bounding box center [119, 148] width 110 height 16
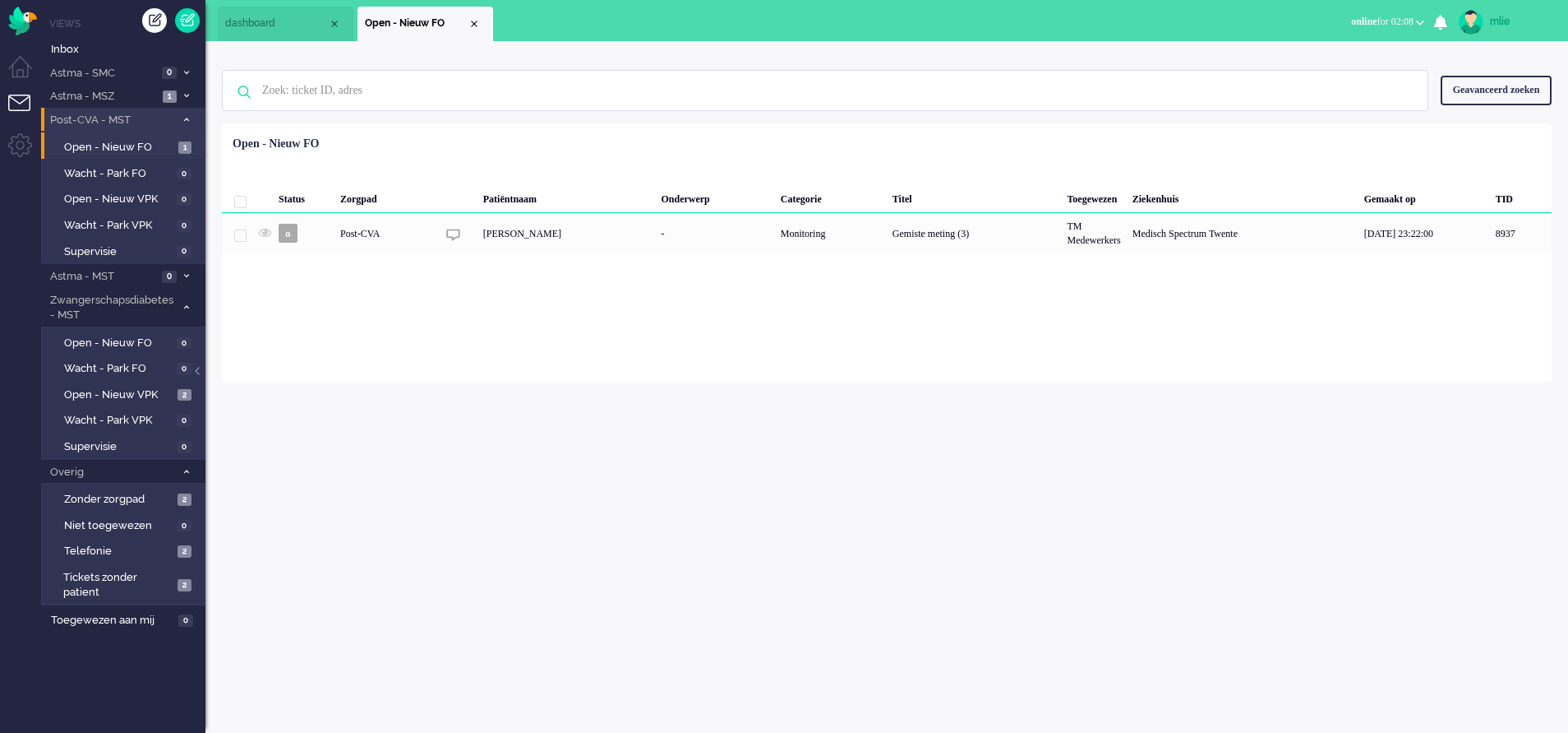
click at [185, 117] on icon at bounding box center [186, 120] width 5 height 6
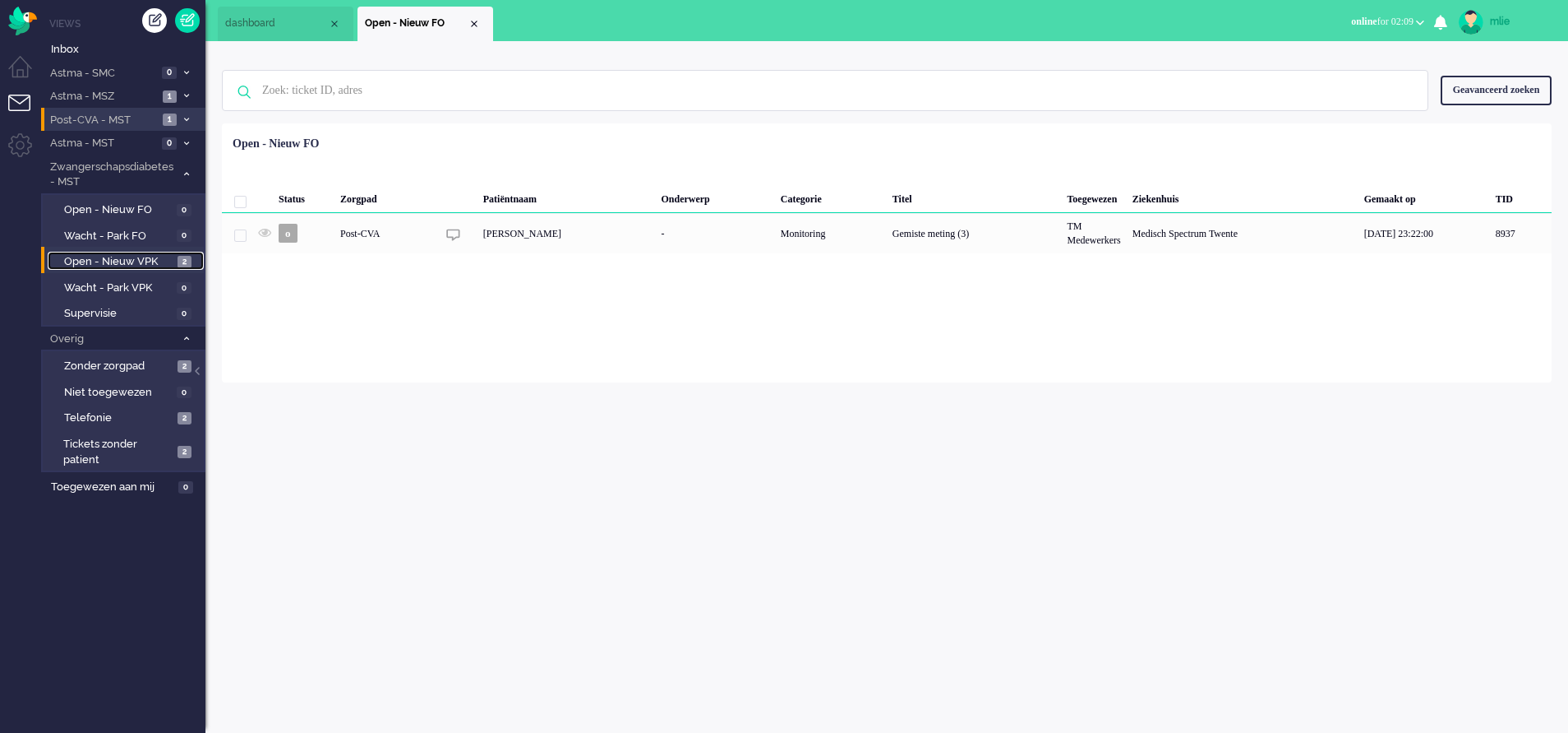
click at [97, 256] on span "Open - Nieuw VPK" at bounding box center [119, 261] width 110 height 16
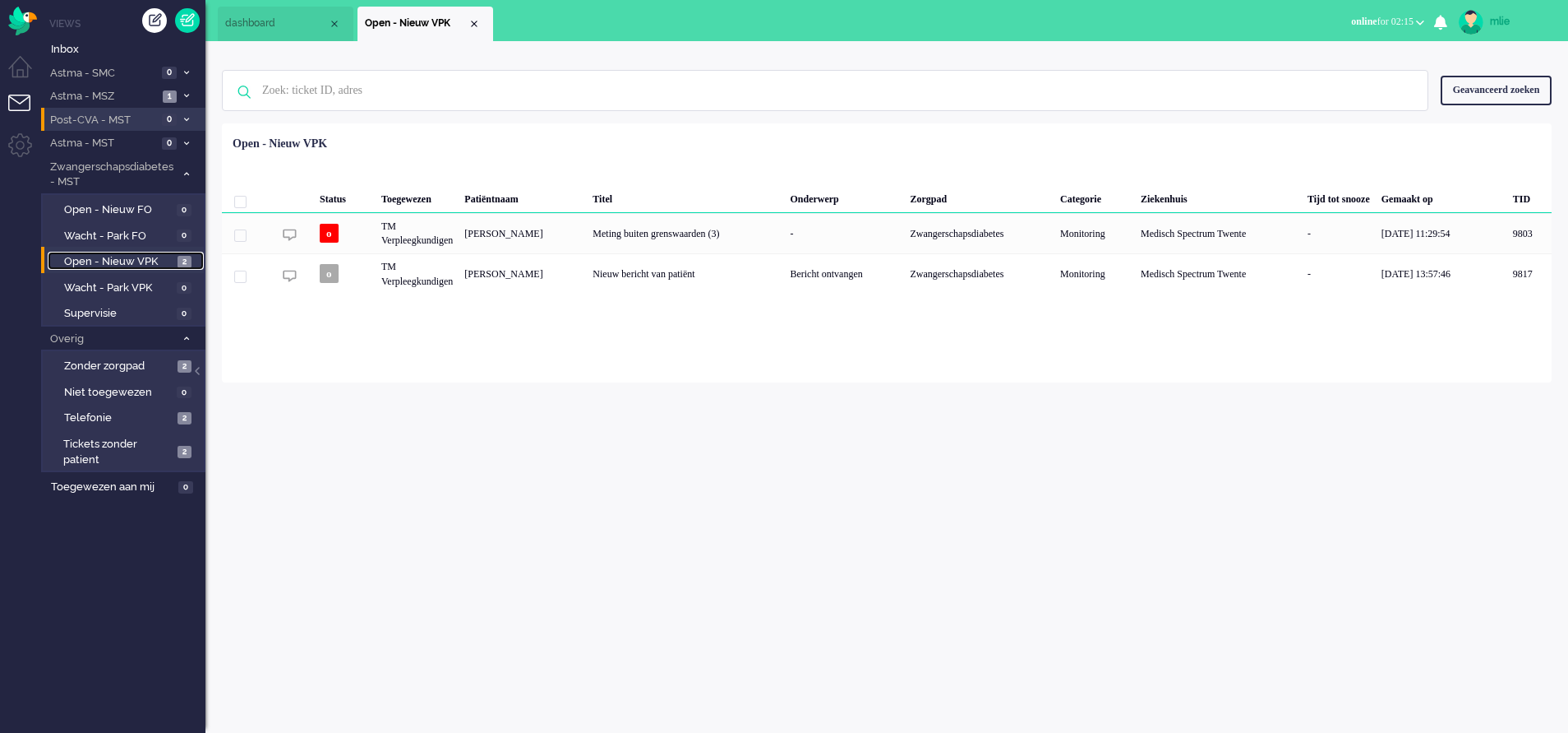
click at [110, 258] on span "Open - Nieuw VPK" at bounding box center [119, 261] width 110 height 16
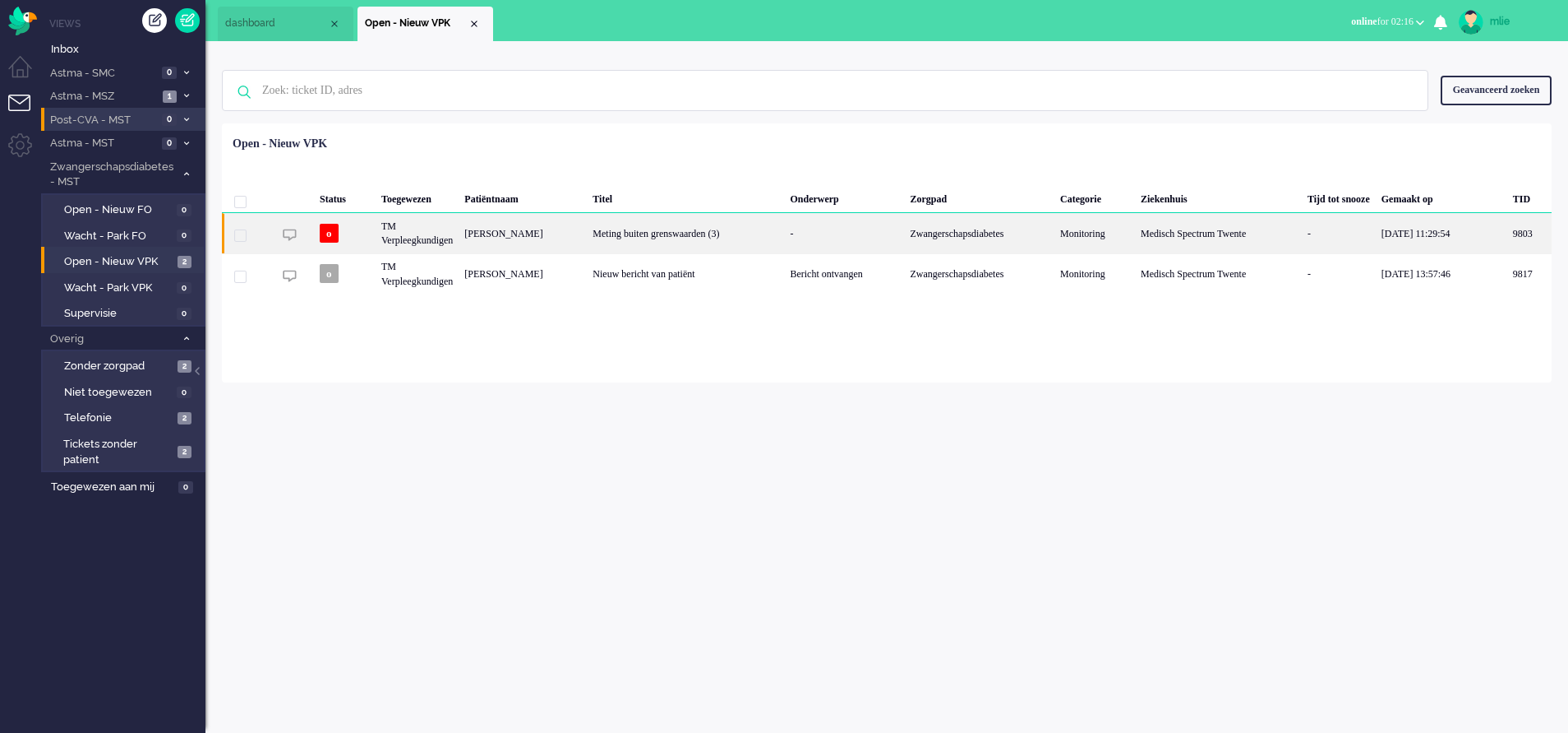
click at [835, 229] on div "-" at bounding box center [845, 233] width 120 height 40
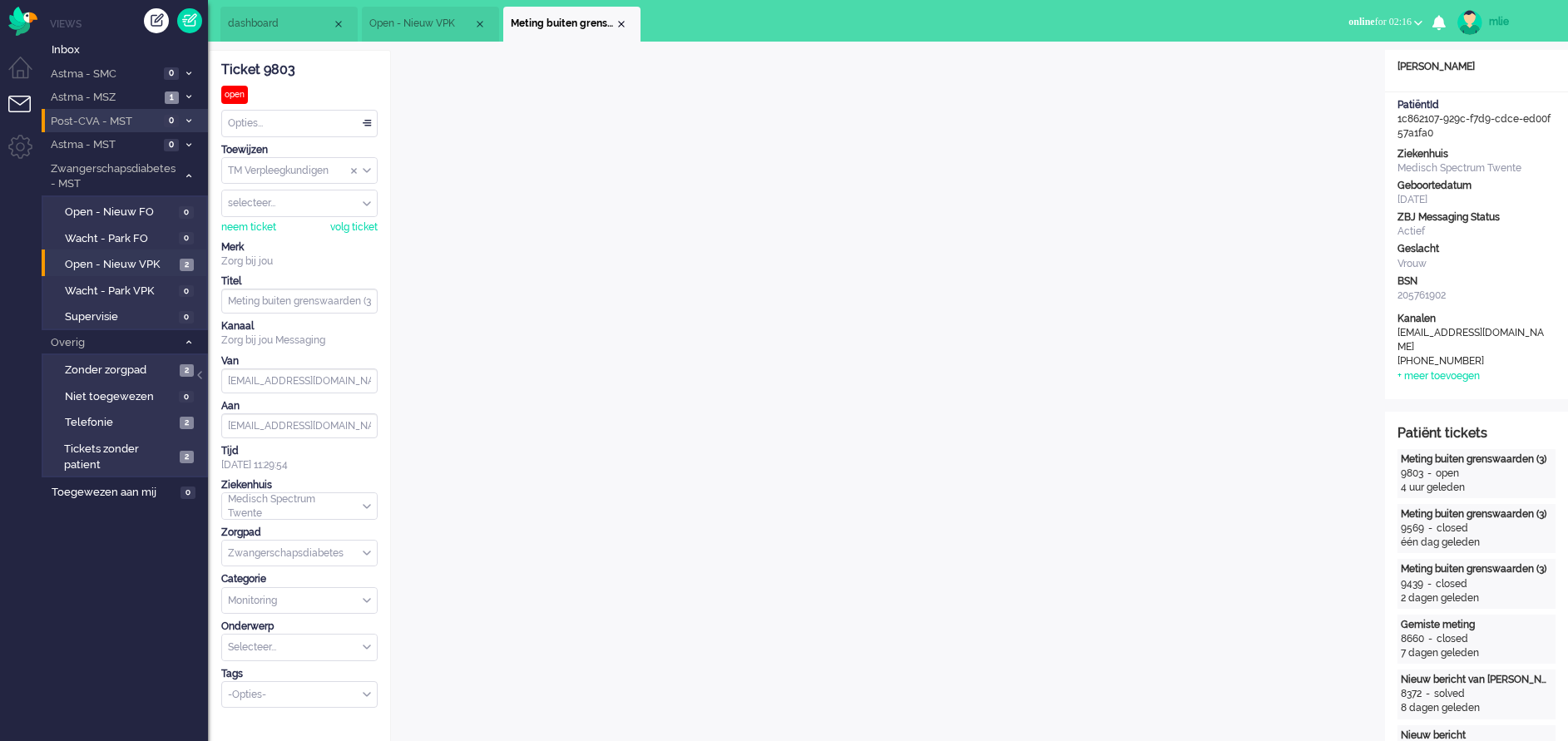
scroll to position [50, 0]
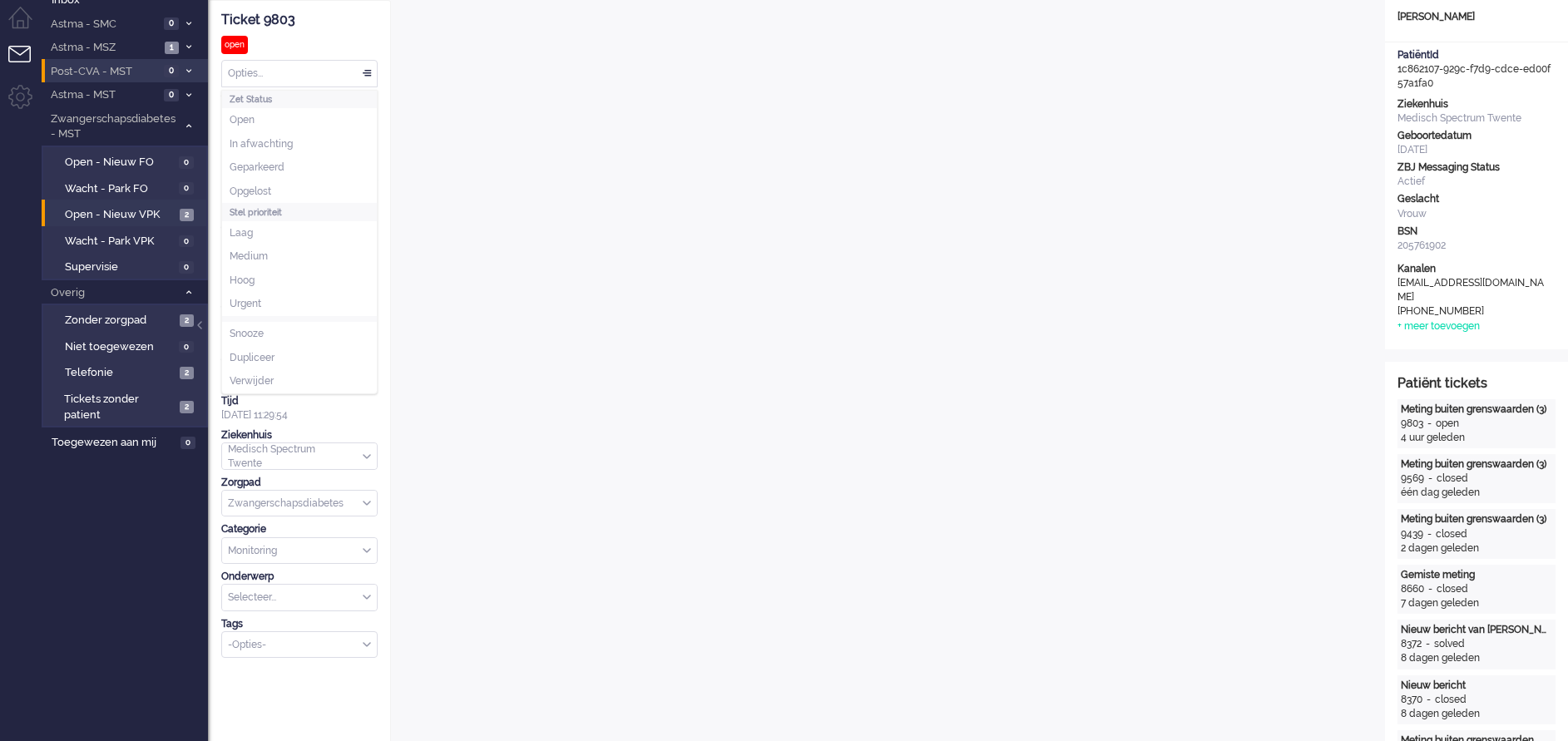
click at [369, 75] on div "Opties..." at bounding box center [299, 73] width 155 height 26
click at [239, 134] on li "In afwachting" at bounding box center [299, 144] width 155 height 24
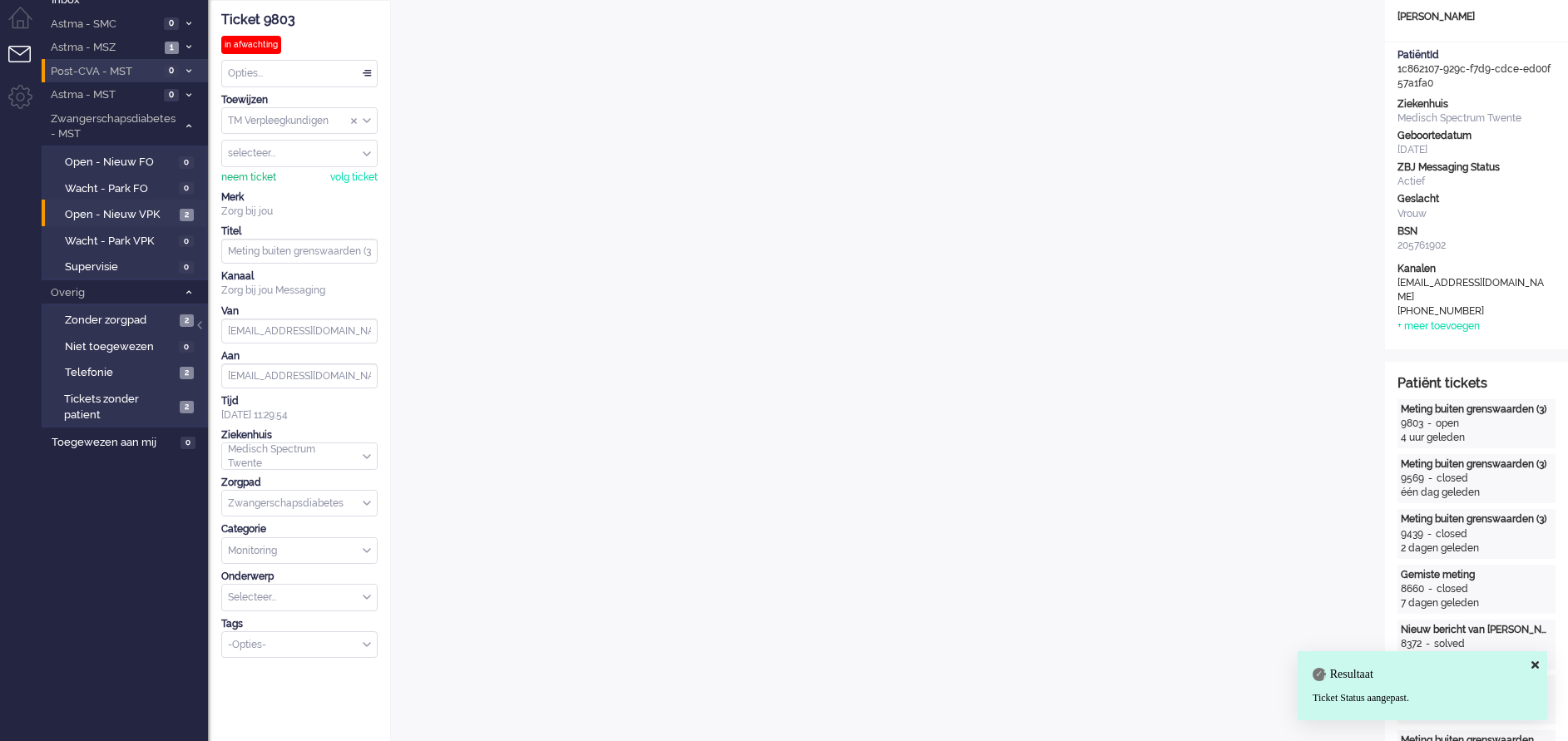
click at [237, 177] on div "neem ticket" at bounding box center [249, 178] width 55 height 14
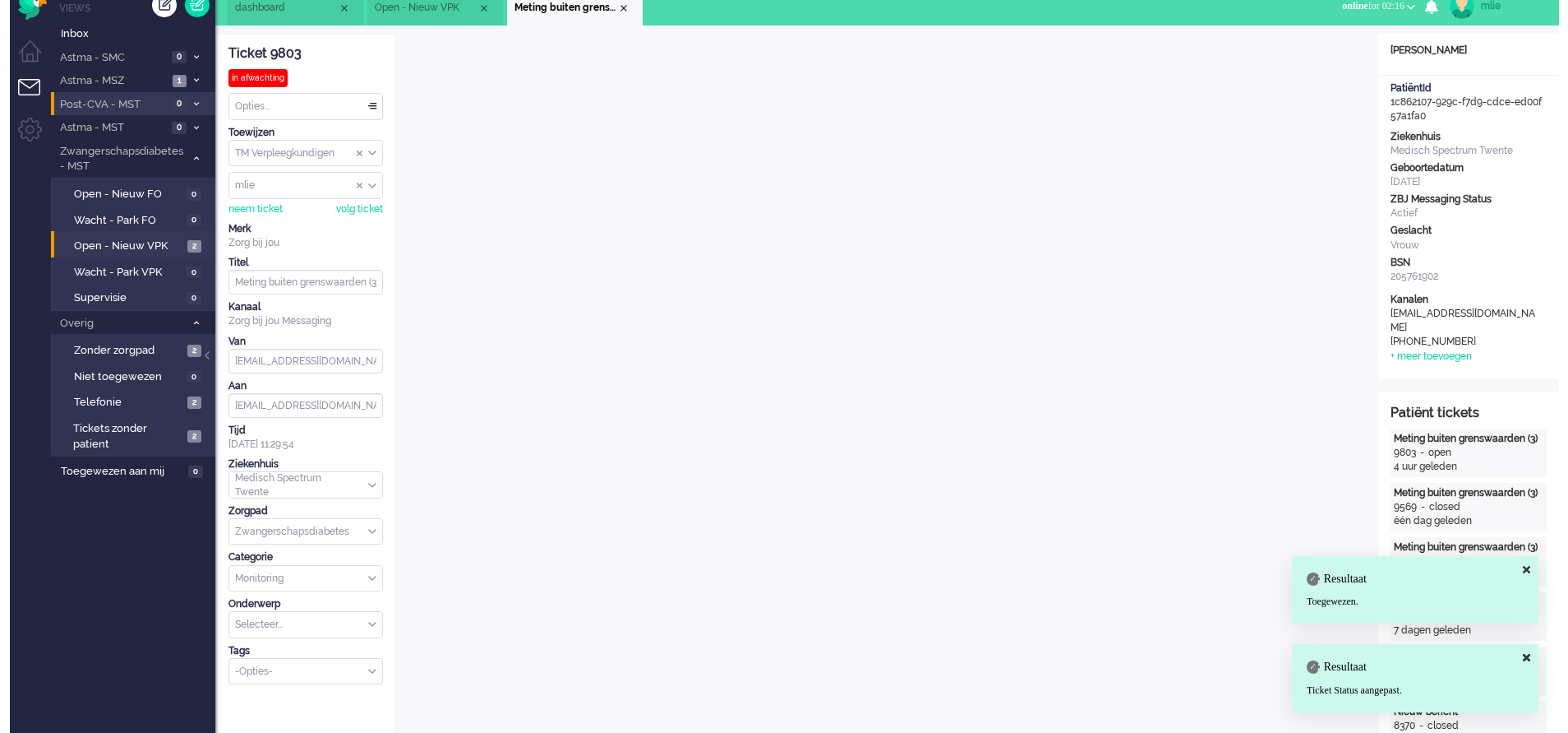
scroll to position [0, 0]
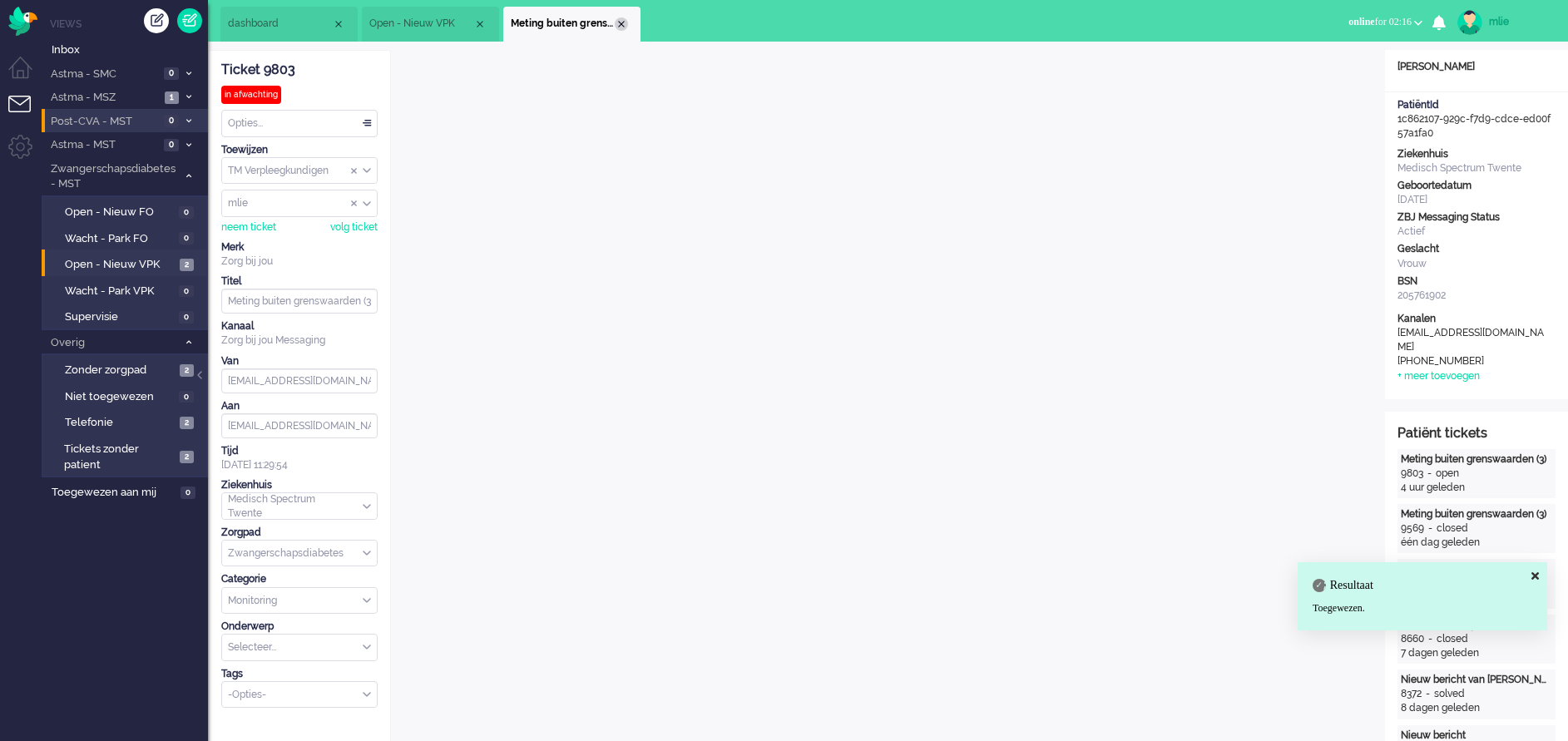
click at [626, 23] on div "Close tab" at bounding box center [621, 24] width 13 height 13
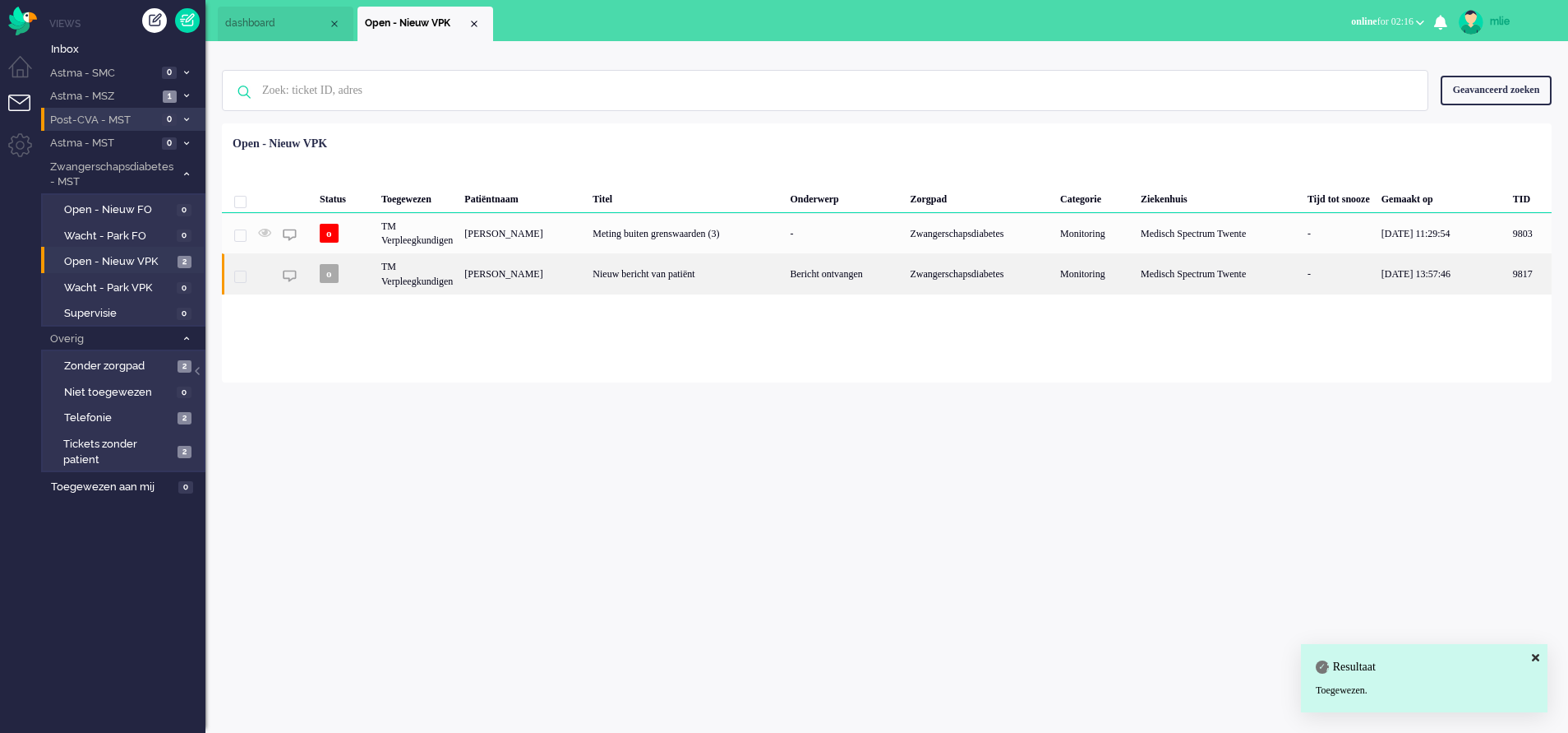
click at [713, 273] on div "Nieuw bericht van patiënt" at bounding box center [685, 273] width 197 height 40
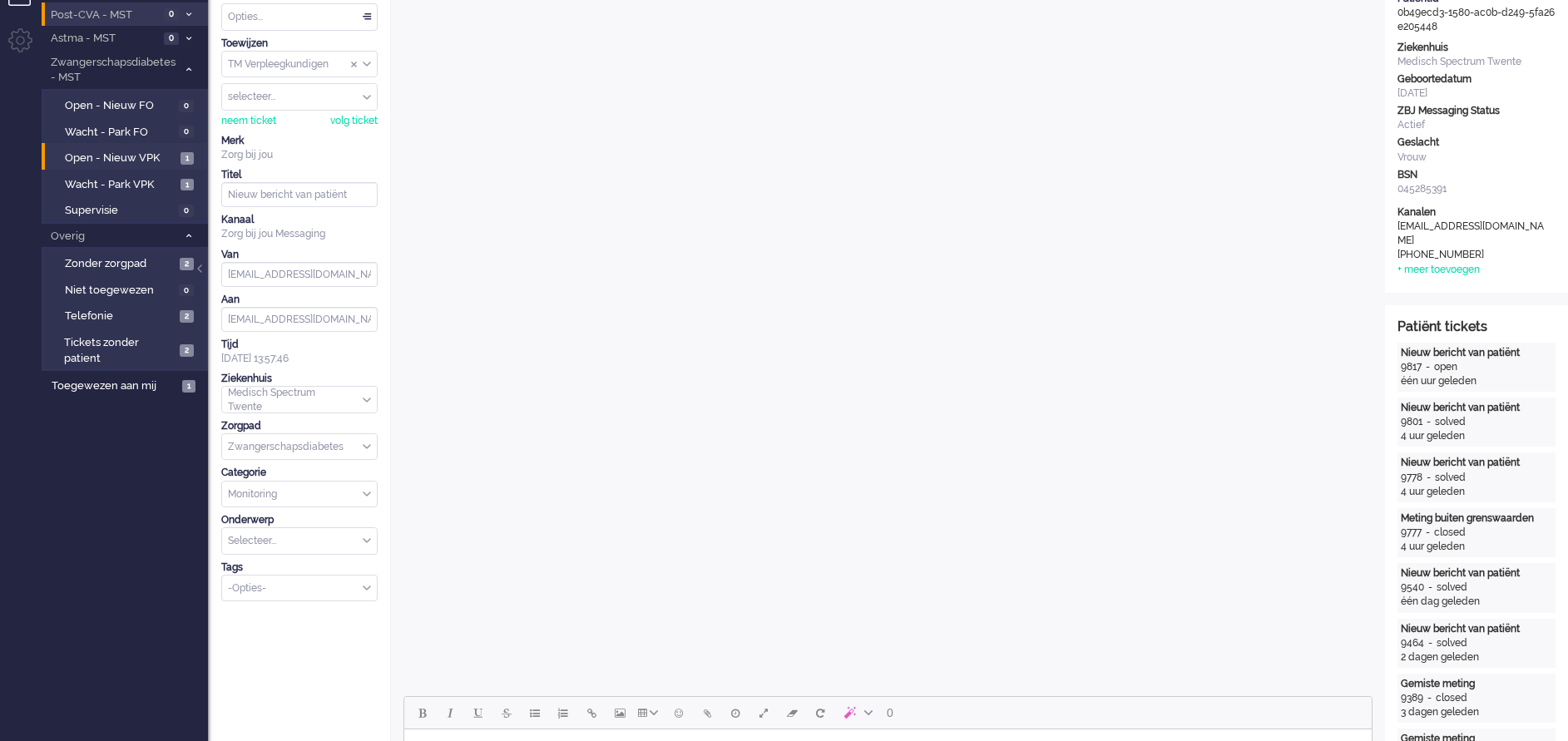
scroll to position [424, 0]
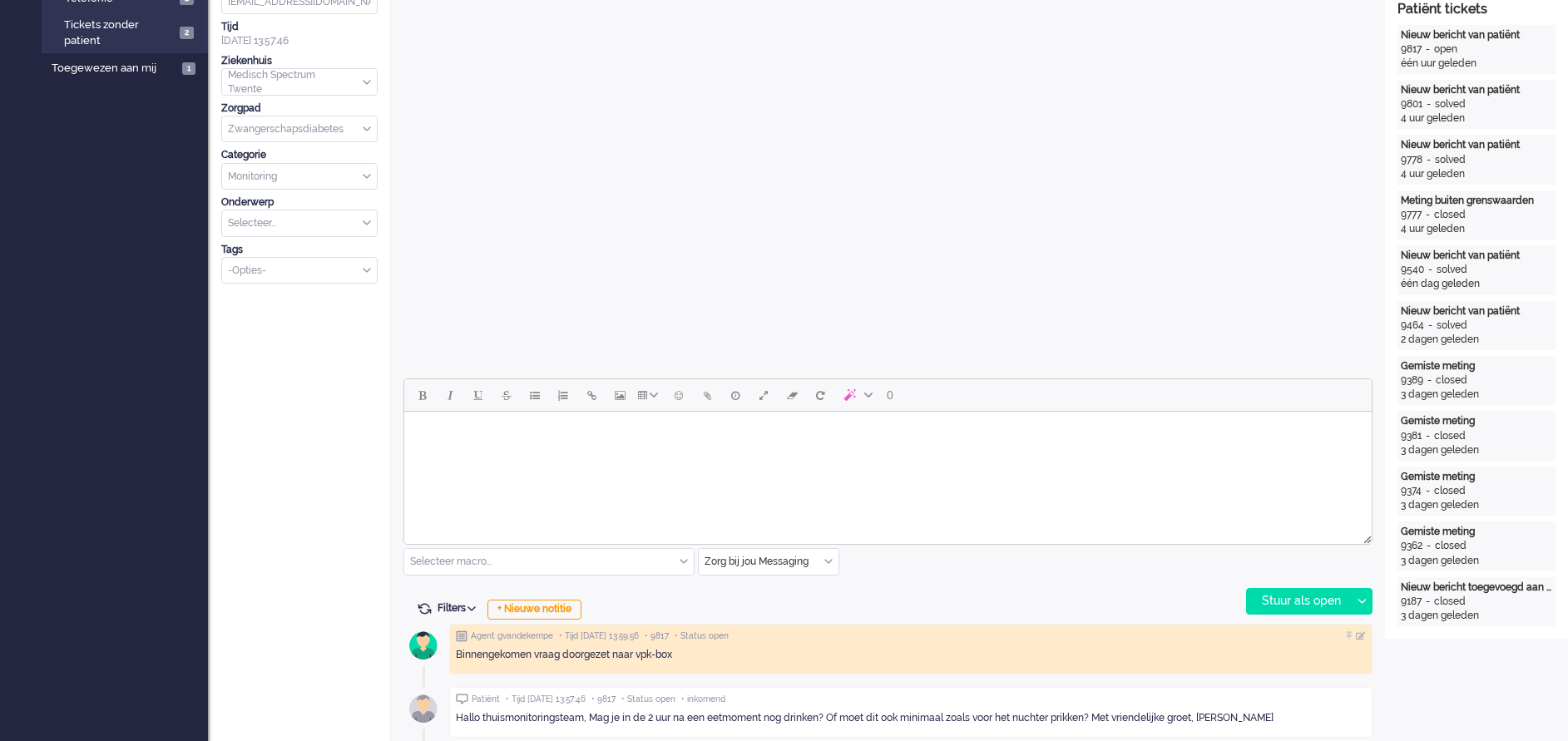
click at [505, 438] on body "Rich Text Area. Press ALT-0 for help." at bounding box center [888, 433] width 954 height 29
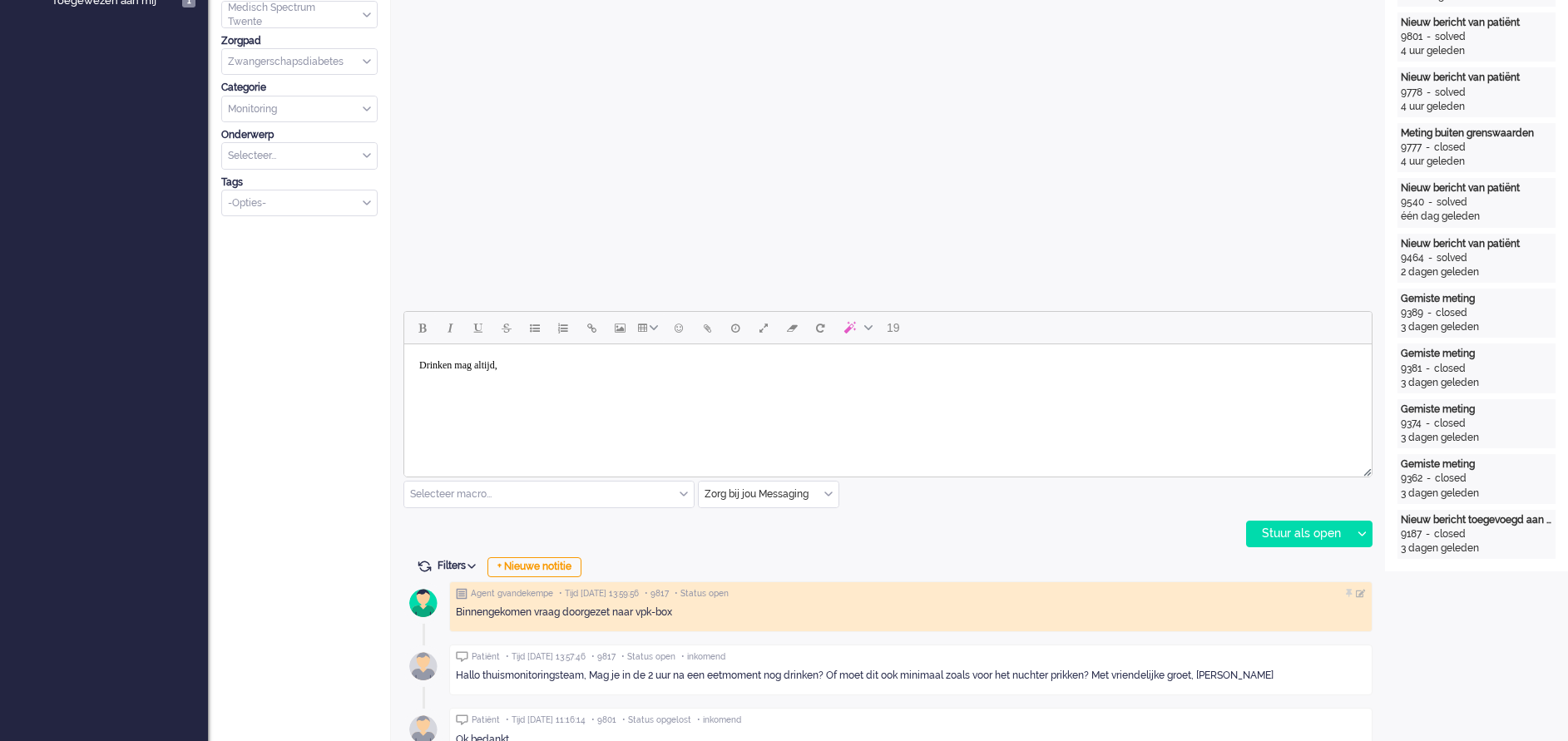
scroll to position [548, 0]
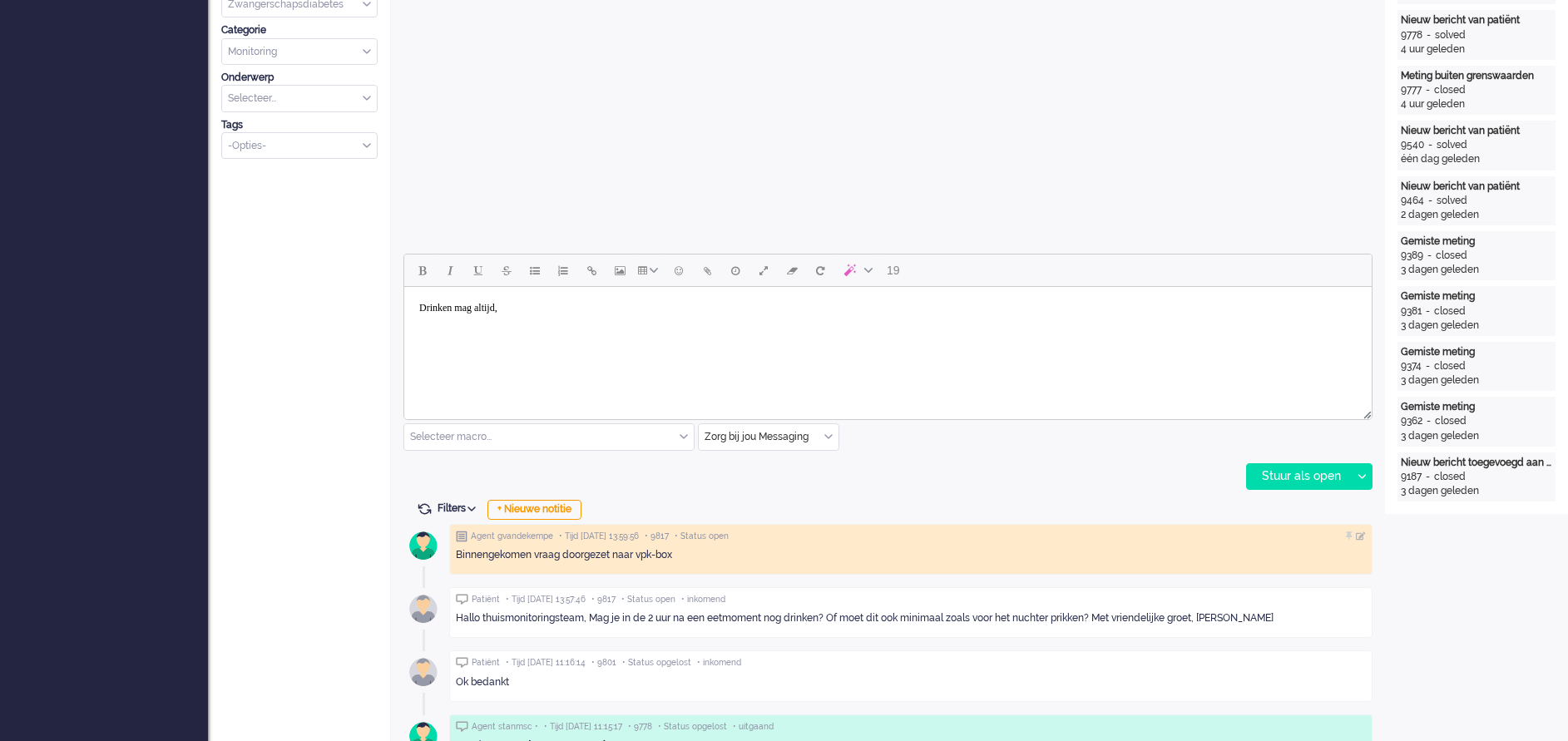
click at [532, 313] on body "Drinken mag altijd," at bounding box center [888, 308] width 954 height 29
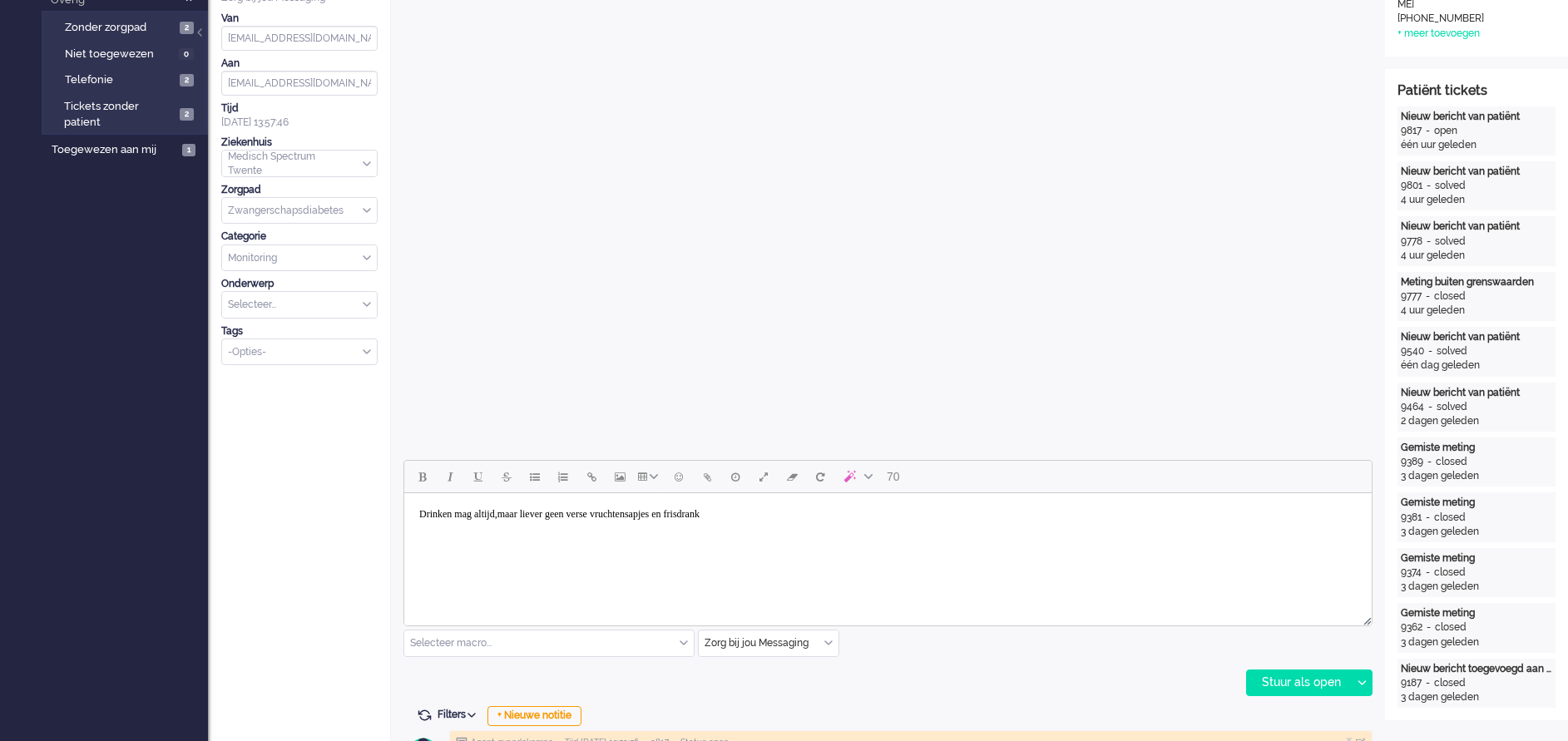
scroll to position [374, 0]
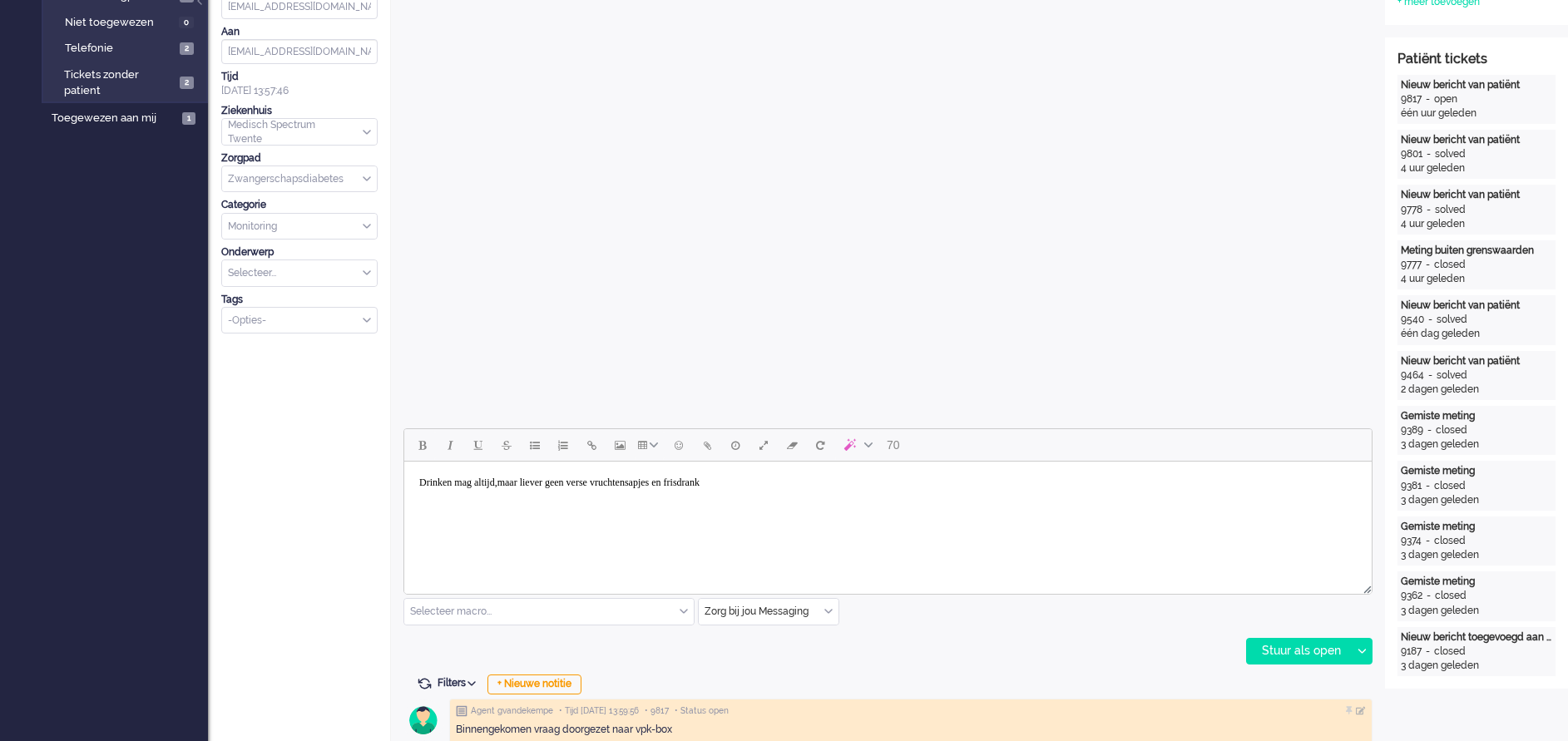
click at [416, 478] on body "Drinken mag altijd, maar liever geen verse vruchtensapjes en frisdrank" at bounding box center [888, 483] width 954 height 29
drag, startPoint x: 517, startPoint y: 503, endPoint x: 411, endPoint y: 497, distance: 106.2
click at [411, 493] on body "[PERSON_NAME] mag altijd, maar liever geen verse vruchtensapjes en frisdrank" at bounding box center [888, 504] width 954 height 72
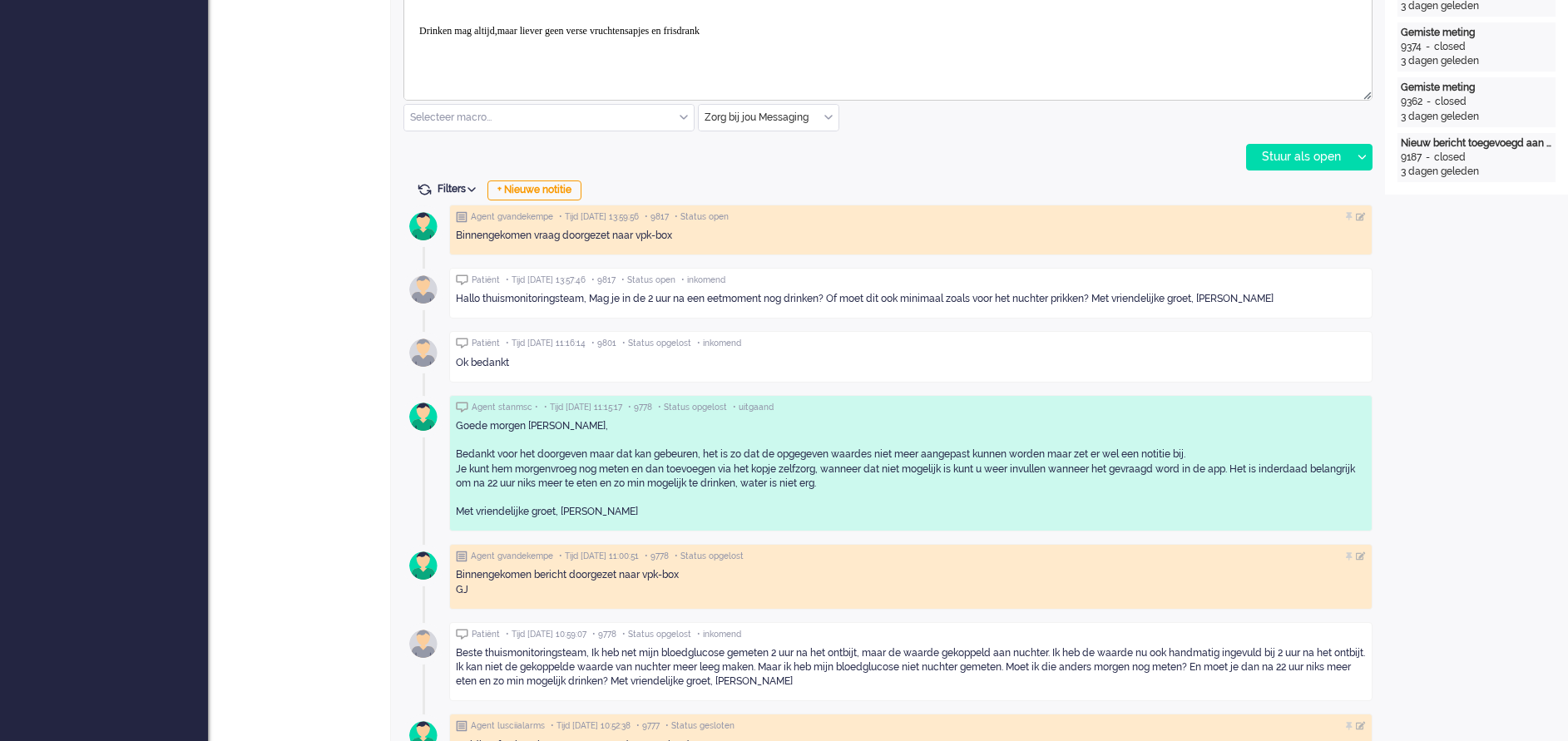
scroll to position [873, 0]
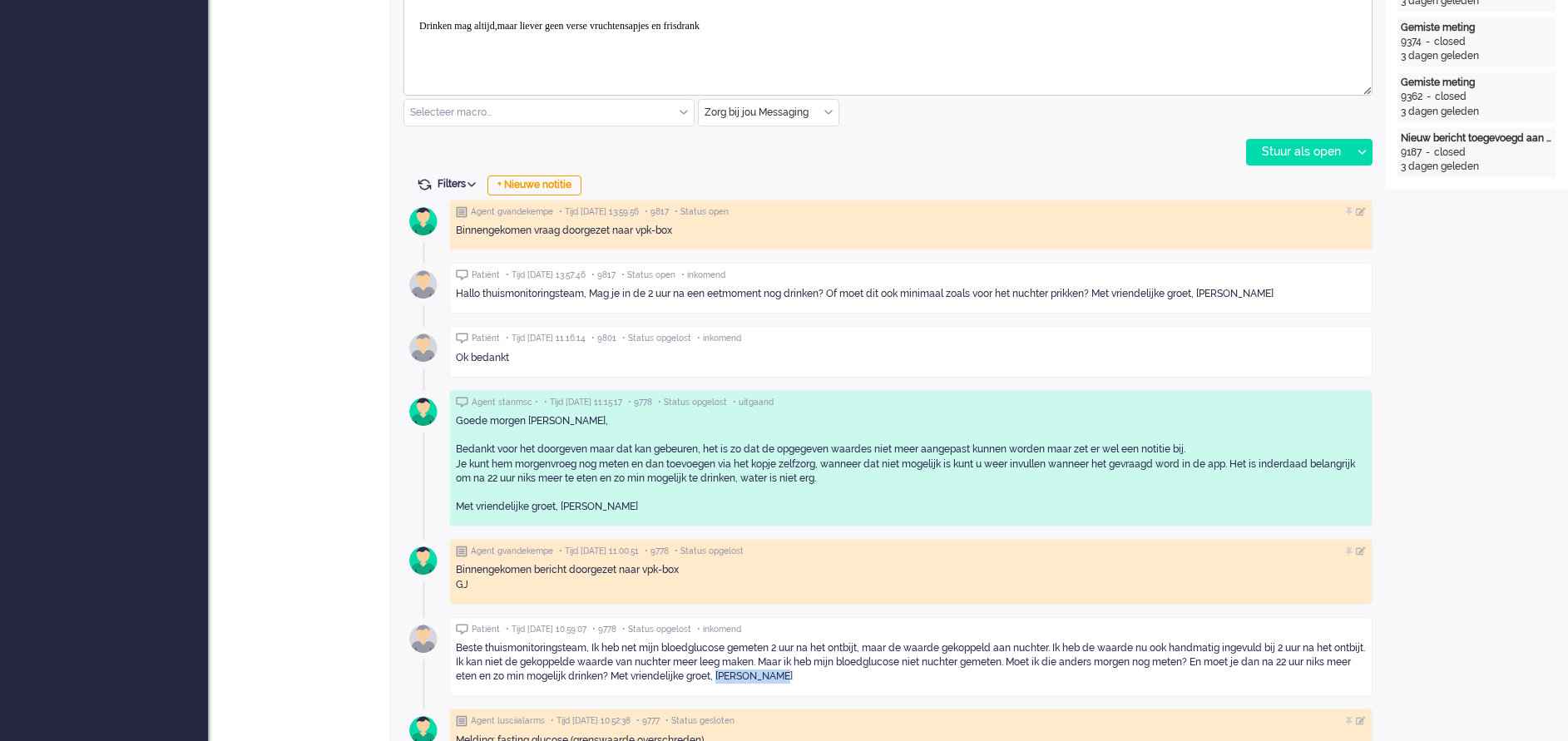
drag, startPoint x: 829, startPoint y: 677, endPoint x: 766, endPoint y: 678, distance: 63.0
click at [766, 493] on div "Beste thuismonitoringsteam, Ik heb net mijn bloedglucose gemeten 2 uur na het o…" at bounding box center [911, 662] width 910 height 43
drag, startPoint x: 766, startPoint y: 678, endPoint x: 774, endPoint y: 674, distance: 8.9
copy div "[PERSON_NAME]"
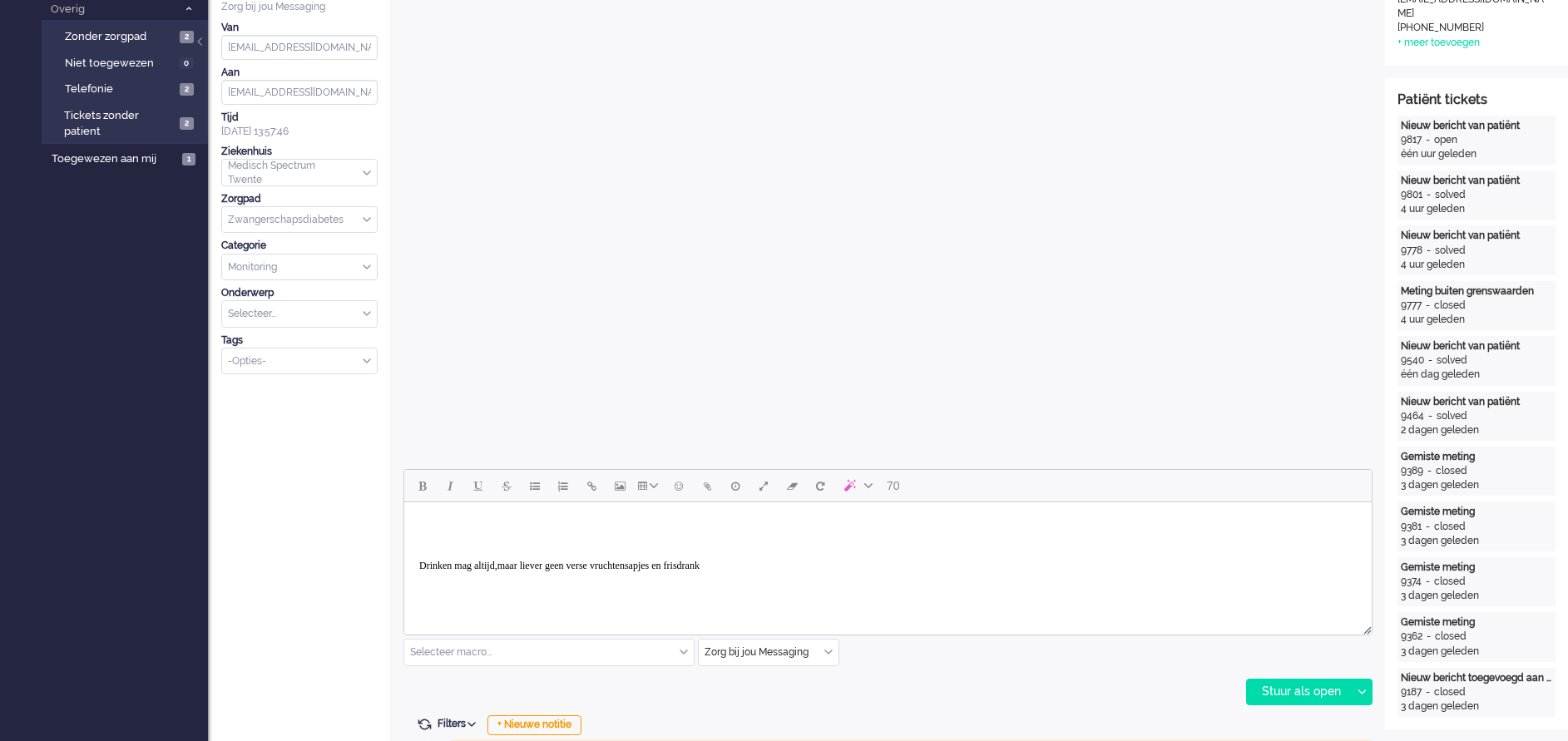
scroll to position [374, 0]
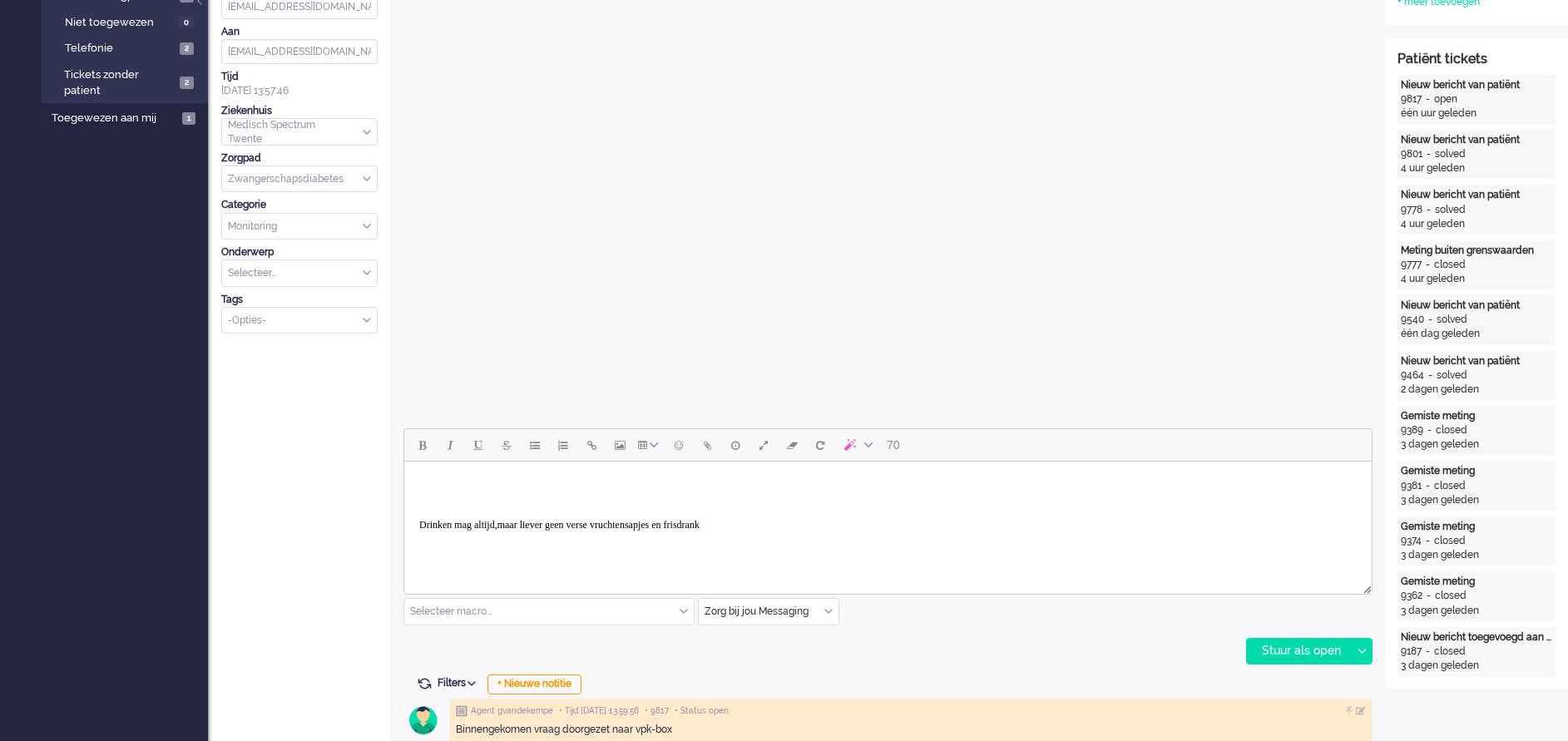
click at [420, 489] on h2 "Rich Text Area. Press ALT-0 for help." at bounding box center [888, 498] width 937 height 18
drag, startPoint x: 528, startPoint y: 498, endPoint x: 394, endPoint y: 497, distance: 134.0
click at [405, 493] on html "[PERSON_NAME] mag altijd, maar liever geen verse vruchtensapjes en frisdrank" at bounding box center [888, 504] width 967 height 85
click at [415, 493] on body "Drinken mag altijd, maar liever geen verse vruchtensapjes en frisdrank" at bounding box center [888, 504] width 954 height 72
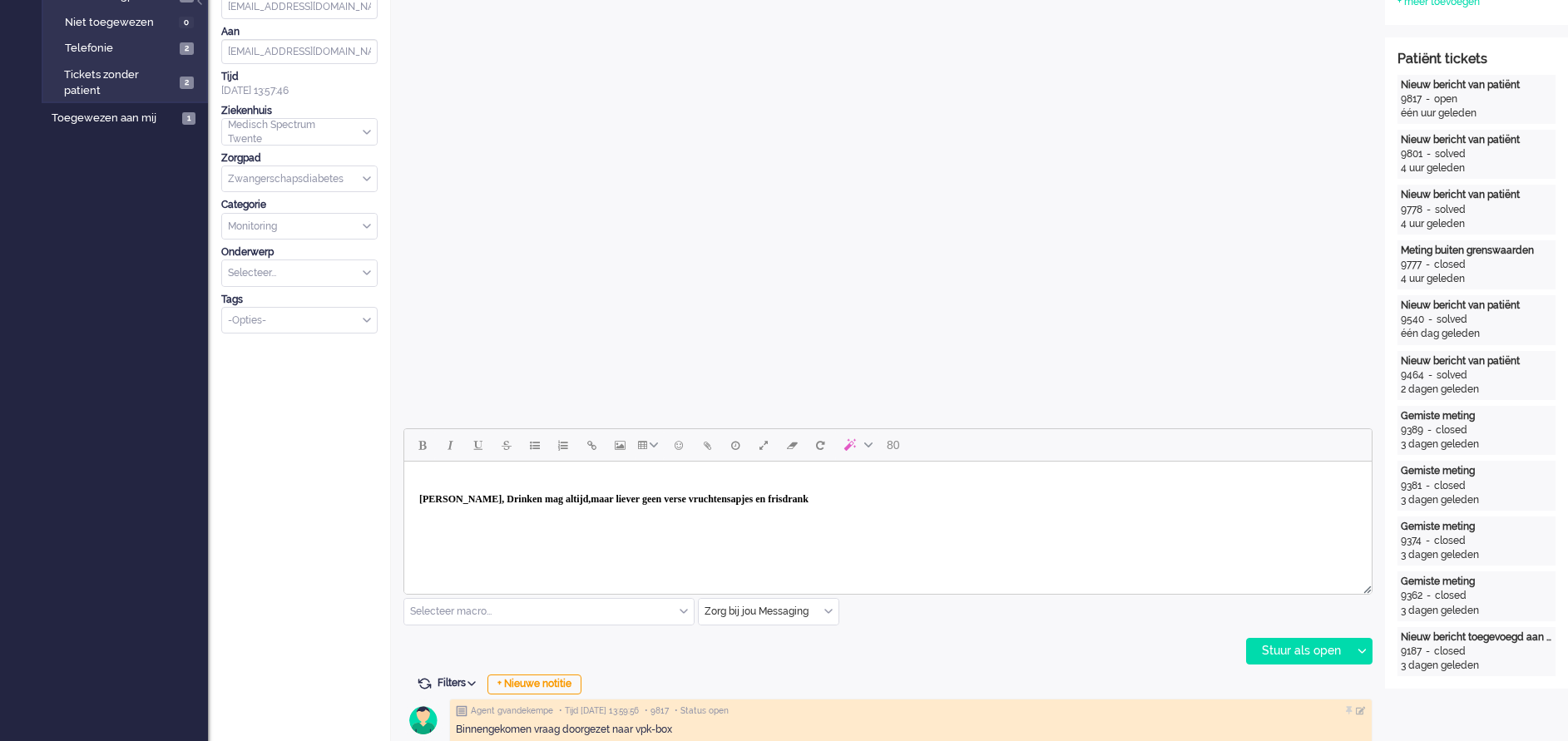
click at [891, 493] on h2 "[PERSON_NAME], Drinken mag altijd, maar liever geen verse vruchtensapjes en fri…" at bounding box center [888, 498] width 937 height 18
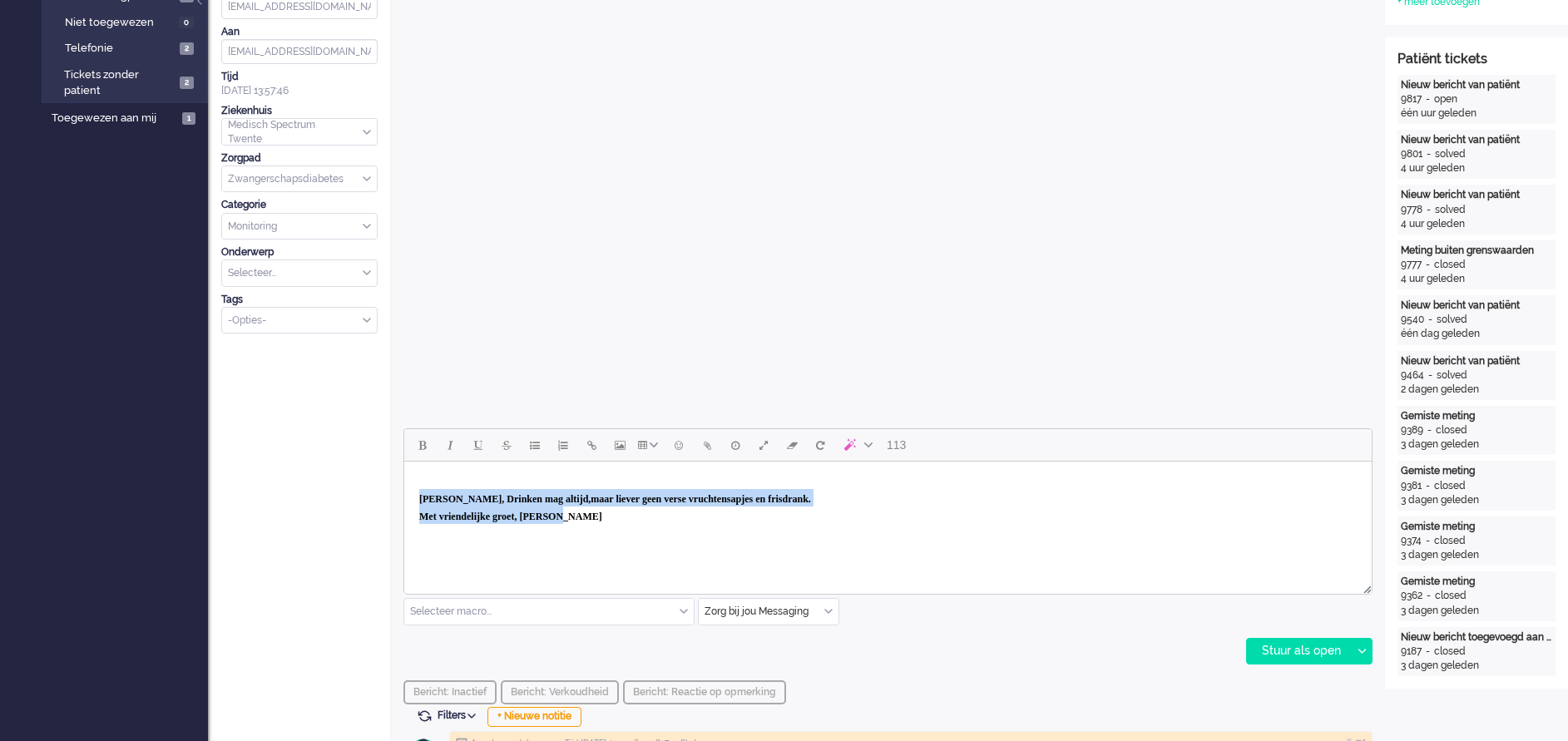
drag, startPoint x: 418, startPoint y: 497, endPoint x: 614, endPoint y: 519, distance: 197.2
click at [614, 493] on body "[PERSON_NAME], Drinken mag altijd, maar liever geen verse vruchtensapjes en fri…" at bounding box center [888, 507] width 954 height 77
click at [426, 443] on button "Bold" at bounding box center [422, 445] width 28 height 28
click at [425, 450] on span "Bold" at bounding box center [422, 445] width 8 height 13
click at [991, 493] on body "[PERSON_NAME], Drinken mag altijd, maar liever geen verse vruchtensapjes en fri…" at bounding box center [888, 507] width 954 height 77
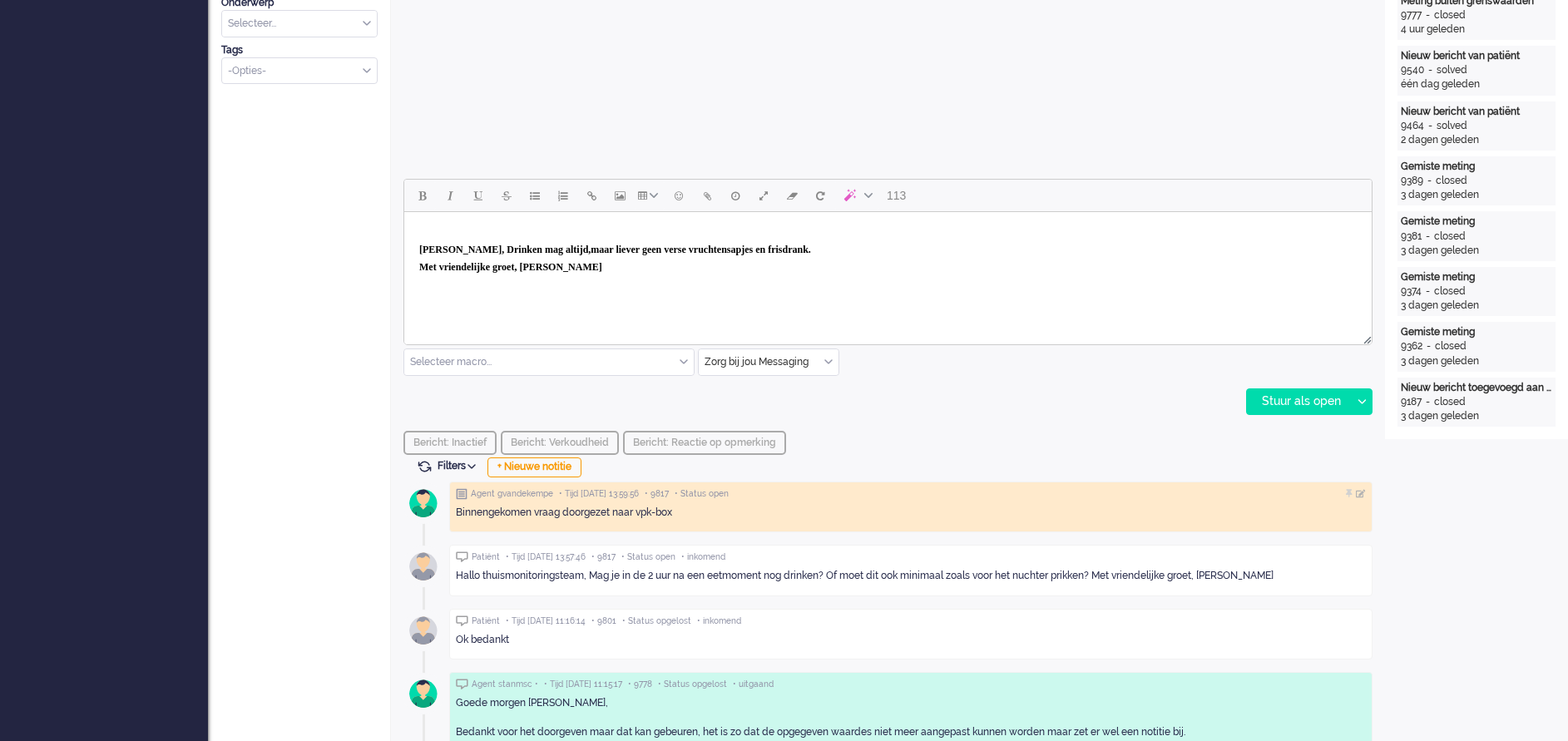
scroll to position [499, 0]
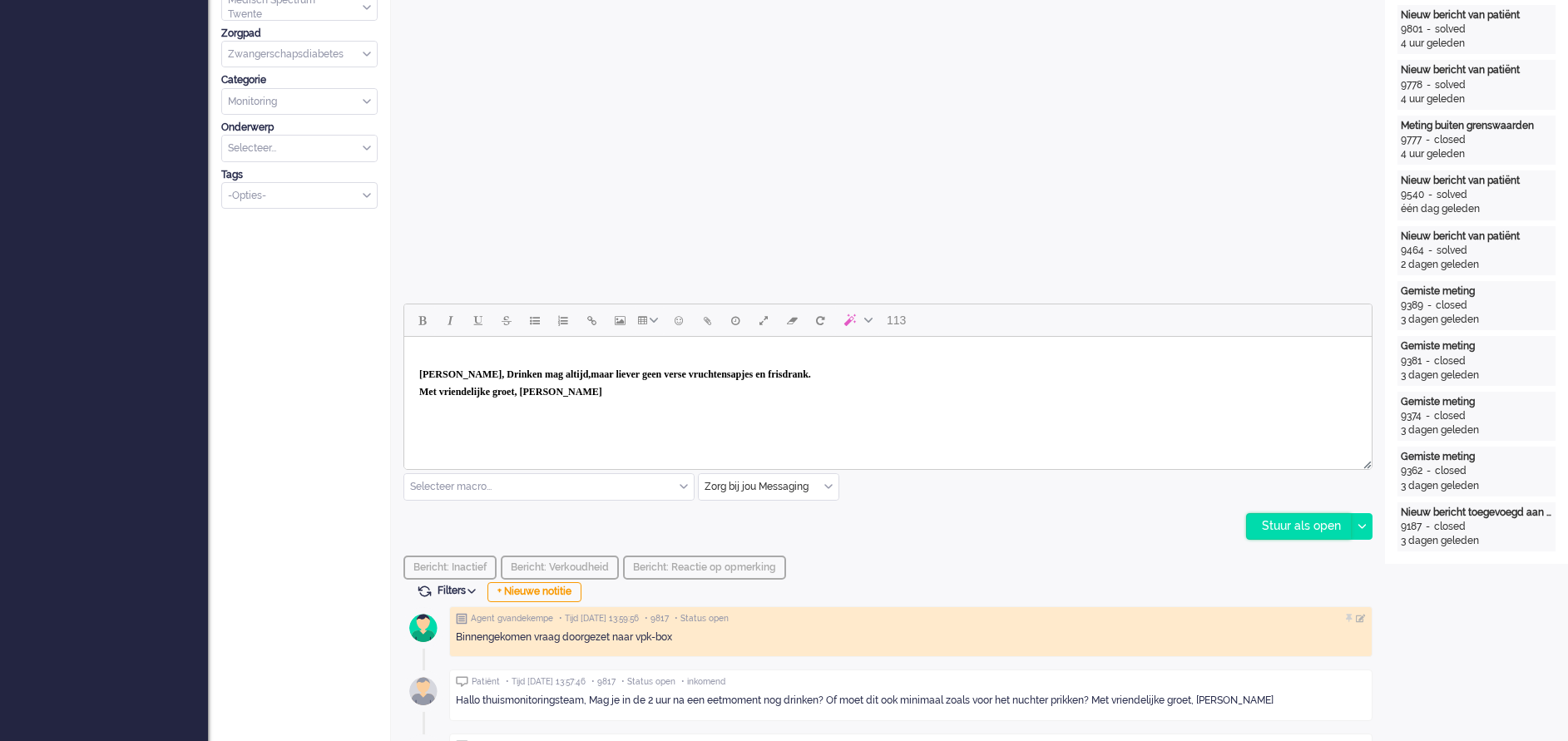
click at [1045, 493] on div "Stuur als open" at bounding box center [1299, 527] width 104 height 25
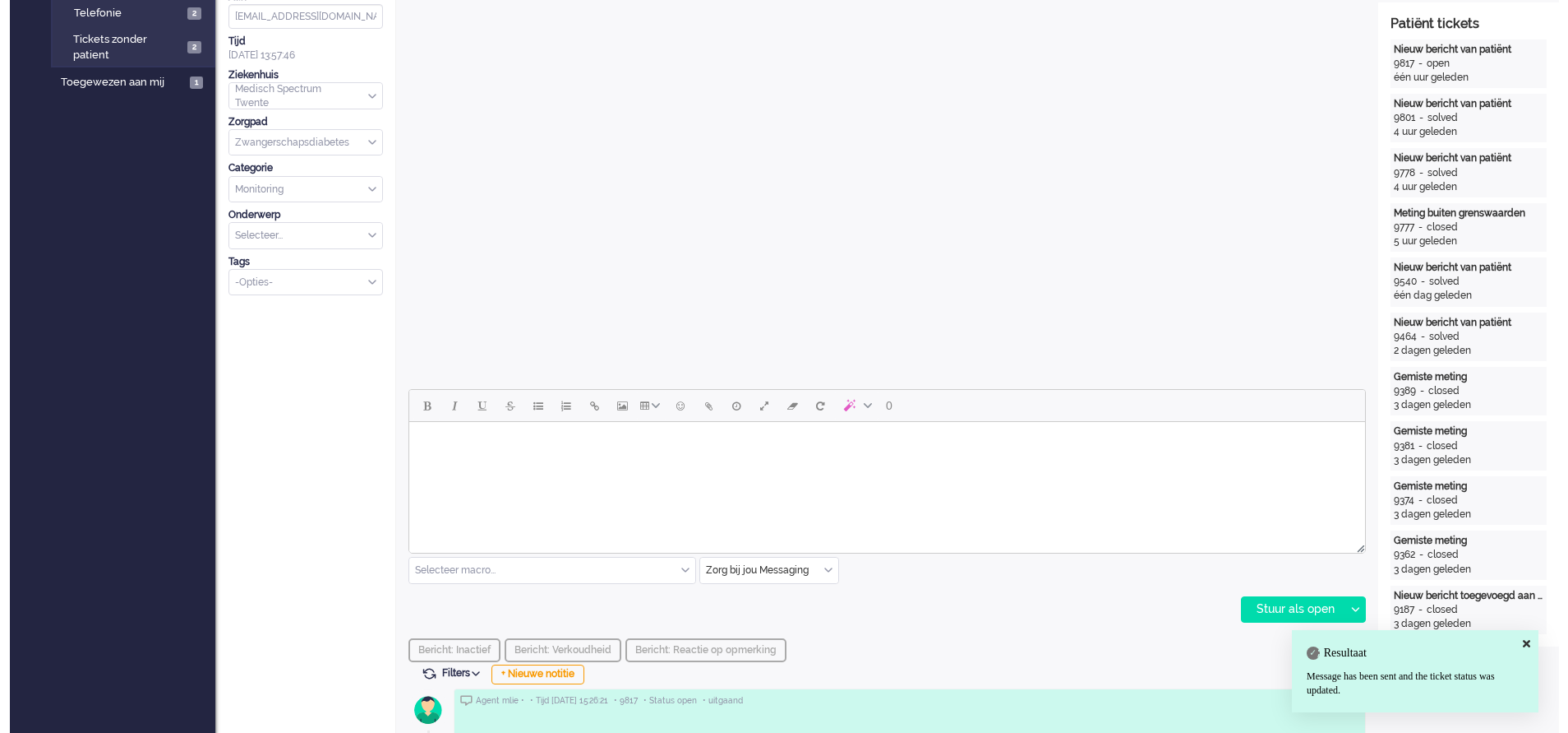
scroll to position [0, 0]
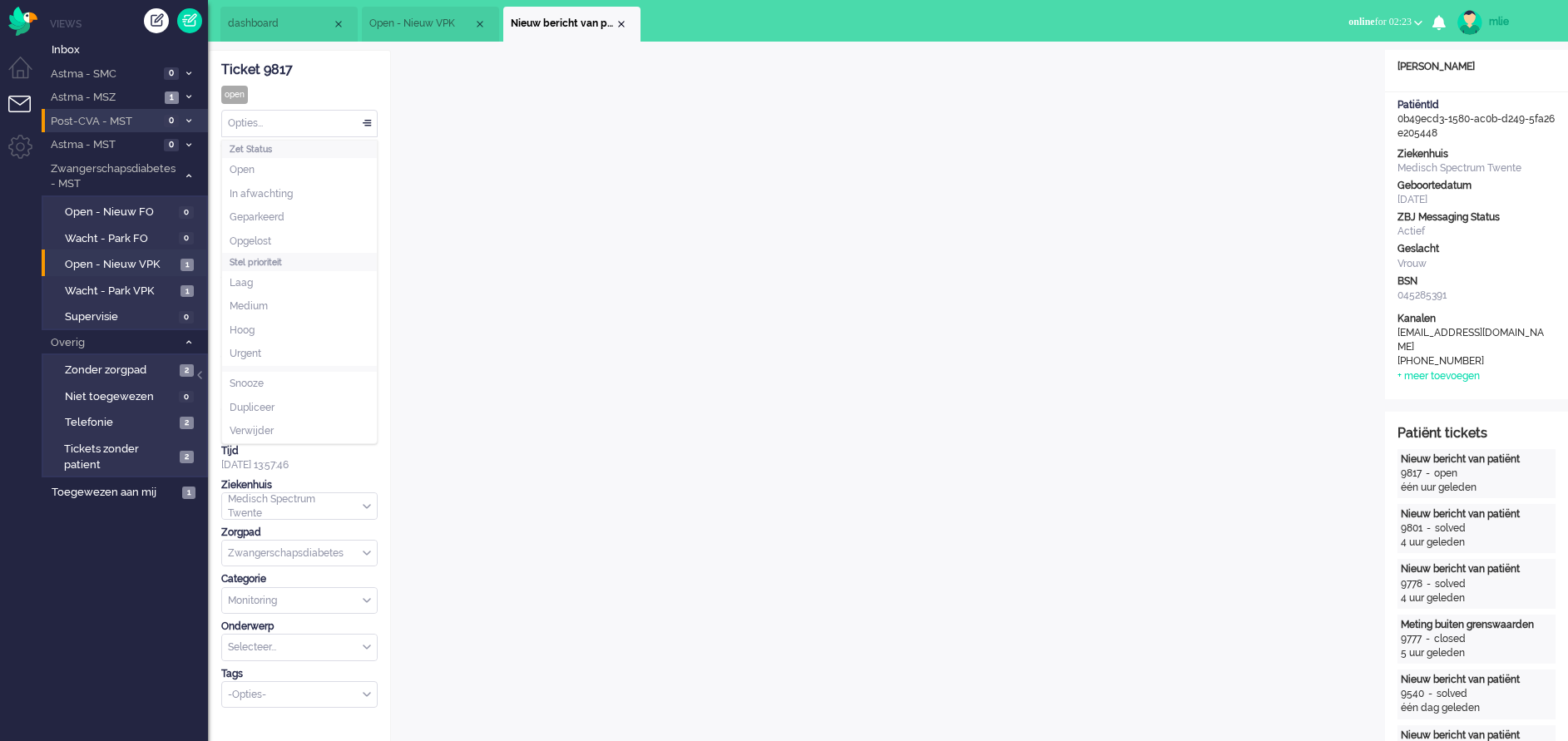
click at [369, 121] on div "Opties..." at bounding box center [299, 123] width 155 height 26
click at [271, 235] on span "Opgelost" at bounding box center [250, 241] width 42 height 14
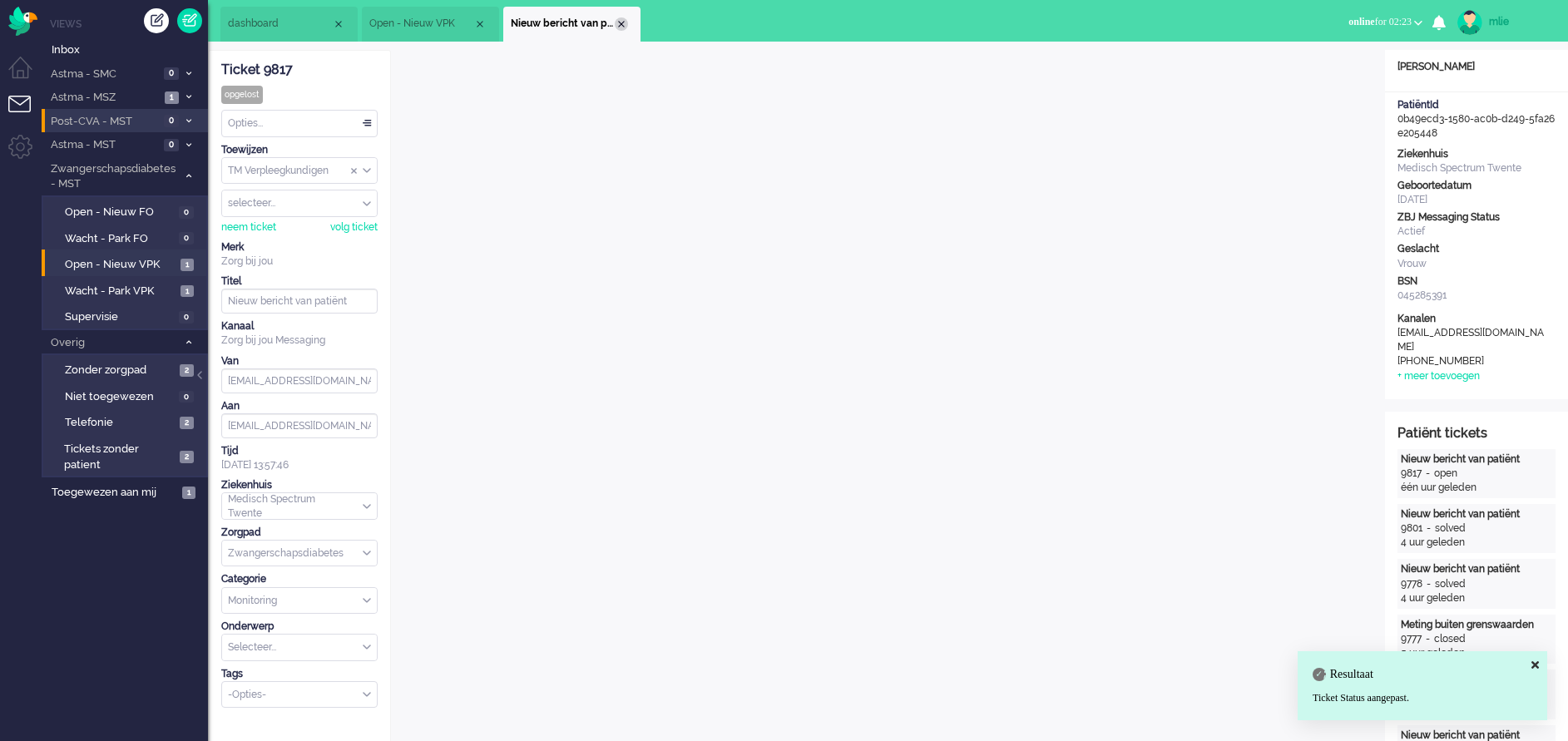
click at [626, 20] on div "Close tab" at bounding box center [621, 24] width 13 height 13
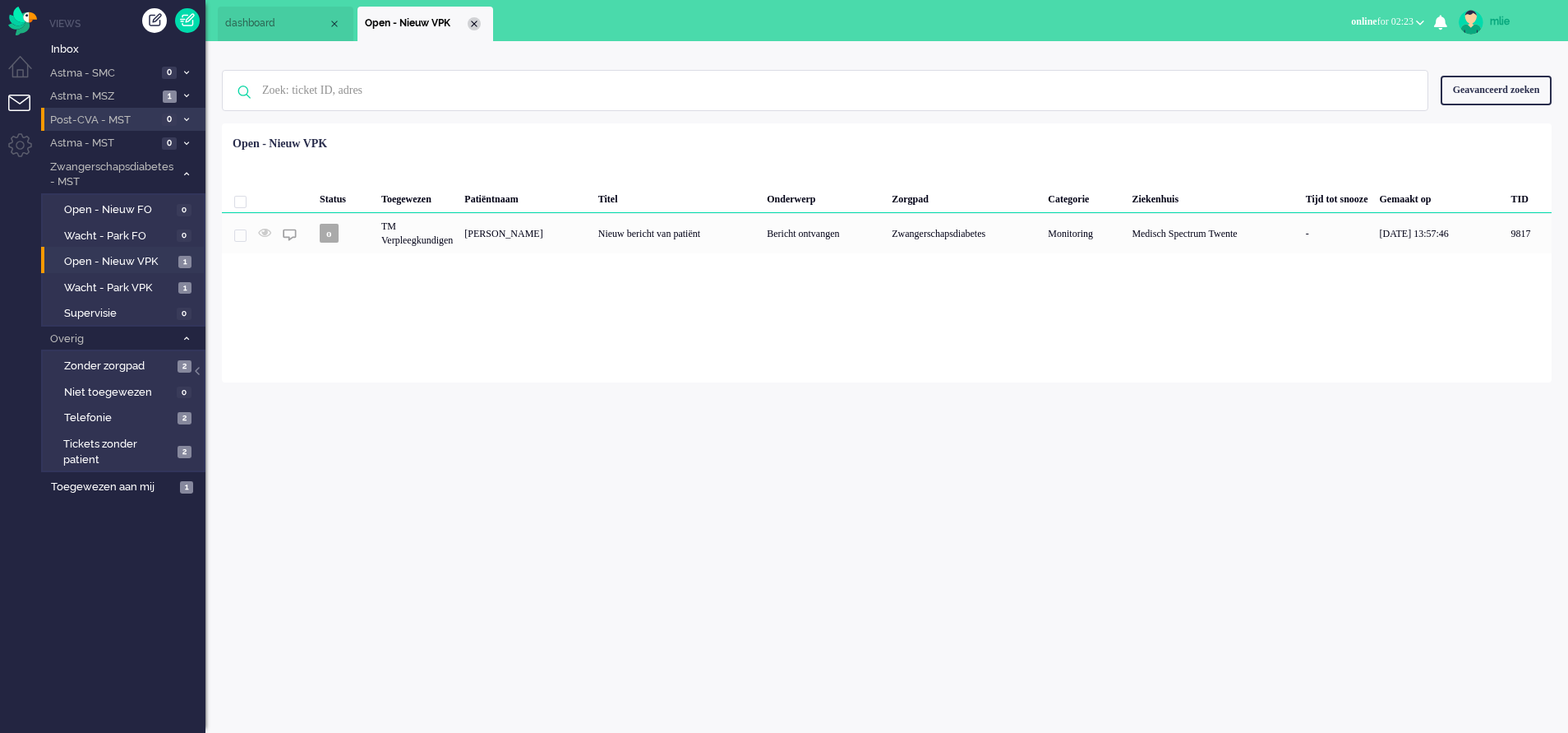
click at [475, 28] on div "Close tab" at bounding box center [475, 24] width 13 height 13
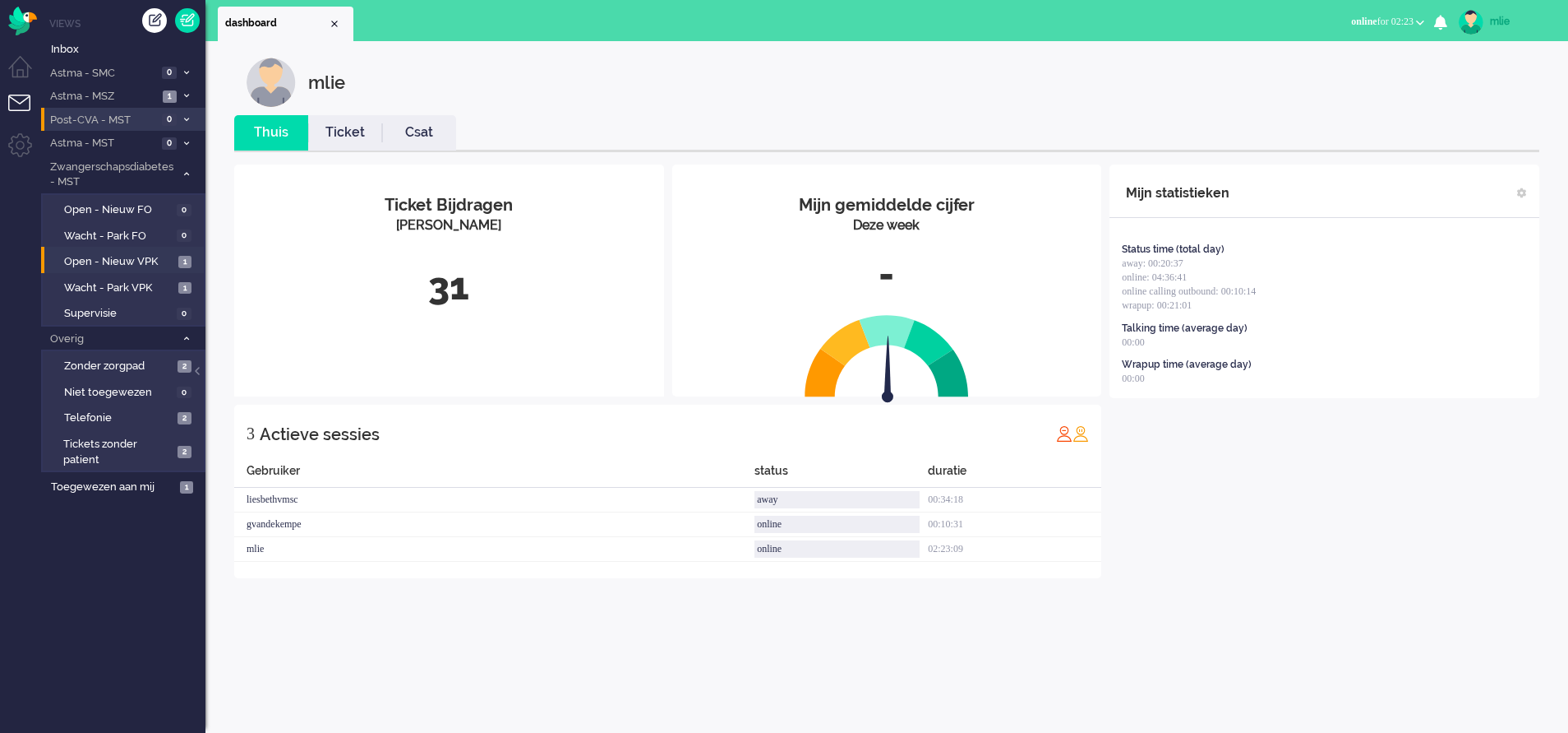
click at [353, 130] on link "Ticket" at bounding box center [345, 133] width 74 height 19
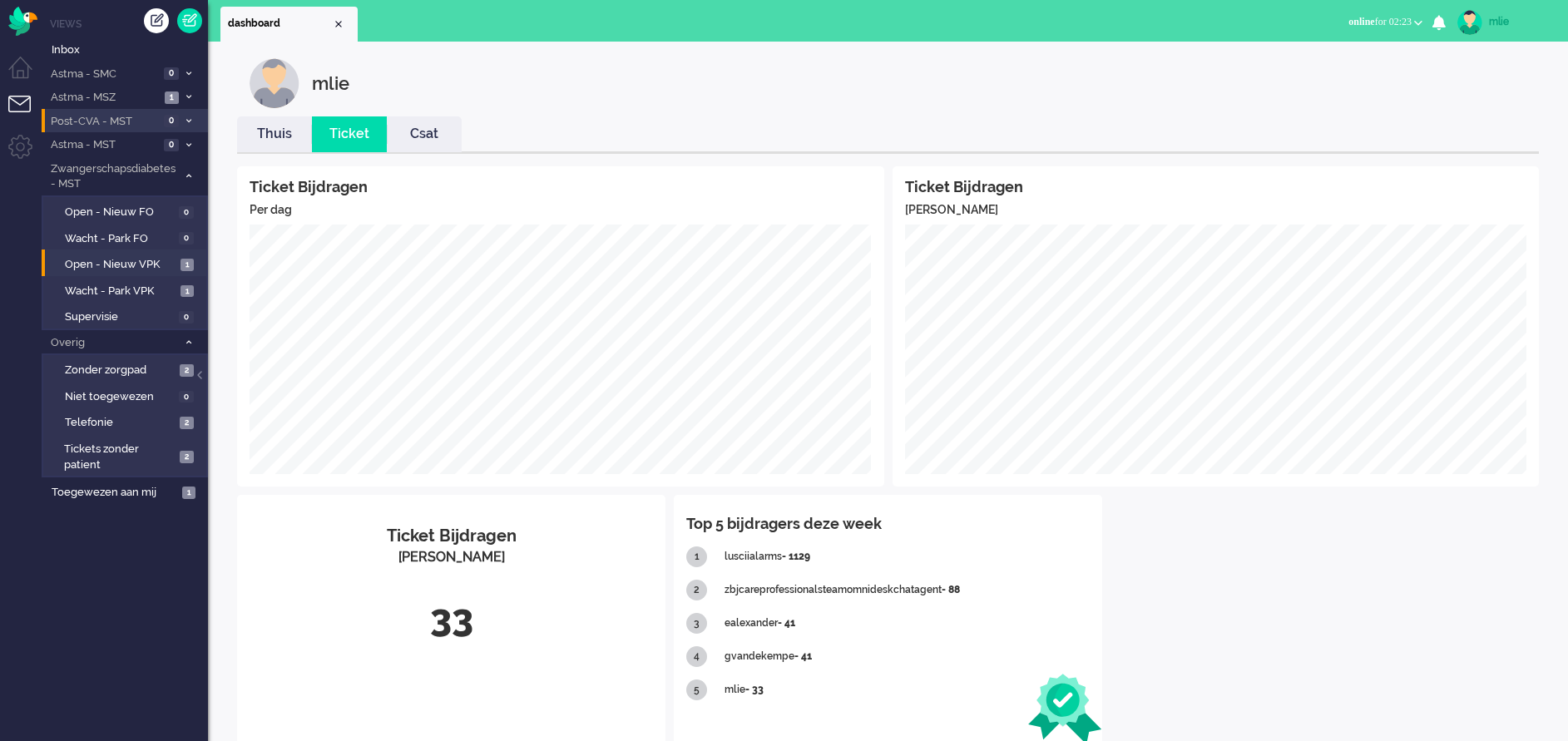
click at [281, 137] on link "Thuis" at bounding box center [274, 134] width 75 height 19
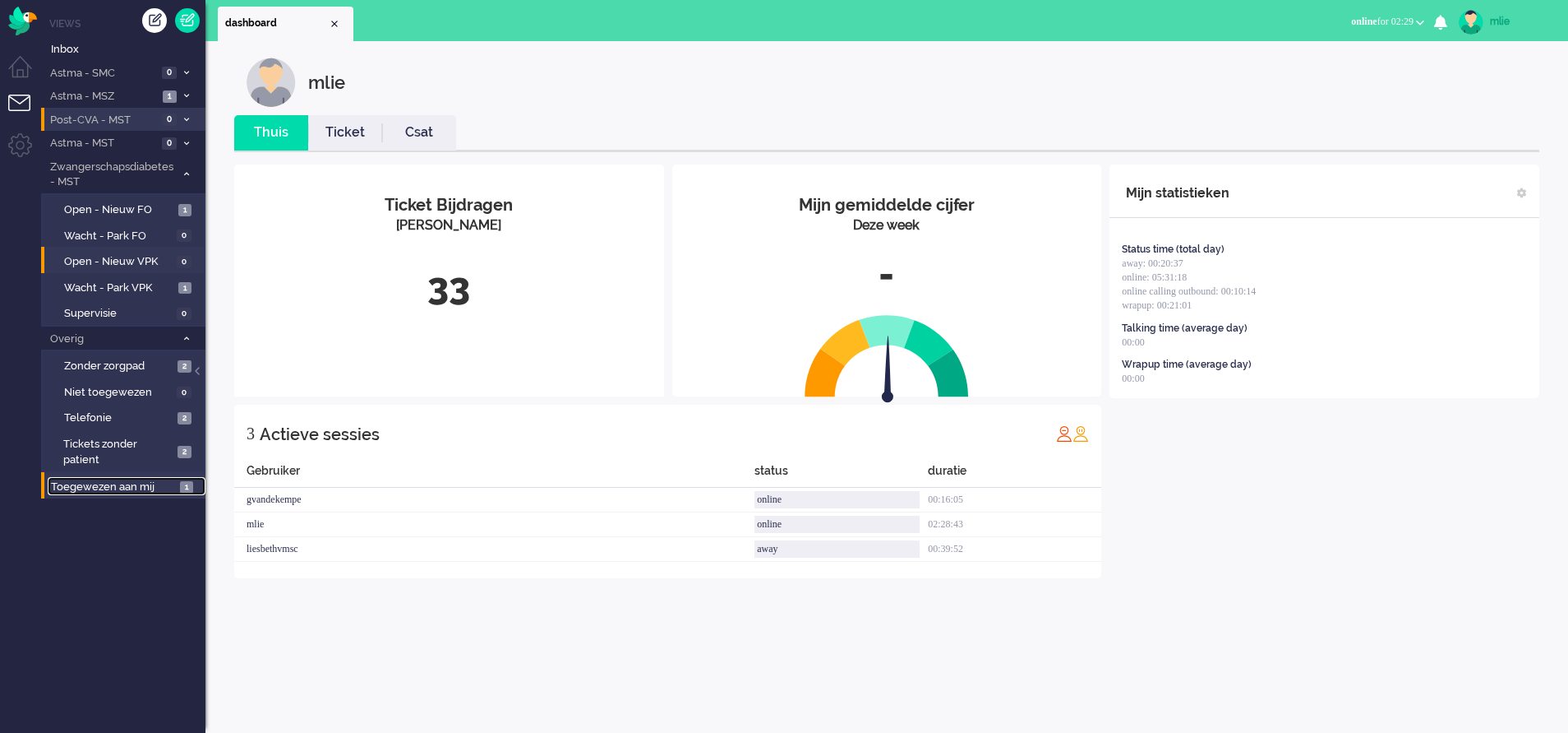
click at [111, 481] on span "Toegewezen aan mij" at bounding box center [113, 487] width 124 height 16
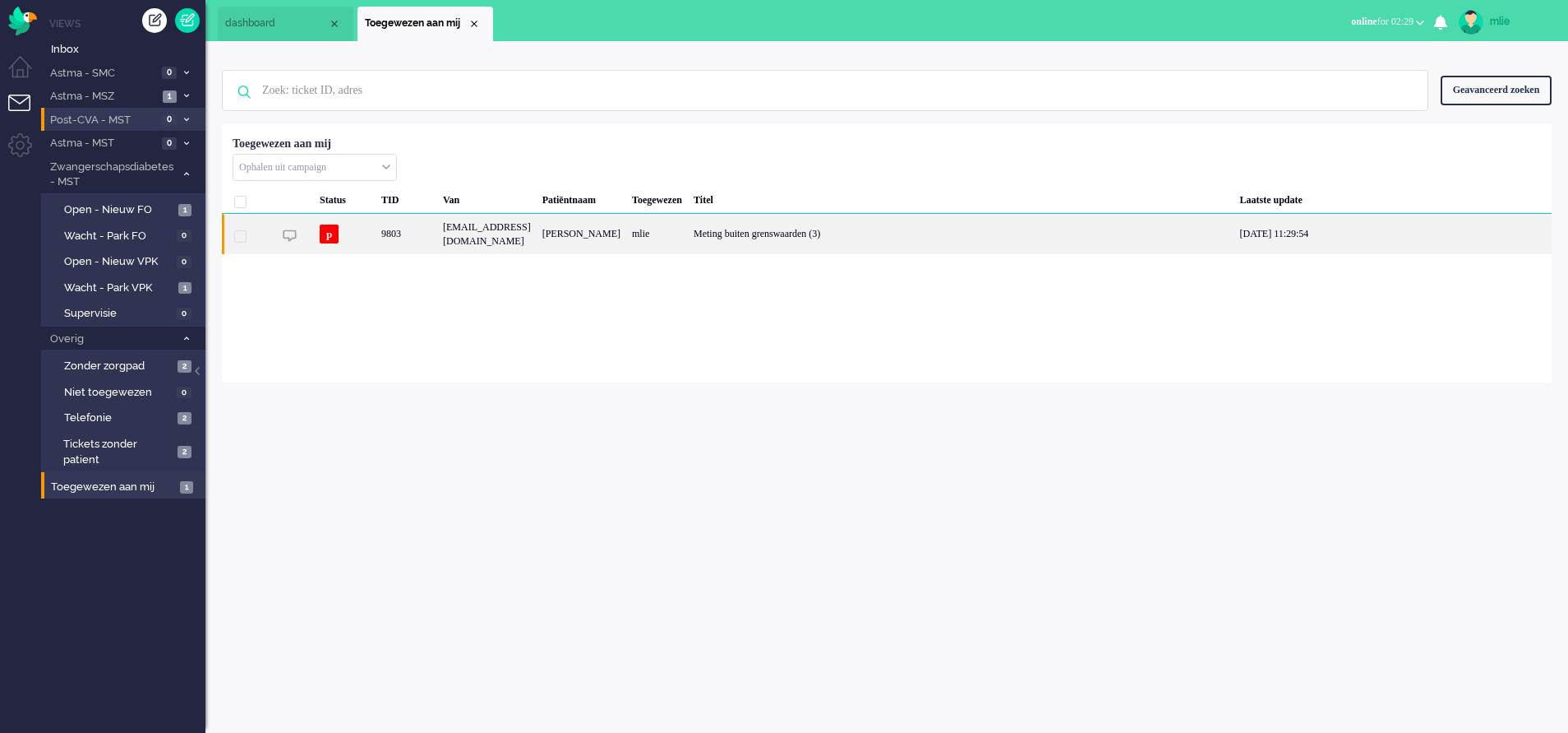
click at [895, 228] on div "Meting buiten grenswaarden (3)" at bounding box center [961, 233] width 545 height 40
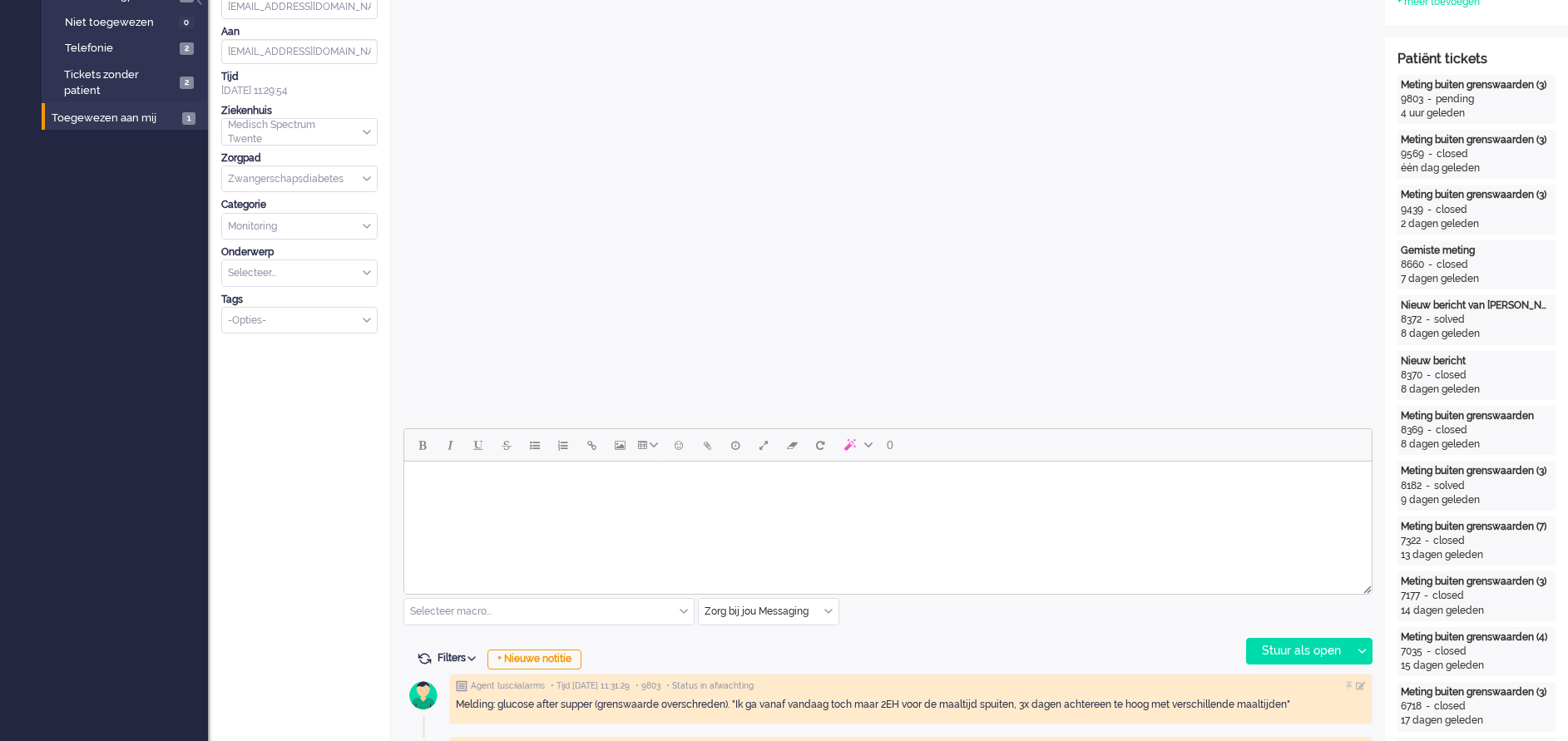
scroll to position [556, 0]
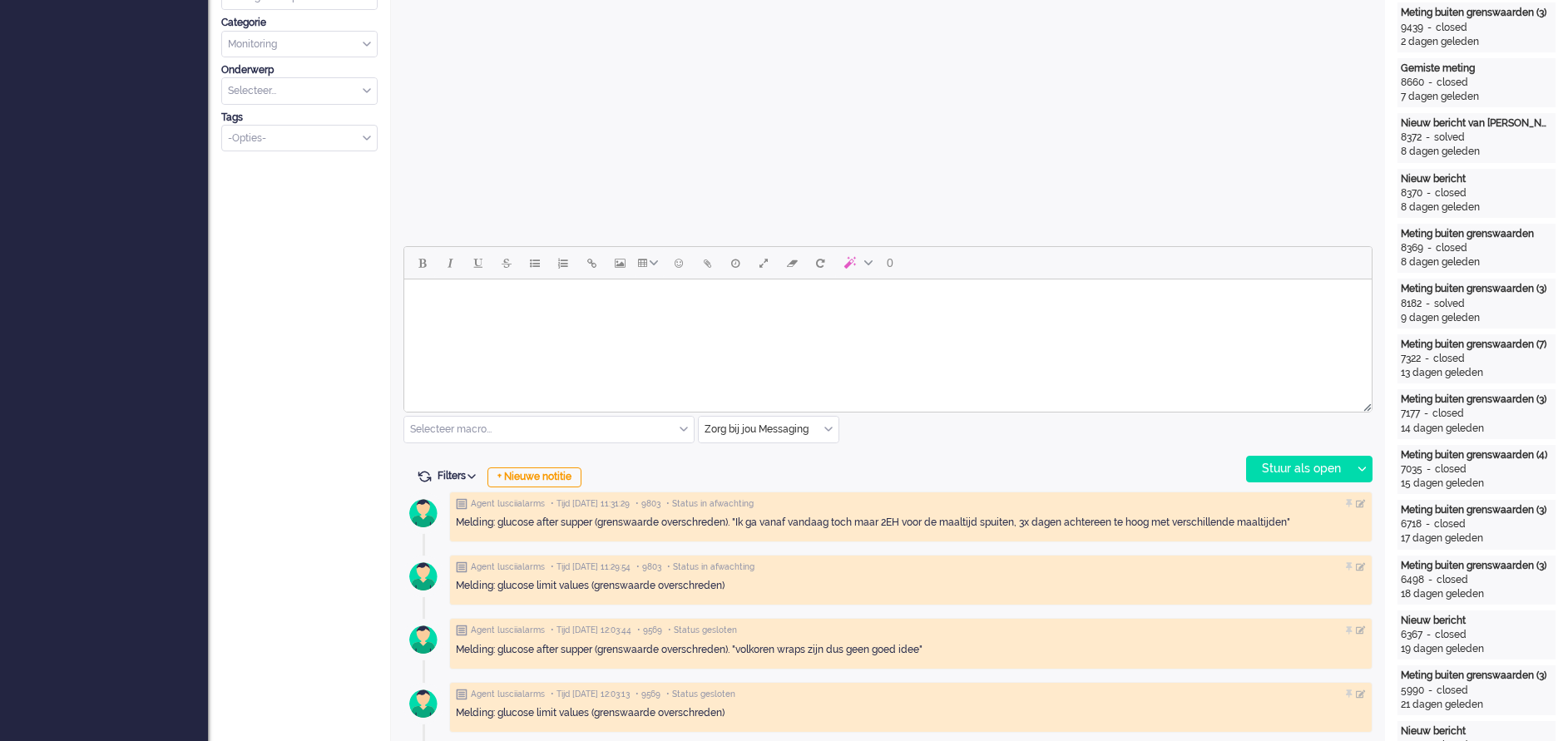
click at [537, 305] on body "Rich Text Area. Press ALT-0 for help." at bounding box center [888, 300] width 954 height 29
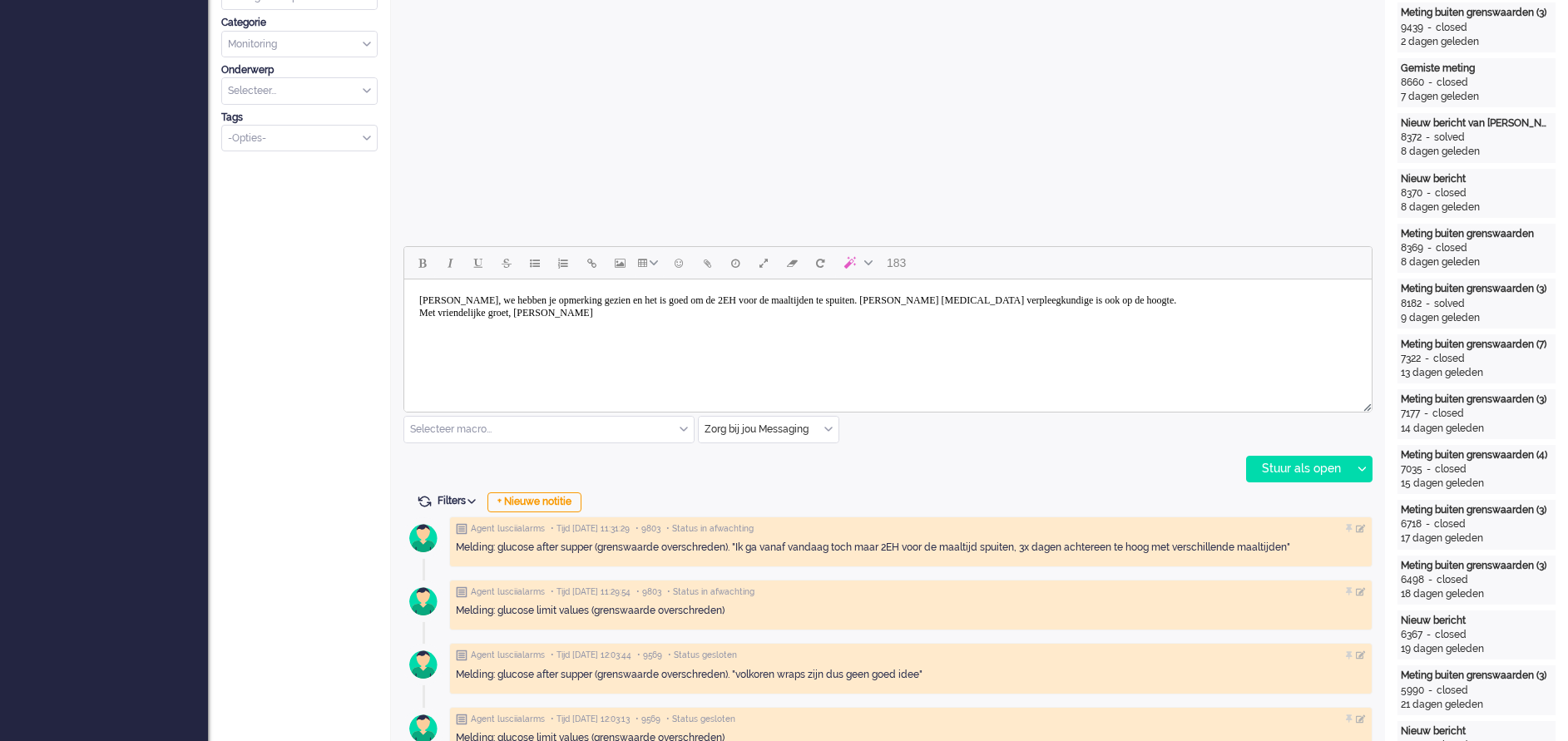
click at [1045, 299] on body "[PERSON_NAME], we hebben je opmerking gezien en het is goed om de 2EH voor de m…" at bounding box center [888, 307] width 954 height 42
click at [1045, 469] on div "Stuur als open" at bounding box center [1299, 469] width 104 height 25
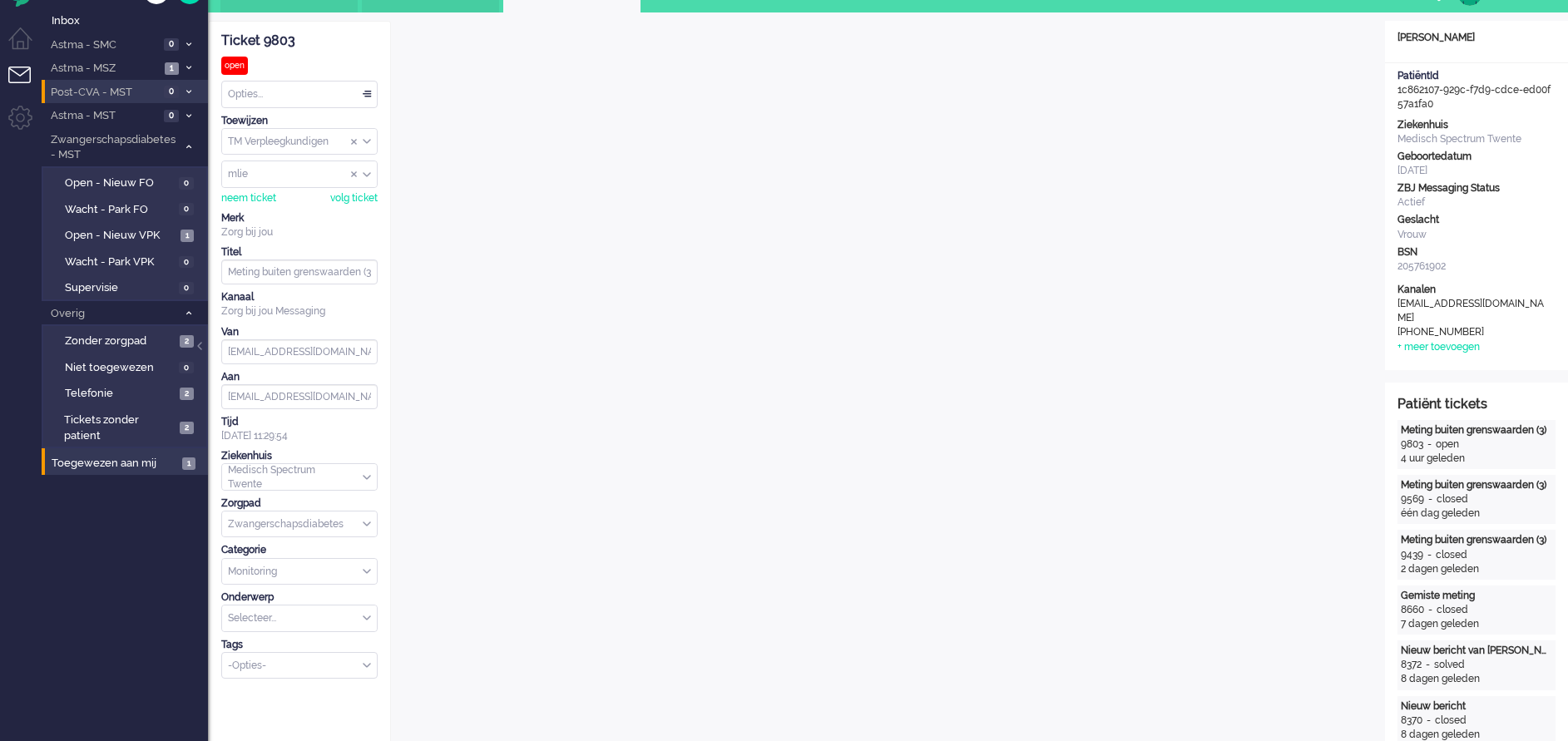
scroll to position [0, 0]
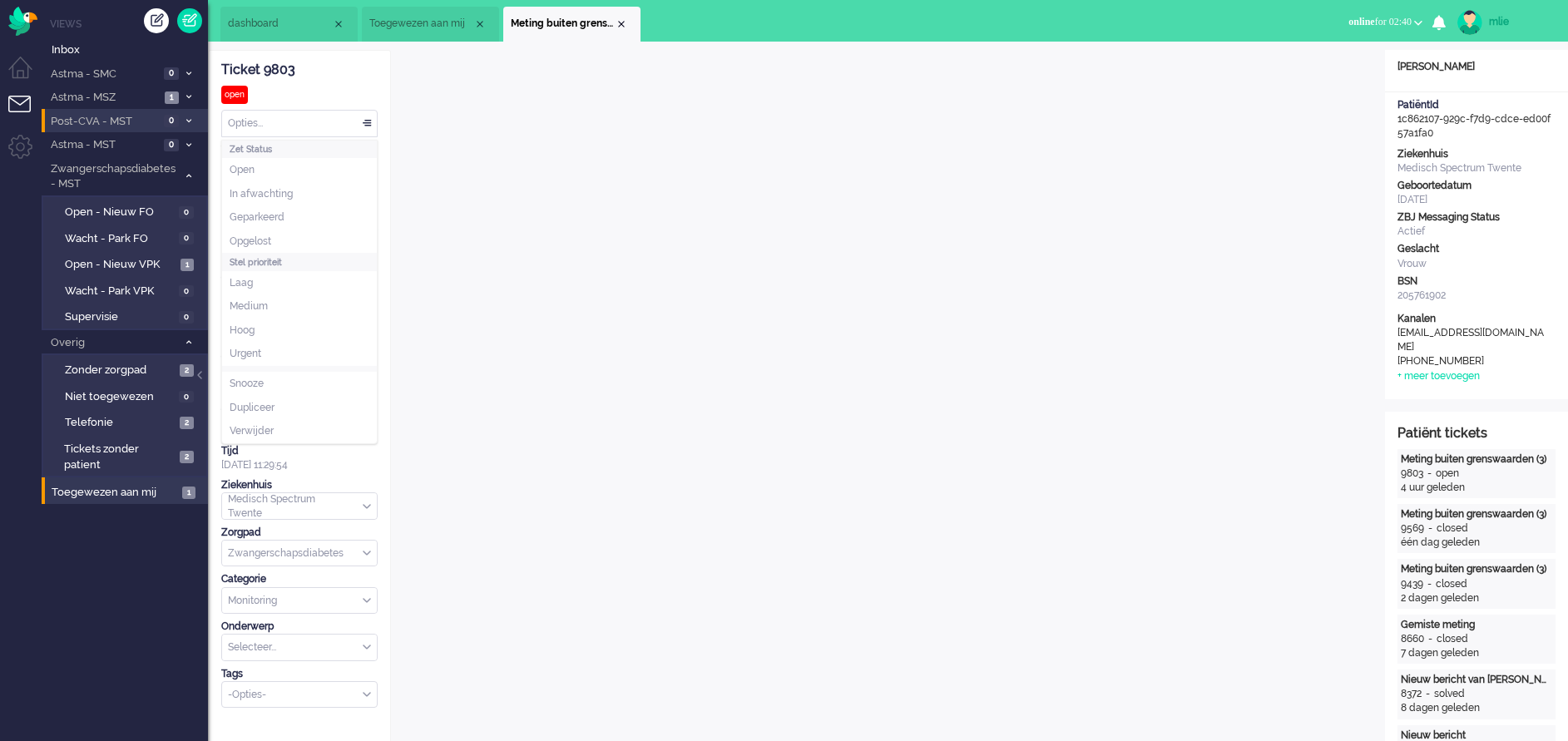
click at [368, 123] on div "Opties..." at bounding box center [299, 123] width 155 height 26
click at [286, 240] on li "Opgelost" at bounding box center [299, 241] width 155 height 24
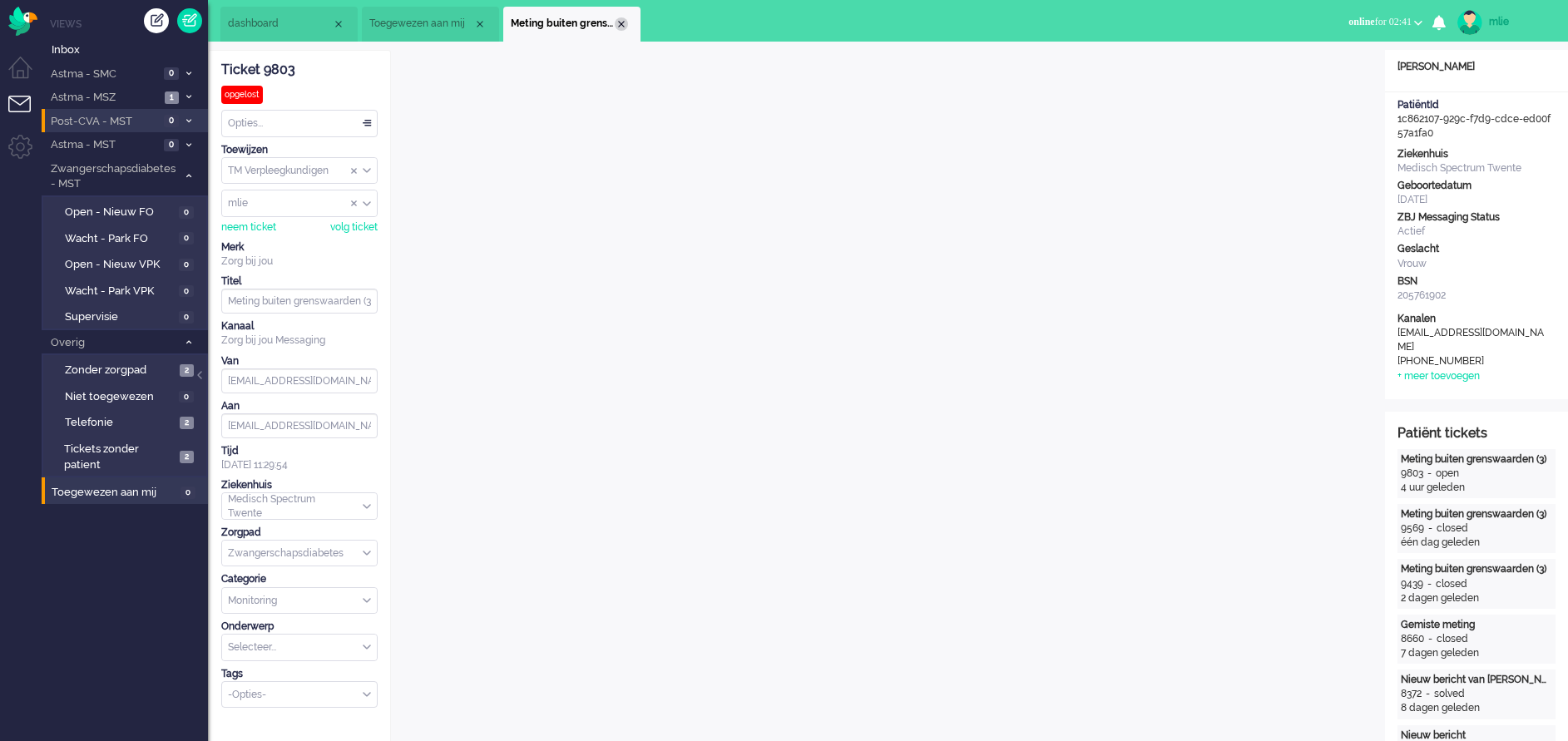
click at [615, 20] on li "Meting buiten grenswaarden (3)" at bounding box center [572, 24] width 138 height 35
click at [622, 18] on div "Close tab" at bounding box center [621, 24] width 13 height 13
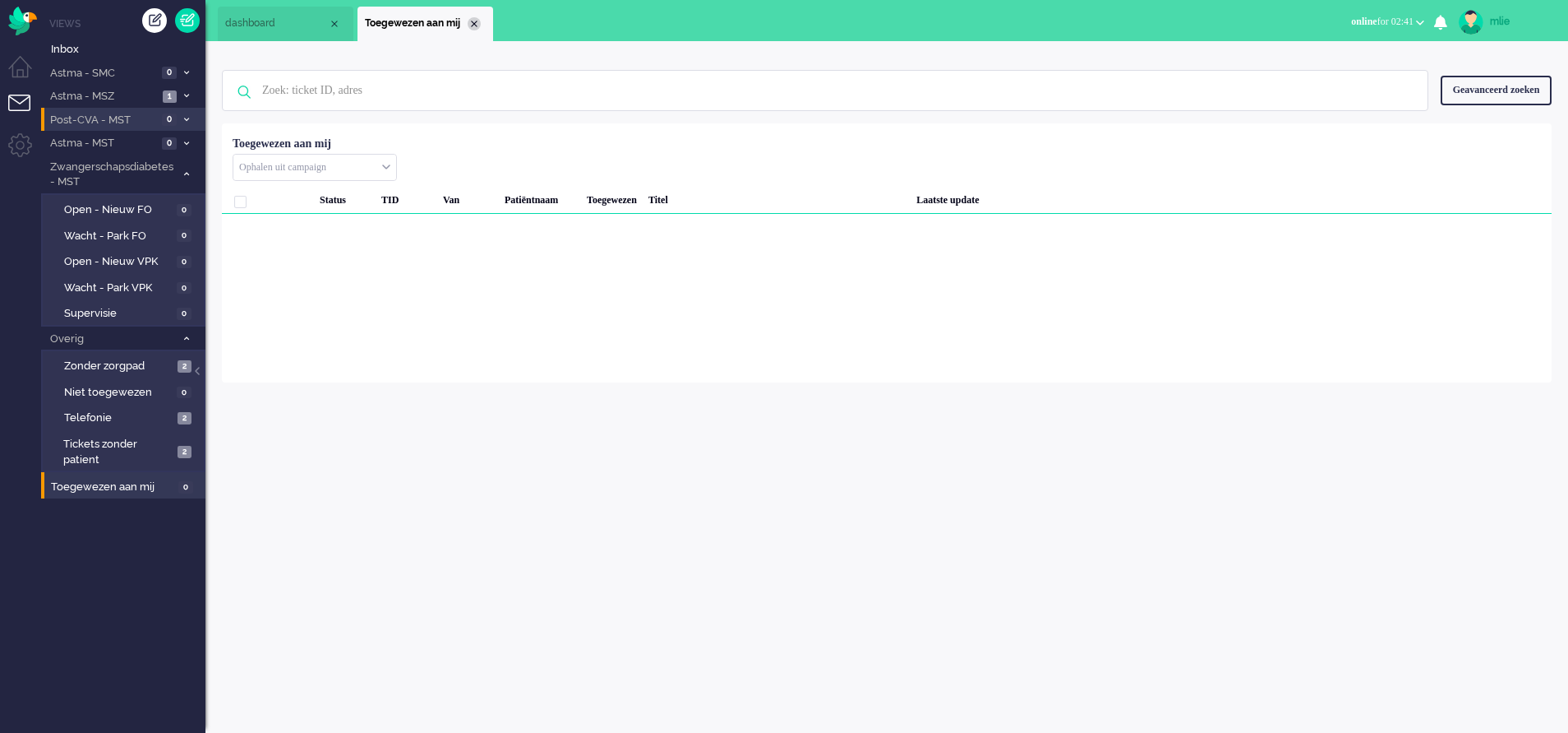
click at [480, 26] on div "Close tab" at bounding box center [475, 24] width 13 height 13
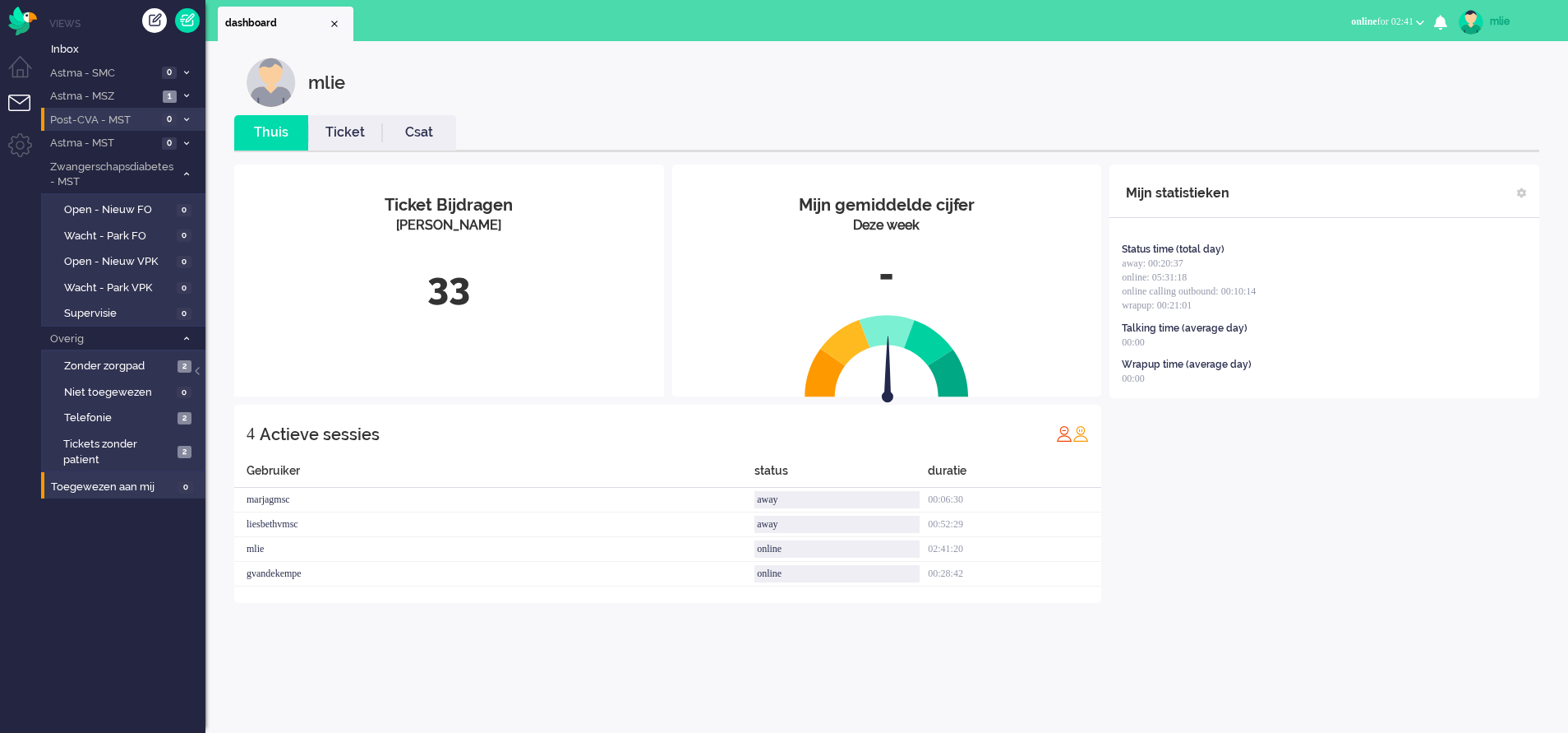
click at [335, 138] on link "Ticket" at bounding box center [345, 133] width 74 height 19
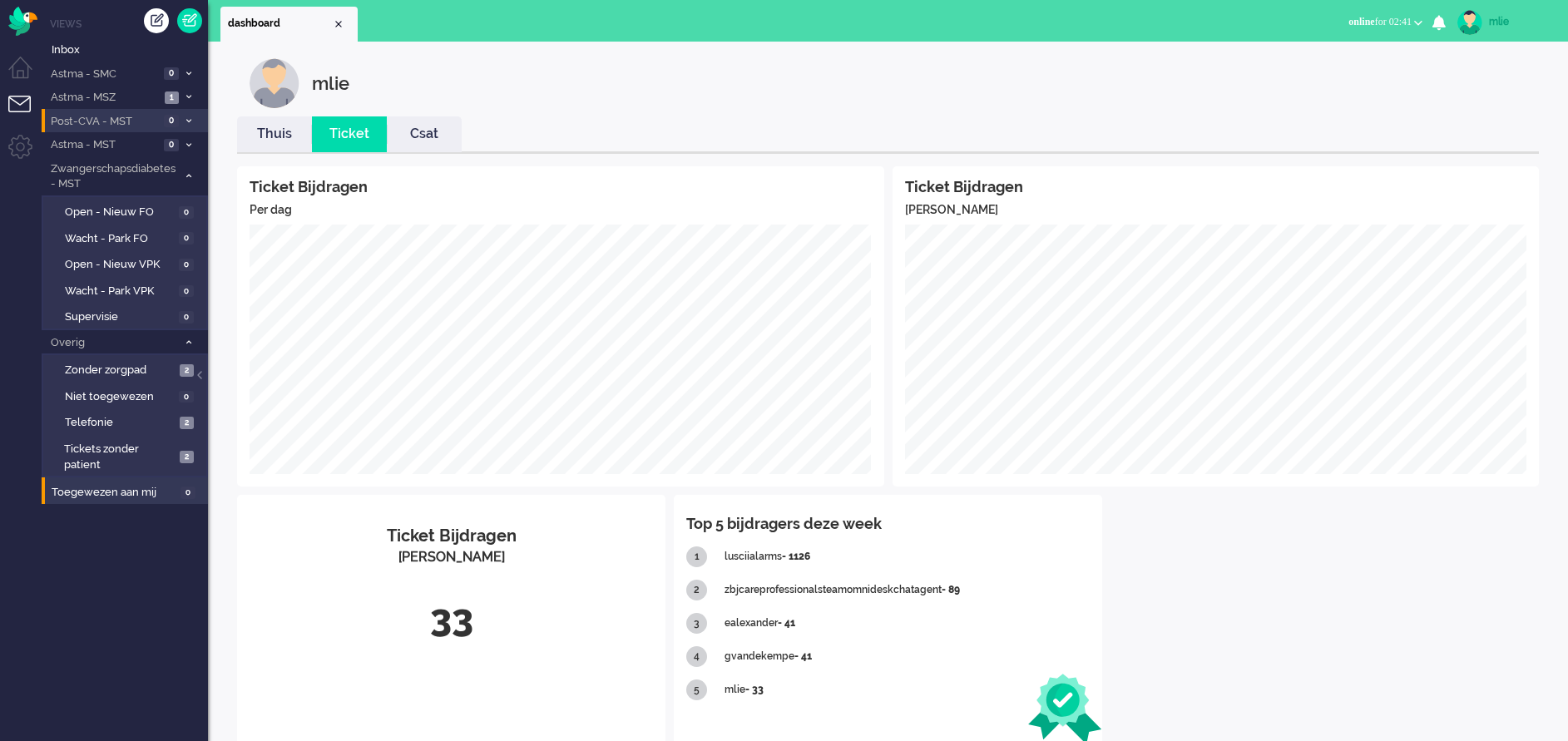
click at [276, 140] on link "Thuis" at bounding box center [274, 134] width 75 height 19
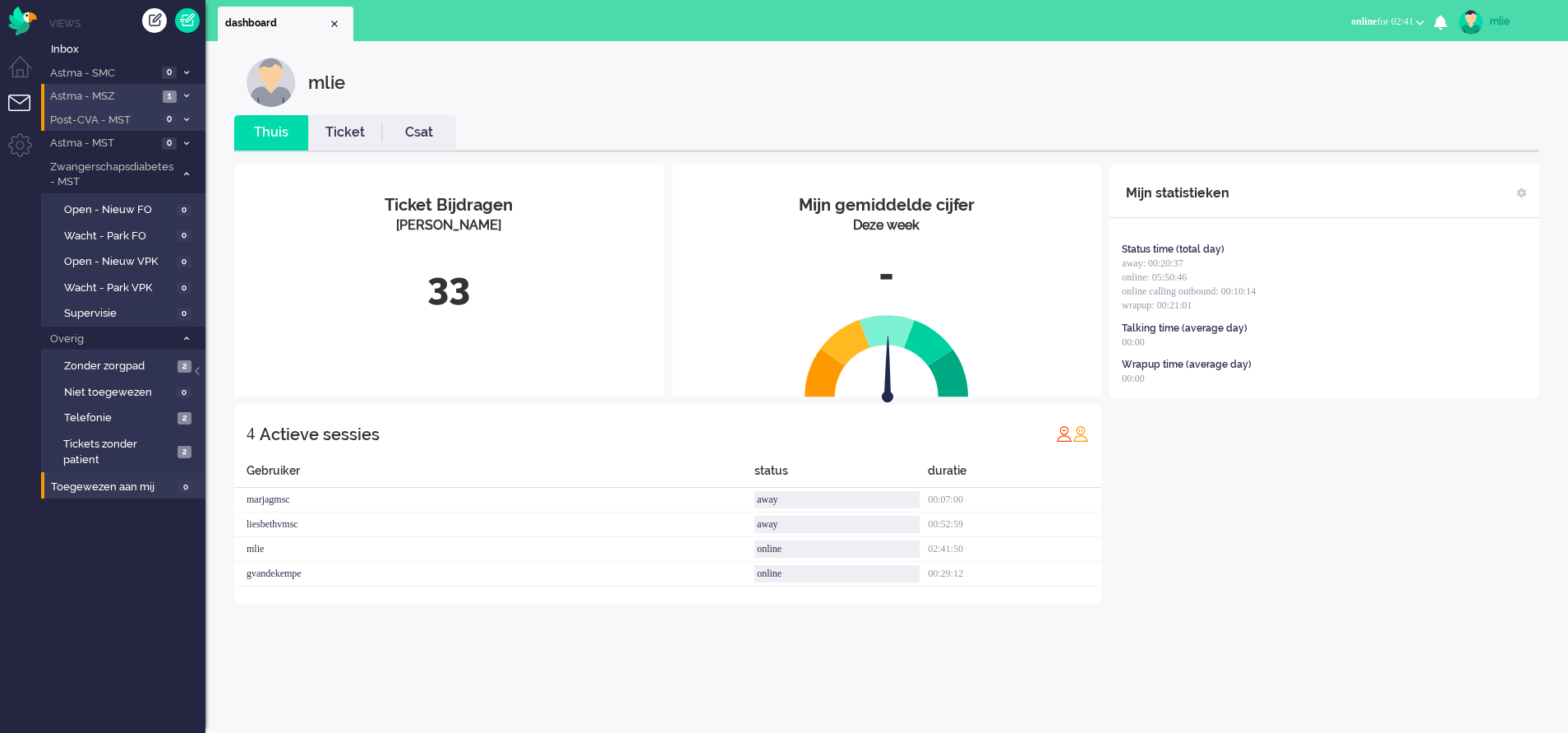
click at [182, 92] on li "Astma - MSZ 1" at bounding box center [124, 96] width 165 height 24
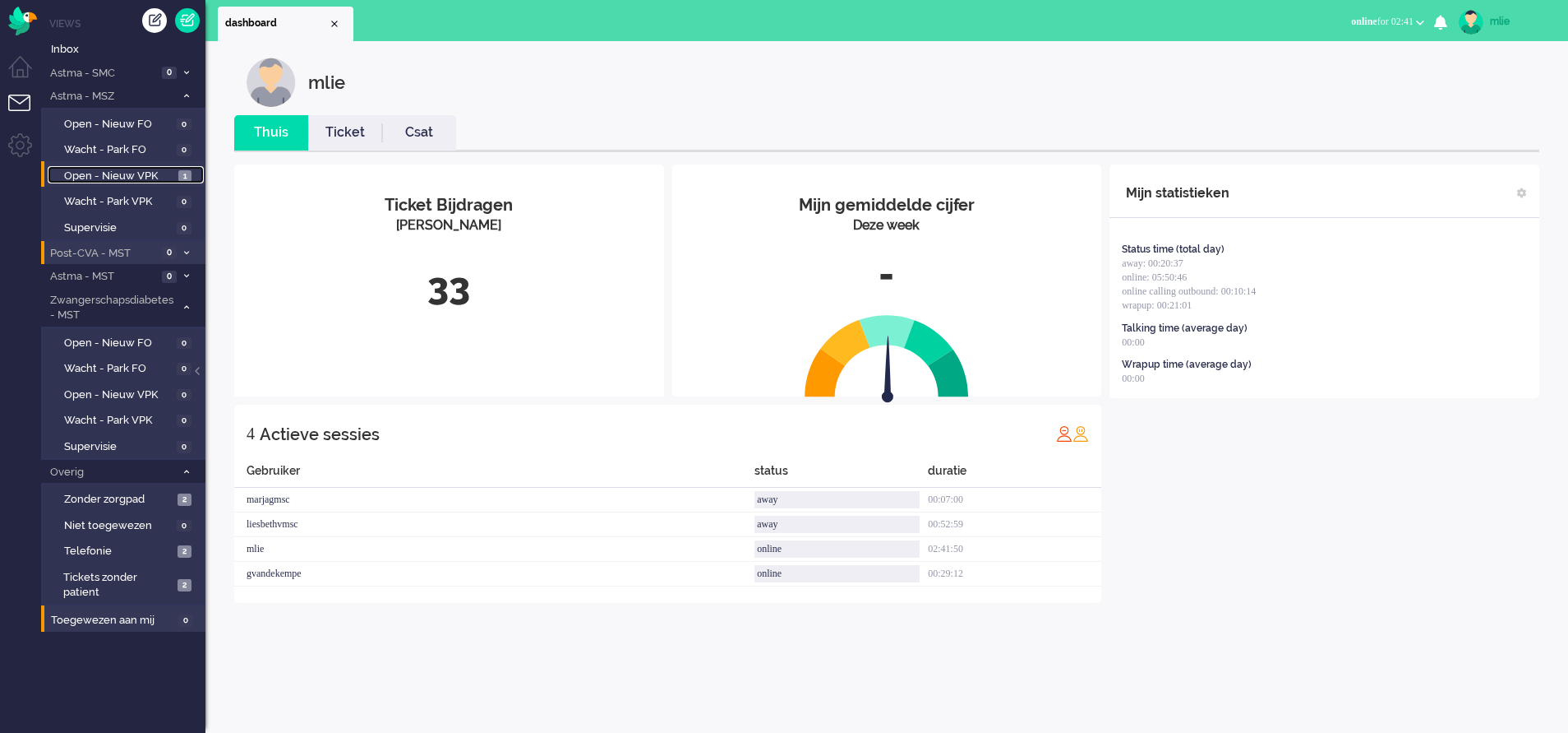
click at [130, 176] on span "Open - Nieuw VPK" at bounding box center [119, 176] width 110 height 16
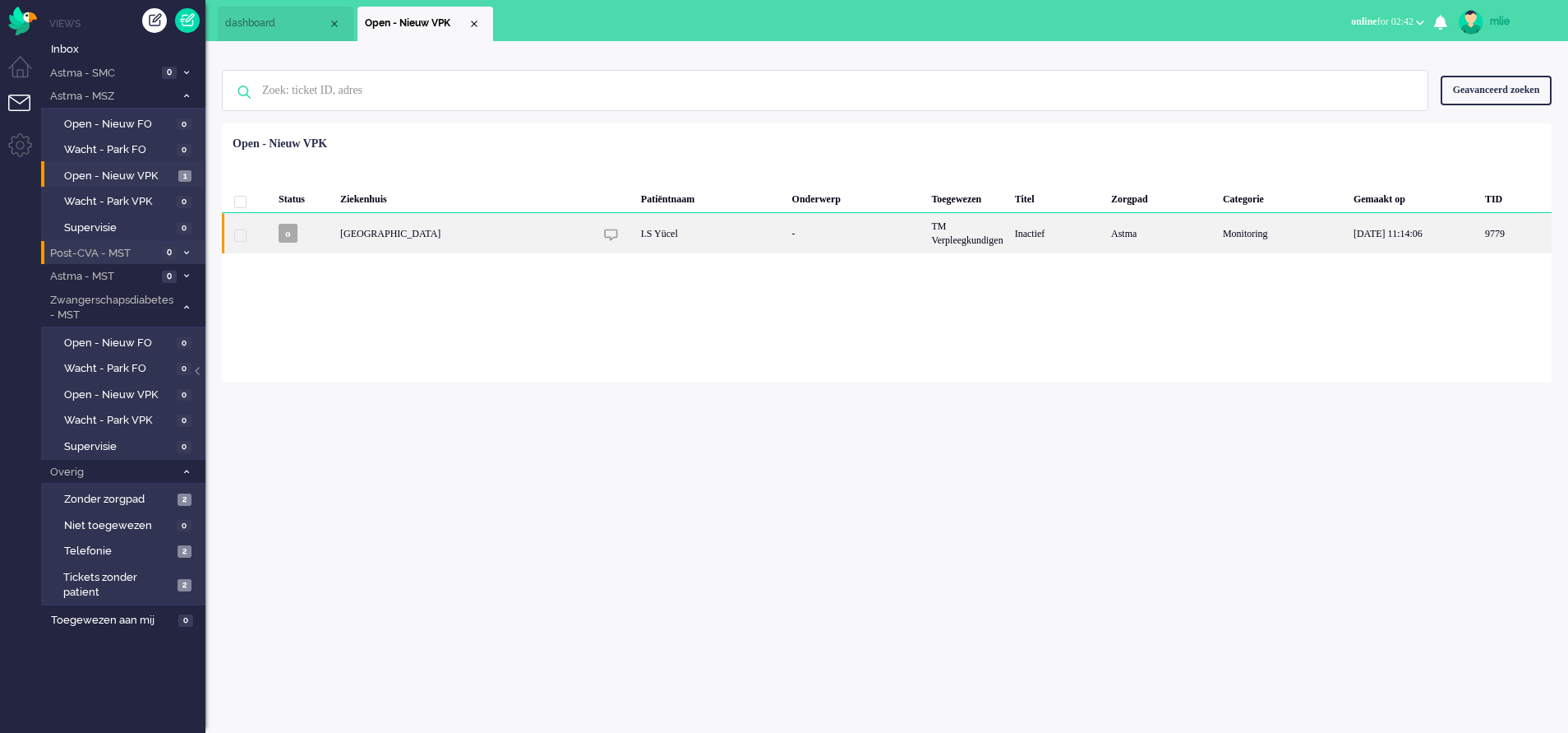
click at [953, 230] on div "TM Verpleegkundigen" at bounding box center [967, 233] width 83 height 40
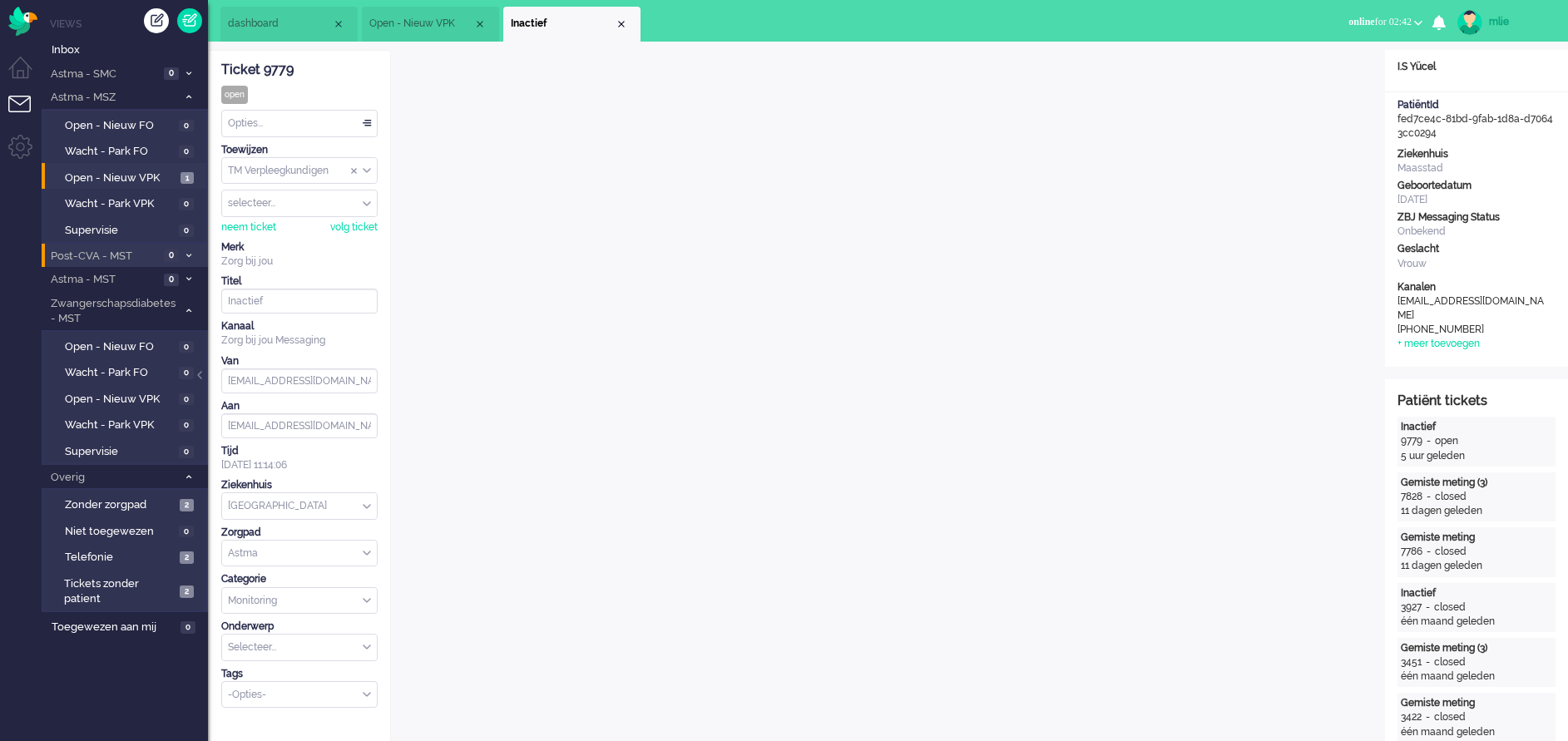
drag, startPoint x: 313, startPoint y: 71, endPoint x: 220, endPoint y: 70, distance: 93.0
copy div "Ticket 9779"
click at [621, 22] on div "Close tab" at bounding box center [621, 24] width 13 height 13
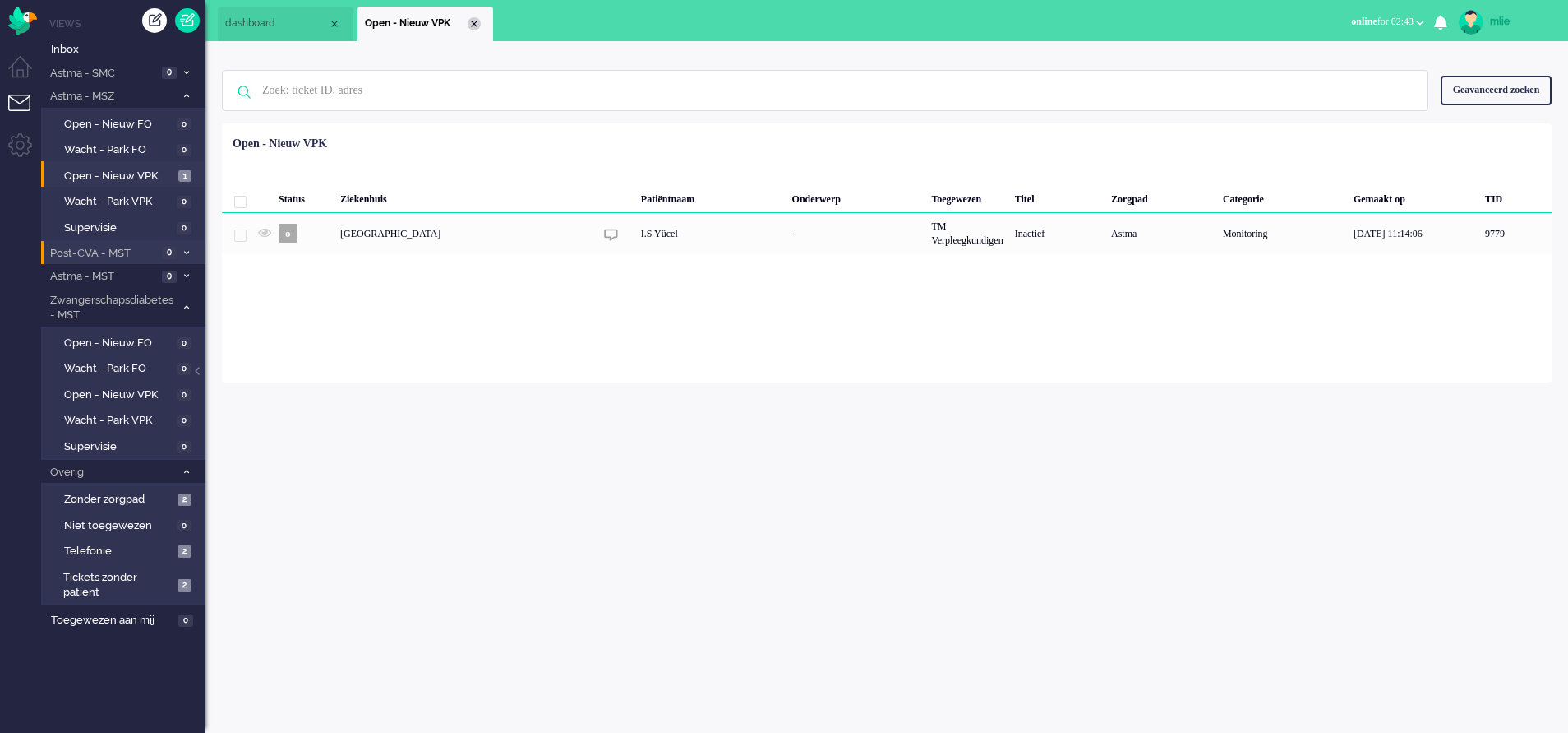
click at [472, 21] on div "Close tab" at bounding box center [475, 24] width 13 height 13
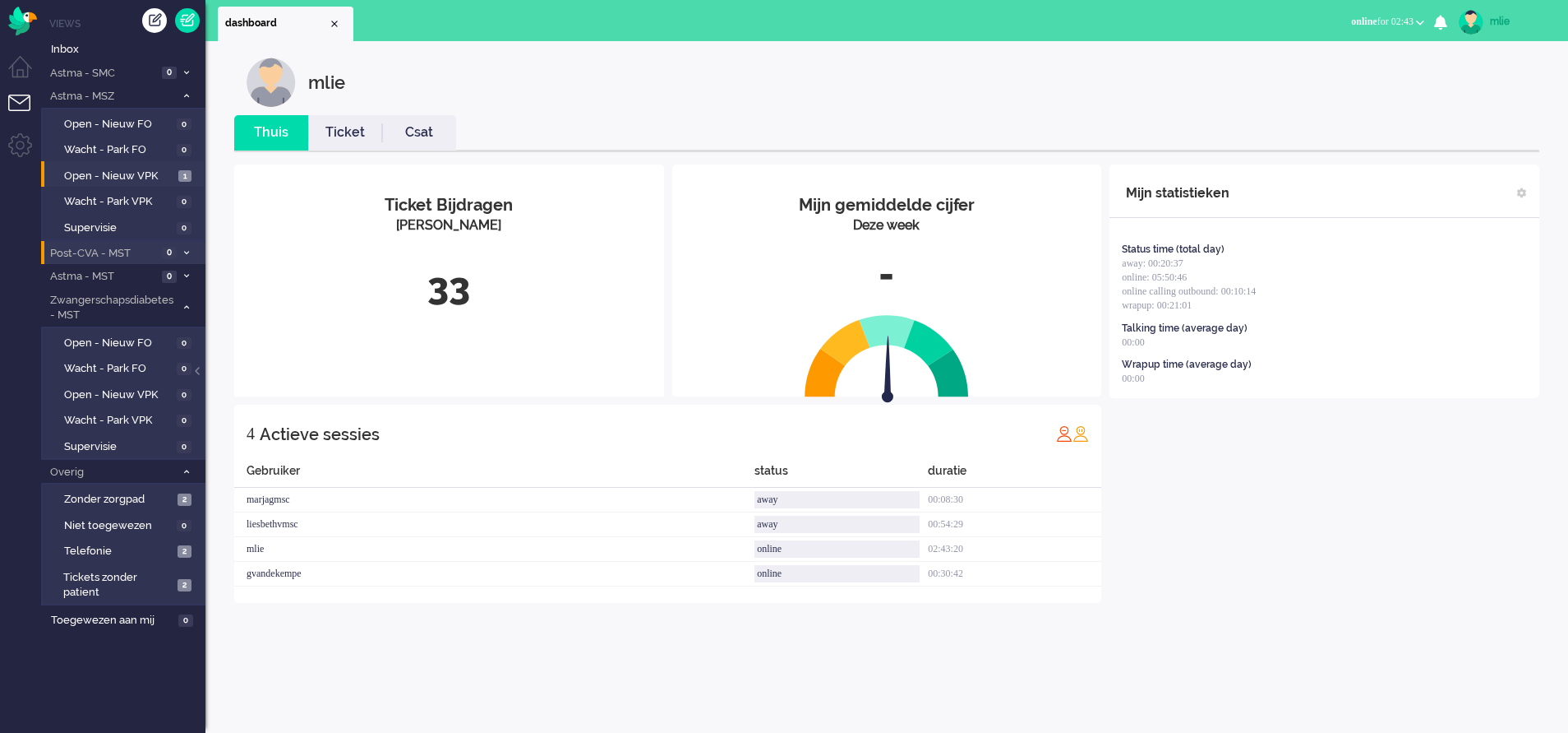
click at [188, 92] on span at bounding box center [185, 96] width 12 height 9
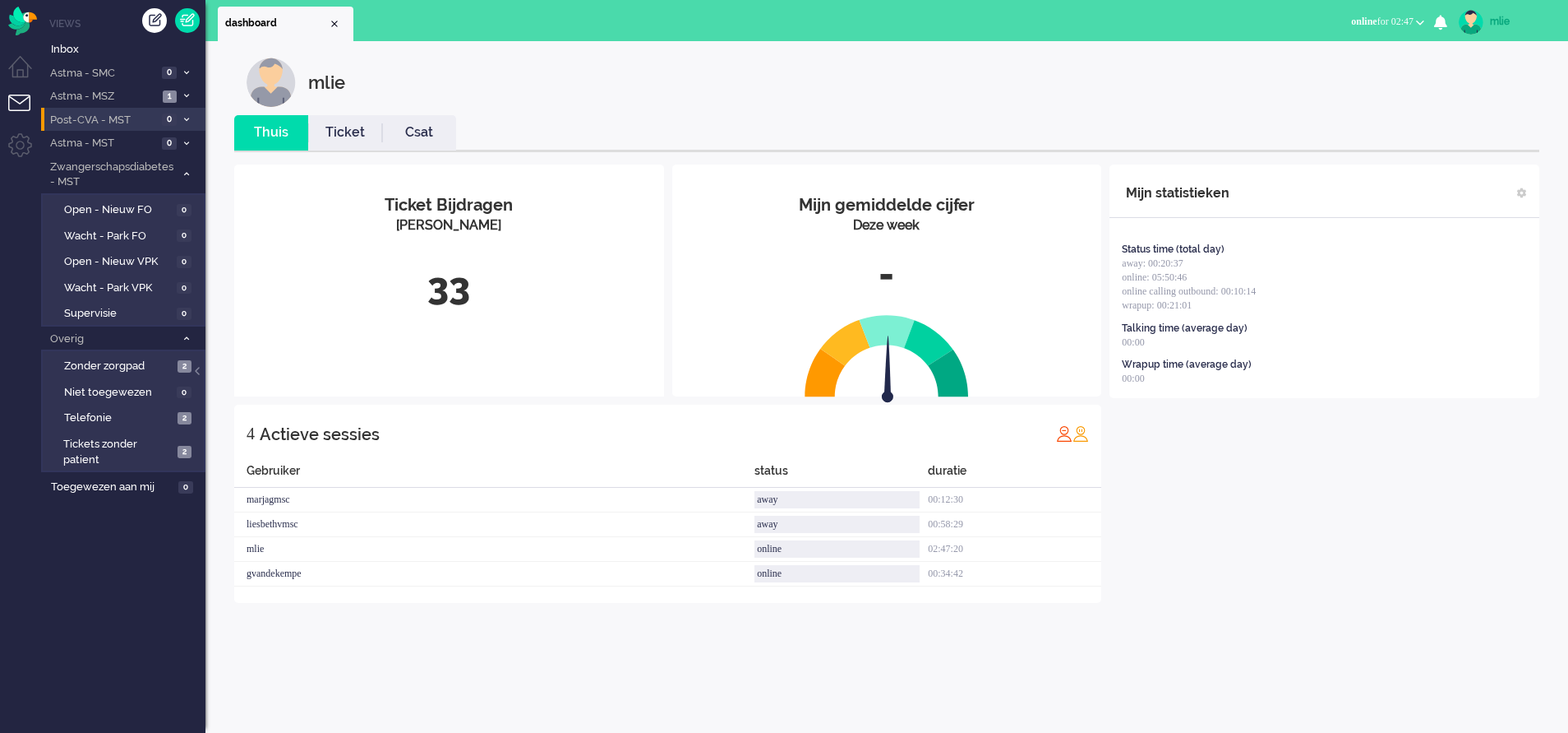
click at [180, 96] on span at bounding box center [185, 96] width 12 height 9
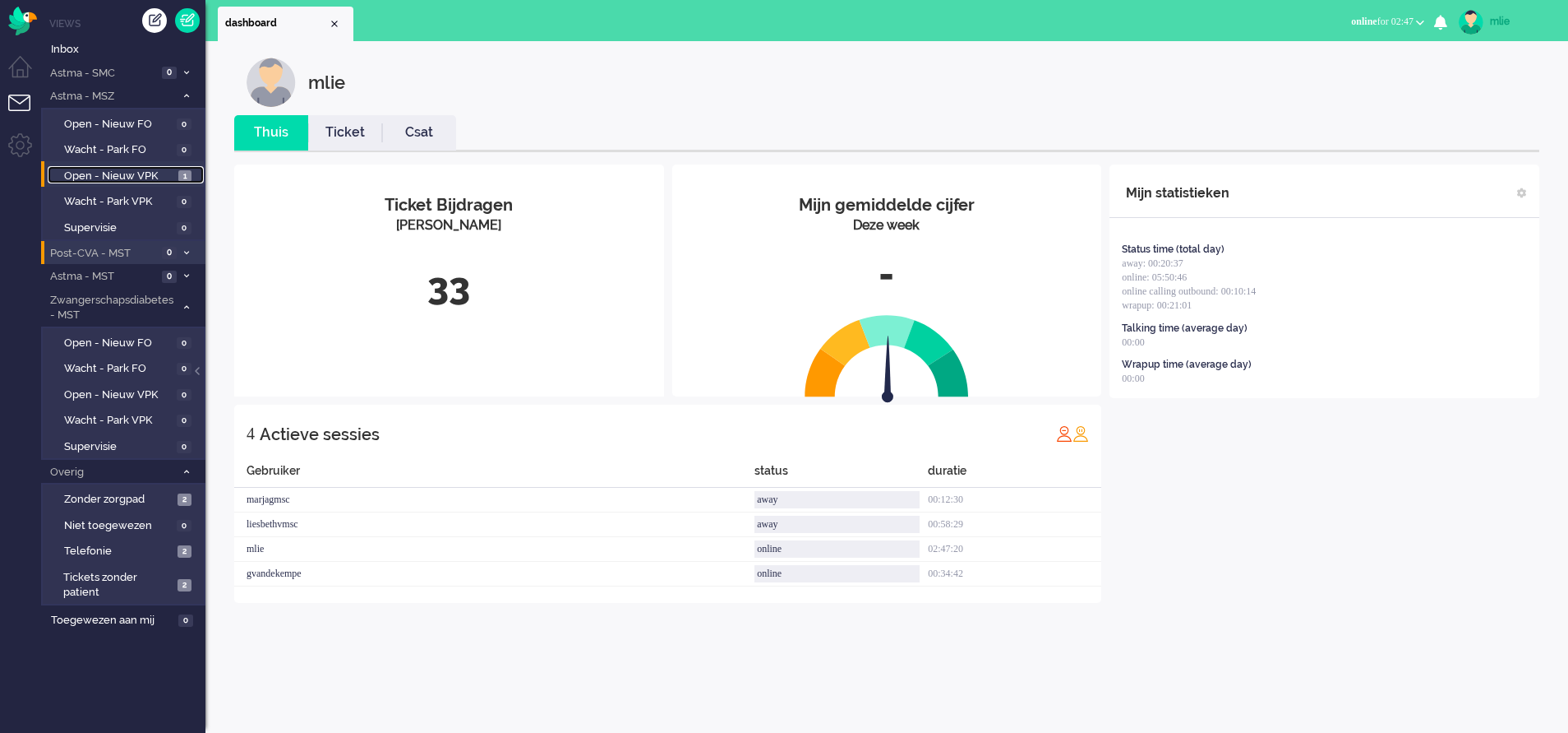
click at [131, 174] on span "Open - Nieuw VPK" at bounding box center [119, 176] width 110 height 16
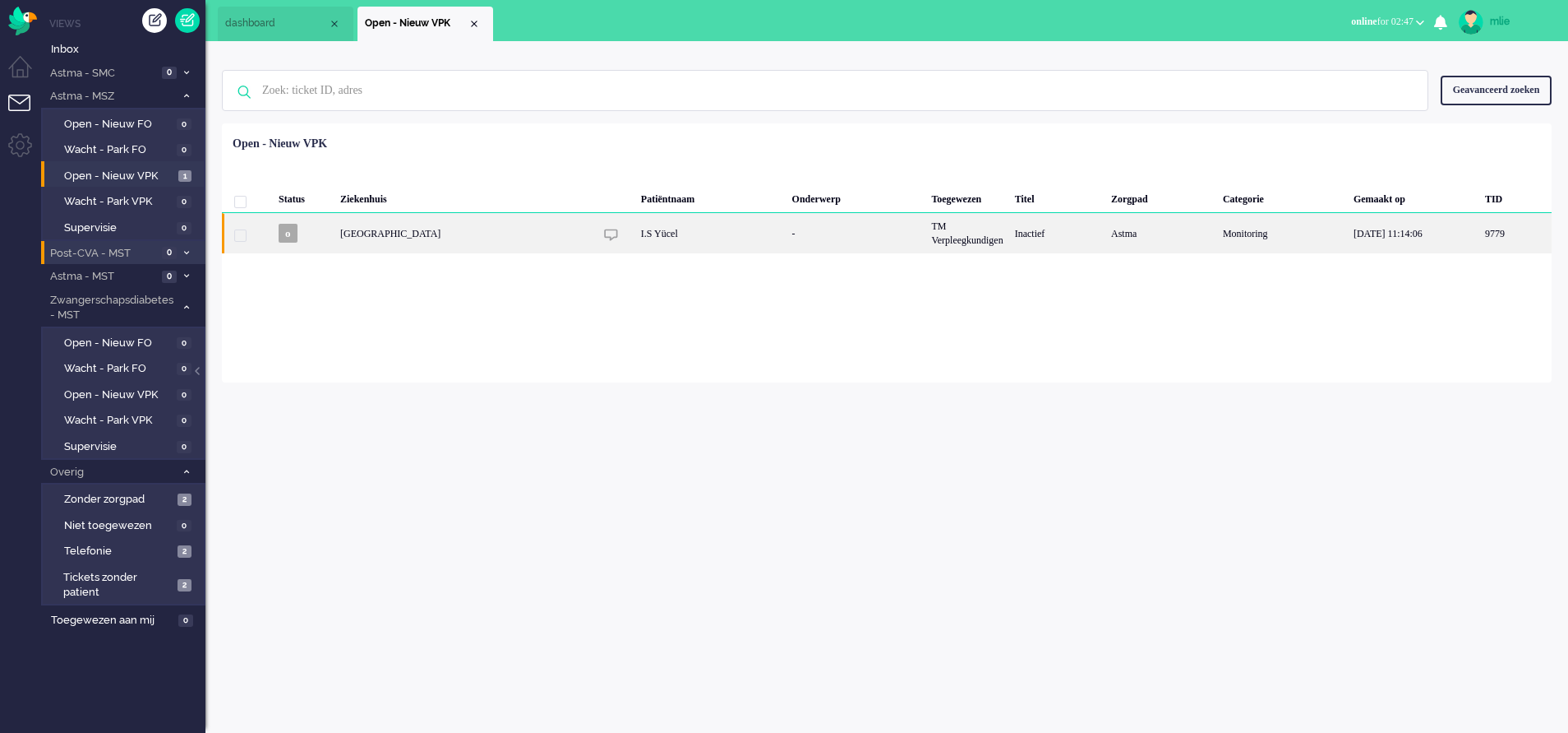
click at [756, 244] on div "I.S Yücel" at bounding box center [711, 233] width 152 height 40
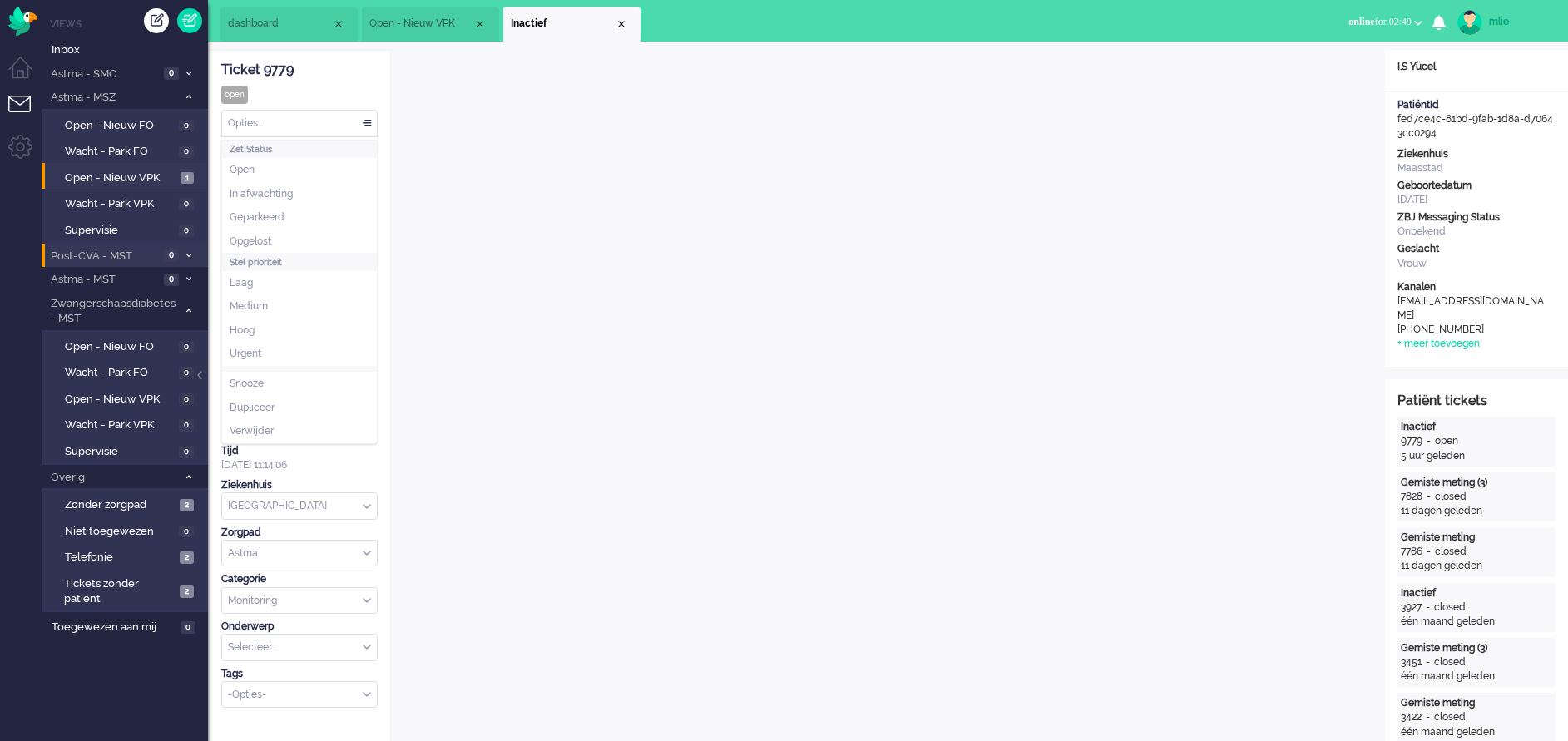
click at [369, 127] on div "Opties..." at bounding box center [299, 123] width 155 height 26
click at [254, 239] on span "Opgelost" at bounding box center [250, 241] width 42 height 14
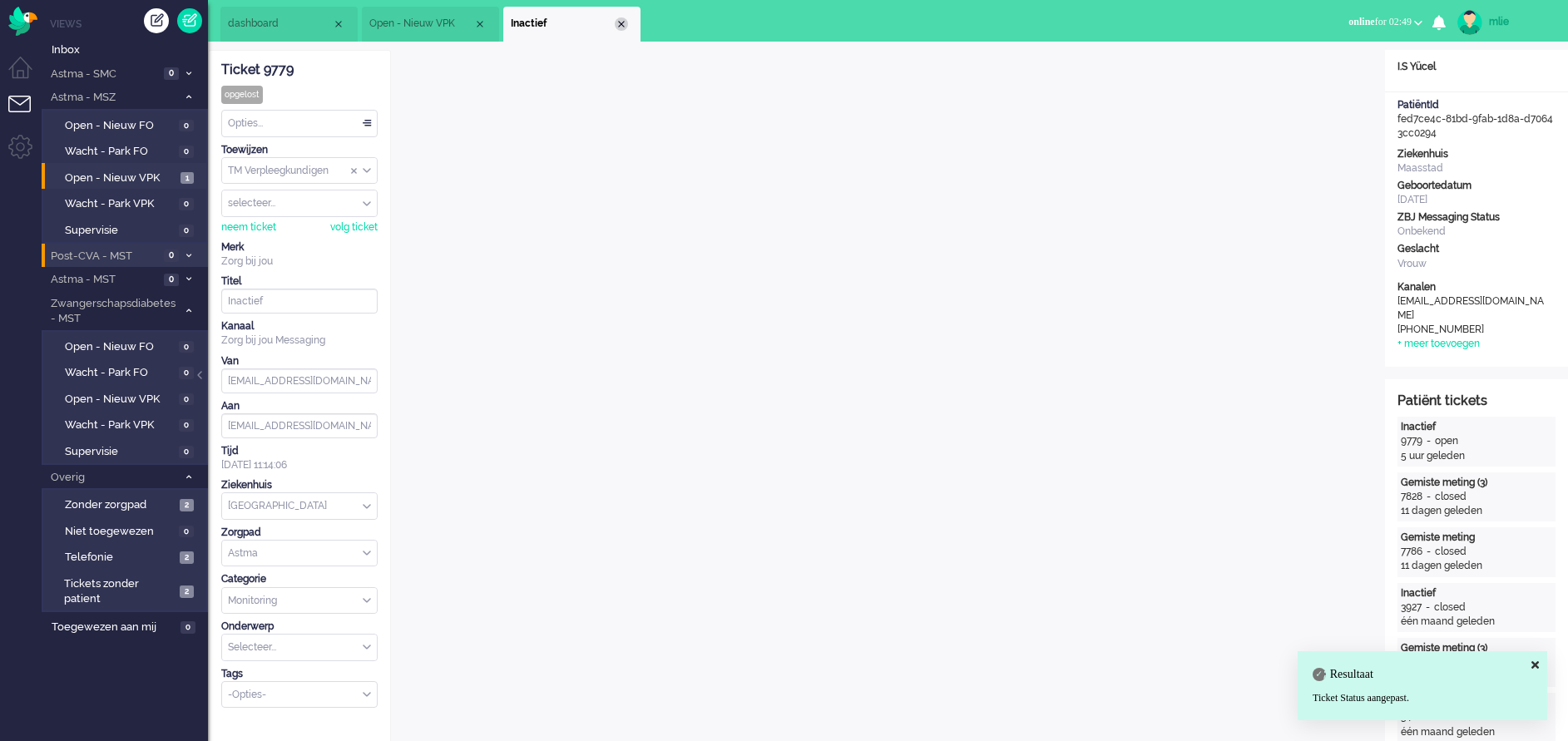
click at [622, 26] on div "Close tab" at bounding box center [621, 24] width 13 height 13
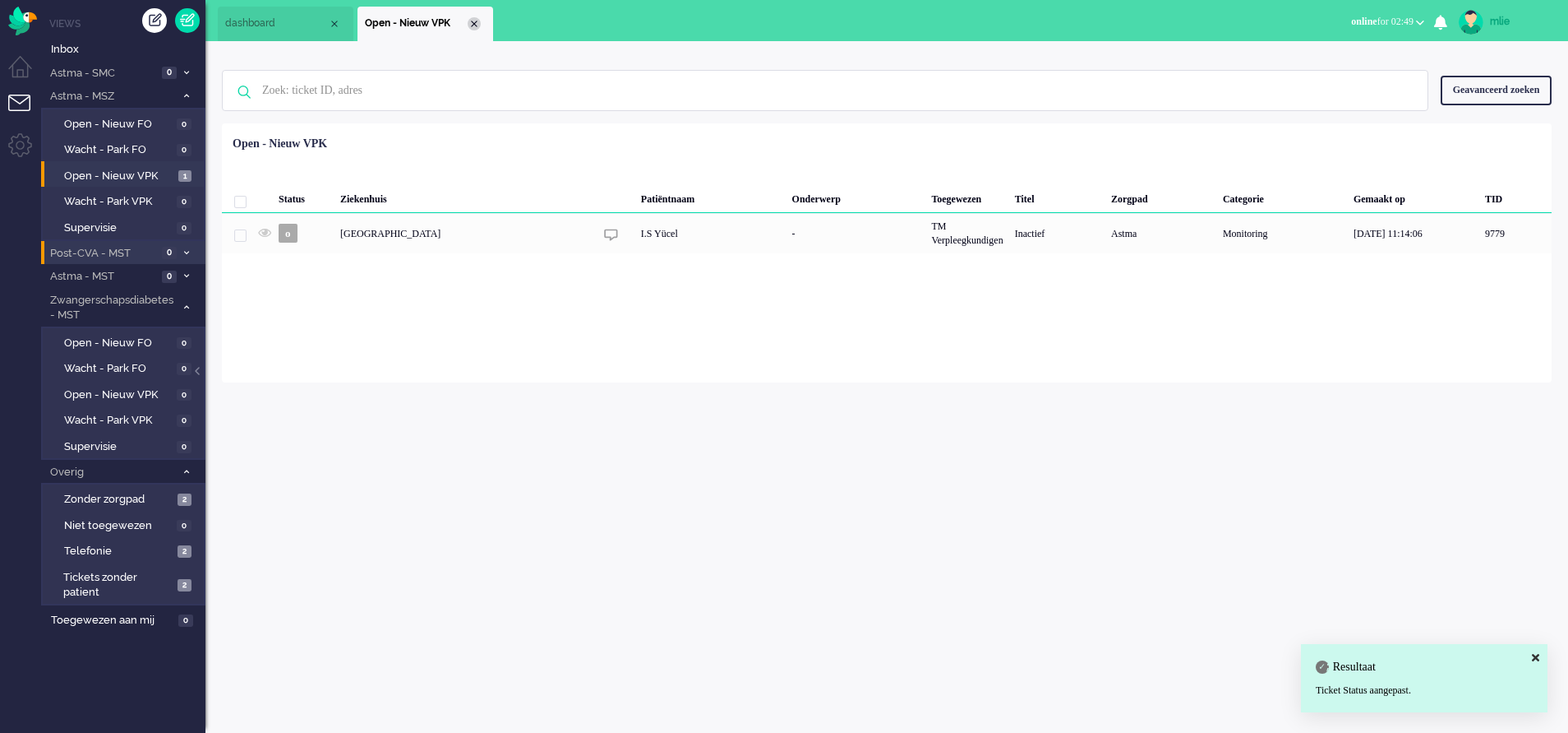
click at [480, 22] on div "Close tab" at bounding box center [475, 24] width 13 height 13
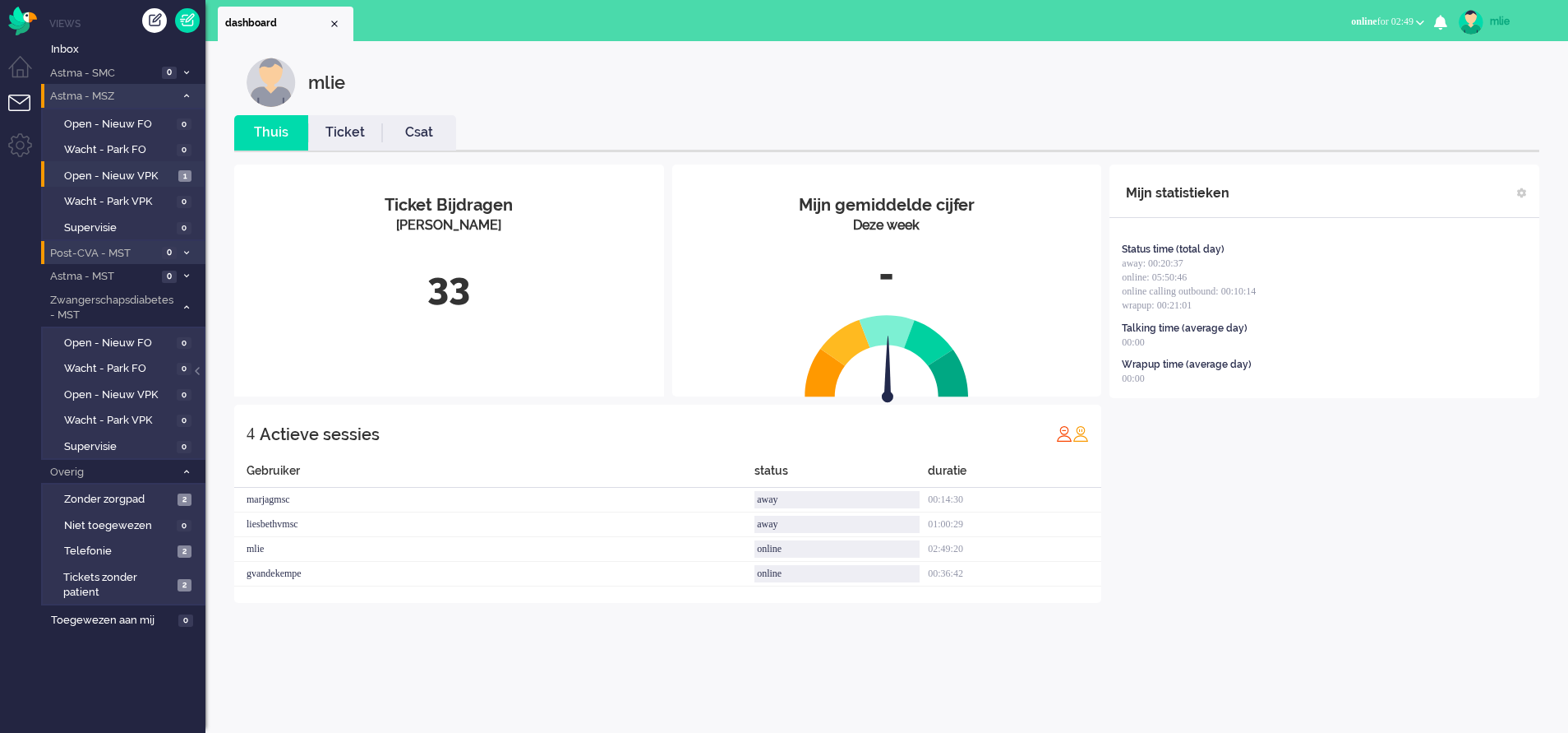
click at [181, 98] on span at bounding box center [185, 96] width 12 height 9
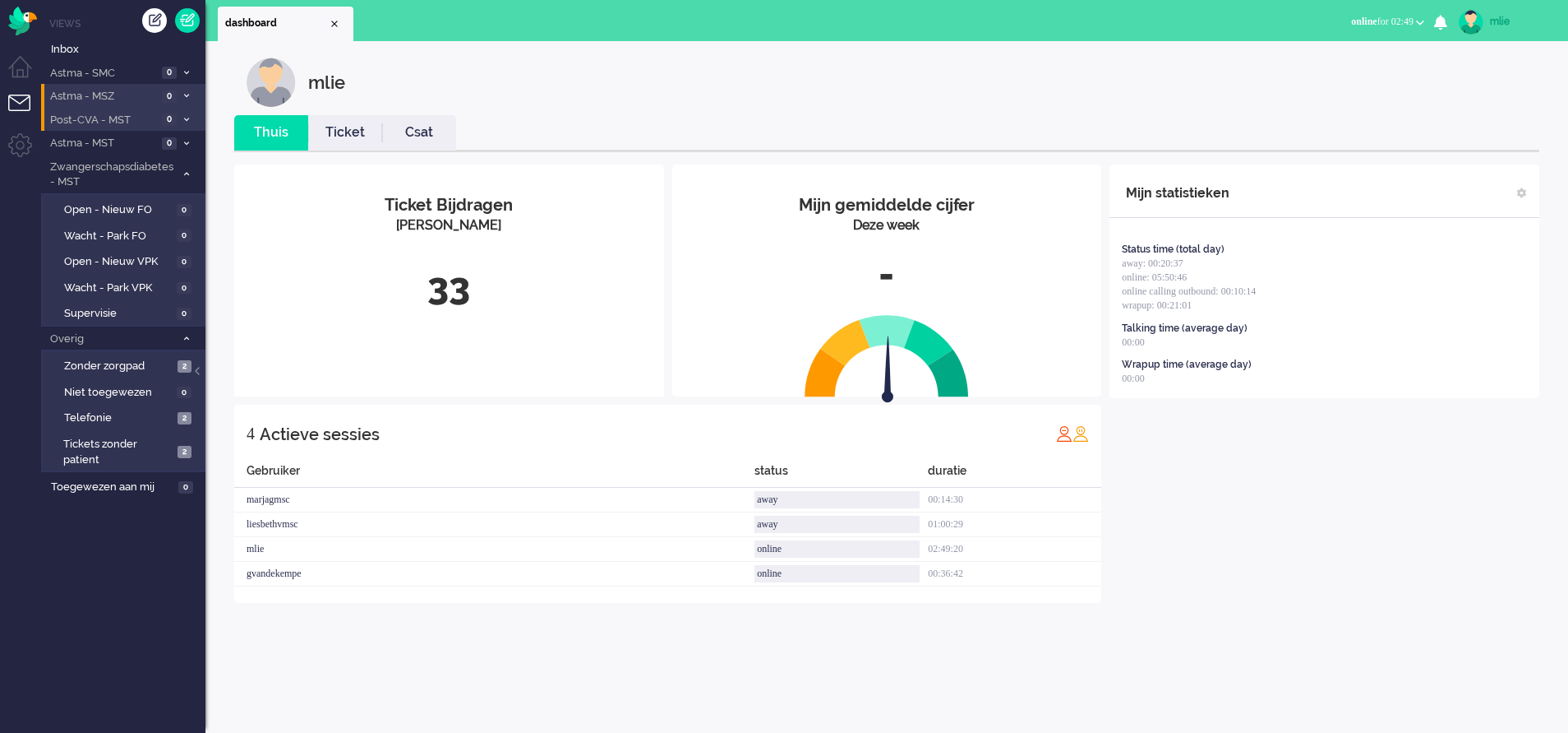
click at [181, 92] on span at bounding box center [185, 96] width 12 height 9
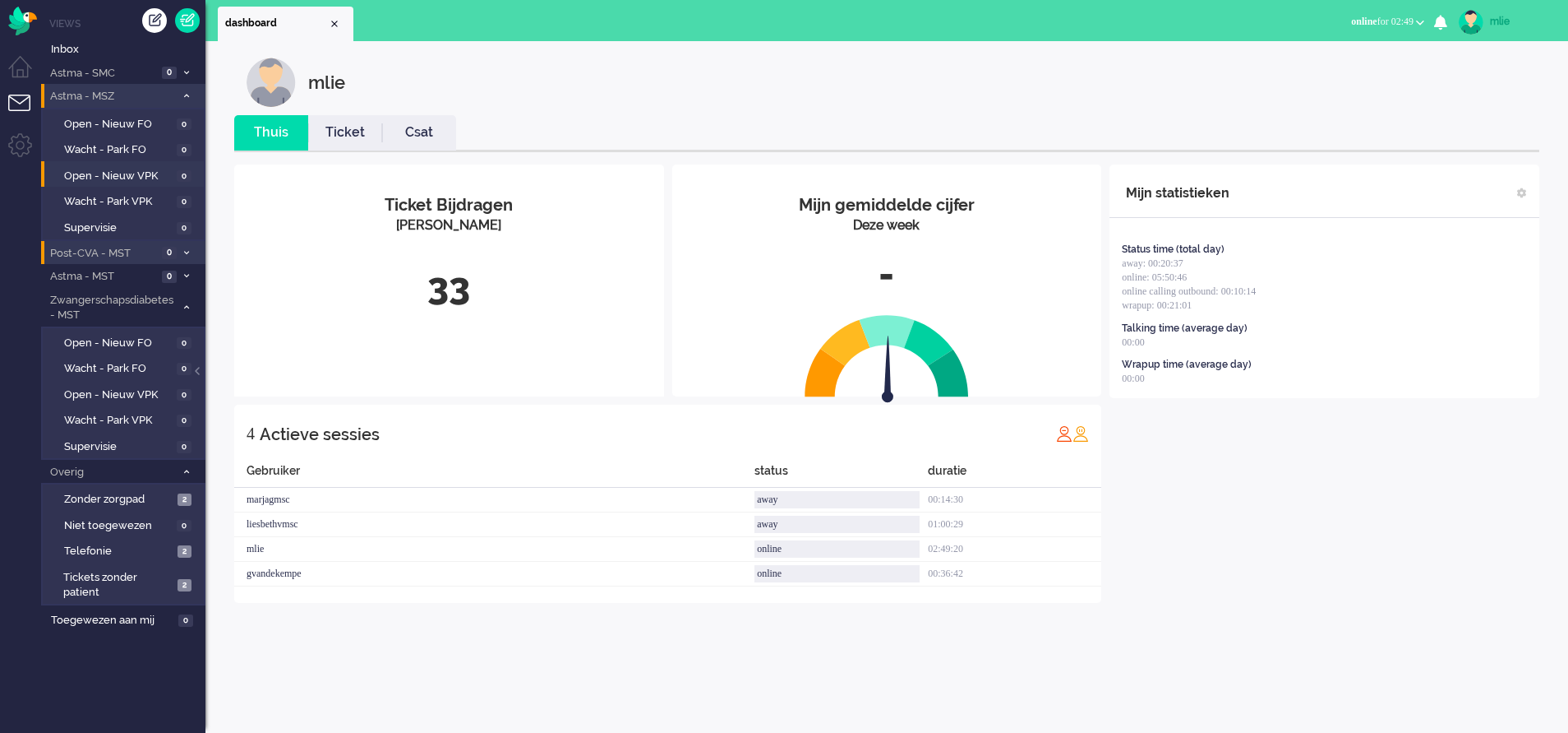
click at [179, 92] on li "Astma - MSZ 0" at bounding box center [124, 96] width 165 height 24
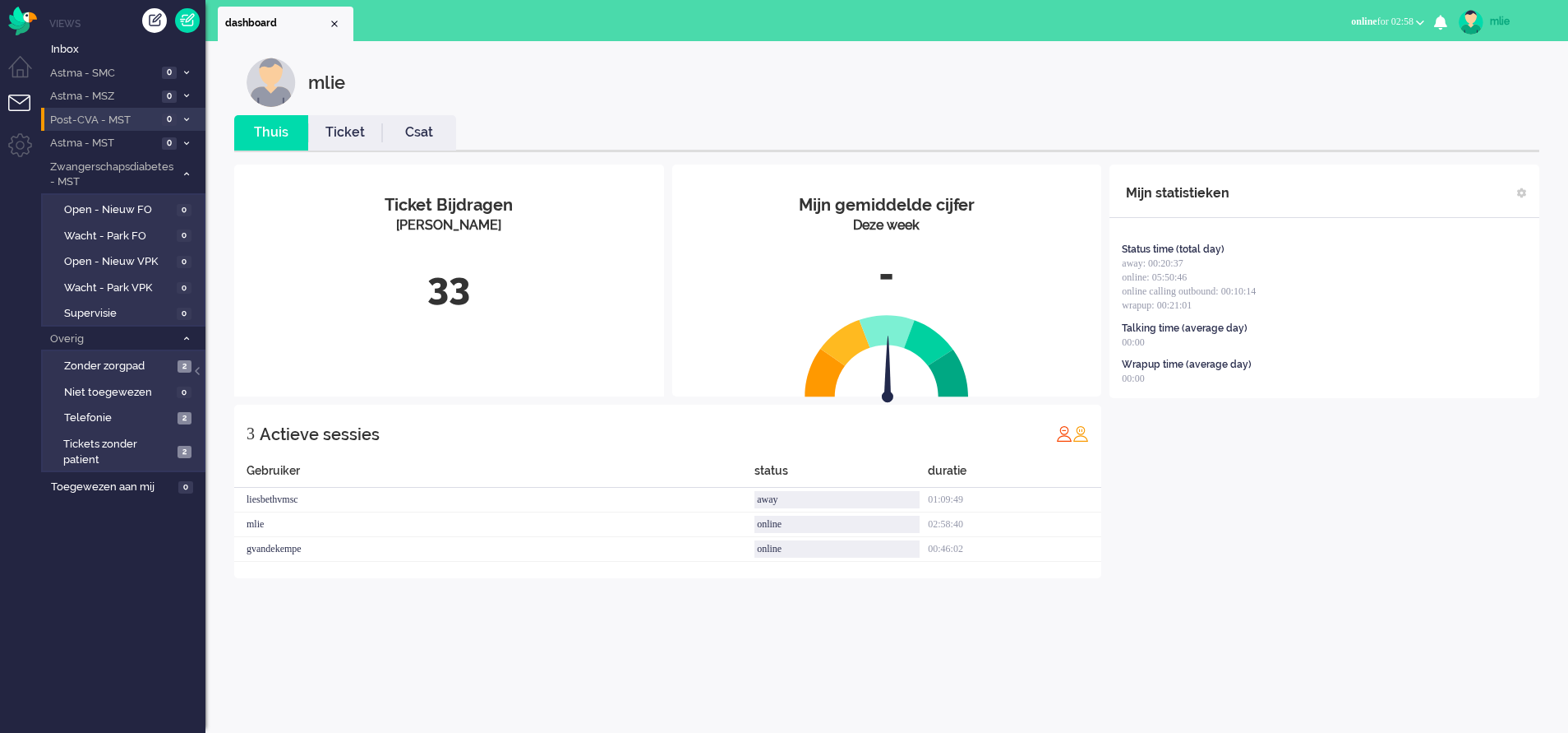
click at [358, 134] on link "Ticket" at bounding box center [345, 133] width 74 height 19
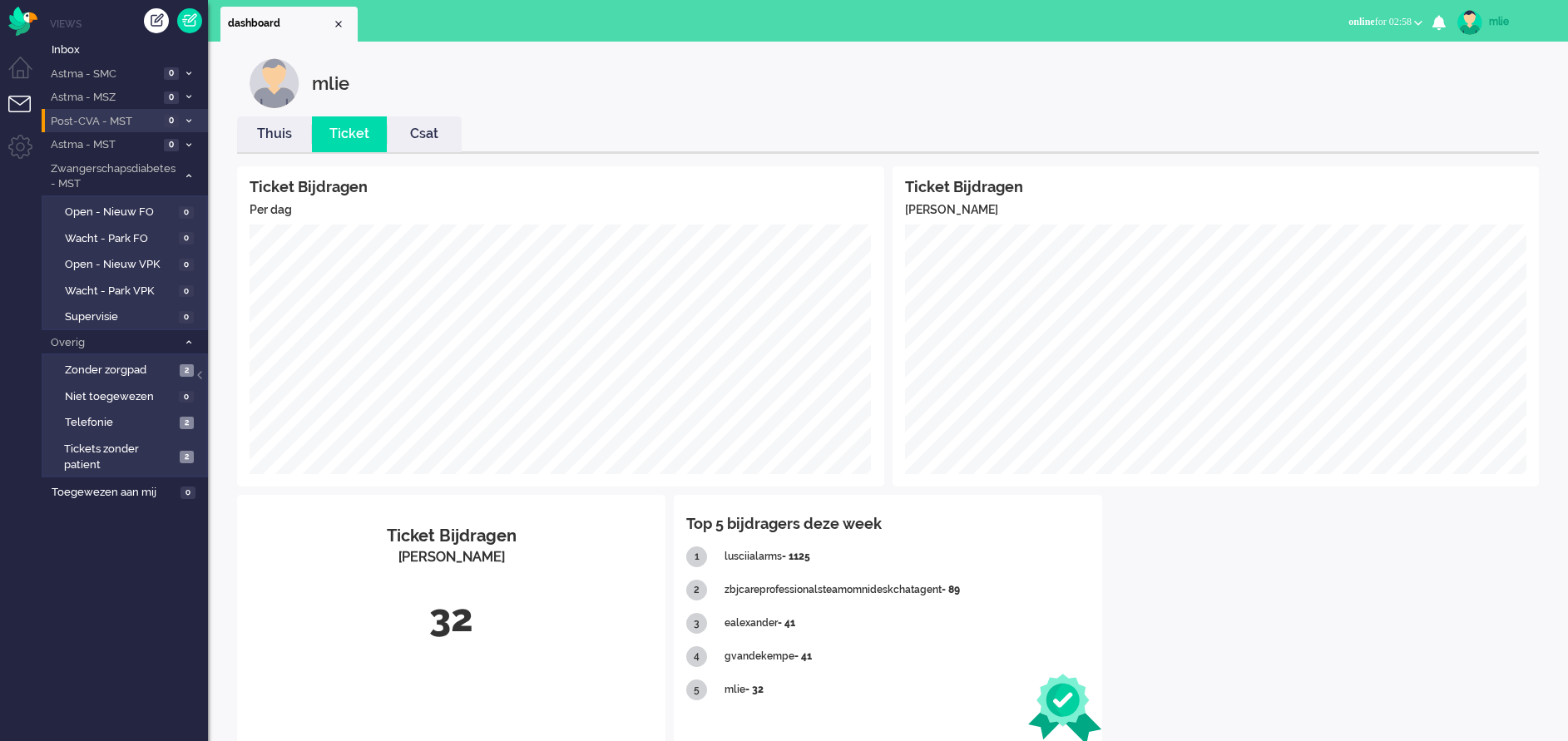
click at [269, 131] on link "Thuis" at bounding box center [274, 134] width 75 height 19
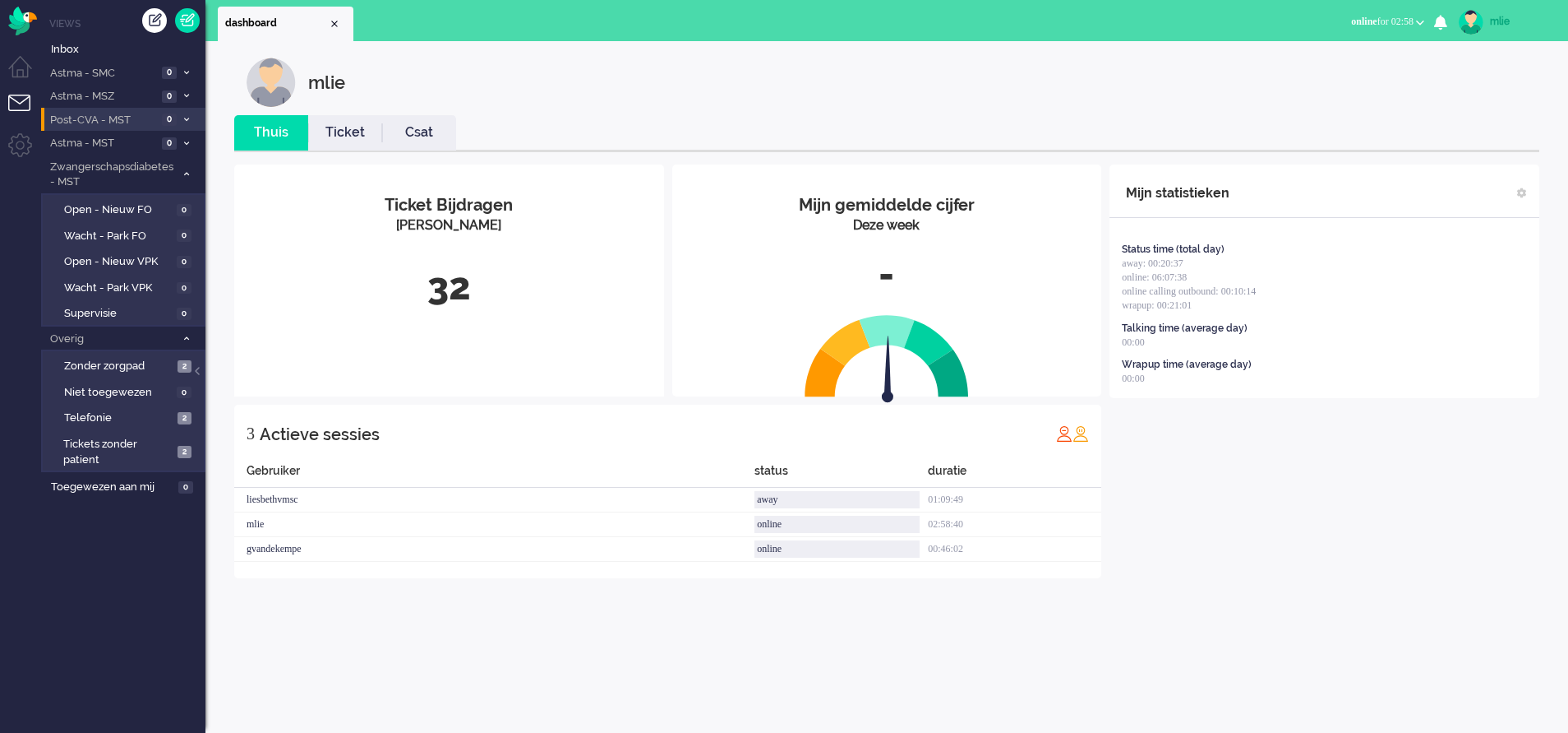
click at [1032, 20] on span "online for 02:58" at bounding box center [1383, 21] width 63 height 12
click at [1032, 172] on div "Mijn statistieken" at bounding box center [1325, 191] width 430 height 54
click at [1032, 16] on div "mlie" at bounding box center [1521, 21] width 62 height 16
click at [1032, 130] on link "Uitloggen" at bounding box center [1503, 133] width 114 height 16
